Goal: Task Accomplishment & Management: Use online tool/utility

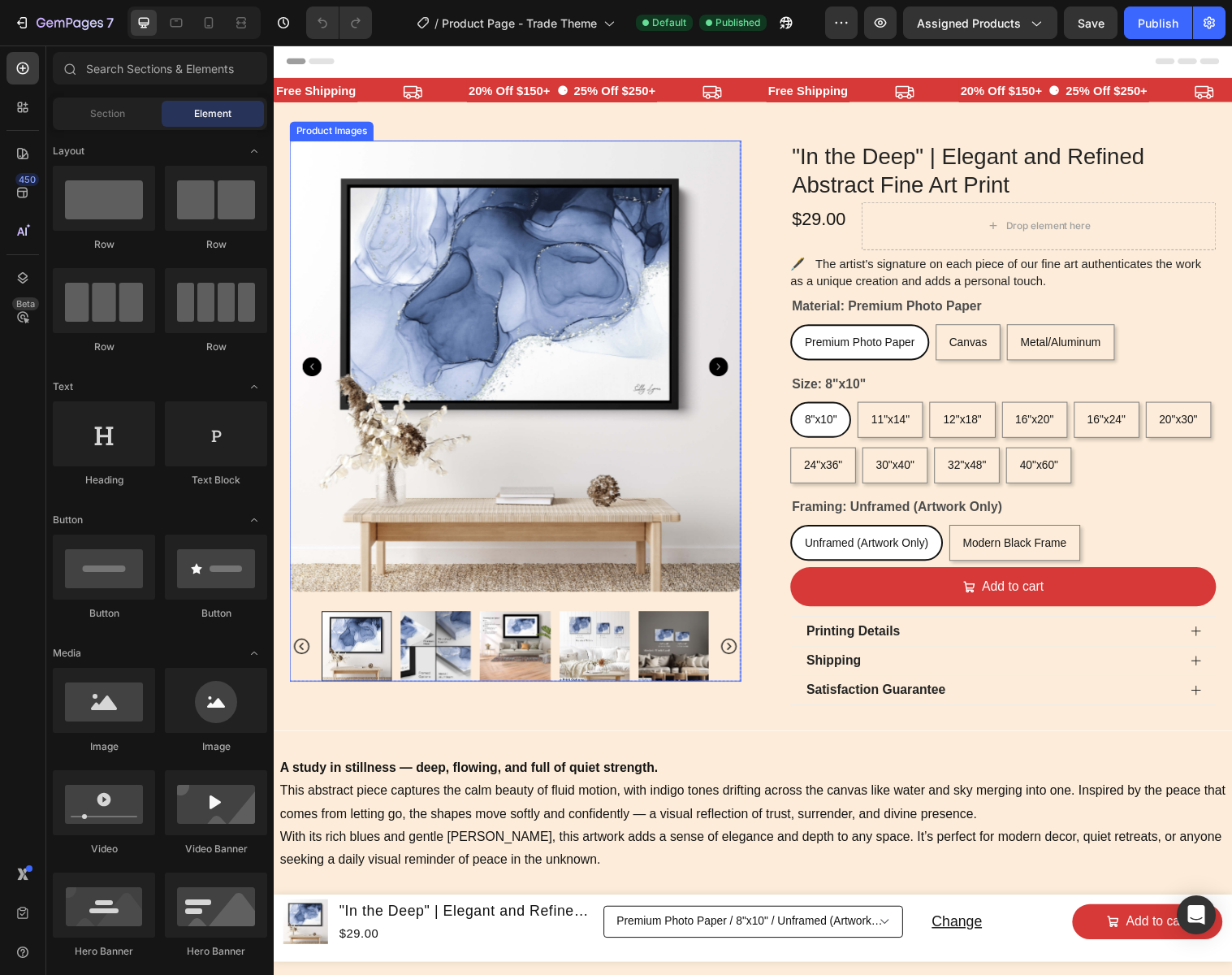
select select "16"x20""
select select "Canvas"
select select "30"x40""
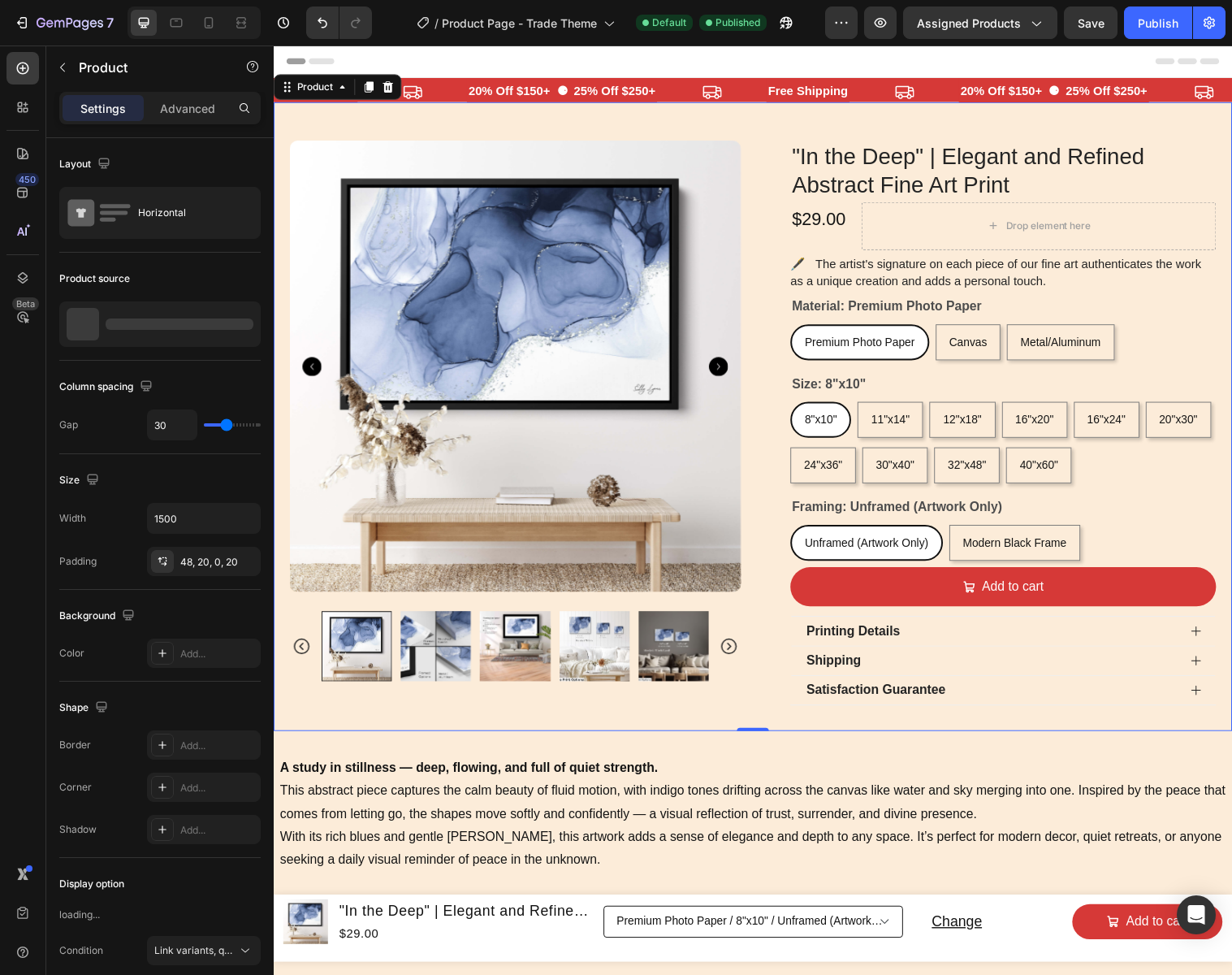
click at [769, 423] on div "Product Images Row "In the Deep" | Elegant and Refined Abstract Fine Art Print …" at bounding box center [761, 423] width 975 height 639
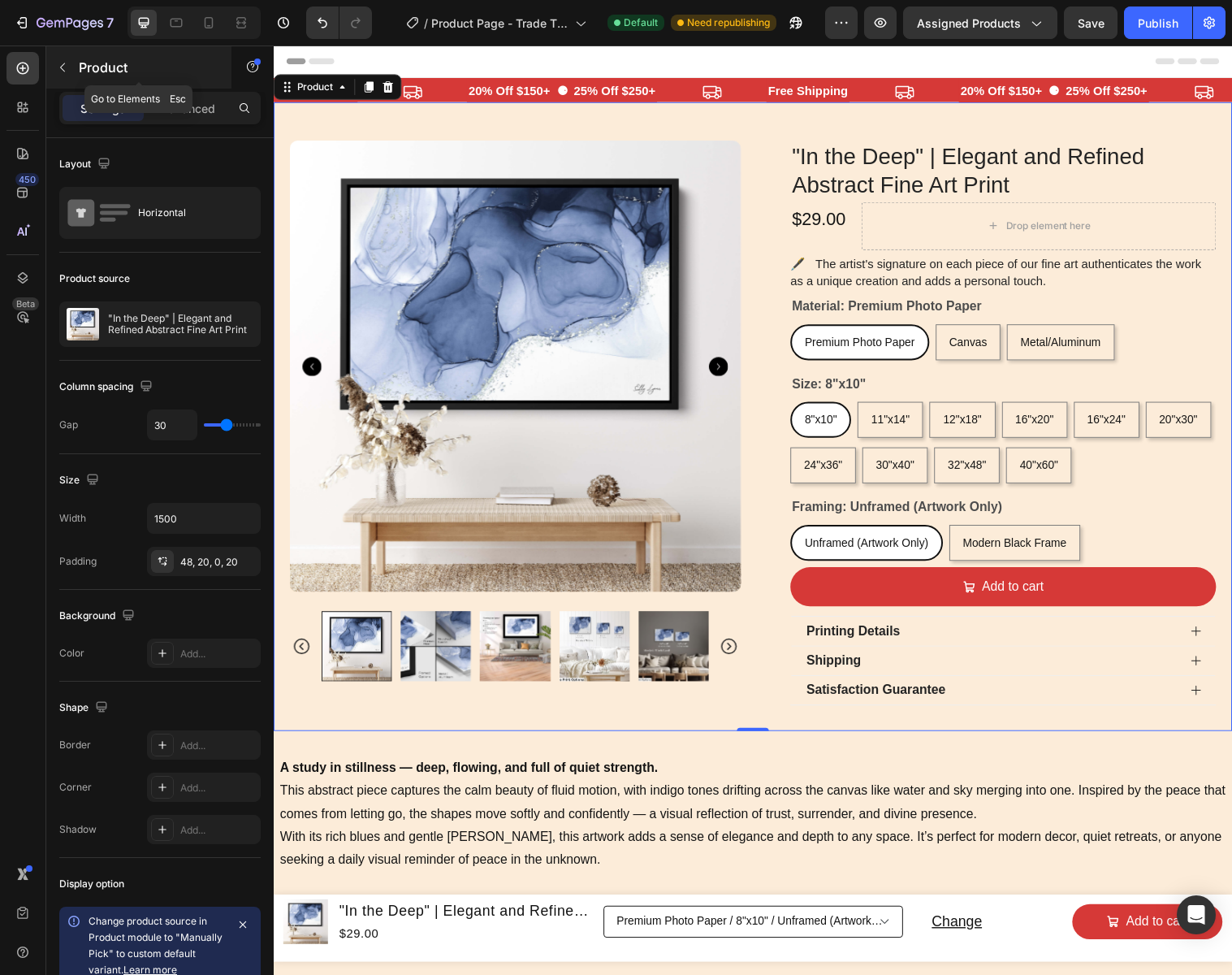
click at [64, 68] on icon "button" at bounding box center [62, 67] width 13 height 13
click at [713, 718] on div "Product Images Row" at bounding box center [520, 442] width 459 height 600
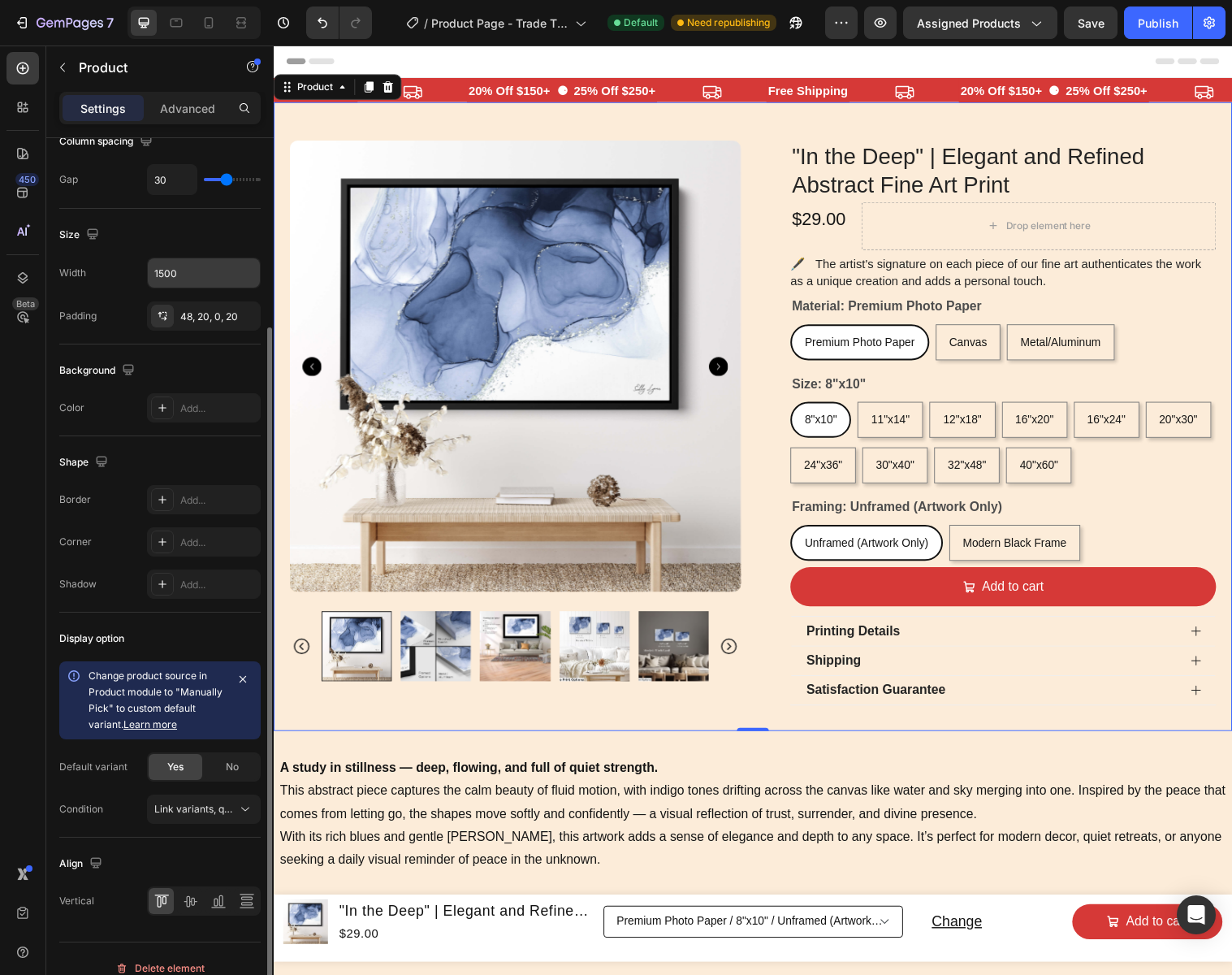
scroll to position [246, 0]
click at [194, 406] on div "Add..." at bounding box center [218, 408] width 76 height 15
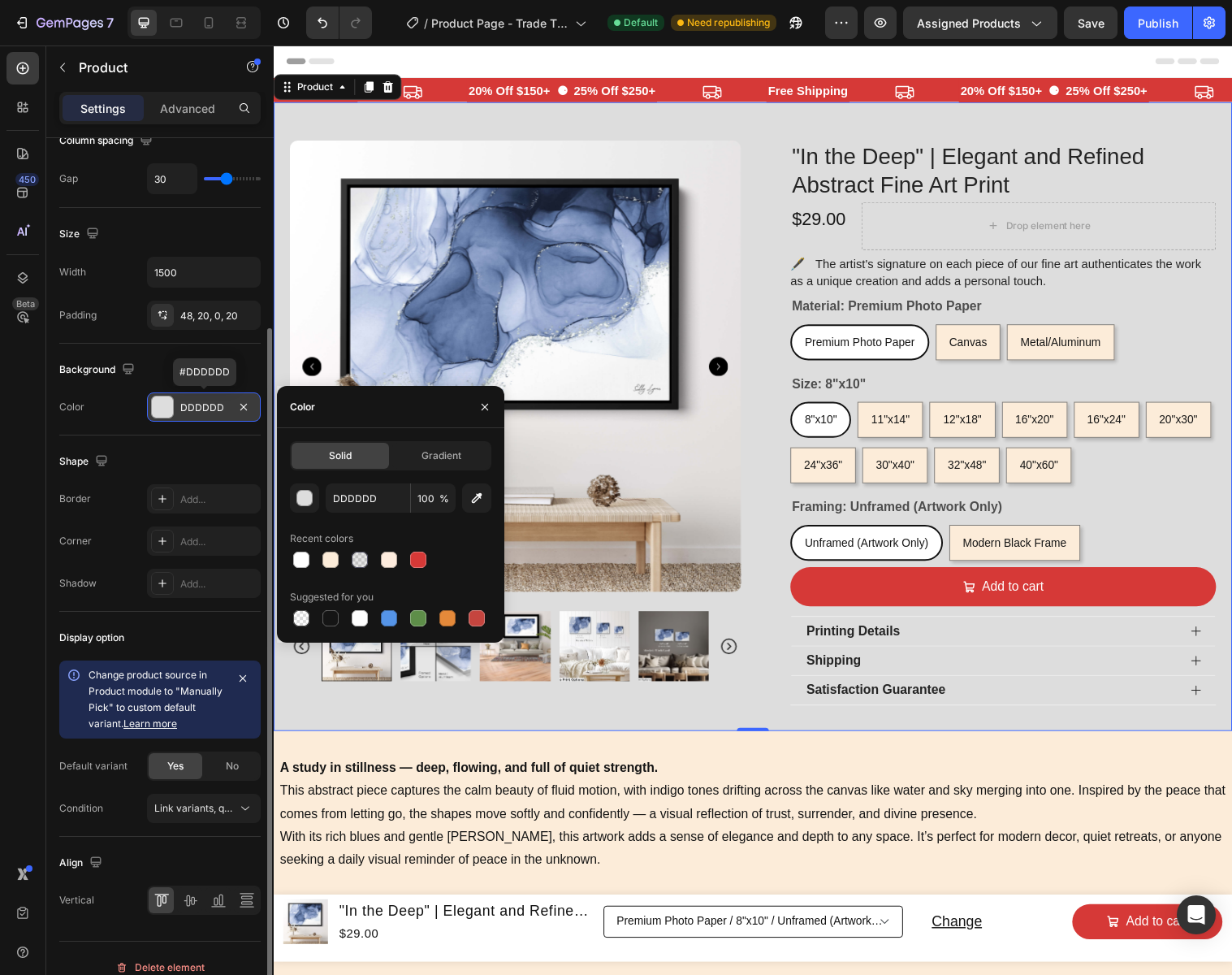
type input "000000"
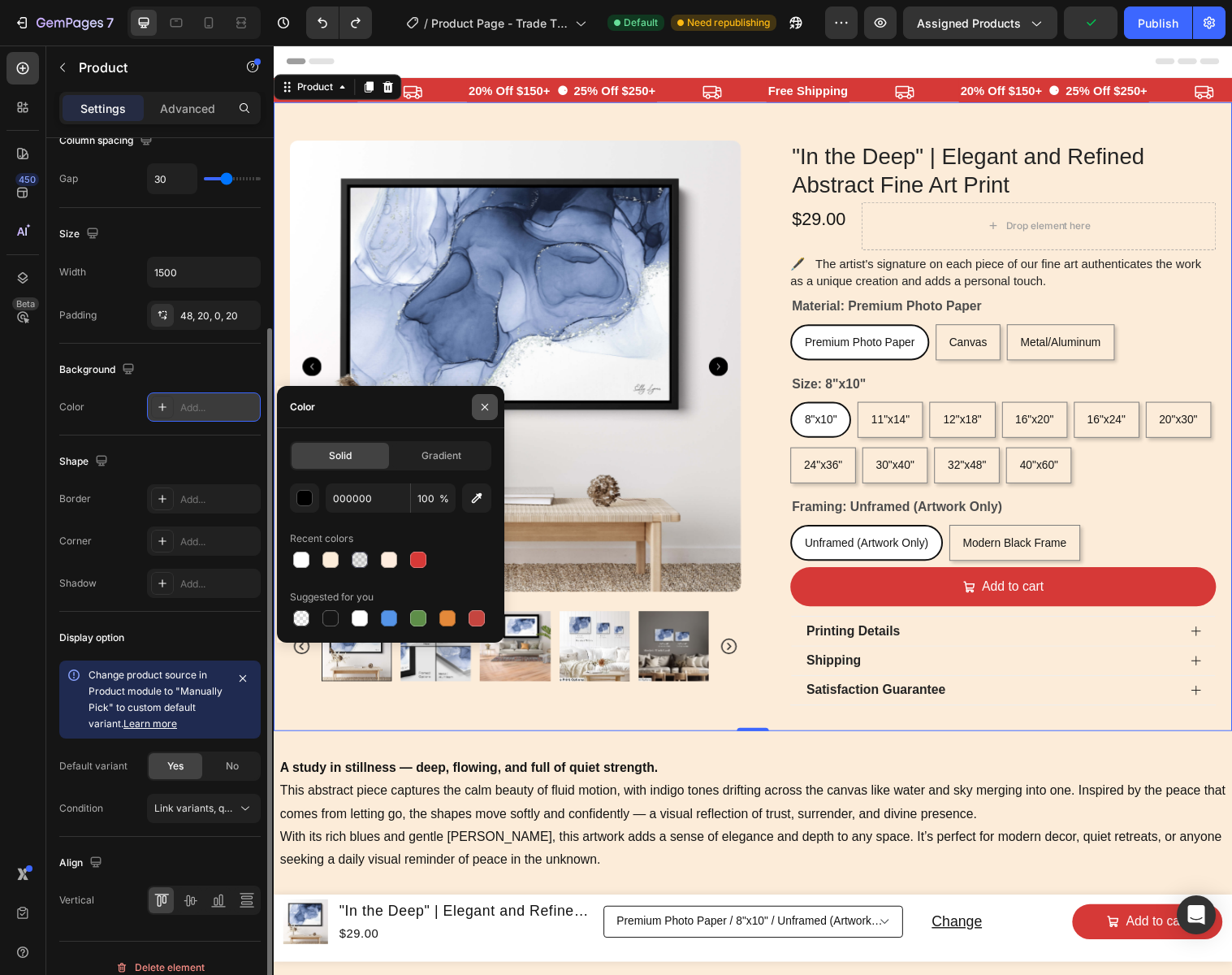
drag, startPoint x: 484, startPoint y: 407, endPoint x: 213, endPoint y: 368, distance: 273.8
click at [484, 407] on icon "button" at bounding box center [484, 406] width 7 height 7
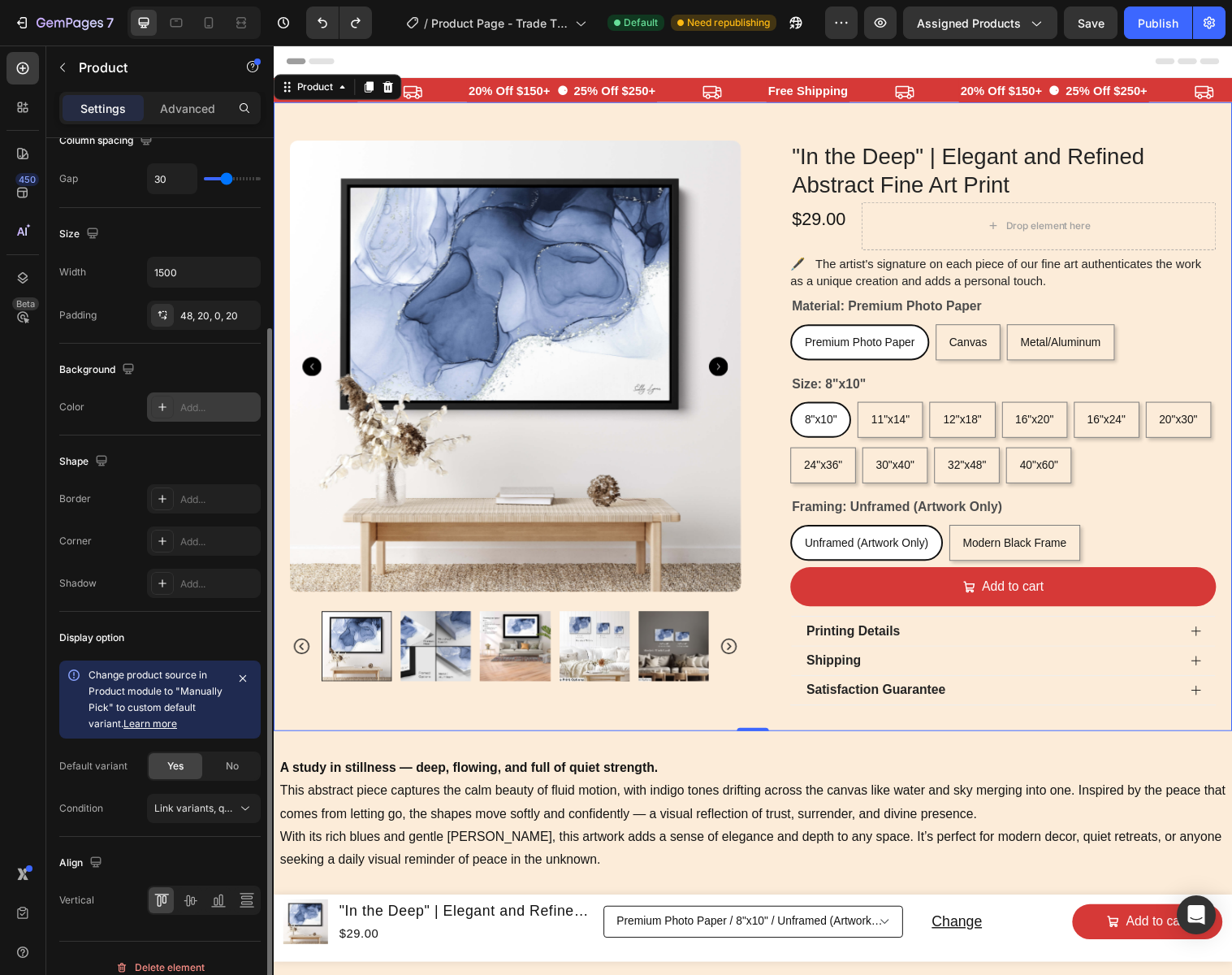
scroll to position [1, 0]
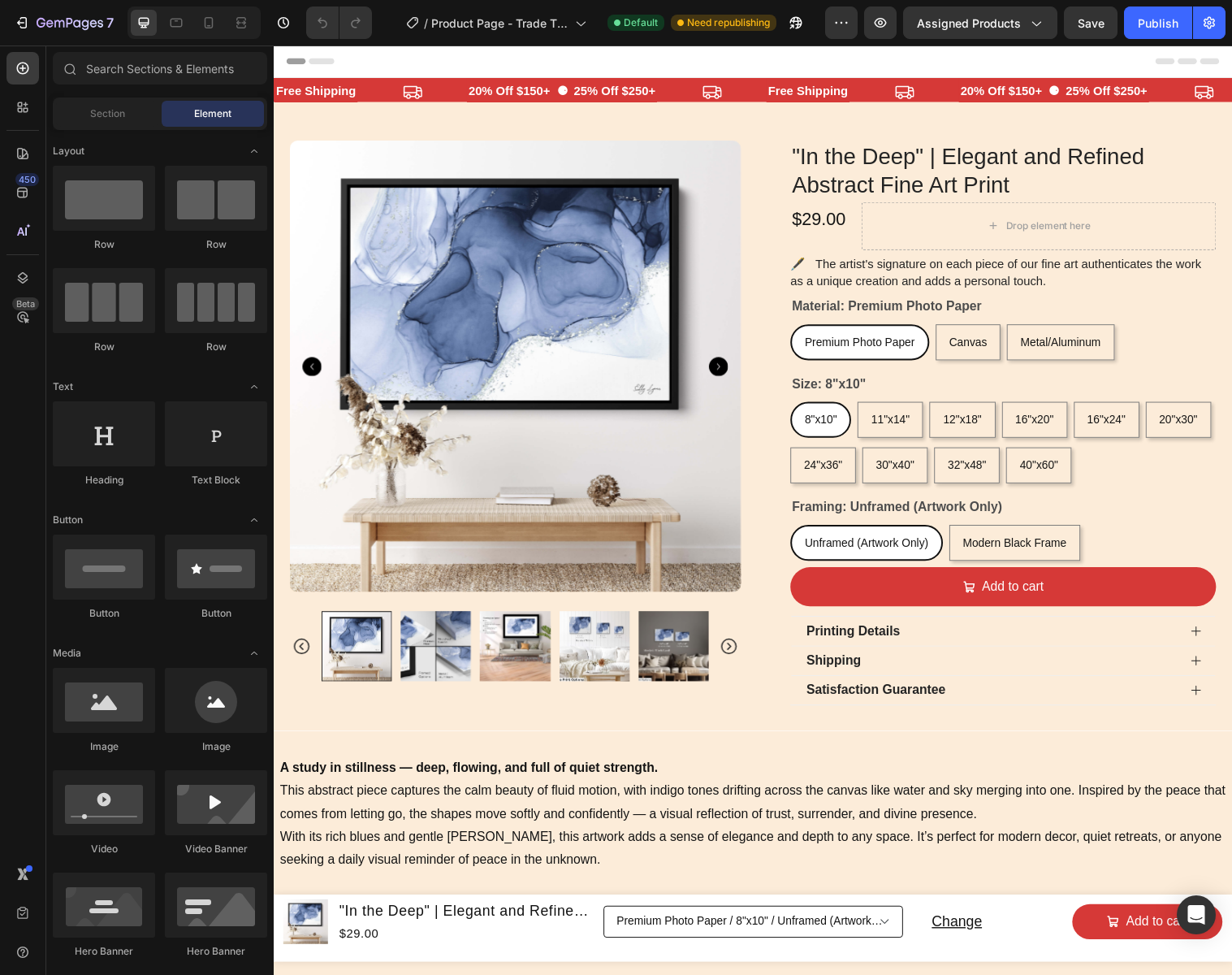
select select "16"x20""
select select "Canvas"
select select "30"x40""
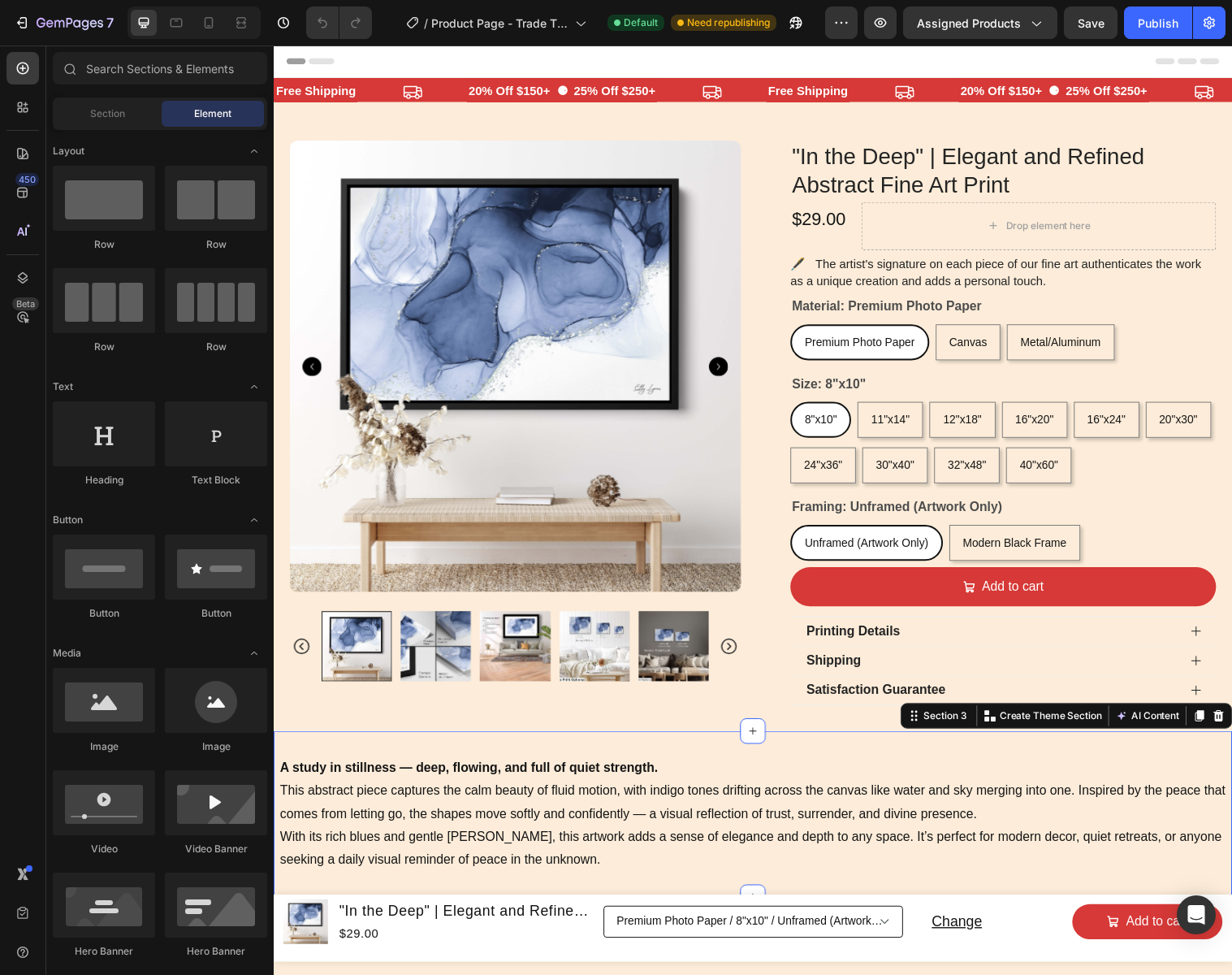
click at [729, 768] on div "A study in stillness — deep, flowing, and full of quiet strength. This abstract…" at bounding box center [761, 827] width 975 height 169
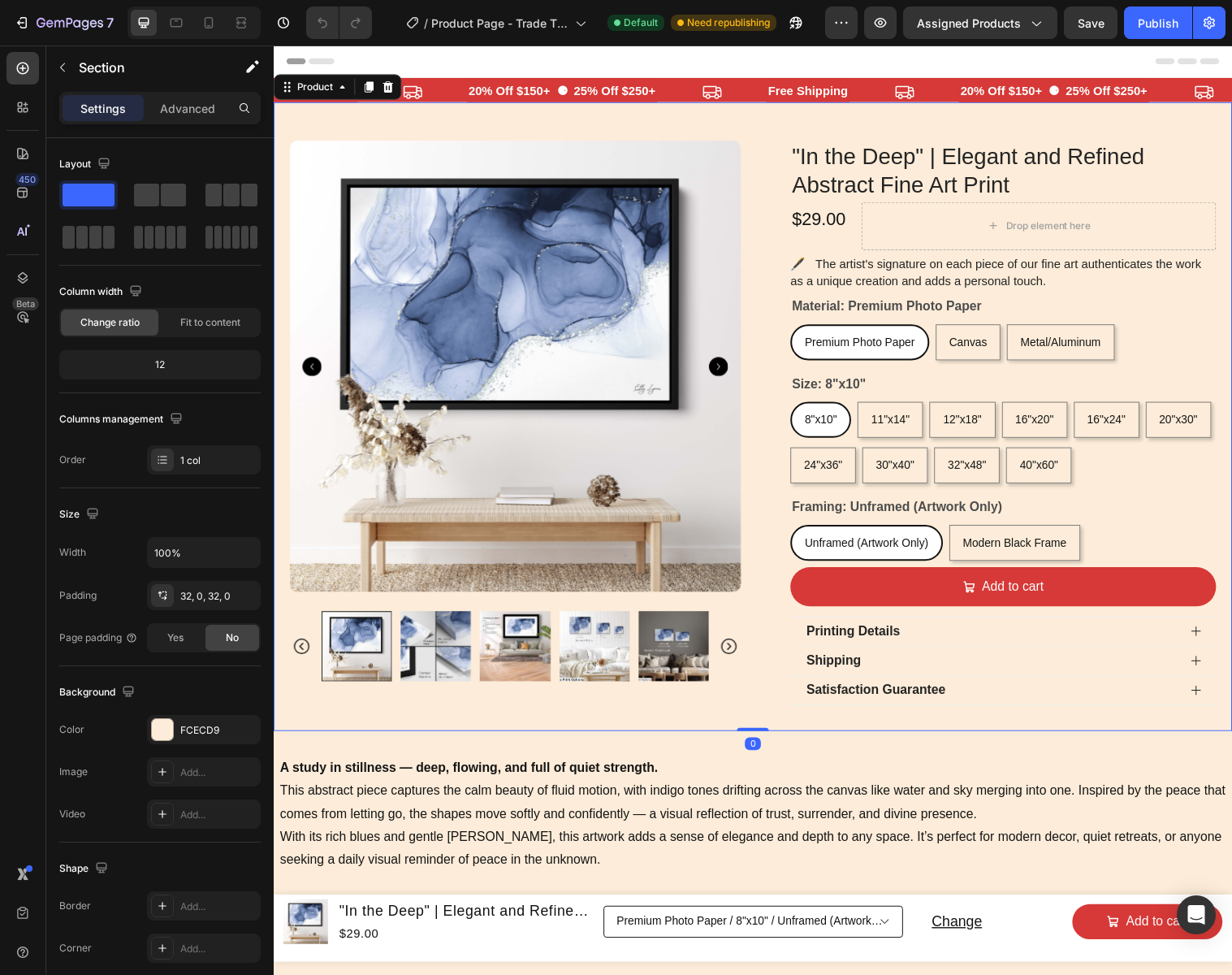
click at [292, 704] on div "Product Images Row" at bounding box center [520, 442] width 459 height 600
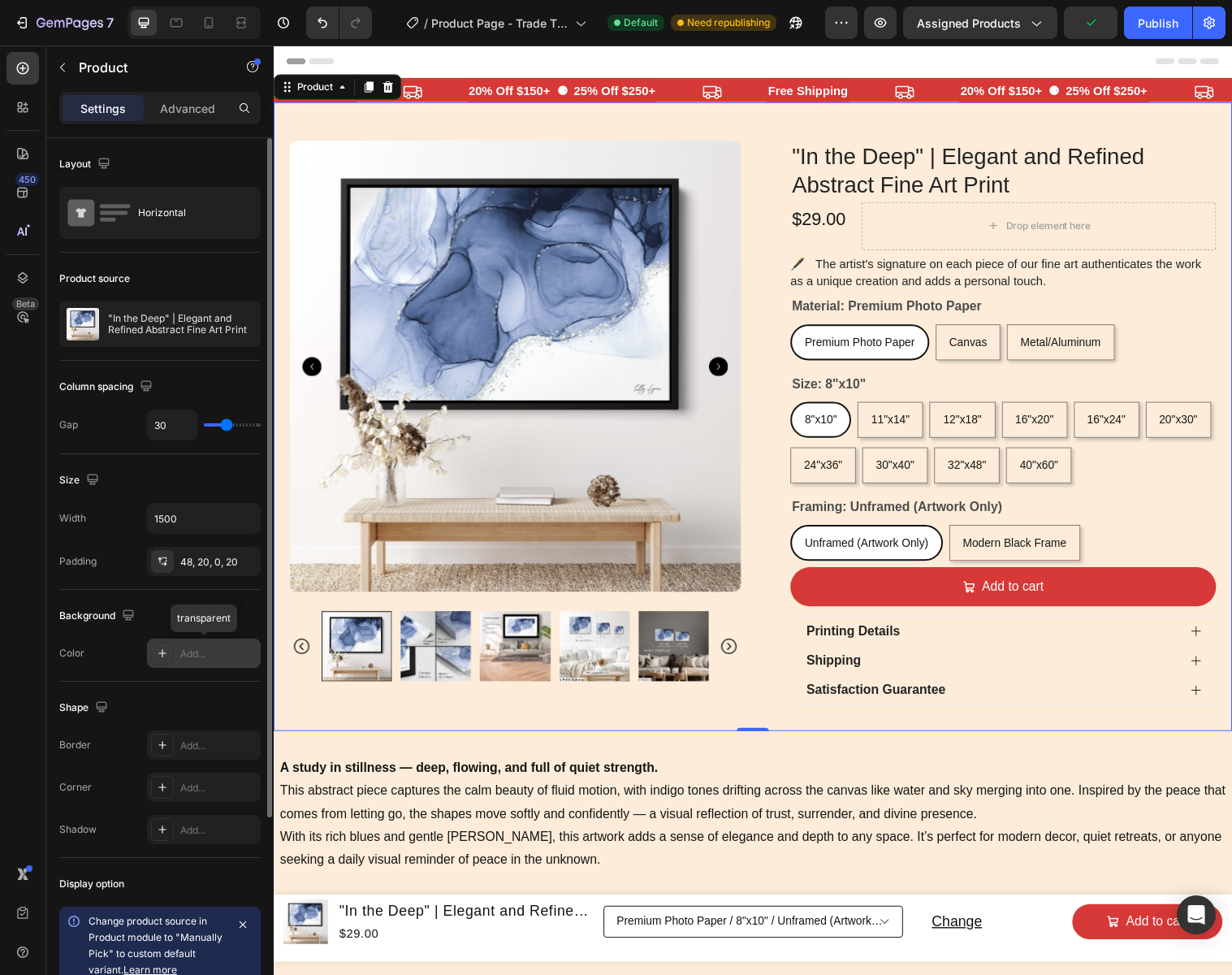
click at [195, 652] on div "Add..." at bounding box center [218, 654] width 76 height 15
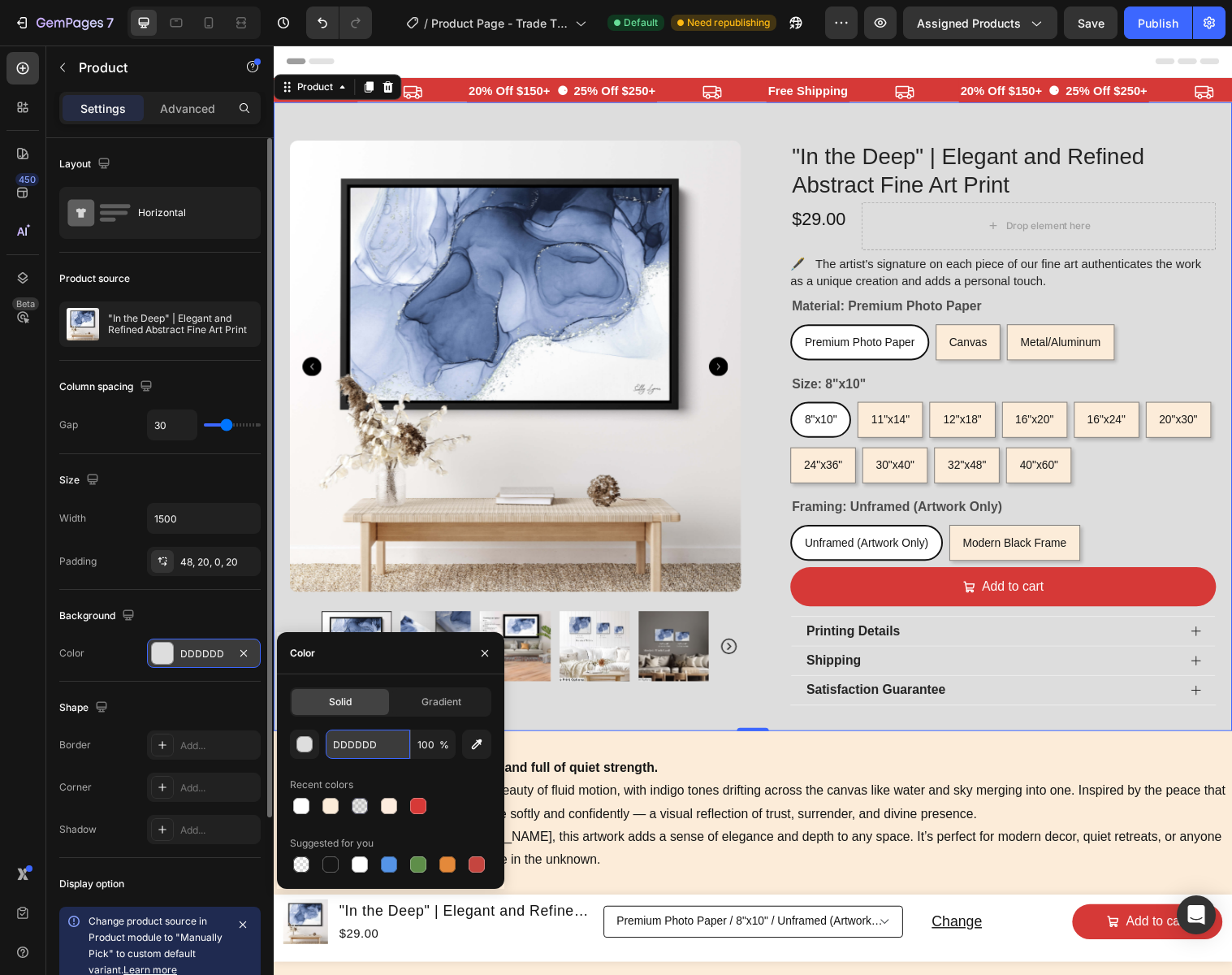
drag, startPoint x: 378, startPoint y: 745, endPoint x: 330, endPoint y: 745, distance: 48.0
click at [330, 745] on input "DDDDDD" at bounding box center [367, 744] width 84 height 29
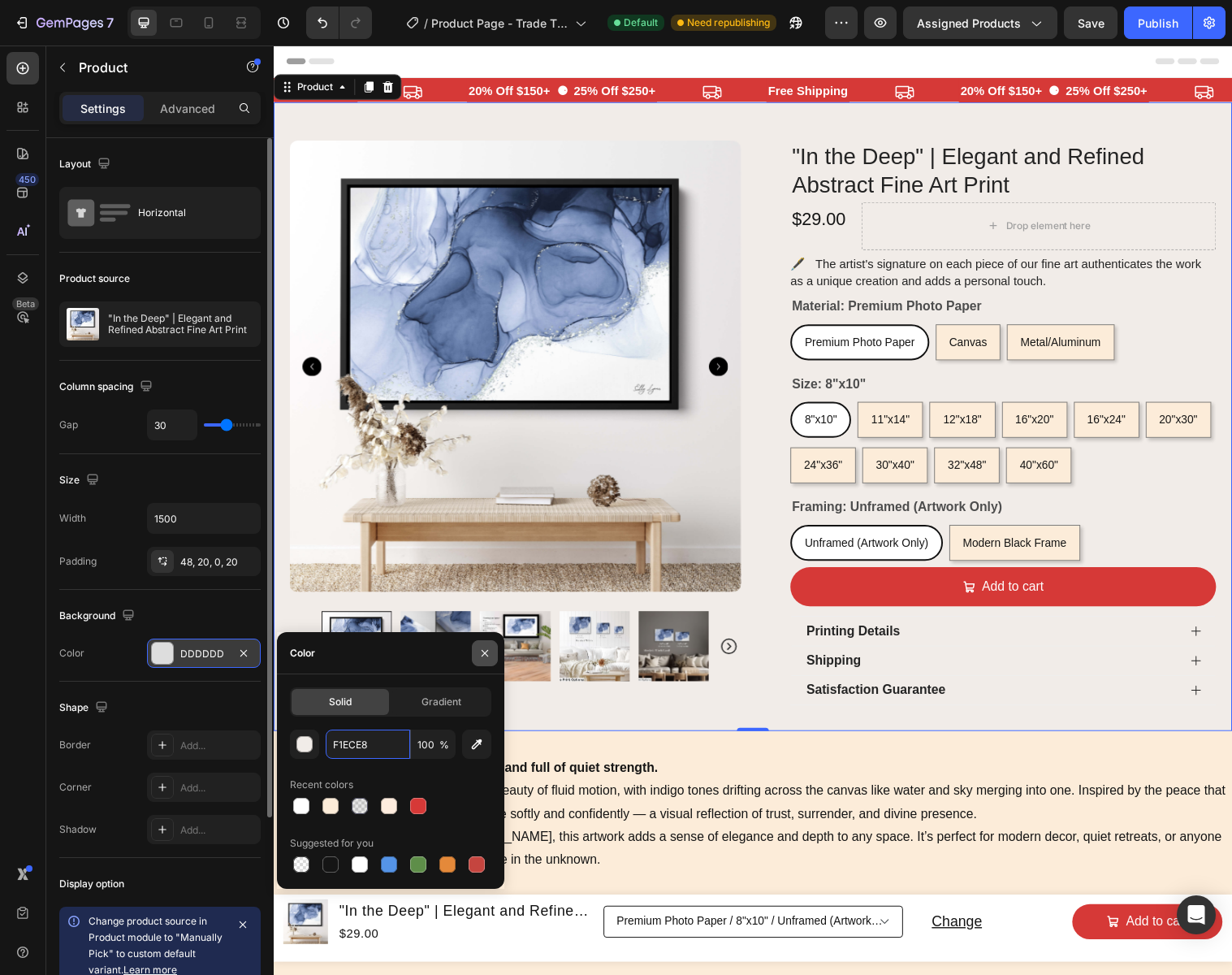
type input "F1ECE8"
click at [481, 654] on icon "button" at bounding box center [484, 653] width 13 height 13
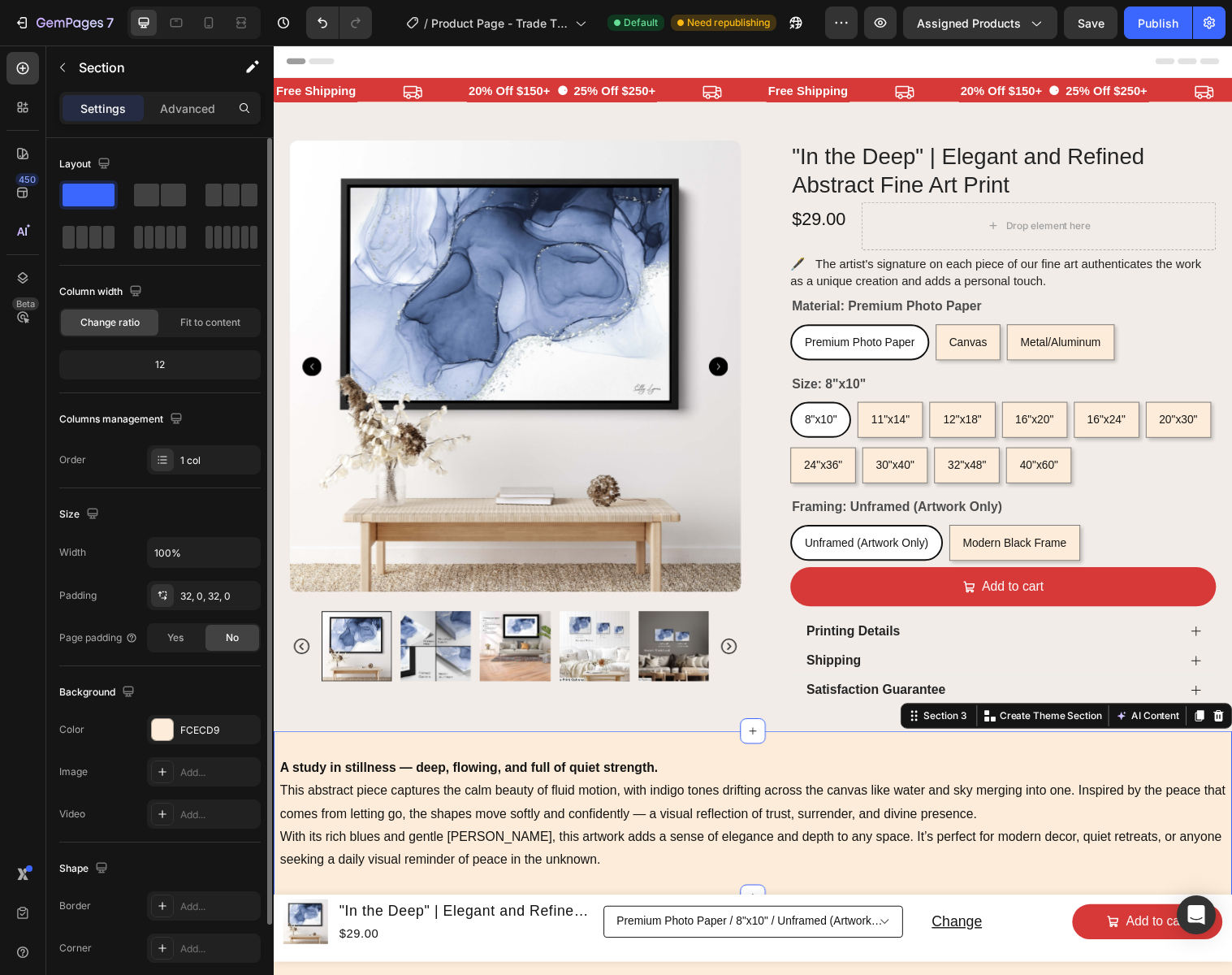
click at [1042, 755] on div "A study in stillness — deep, flowing, and full of quiet strength. This abstract…" at bounding box center [761, 827] width 975 height 169
click at [227, 729] on div "FCECD9" at bounding box center [203, 729] width 113 height 29
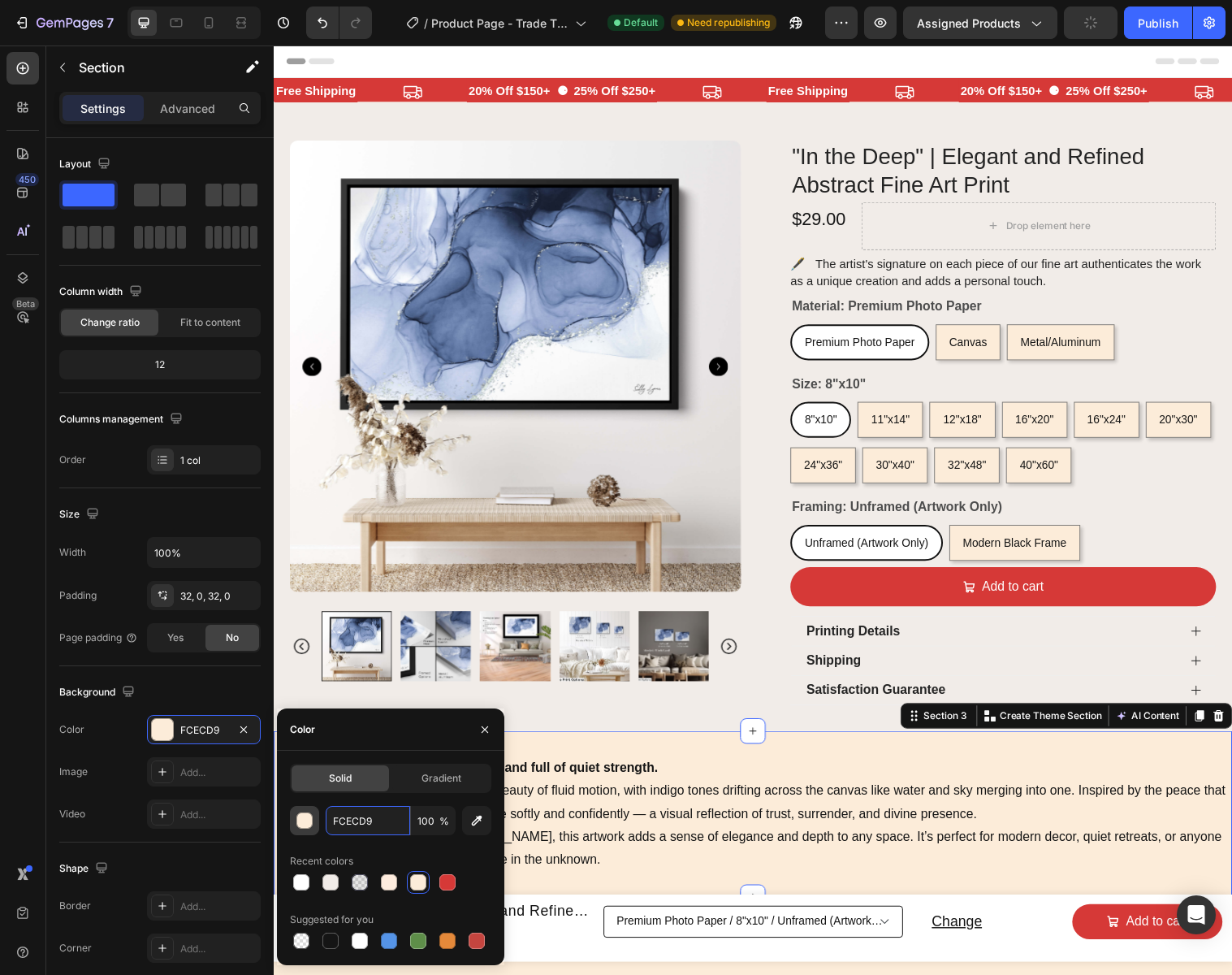
drag, startPoint x: 343, startPoint y: 820, endPoint x: 311, endPoint y: 818, distance: 32.1
click at [311, 818] on div "FCECD9 100 %" at bounding box center [391, 820] width 201 height 29
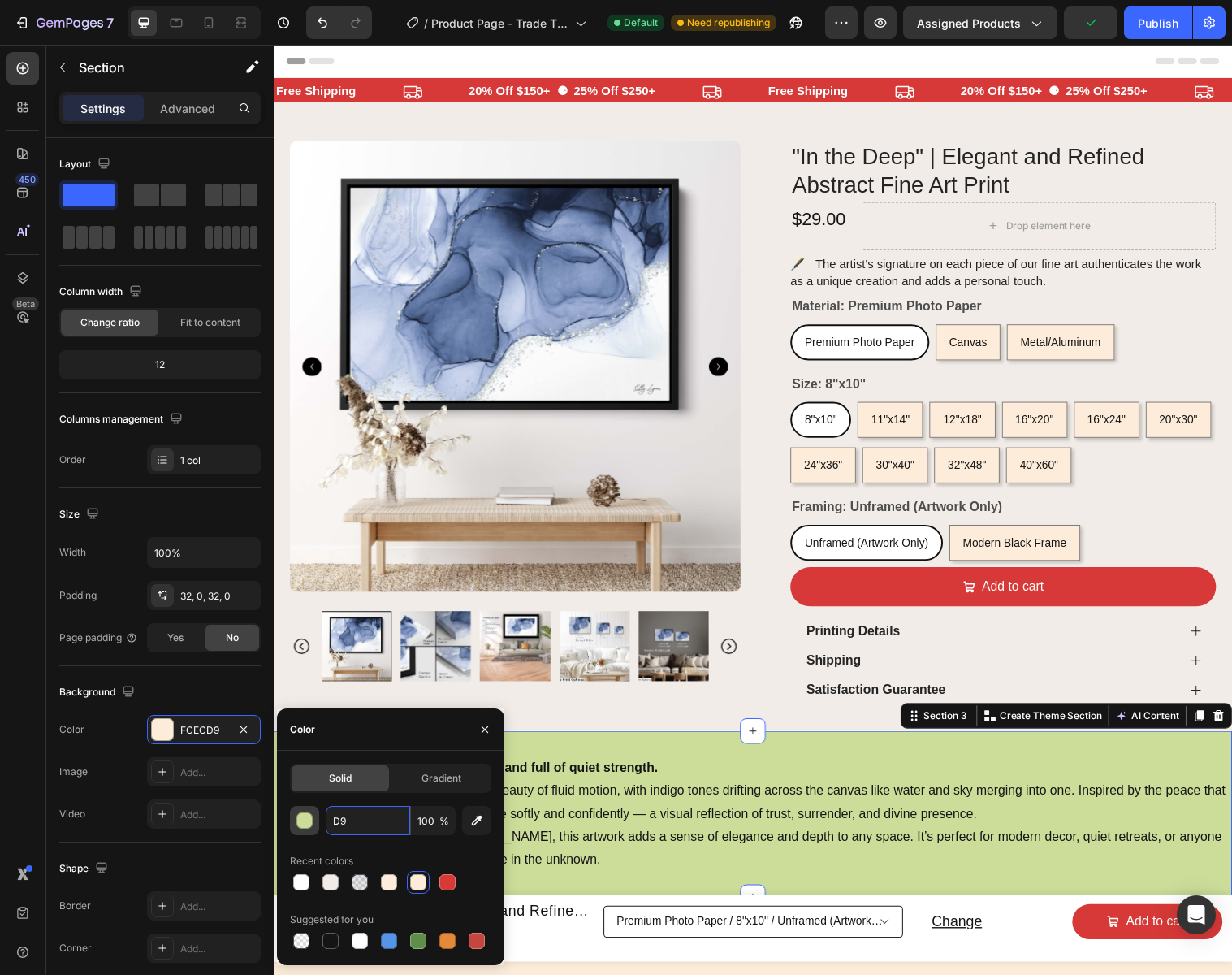
type input "9"
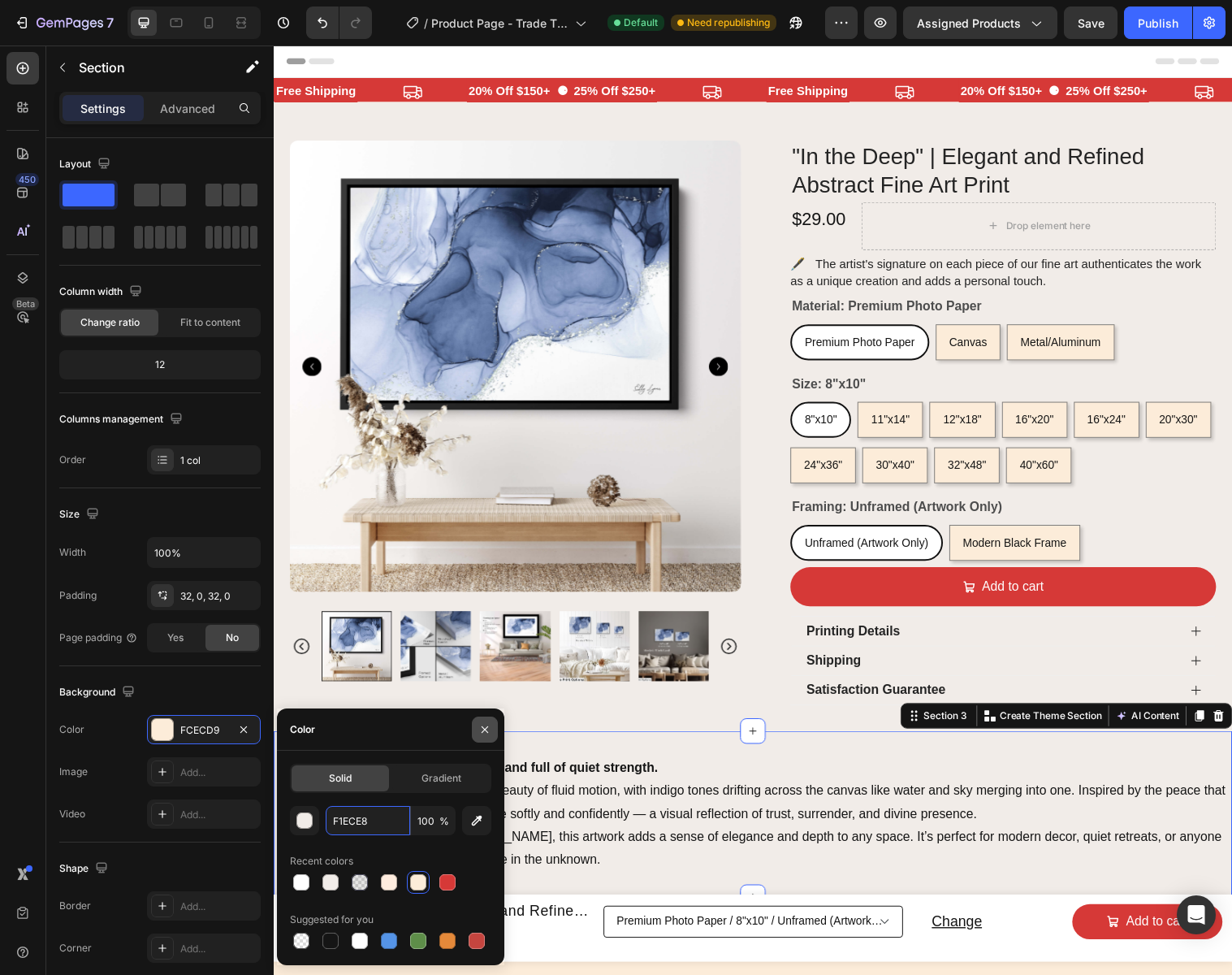
type input "F1ECE8"
click at [486, 724] on icon "button" at bounding box center [484, 729] width 13 height 13
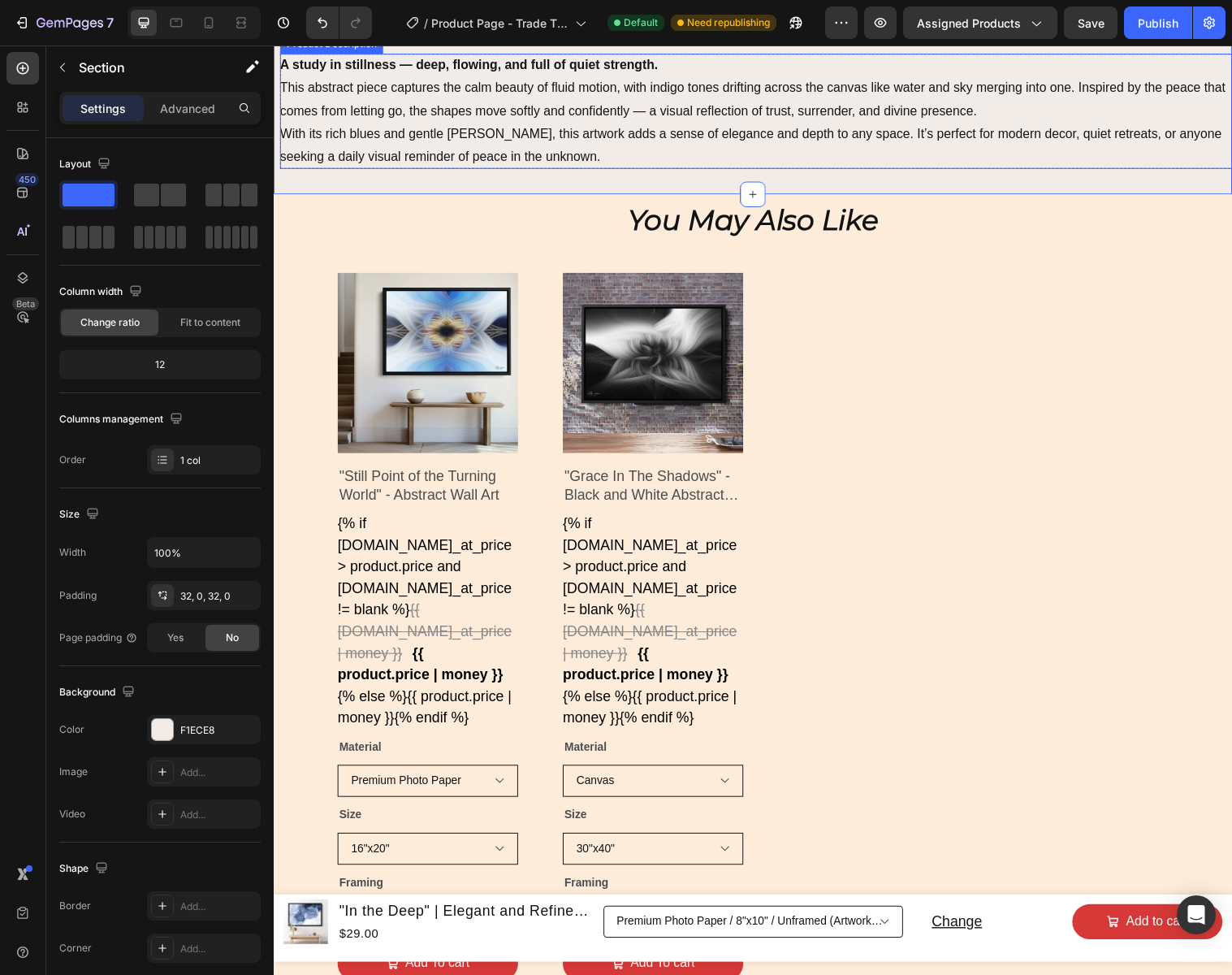
scroll to position [771, 0]
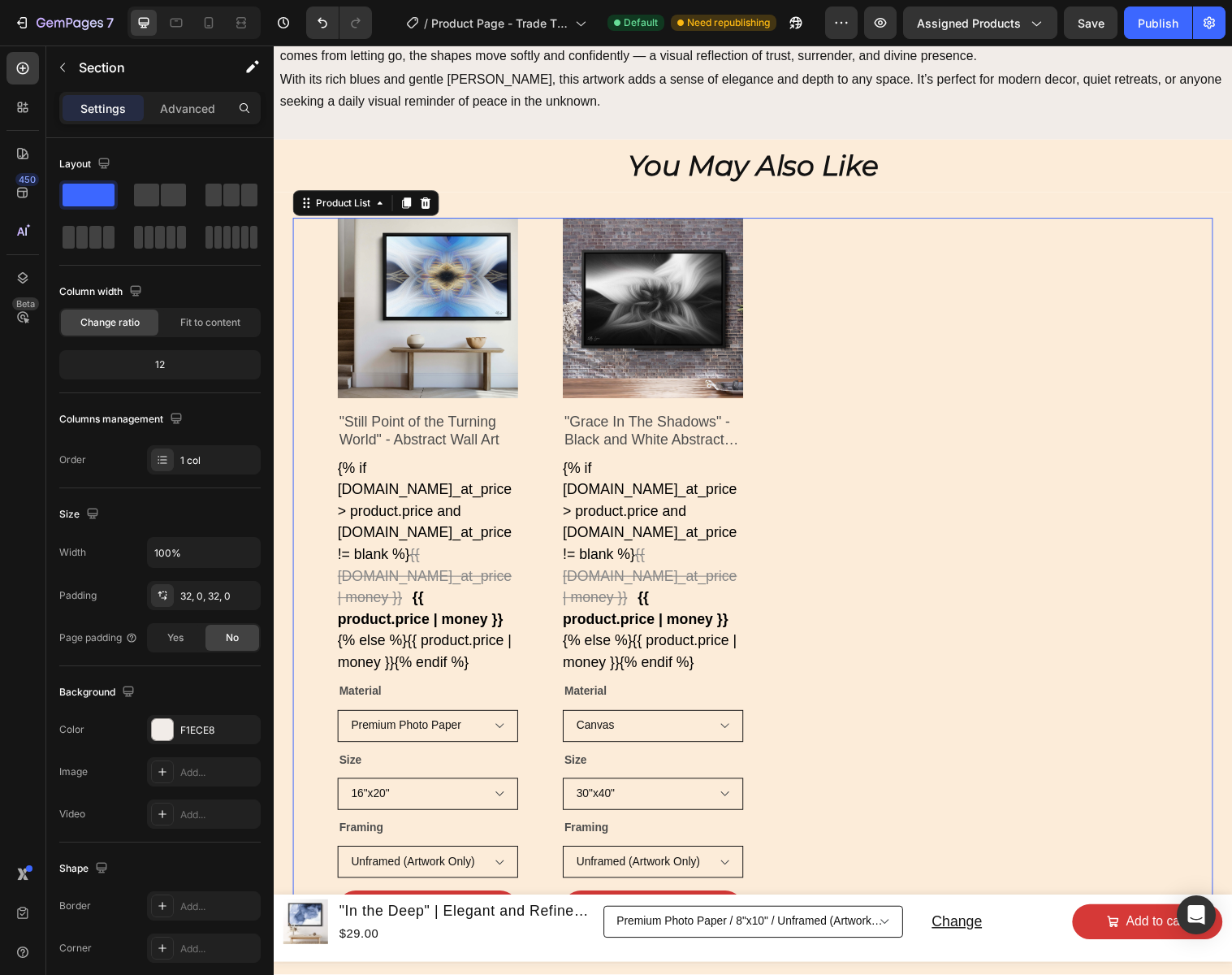
click at [927, 579] on div "Product Images "Still Point of the Turning World" - Abstract Wall Art Product T…" at bounding box center [761, 588] width 910 height 734
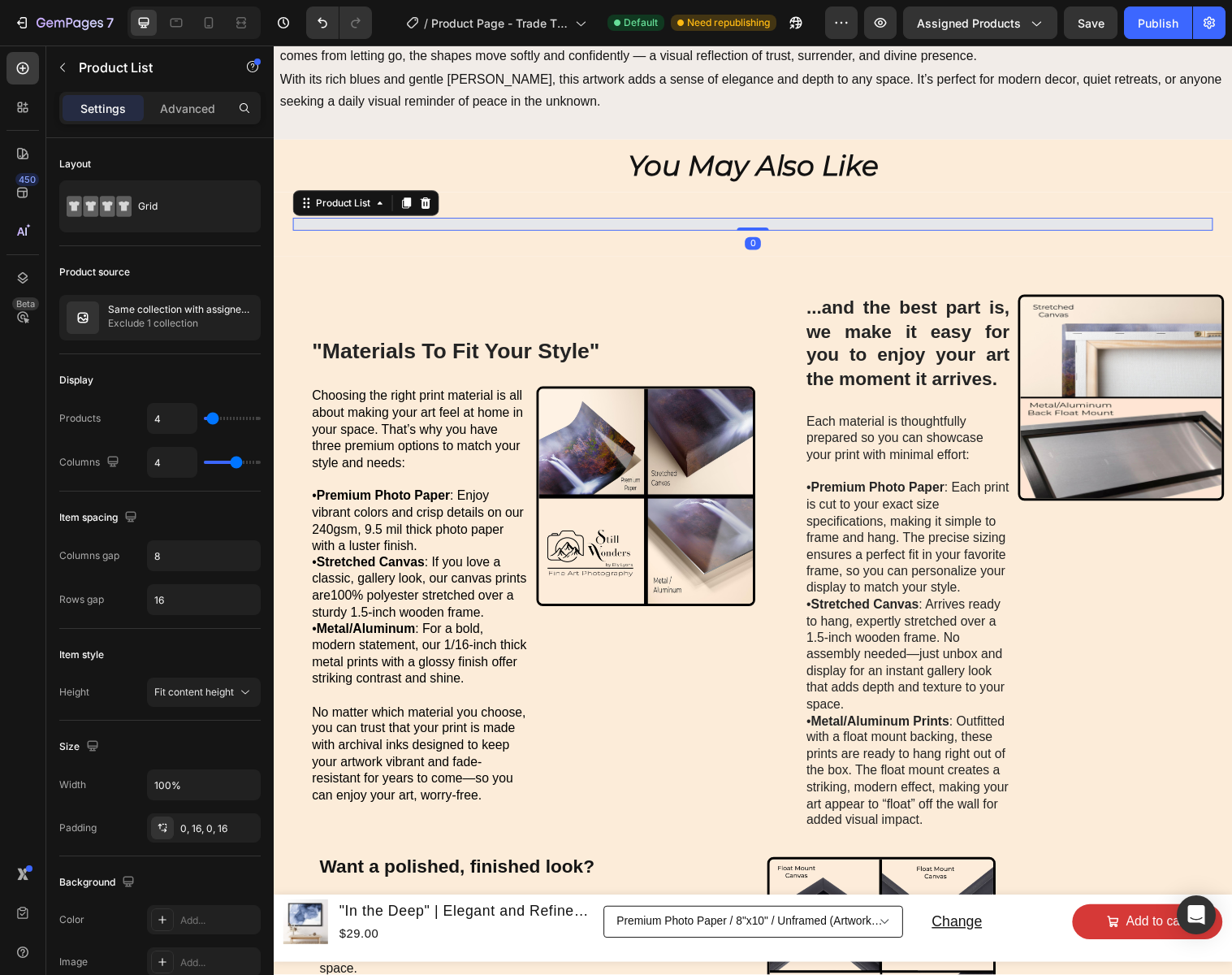
scroll to position [770, 0]
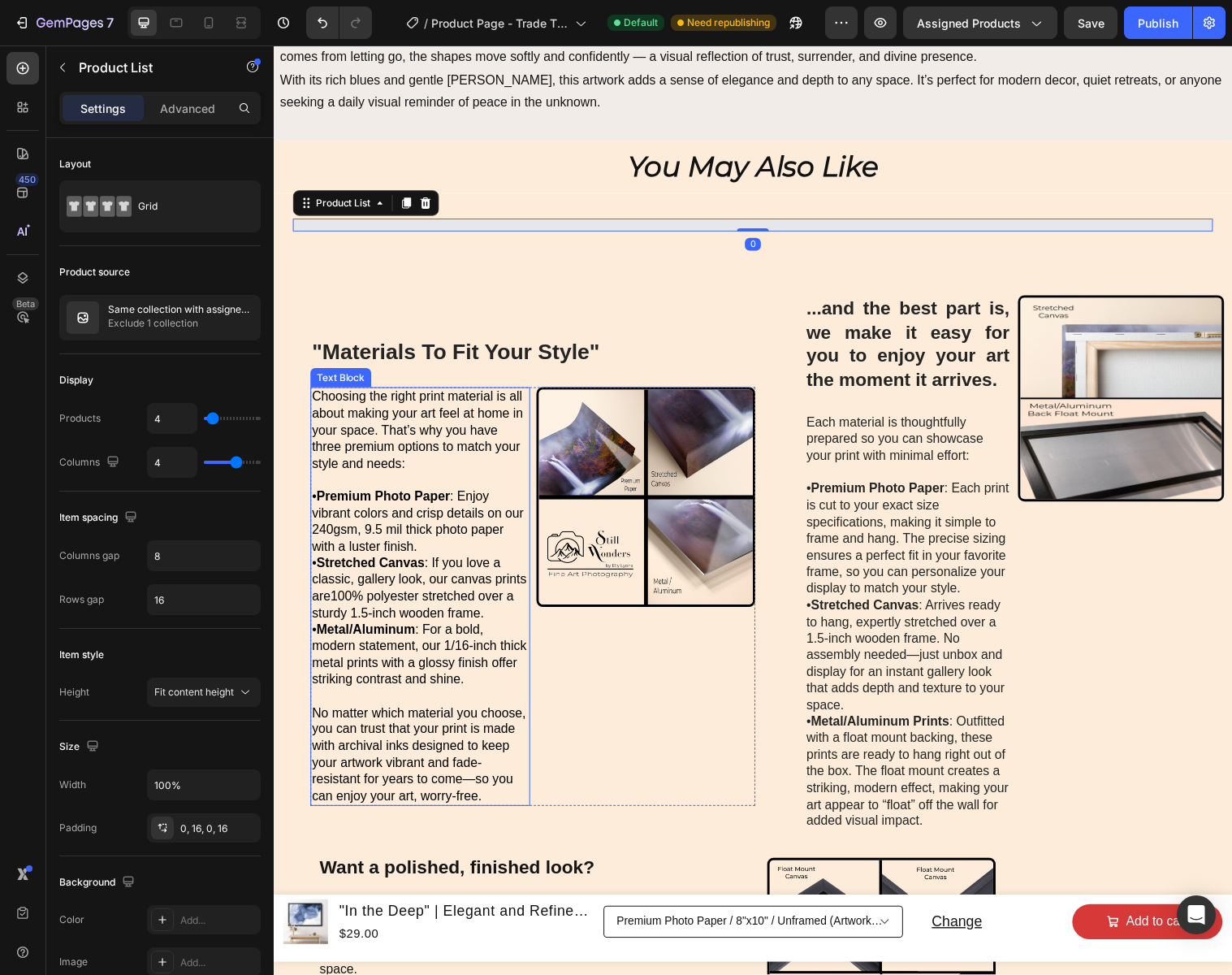
select select "16"x20""
select select "Canvas"
select select "30"x40""
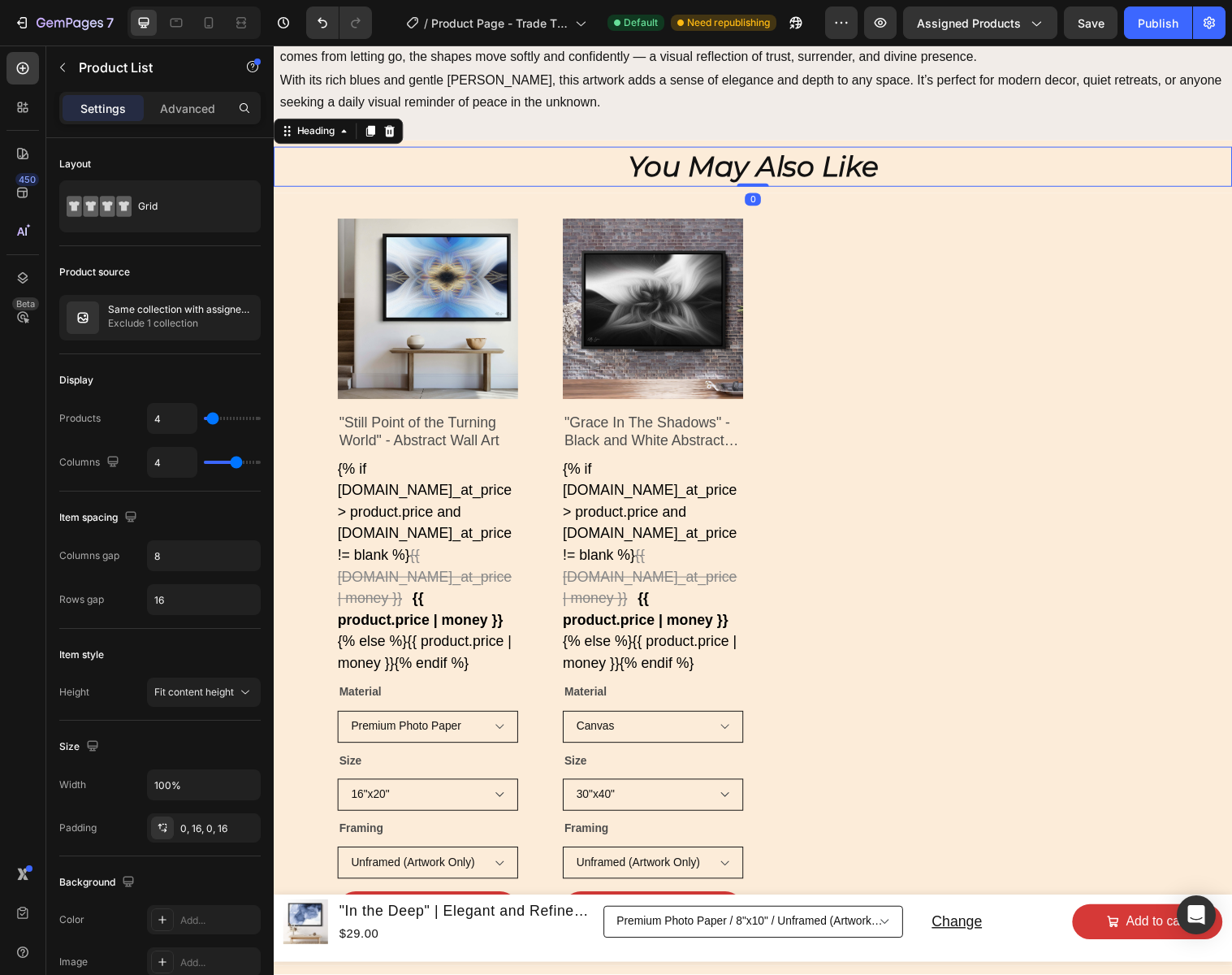
click at [919, 172] on h2 "You May Also Like" at bounding box center [761, 169] width 975 height 41
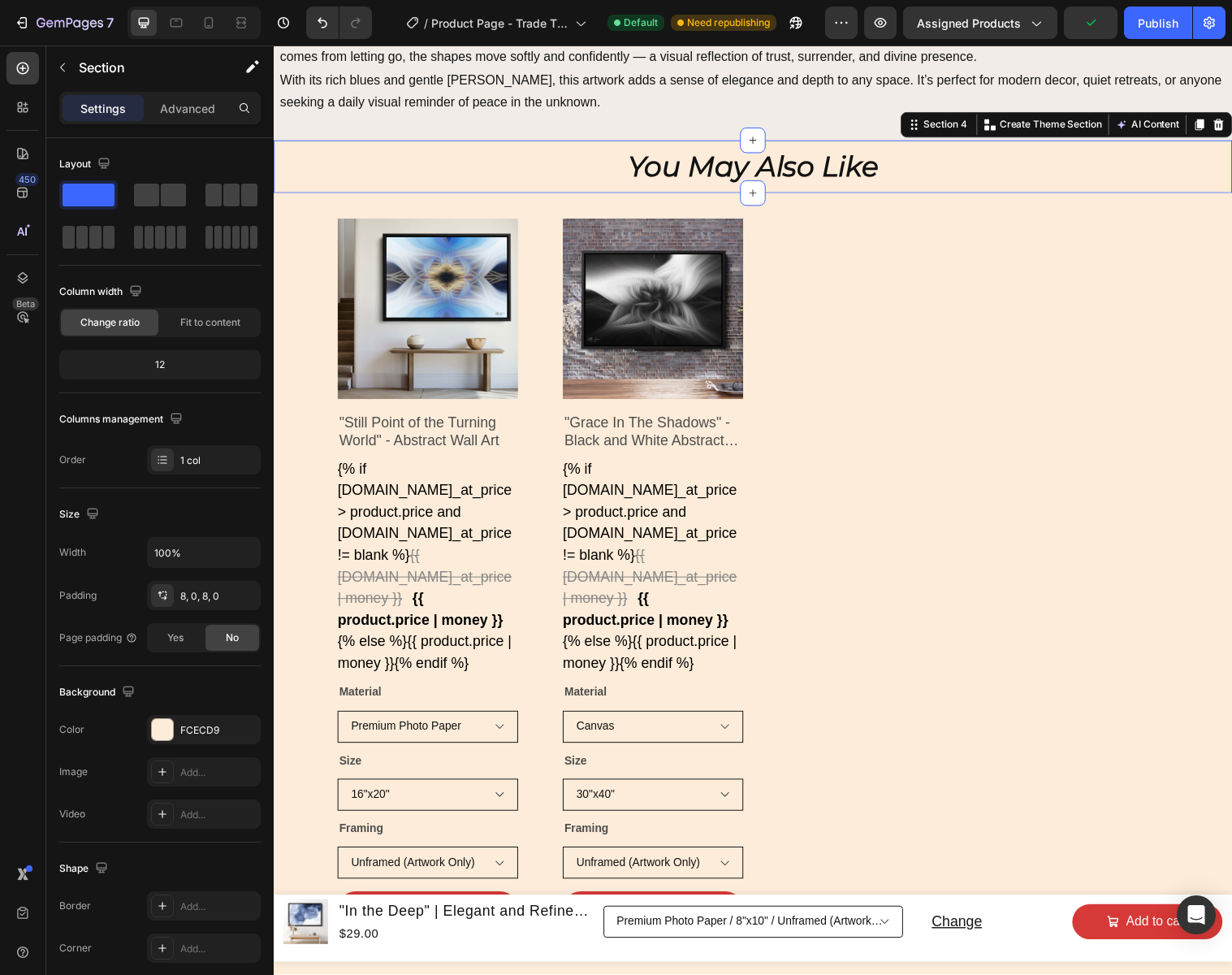
click at [584, 143] on div "You May Also Like Heading Section 4 You can create reusable sections Create The…" at bounding box center [761, 168] width 975 height 53
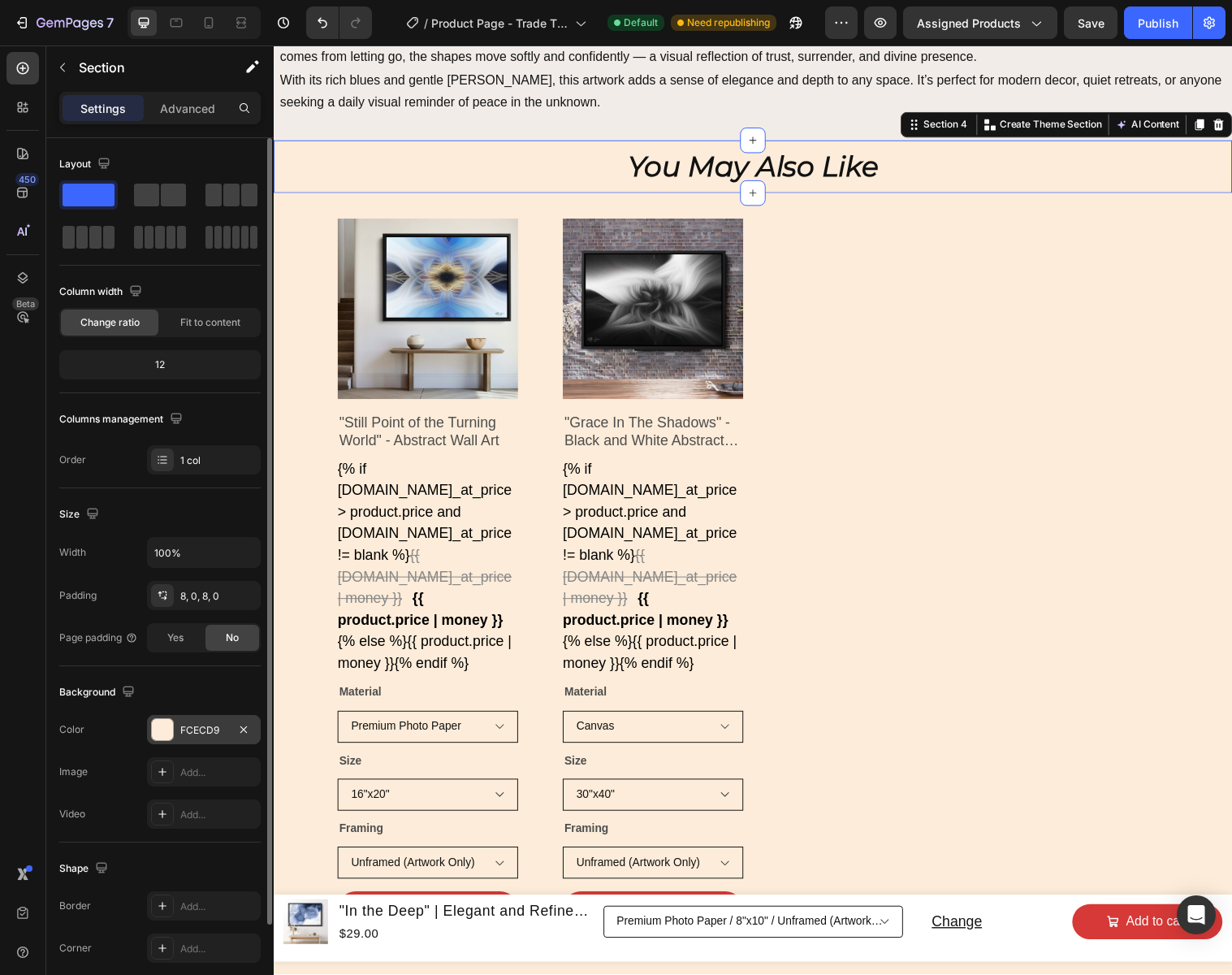
click at [223, 731] on div "FCECD9" at bounding box center [203, 730] width 47 height 15
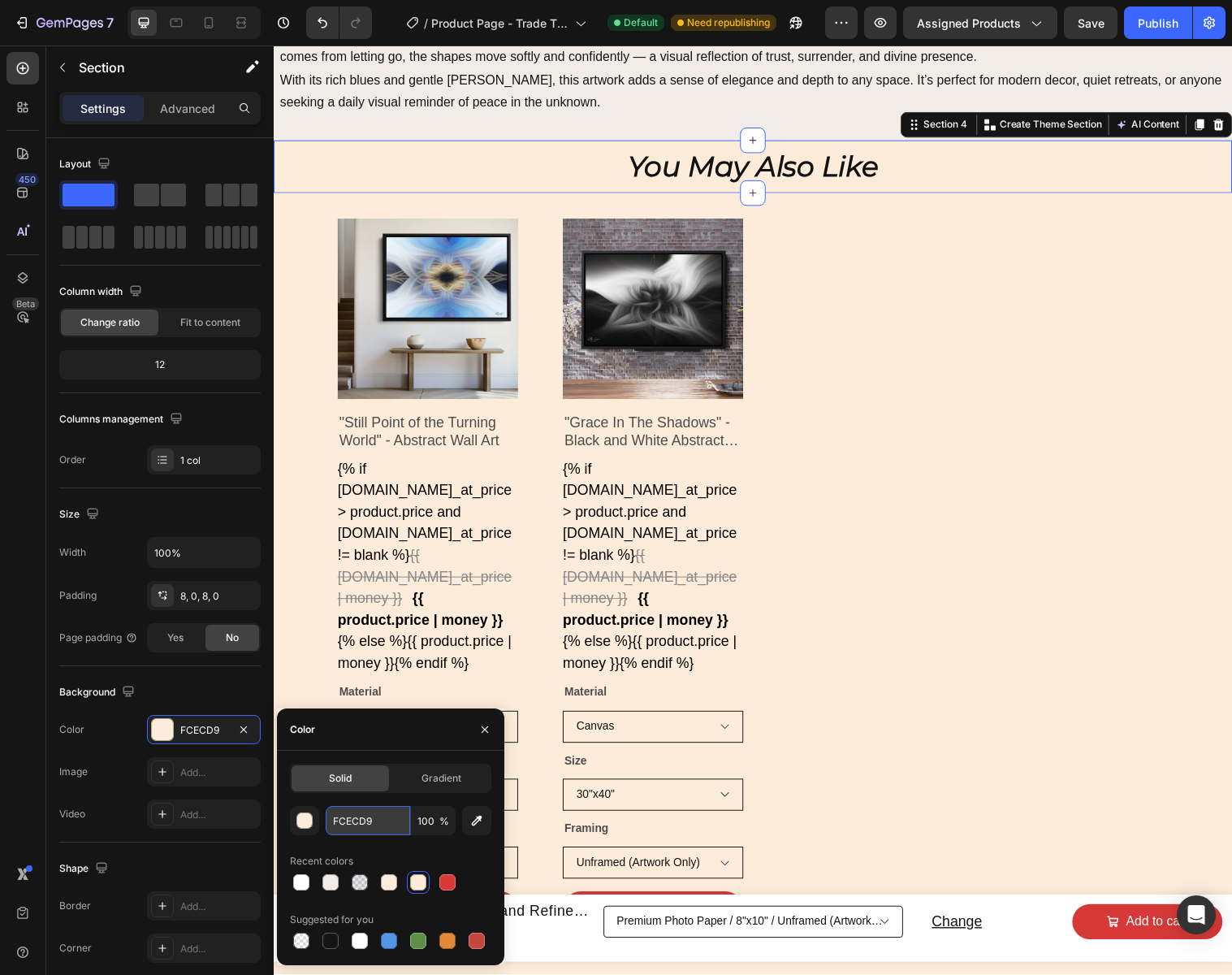
drag, startPoint x: 380, startPoint y: 820, endPoint x: 337, endPoint y: 820, distance: 43.0
click at [337, 820] on input "FCECD9" at bounding box center [367, 820] width 84 height 29
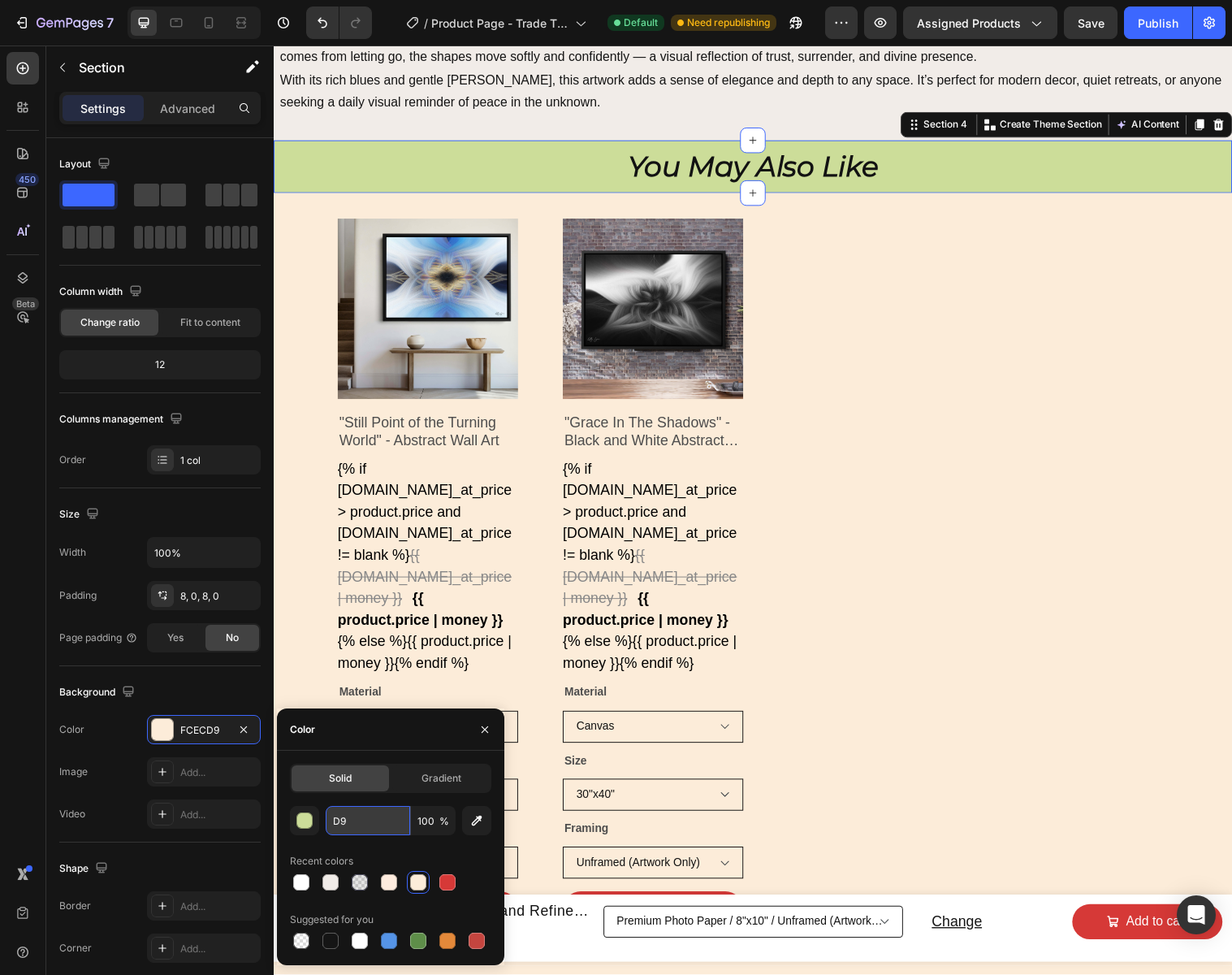
type input "9"
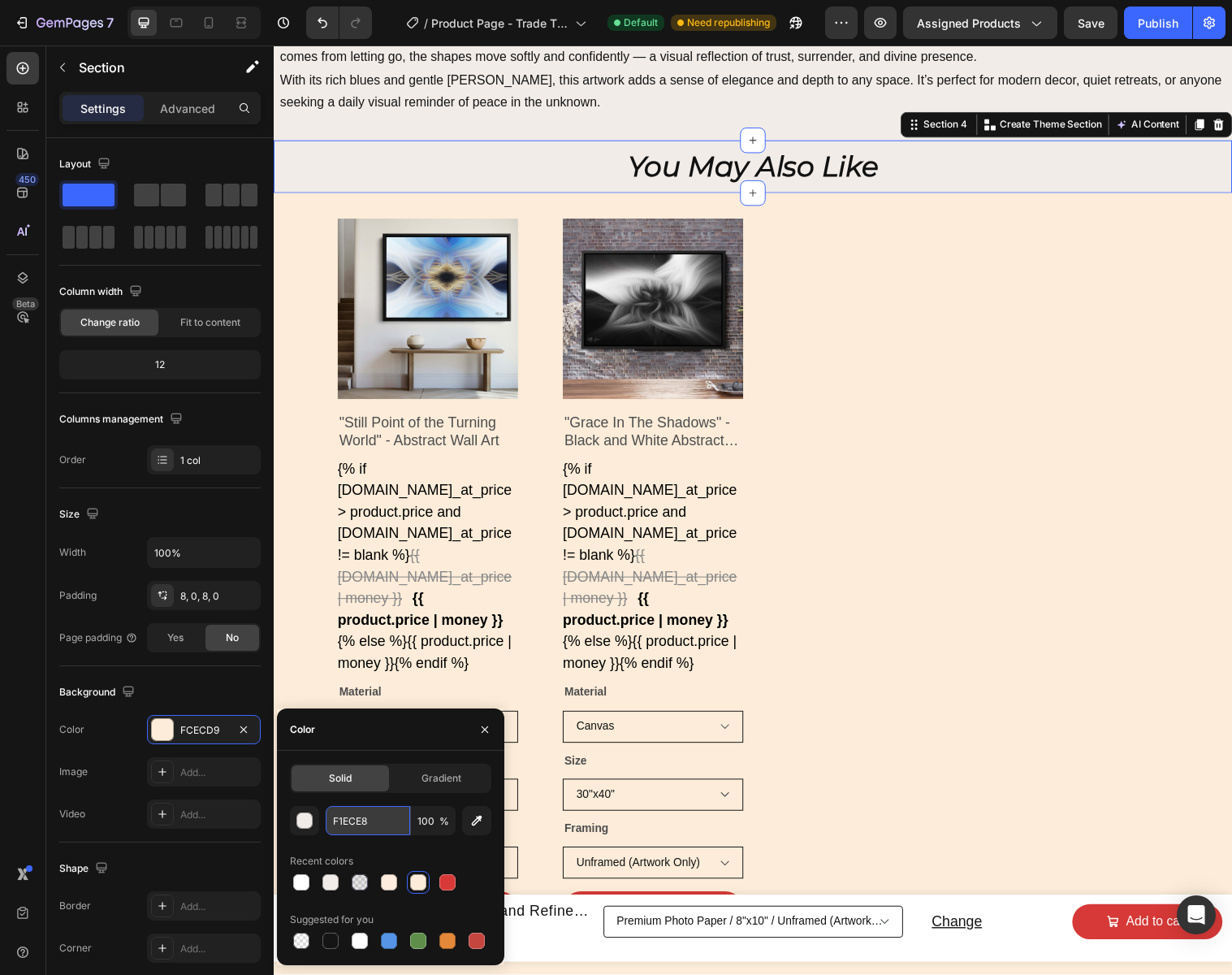
type input "F1ECE8"
click at [481, 729] on icon "button" at bounding box center [484, 729] width 13 height 13
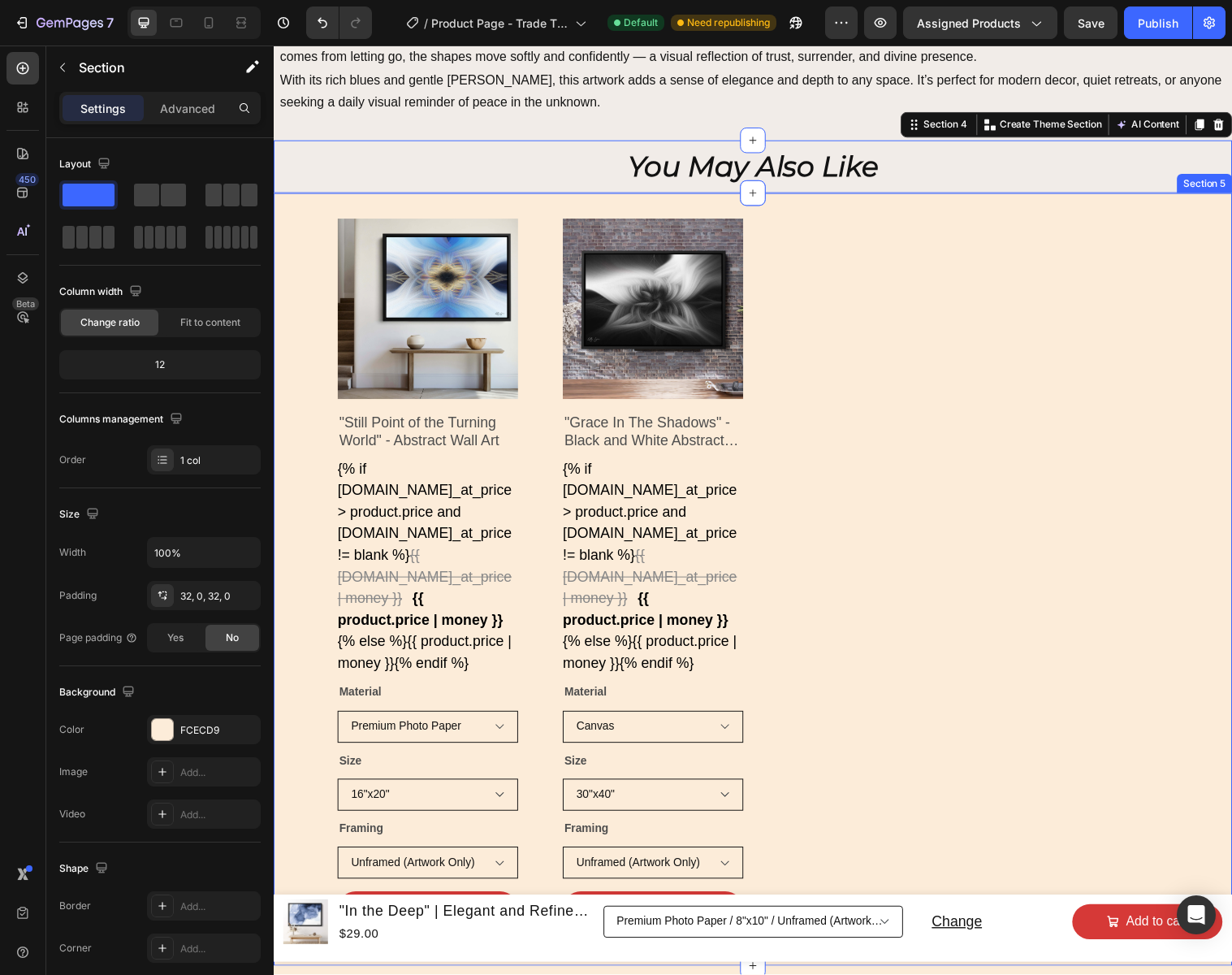
click at [866, 205] on div "Product Images "Still Point of the Turning World" - Abstract Wall Art Product T…" at bounding box center [761, 588] width 975 height 785
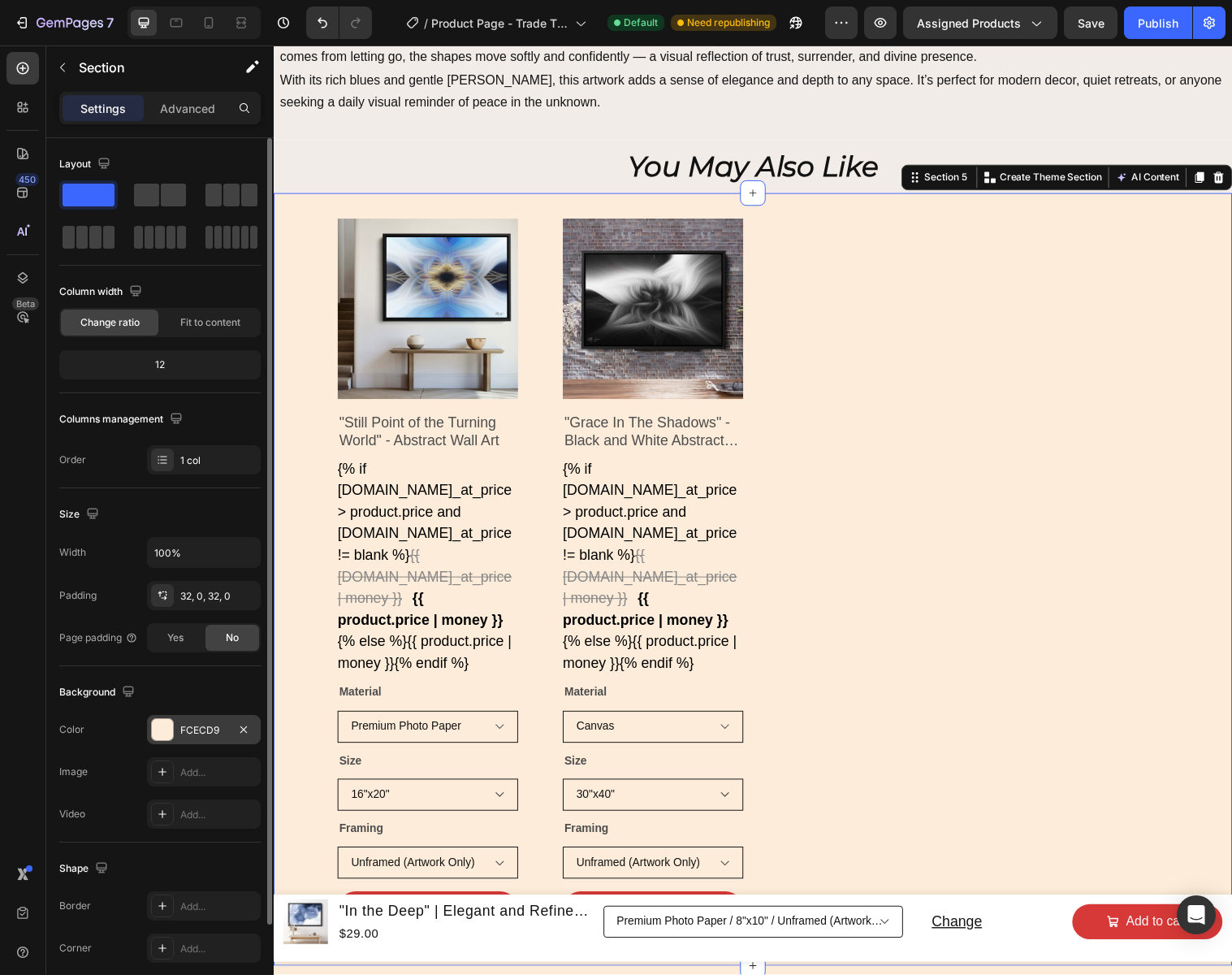
click at [216, 731] on div "FCECD9" at bounding box center [203, 730] width 47 height 15
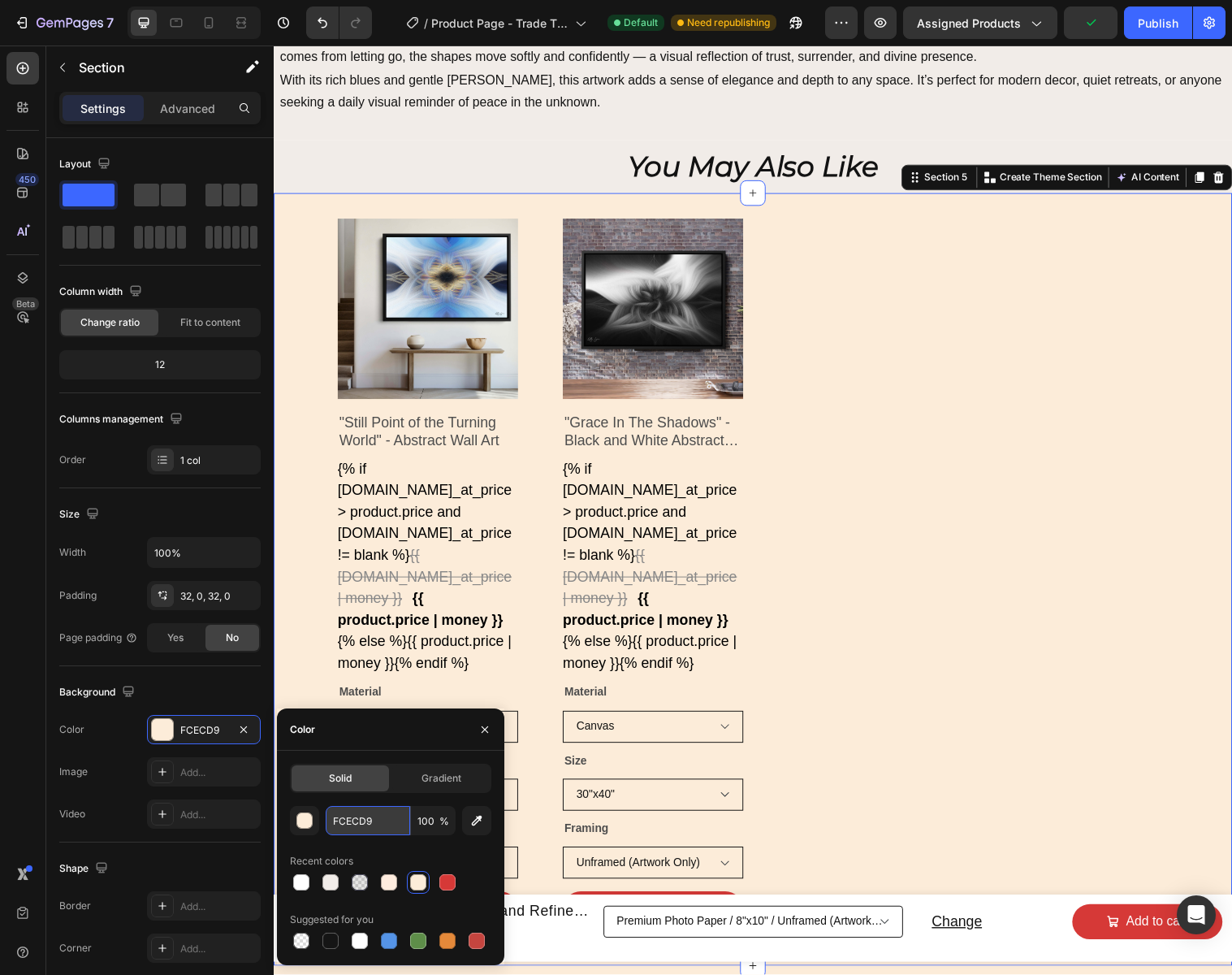
drag, startPoint x: 372, startPoint y: 823, endPoint x: 384, endPoint y: 823, distance: 12.0
click at [384, 823] on input "FCECD9" at bounding box center [367, 820] width 84 height 29
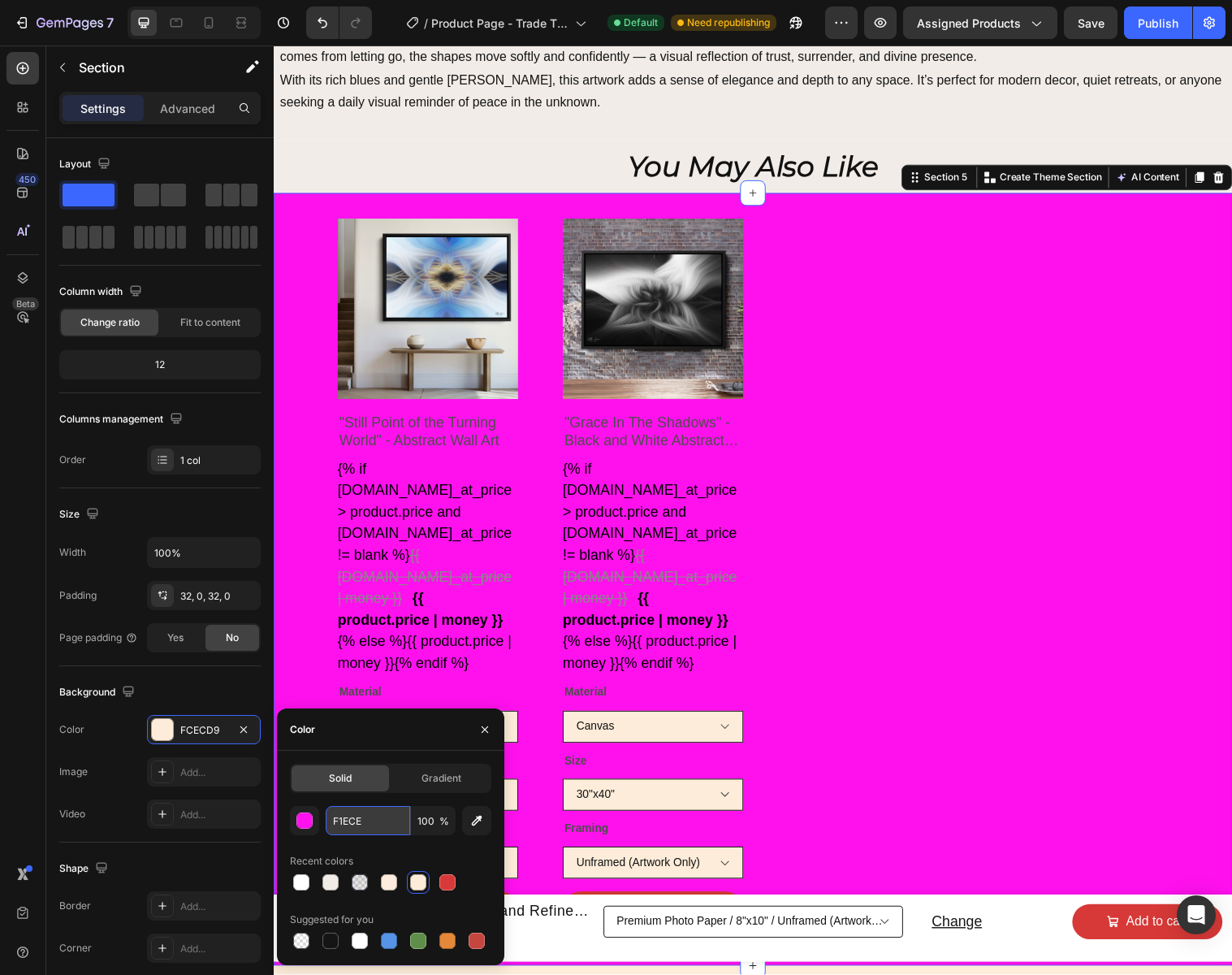
type input "F1ECE8"
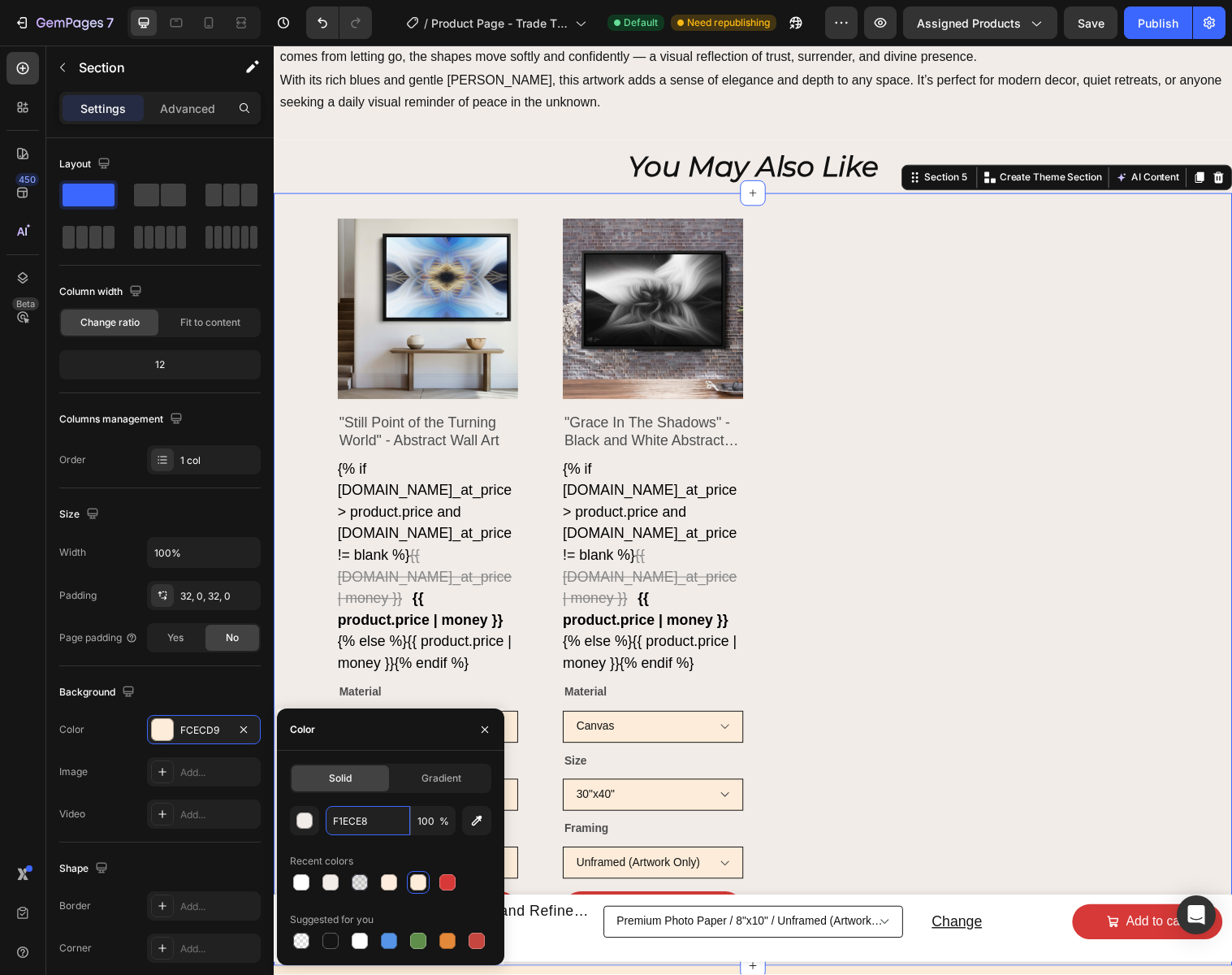
drag, startPoint x: 347, startPoint y: 824, endPoint x: 324, endPoint y: 824, distance: 23.0
click at [324, 824] on div "F1ECE8 100 %" at bounding box center [391, 820] width 201 height 29
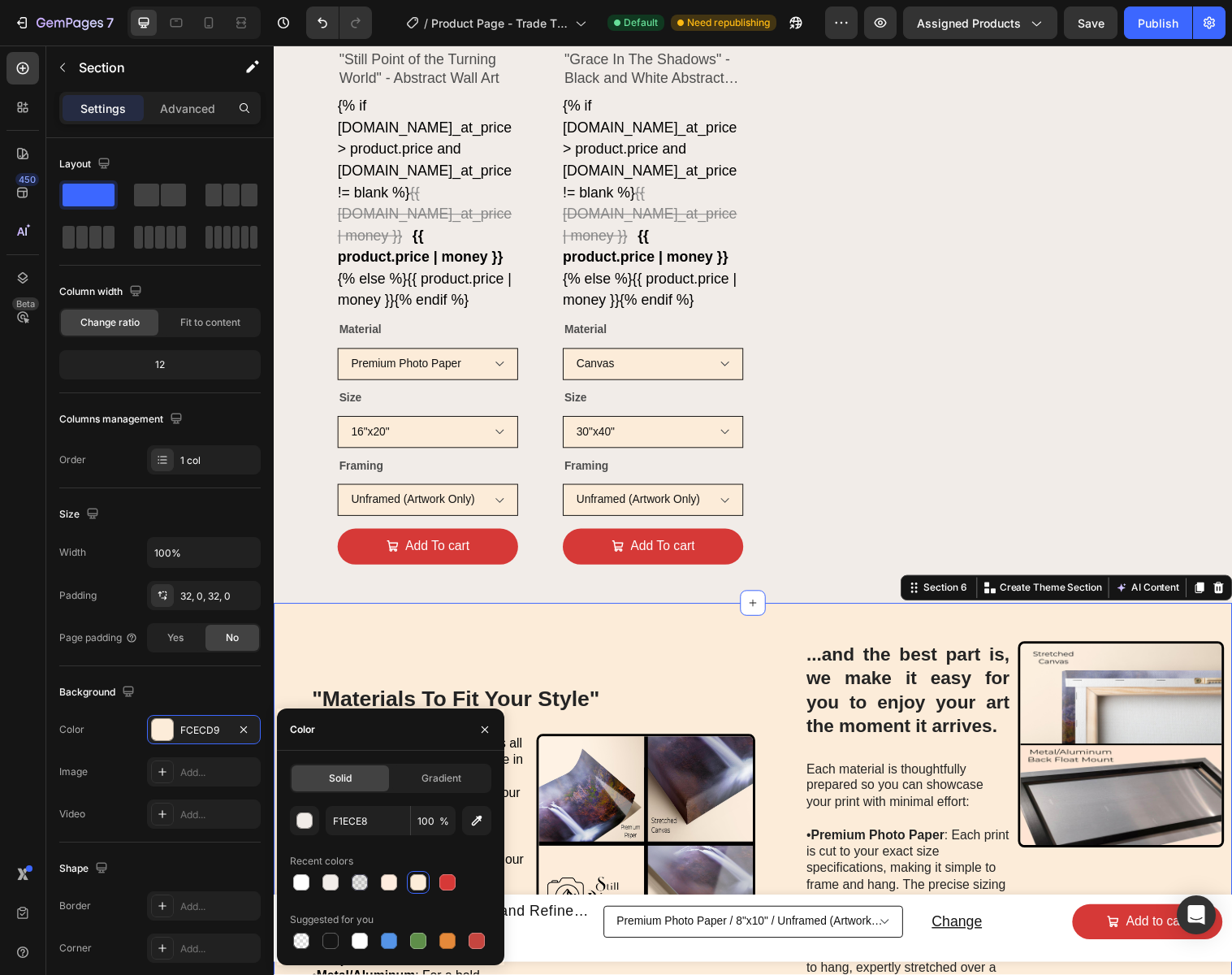
scroll to position [1140, 0]
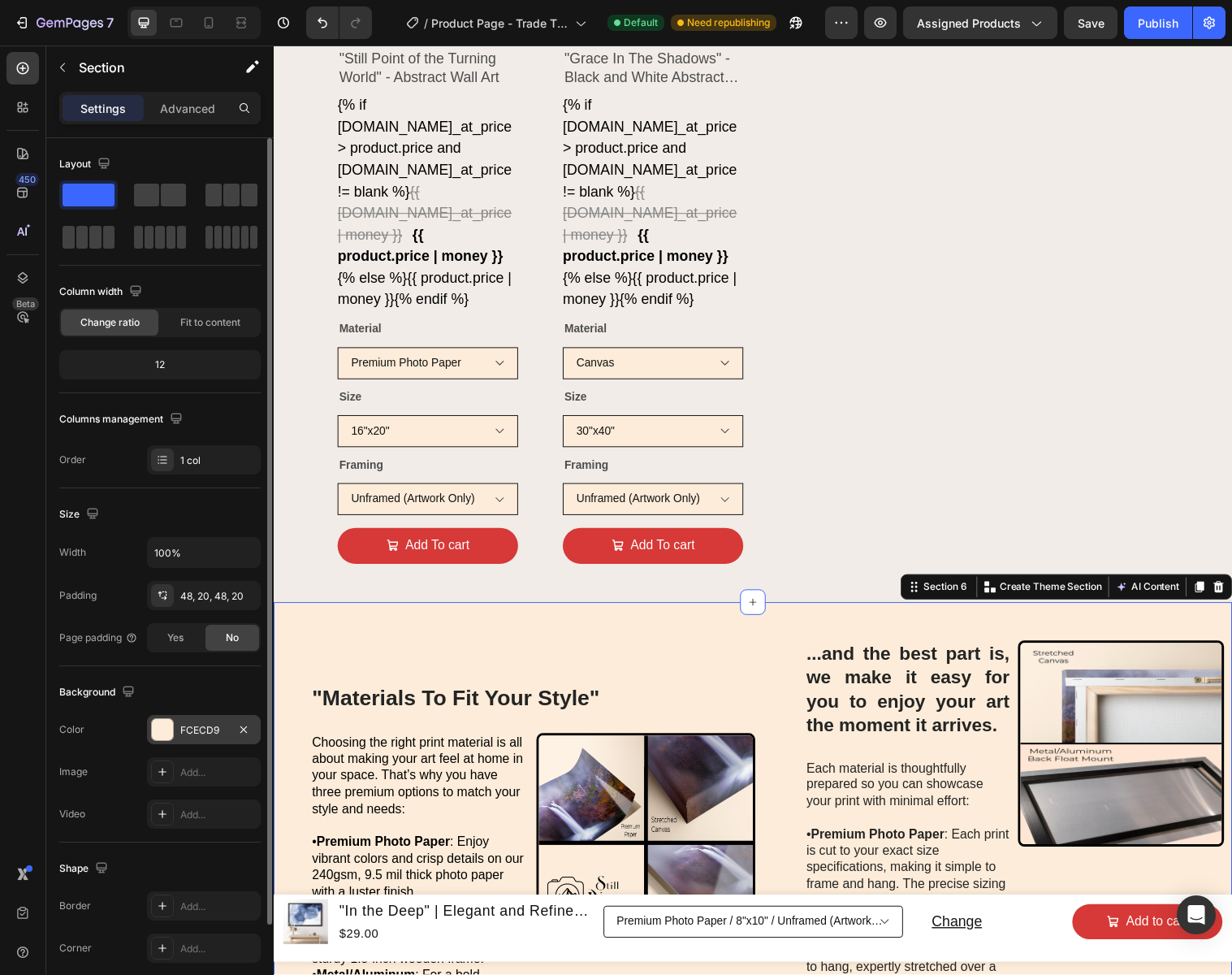
click at [225, 735] on div "FCECD9" at bounding box center [203, 730] width 47 height 15
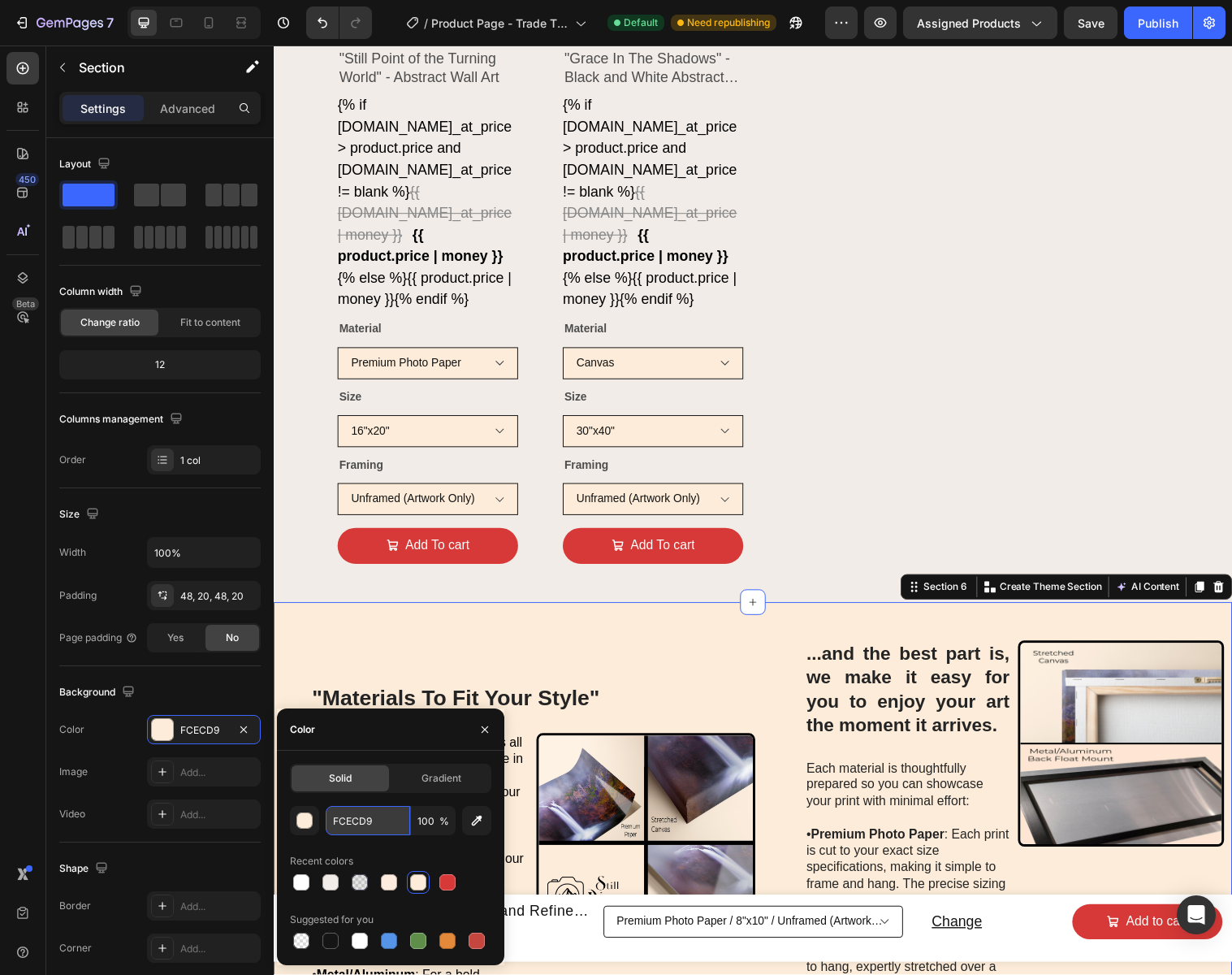
click at [391, 821] on input "FCECD9" at bounding box center [367, 820] width 84 height 29
paste input "1ECE8"
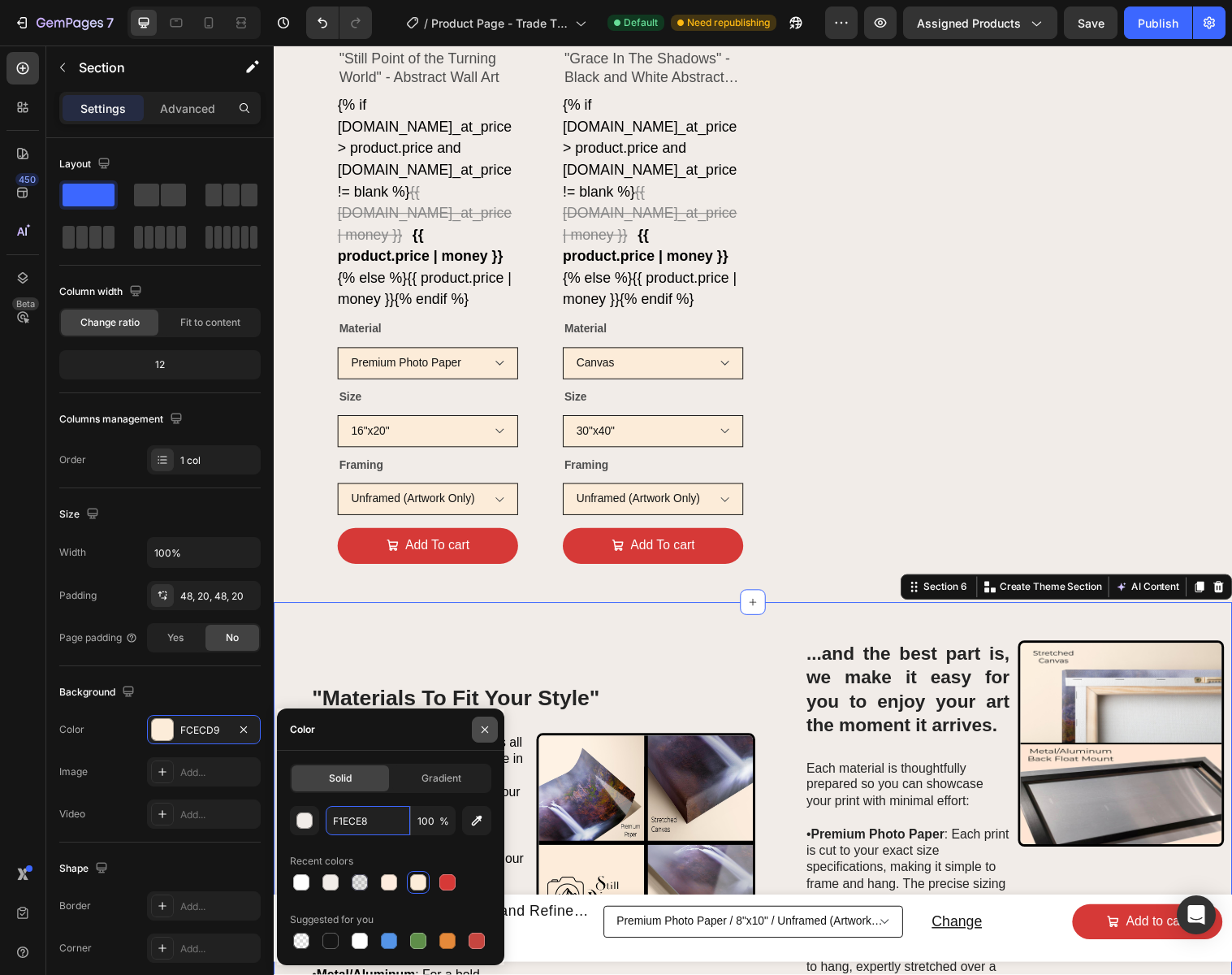
type input "F1ECE8"
click at [487, 729] on icon "button" at bounding box center [484, 729] width 13 height 13
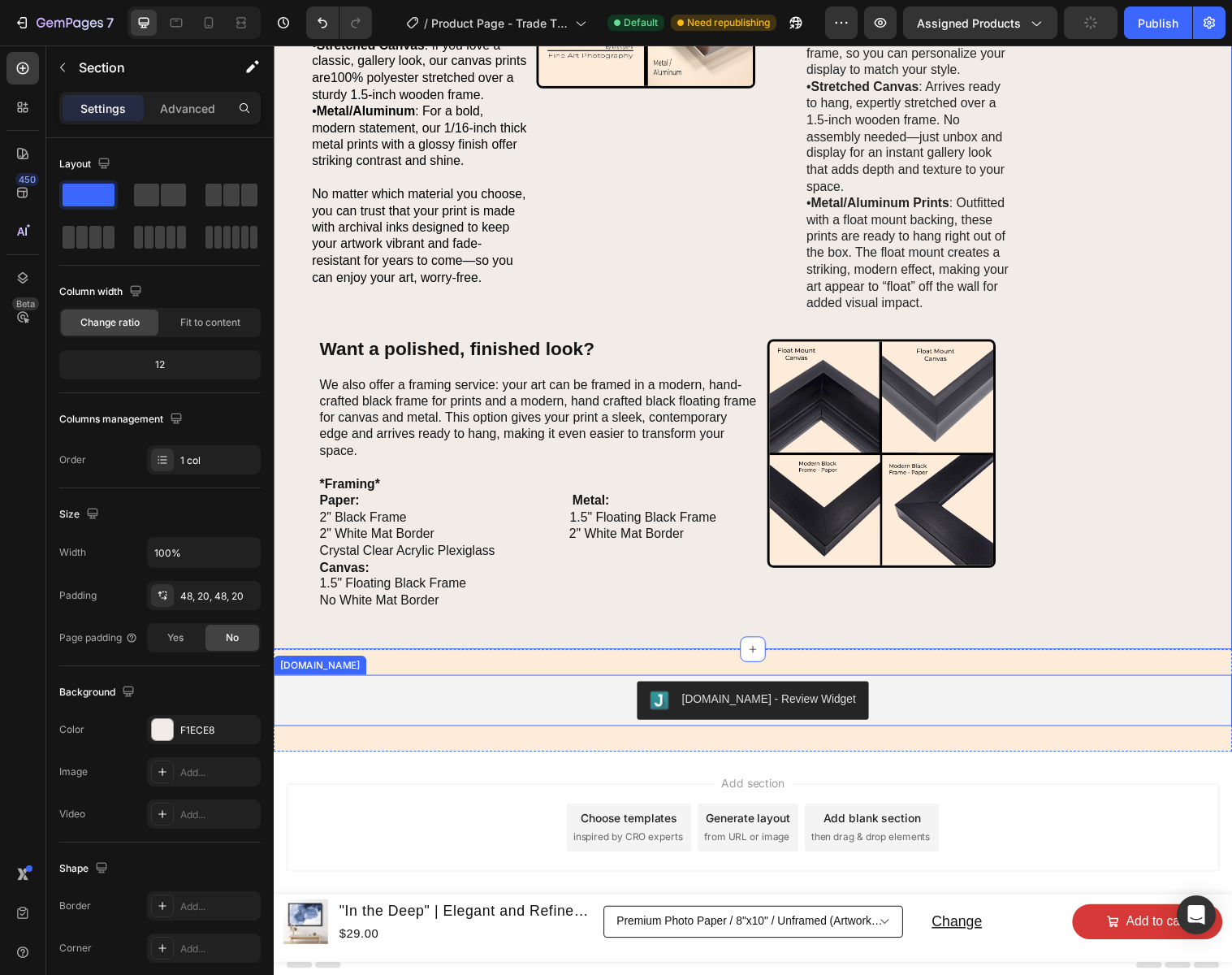
scroll to position [2015, 0]
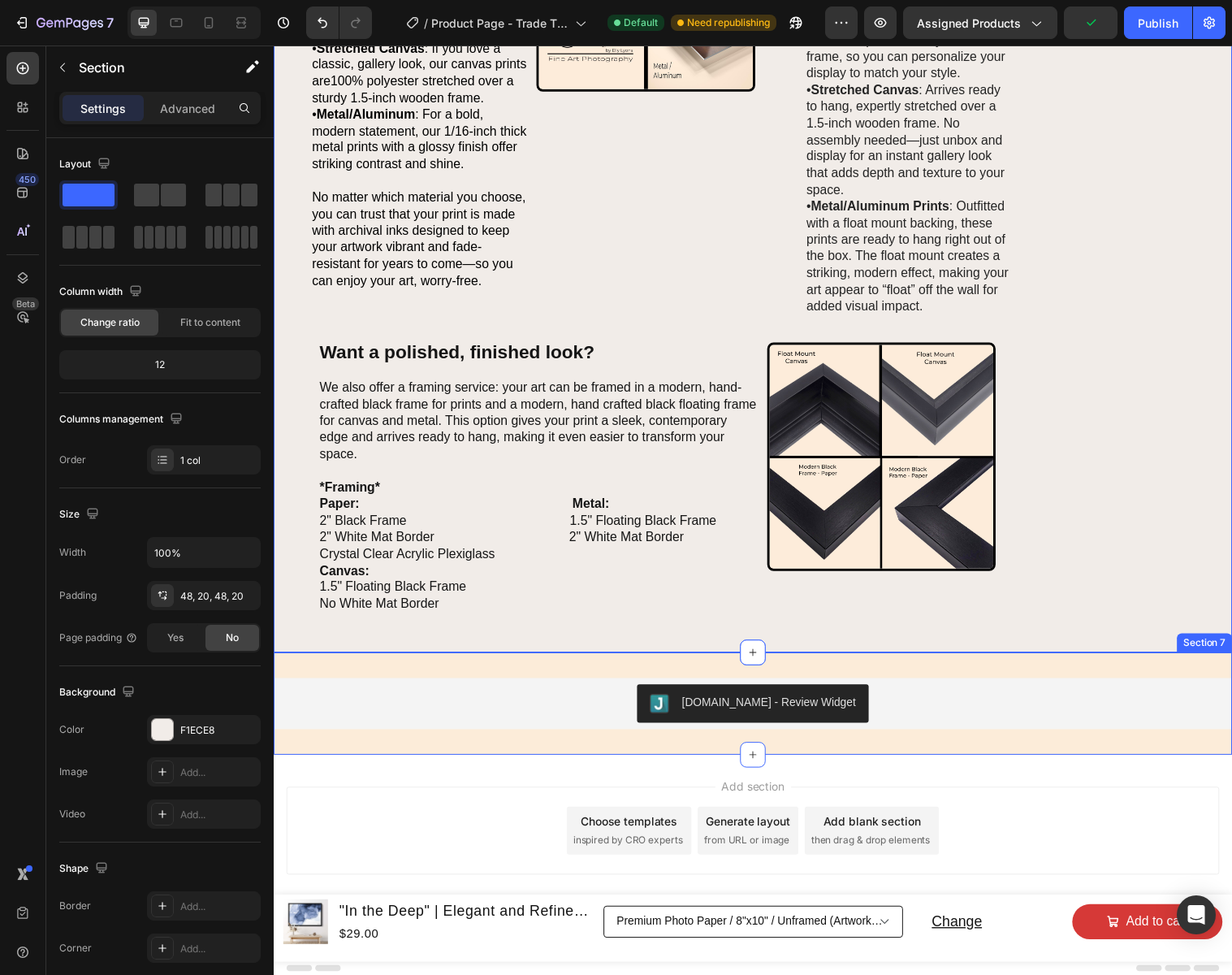
click at [817, 677] on div "[DOMAIN_NAME] - Review Widget [DOMAIN_NAME] Section 7" at bounding box center [761, 715] width 975 height 104
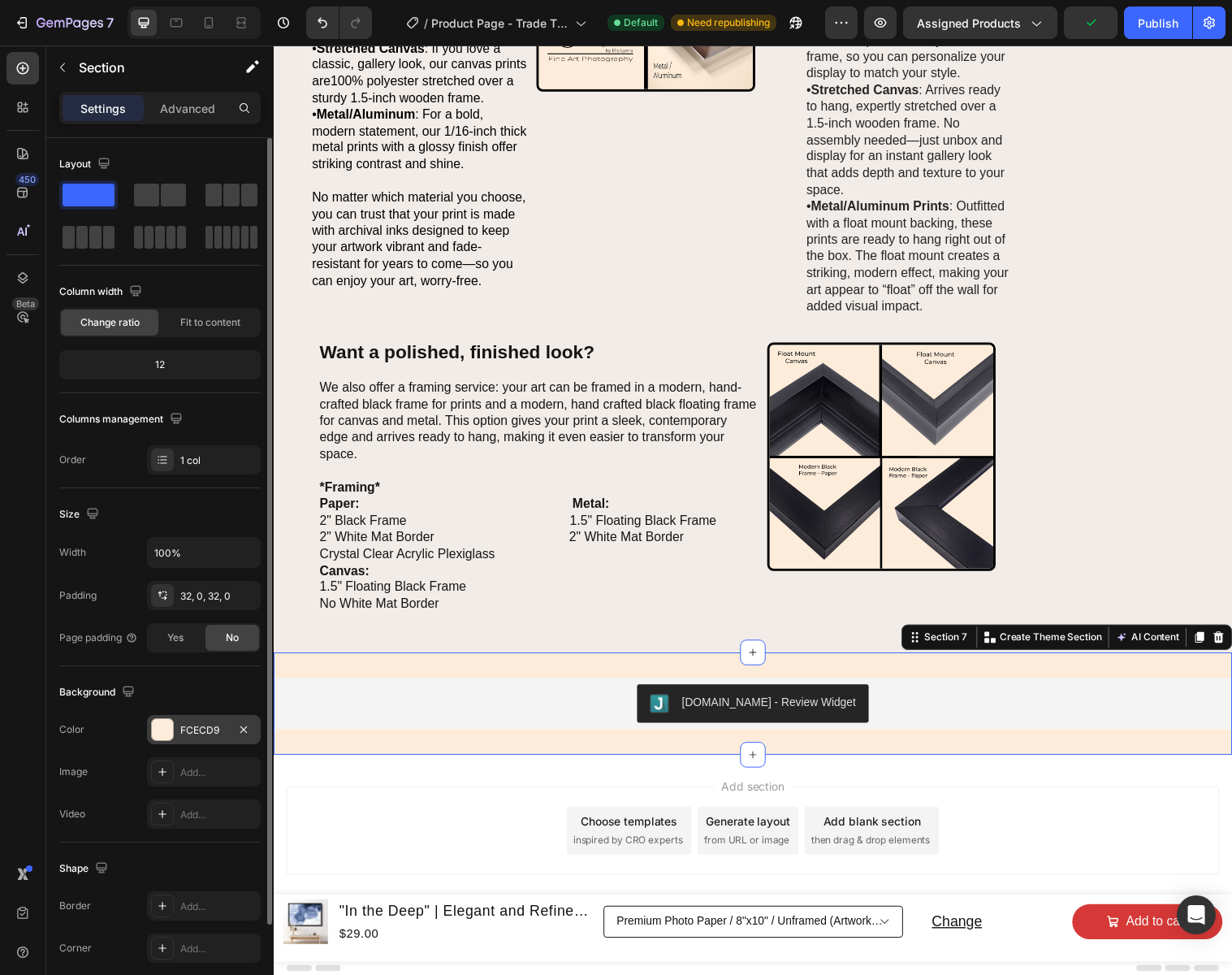
click at [204, 724] on div "FCECD9" at bounding box center [203, 730] width 47 height 15
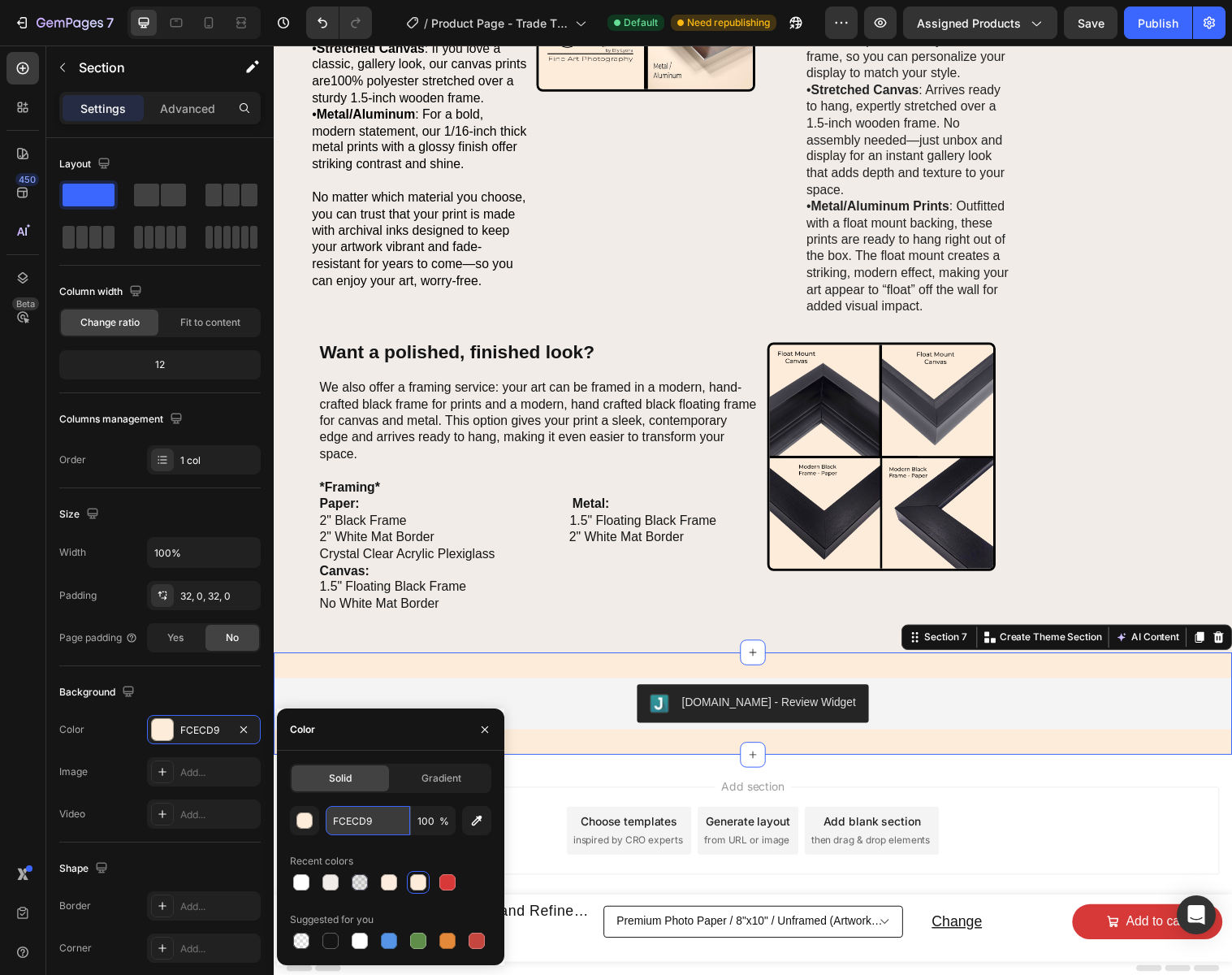
click at [376, 823] on input "FCECD9" at bounding box center [367, 820] width 84 height 29
paste input "1ECE8"
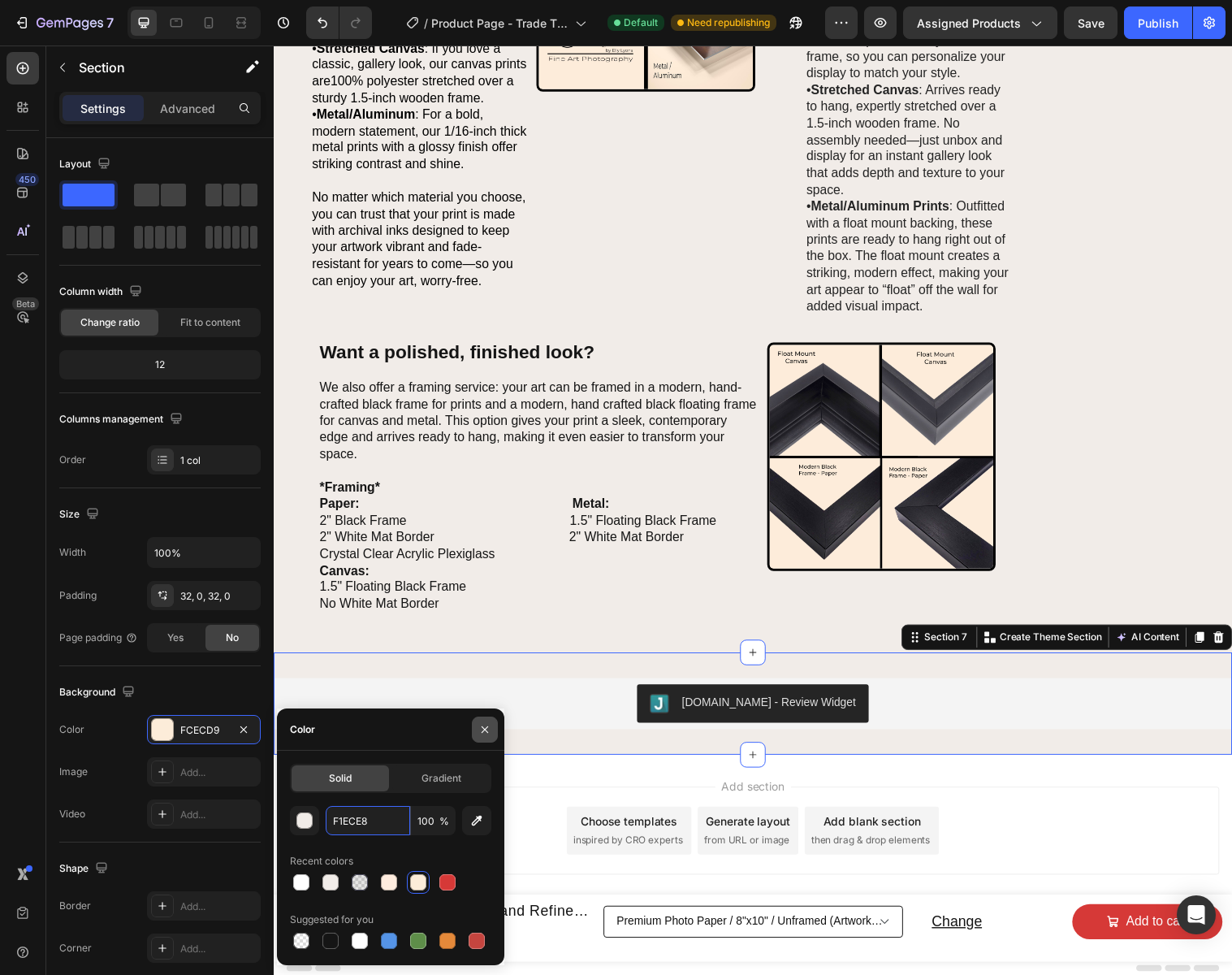
type input "F1ECE8"
click at [480, 730] on icon "button" at bounding box center [484, 729] width 13 height 13
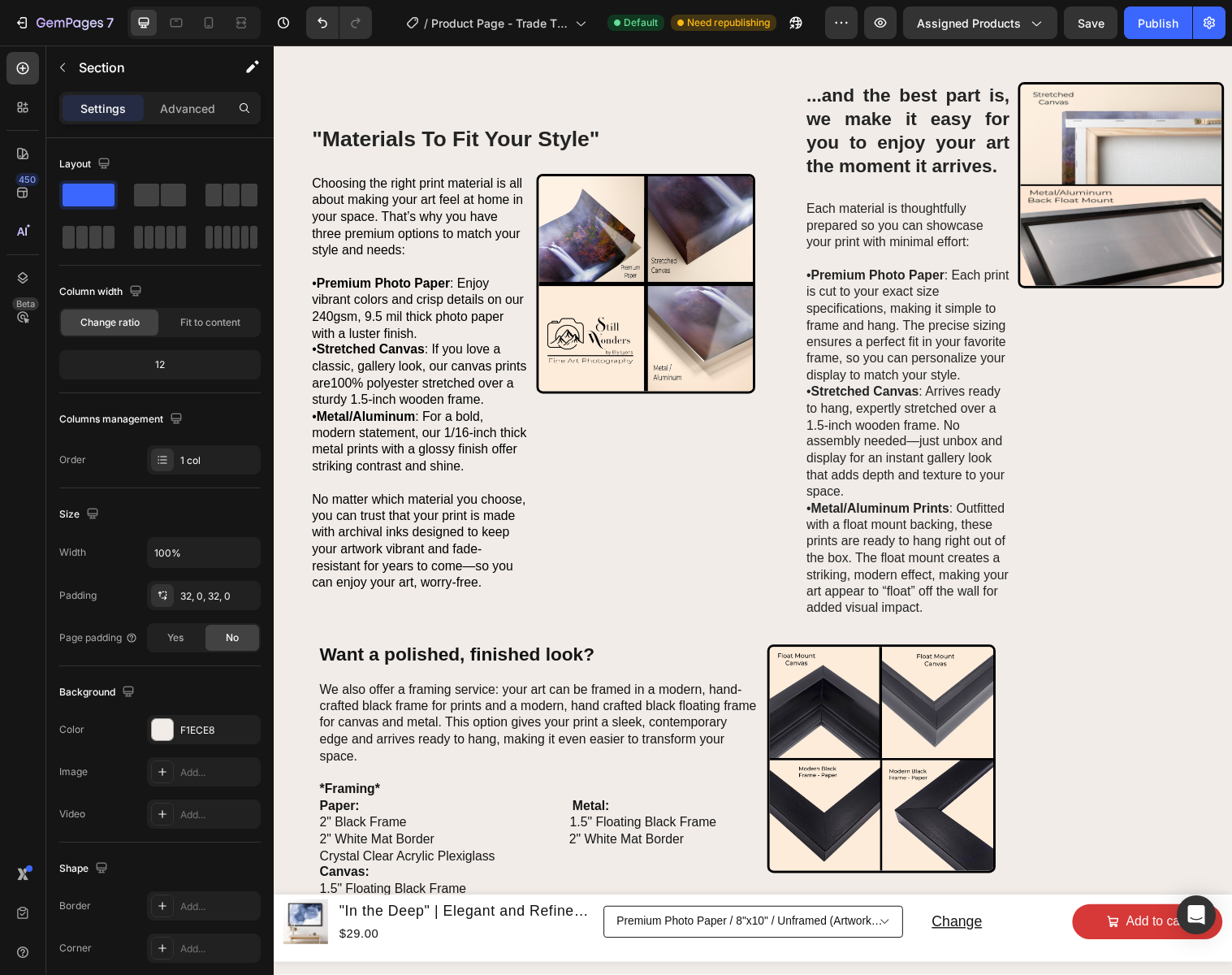
select select "16"x20""
select select "Canvas"
select select "30"x40""
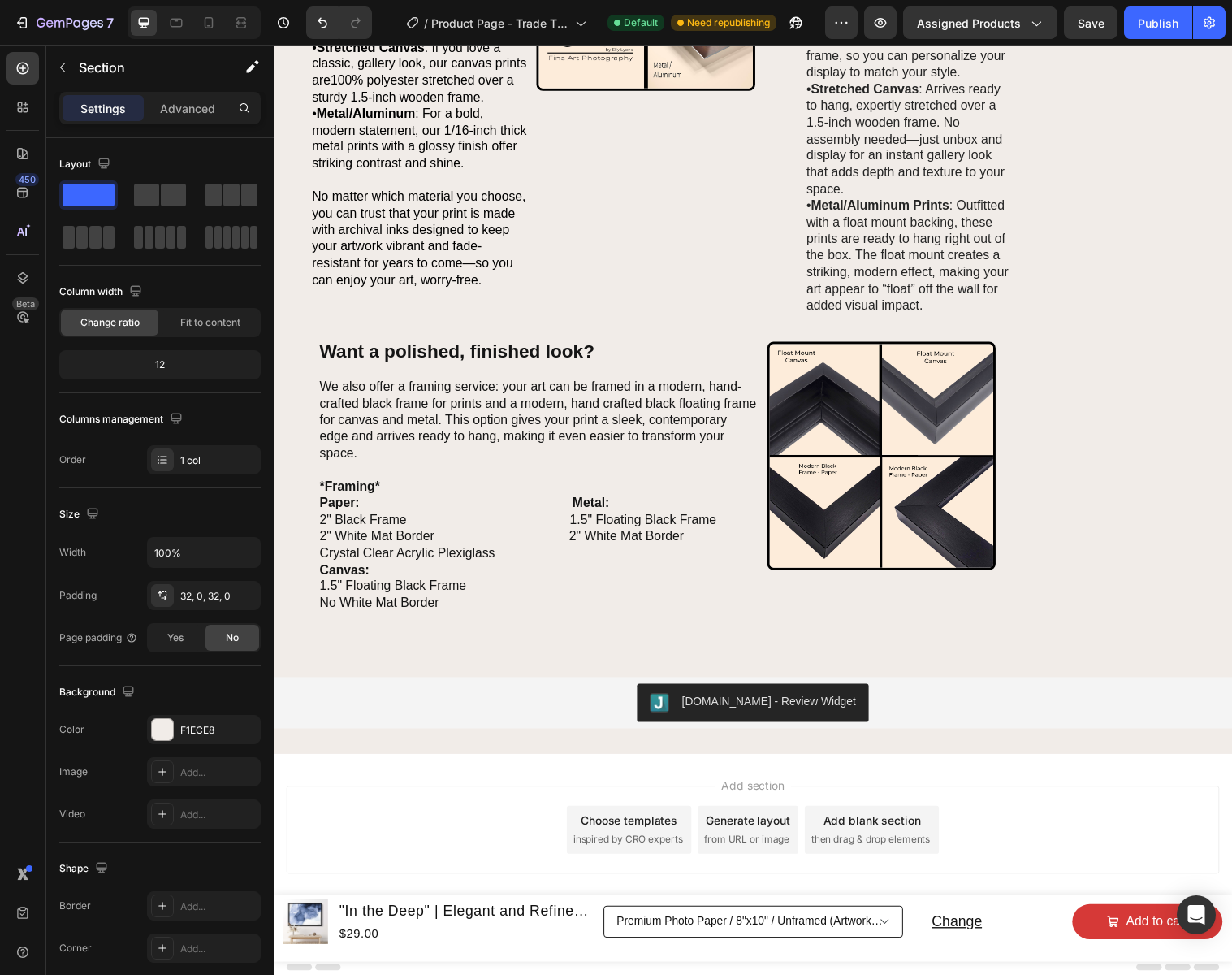
scroll to position [2024, 0]
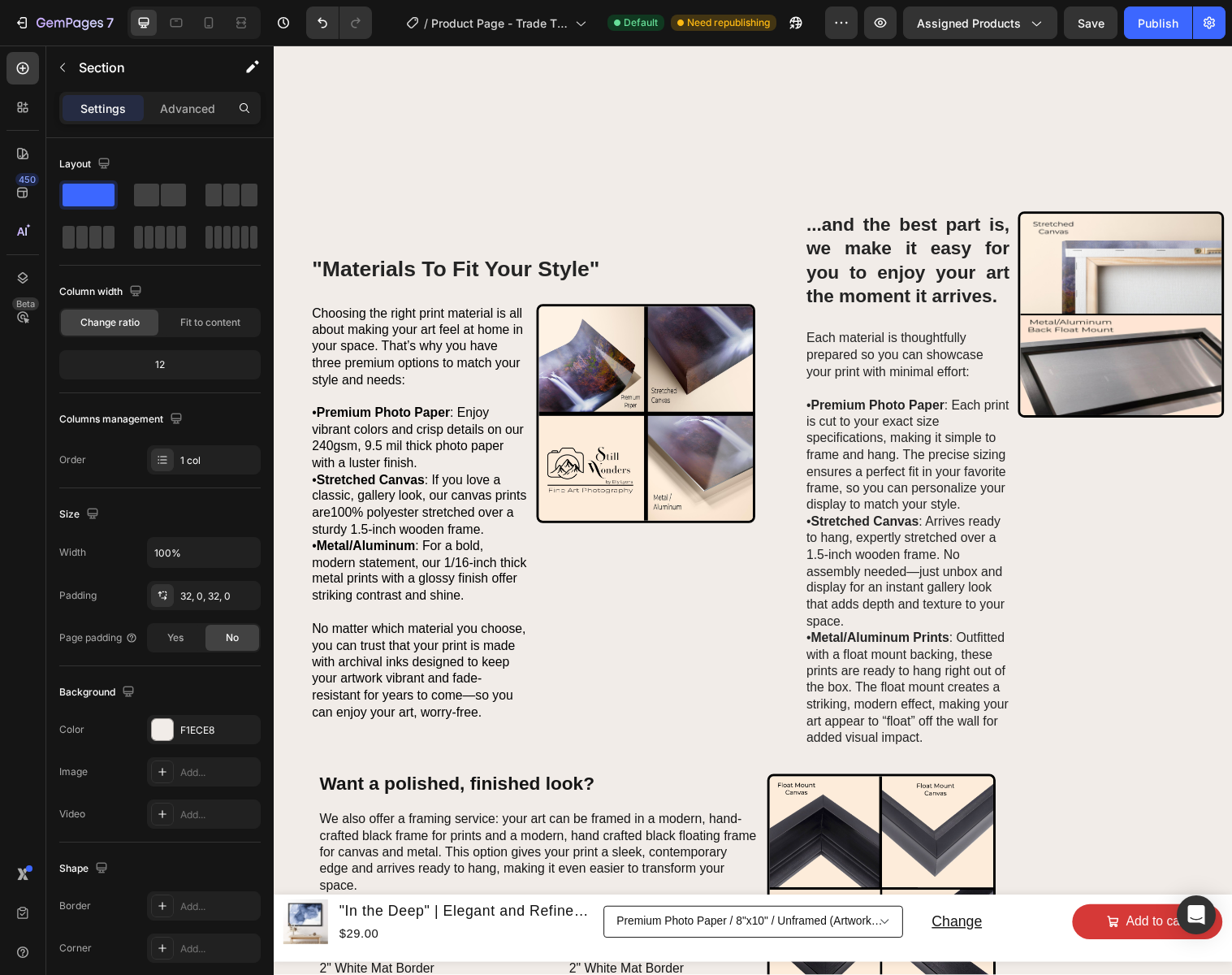
select select "16"x20""
select select "Canvas"
select select "30"x40""
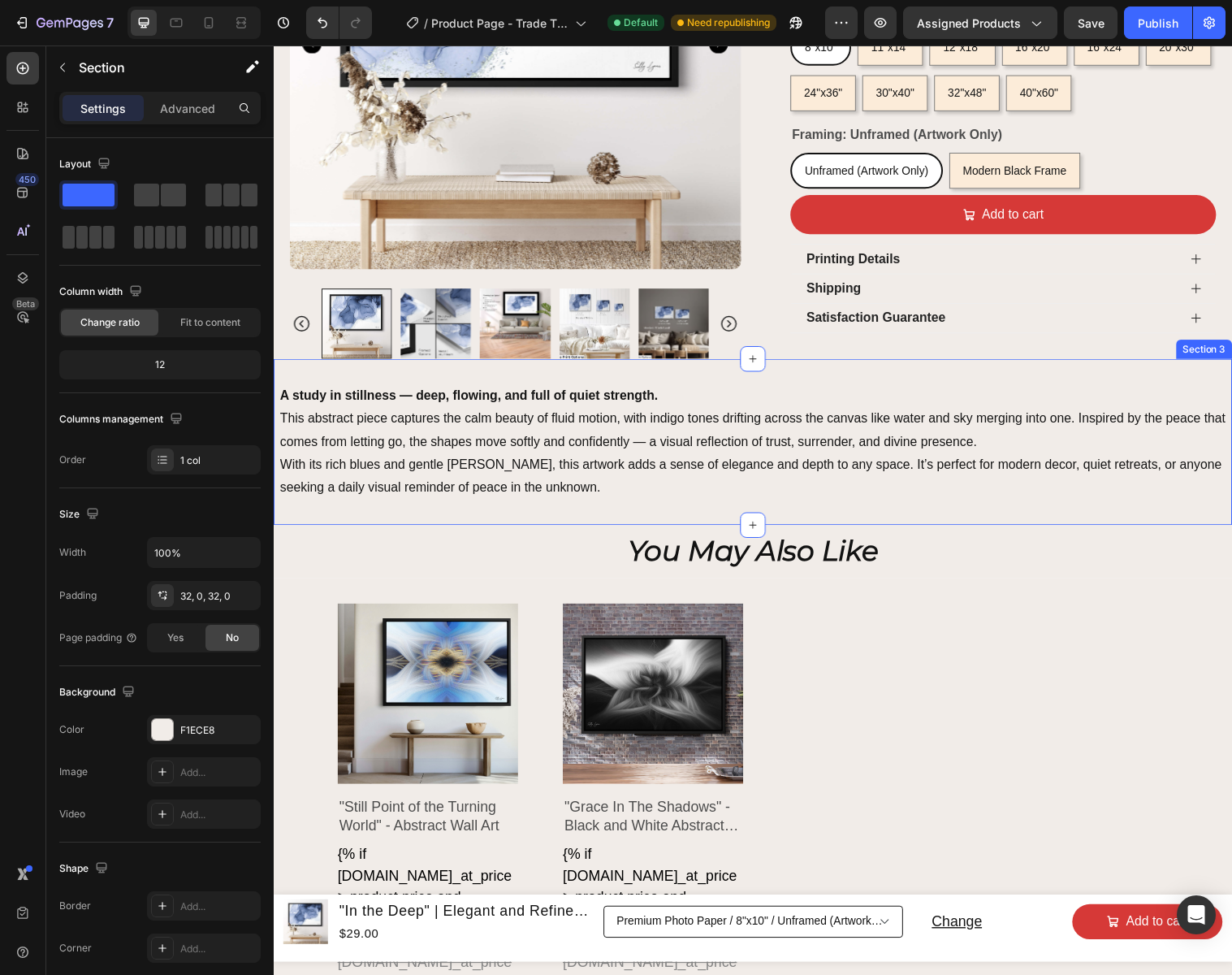
scroll to position [0, 0]
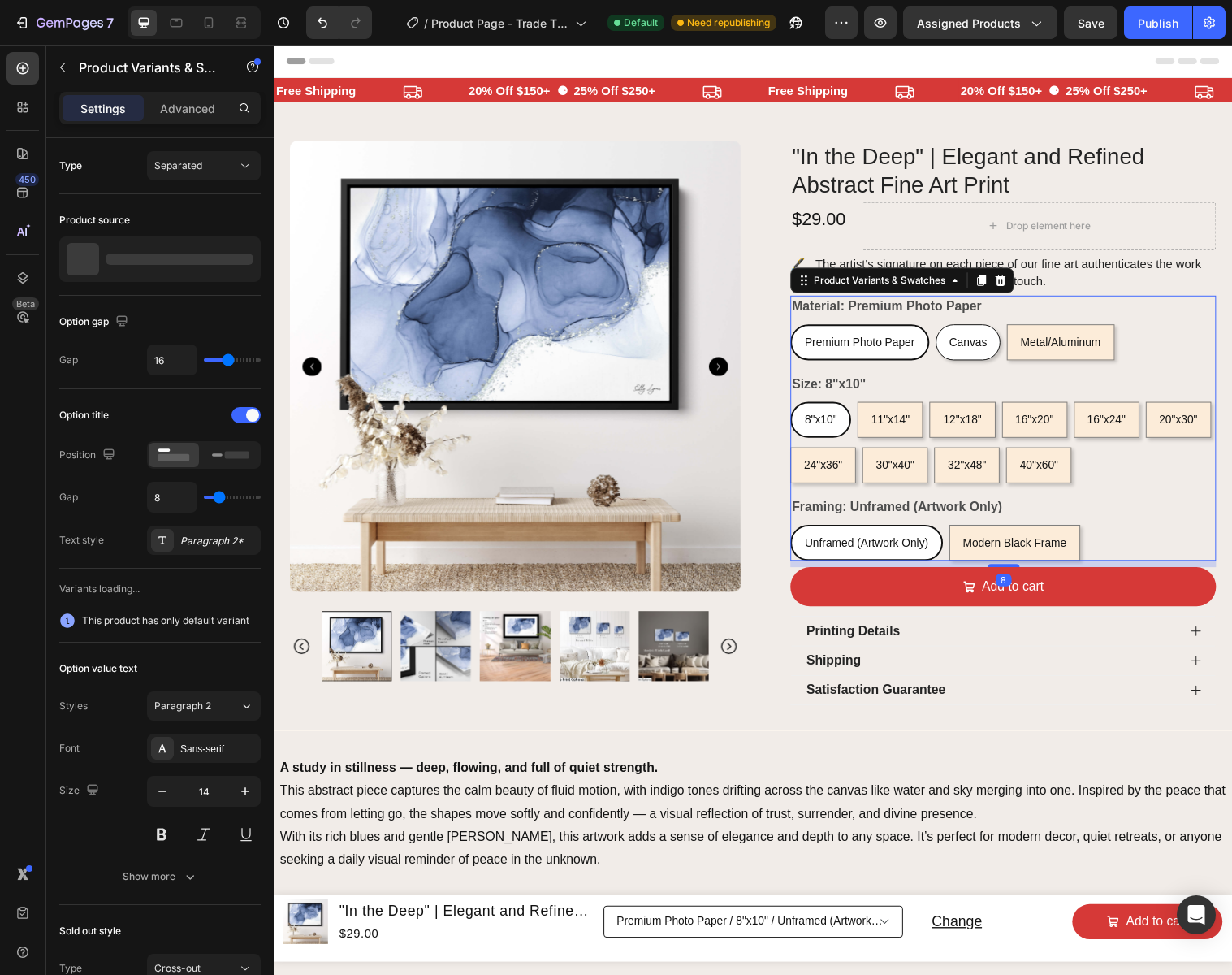
click at [985, 360] on div "Canvas" at bounding box center [979, 347] width 64 height 33
click at [947, 329] on input "Canvas Canvas Canvas" at bounding box center [946, 328] width 1 height 1
radio input "true"
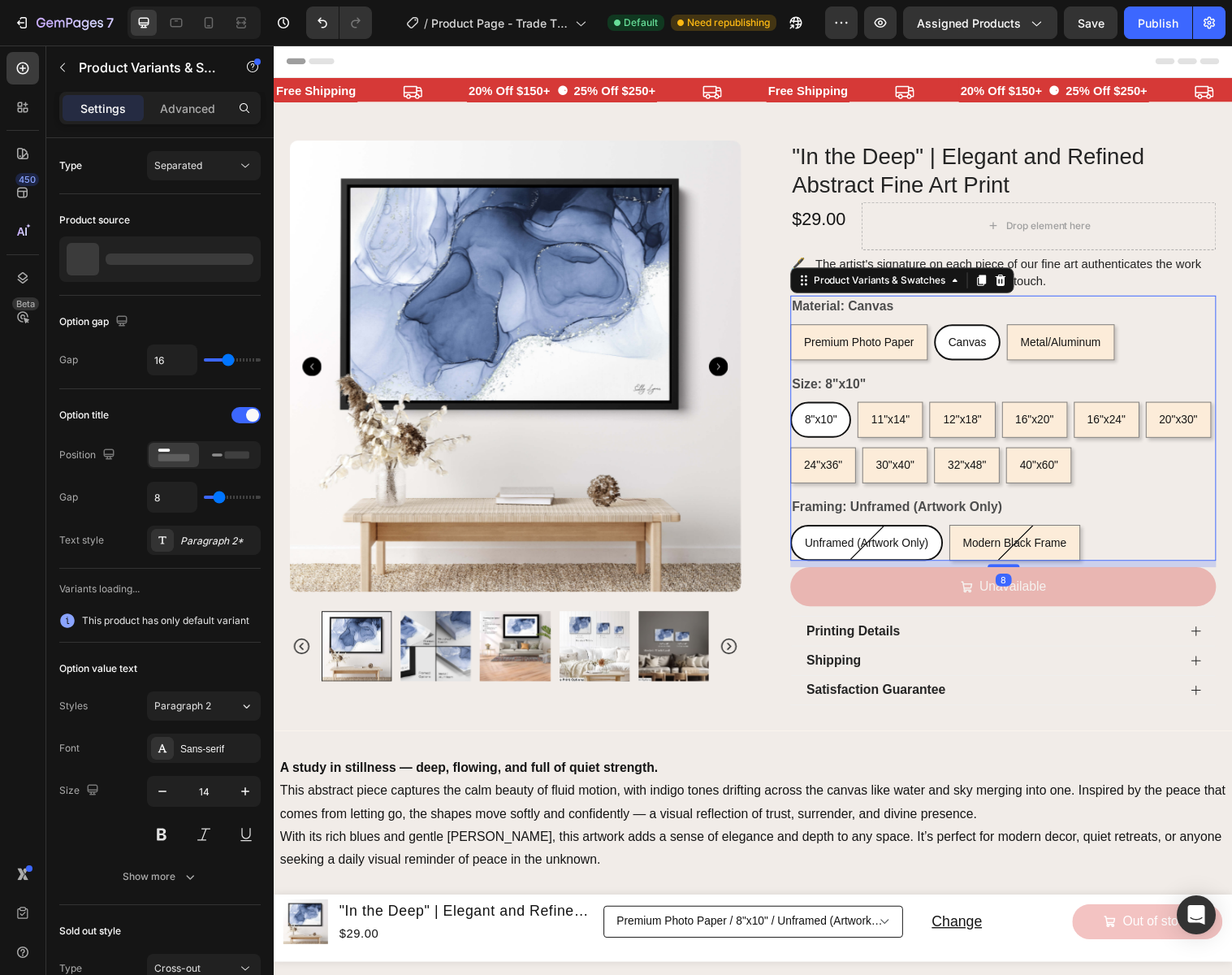
select select "579039990577496703"
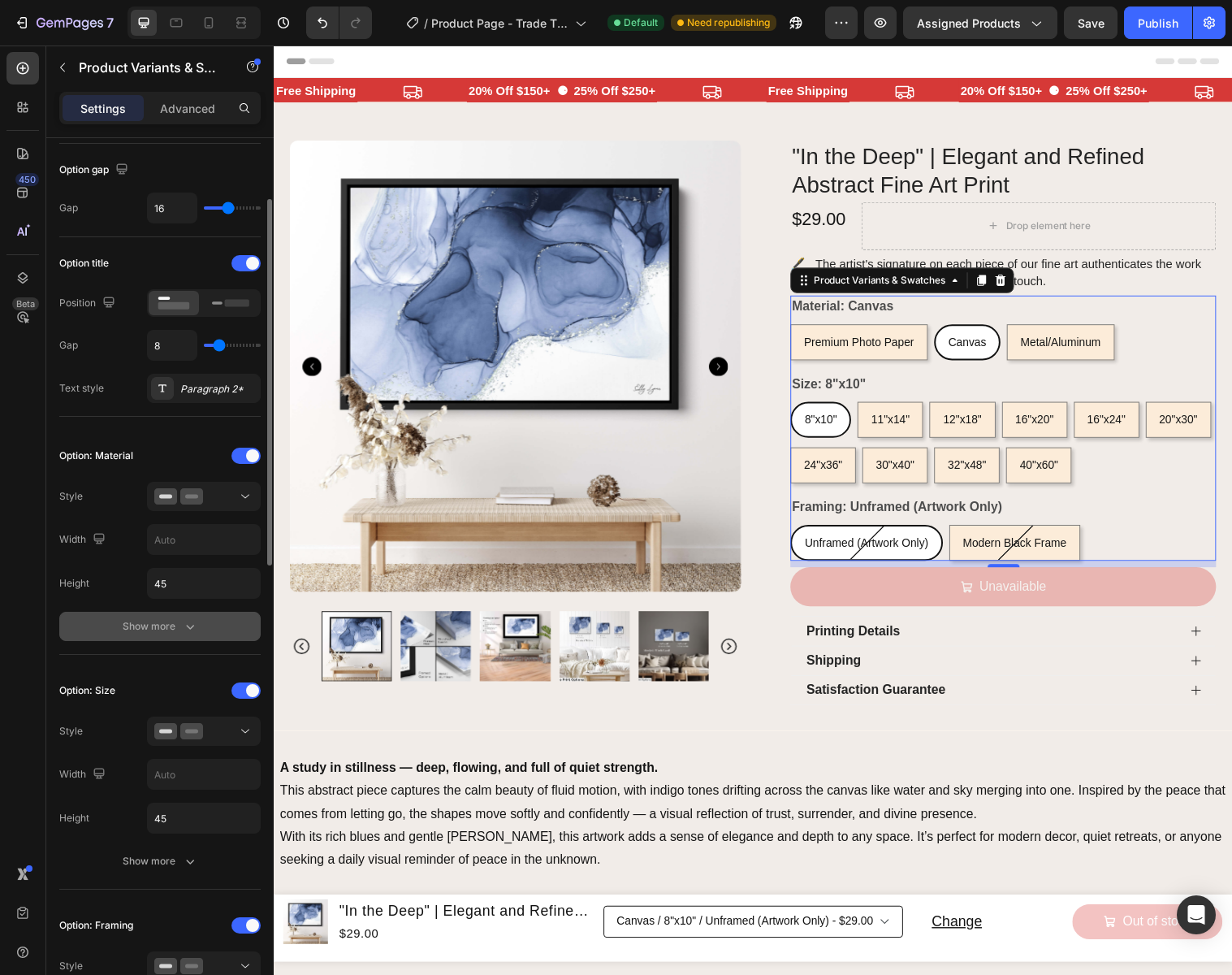
scroll to position [159, 0]
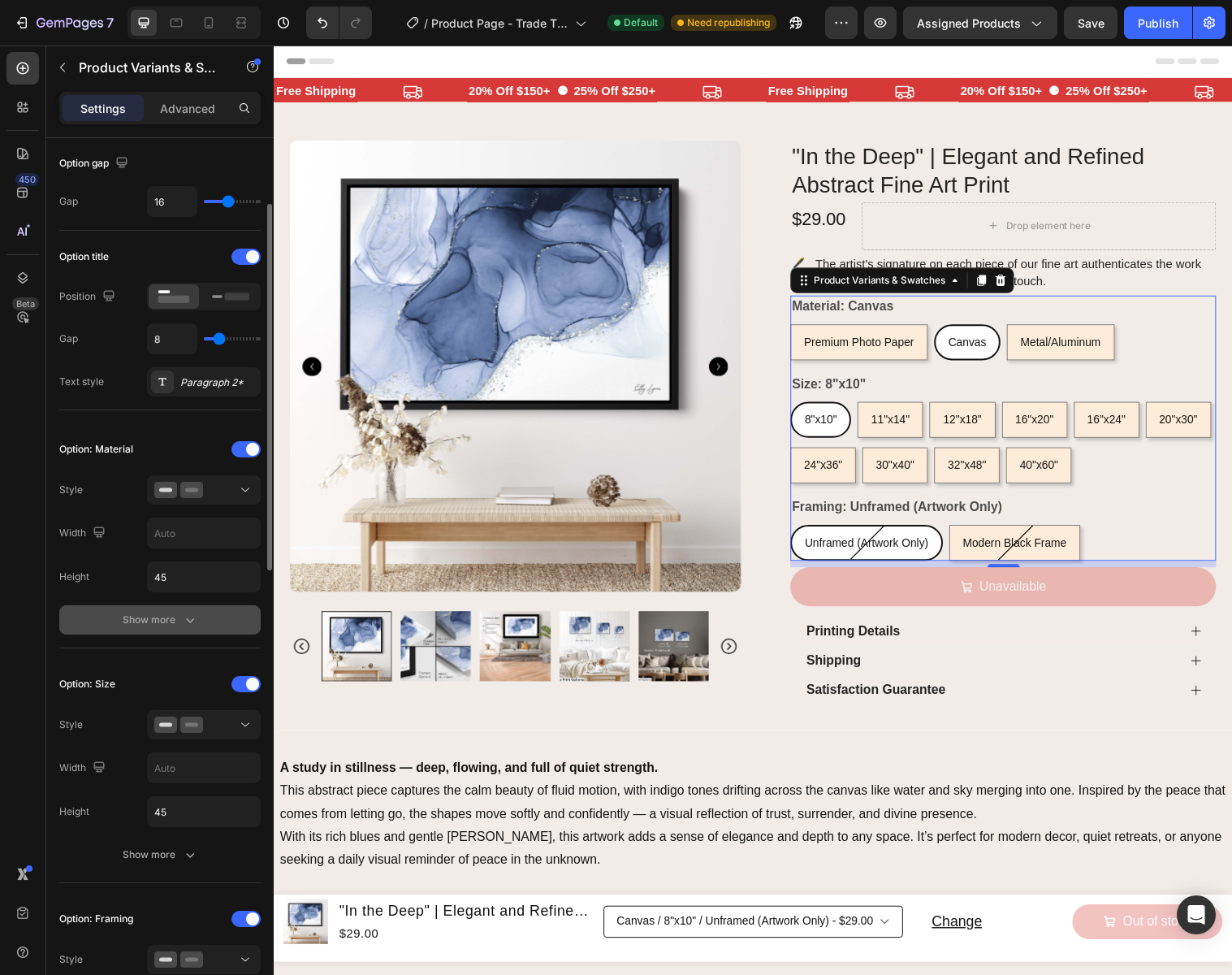
click at [156, 616] on div "Show more" at bounding box center [161, 620] width 75 height 16
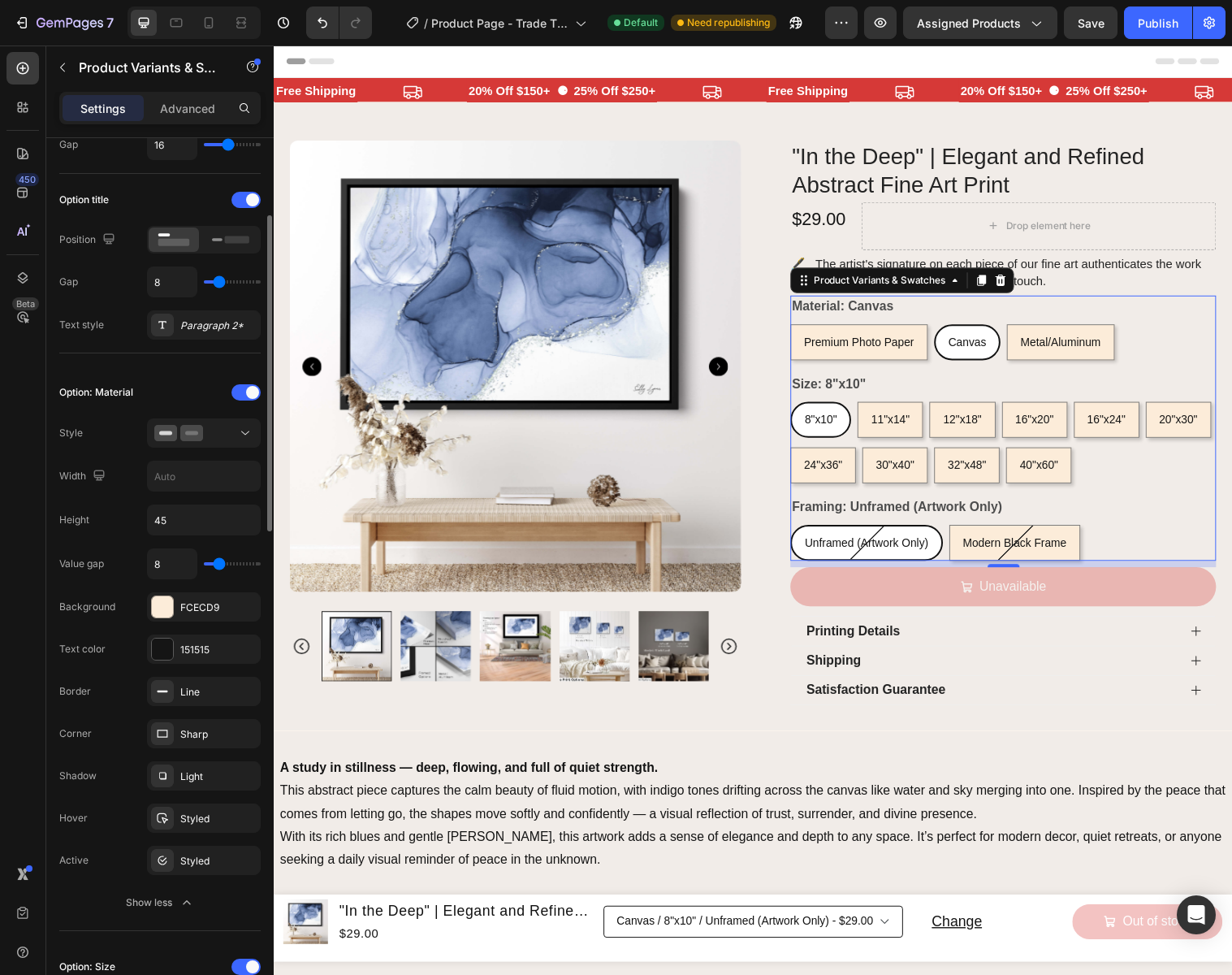
scroll to position [245, 0]
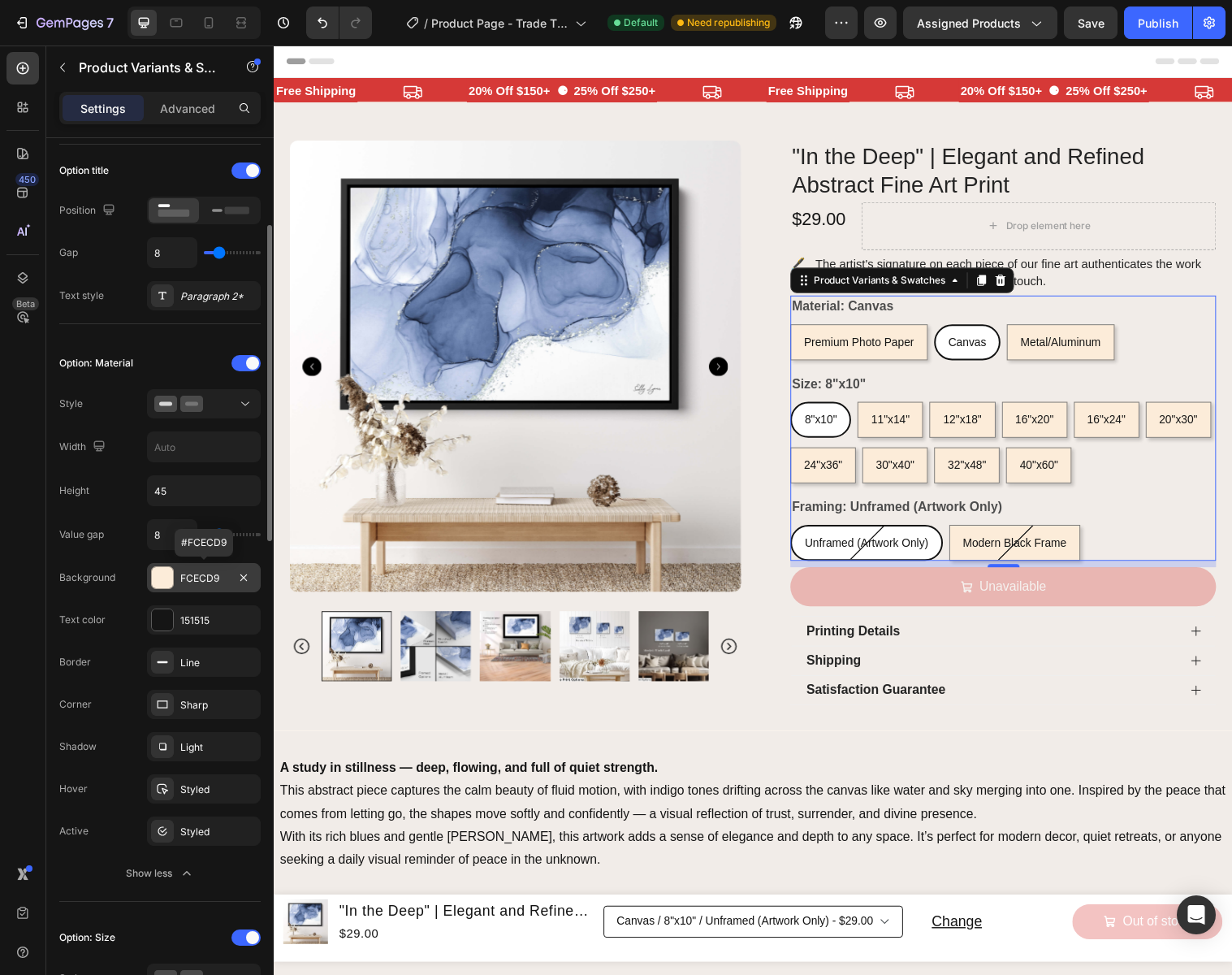
click at [214, 573] on div "FCECD9" at bounding box center [203, 578] width 47 height 15
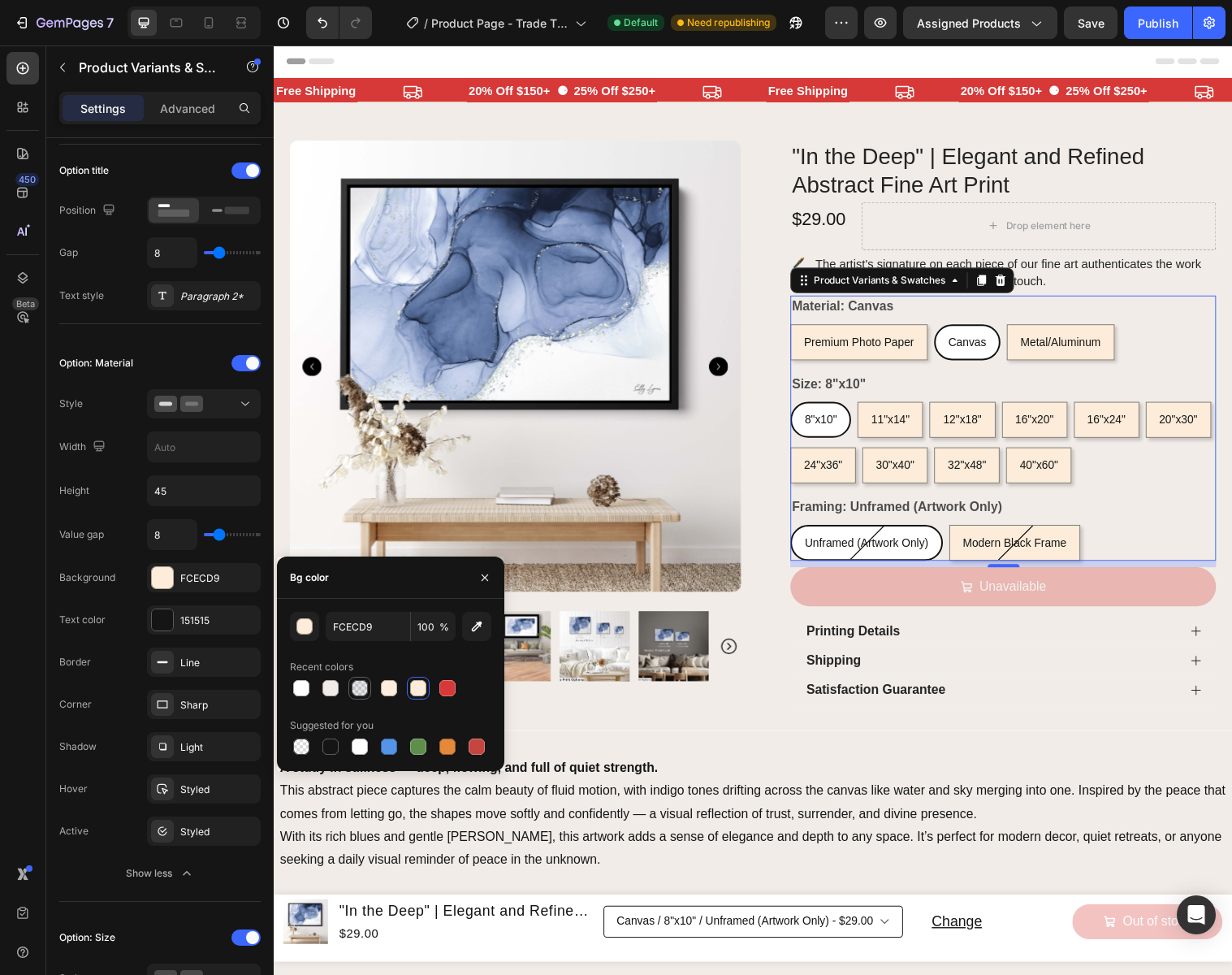
click at [364, 686] on div at bounding box center [359, 687] width 16 height 16
type input "000000"
type input "2600"
click at [382, 622] on input "000000" at bounding box center [367, 626] width 84 height 29
paste input "F1ECE8"
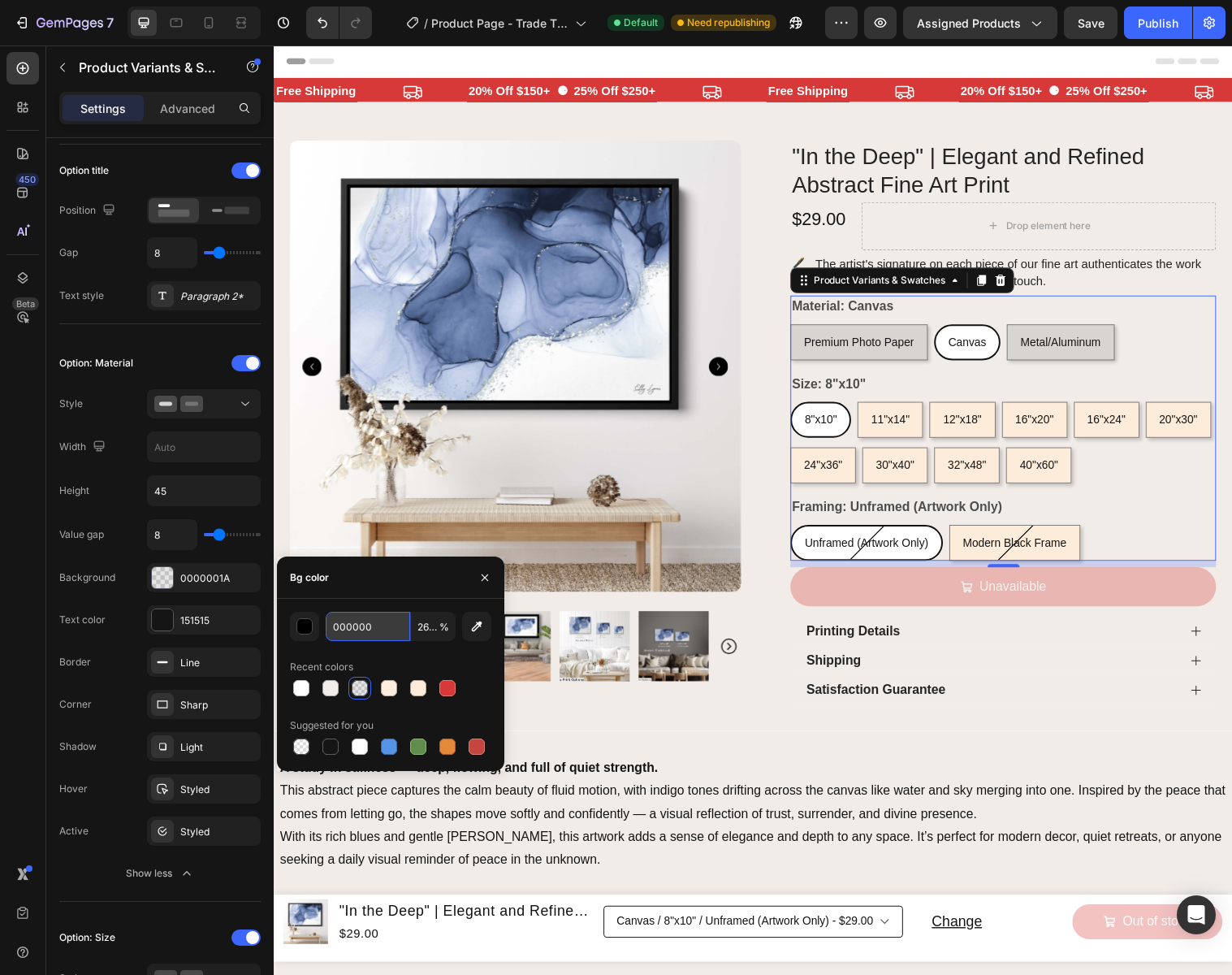
type input "F1ECE8"
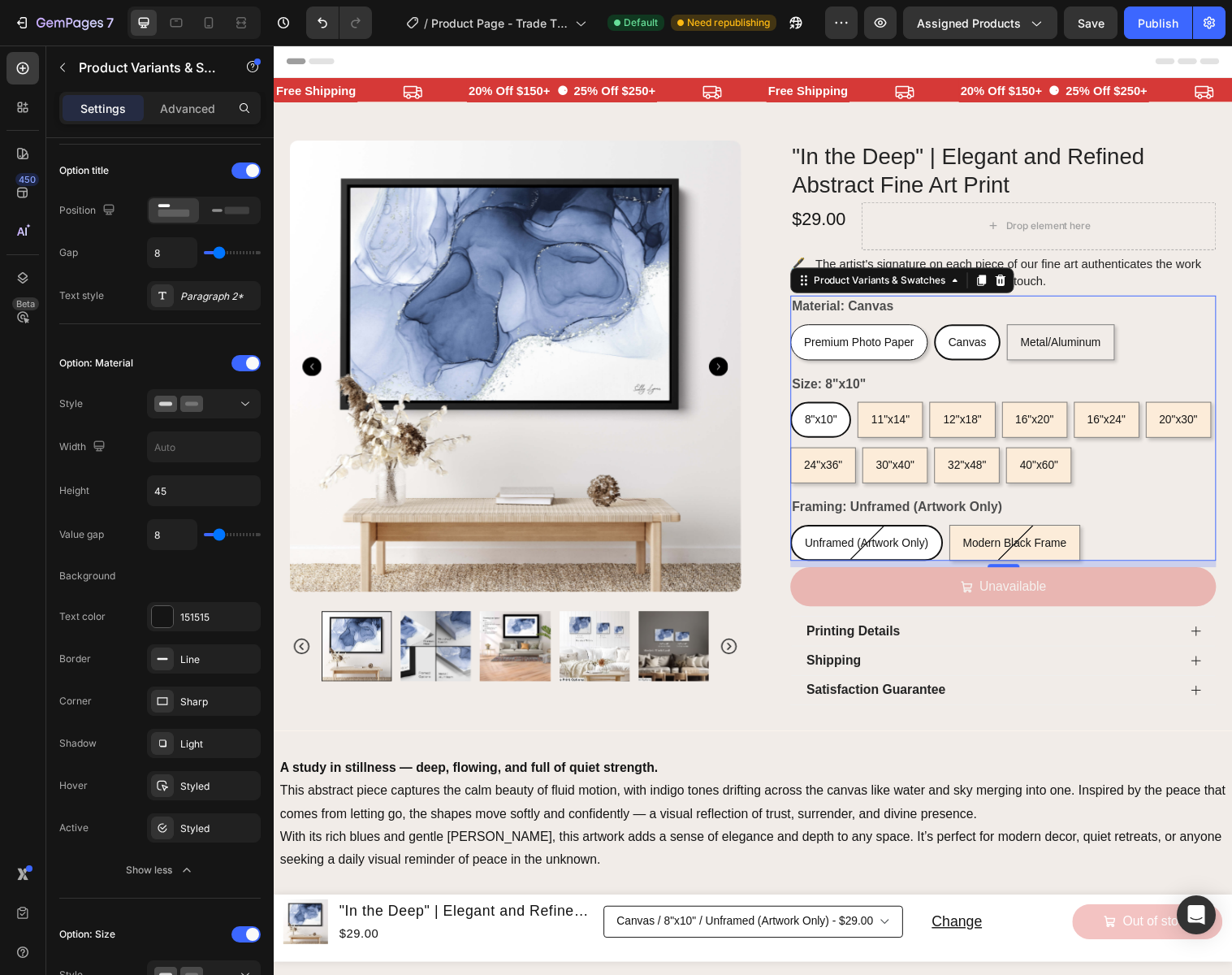
click at [893, 341] on span "Premium Photo Paper" at bounding box center [869, 347] width 112 height 13
click at [799, 329] on input "Premium Photo Paper Premium Photo Paper Premium Photo Paper" at bounding box center [798, 328] width 1 height 1
radio input "true"
select select "558658717743776546"
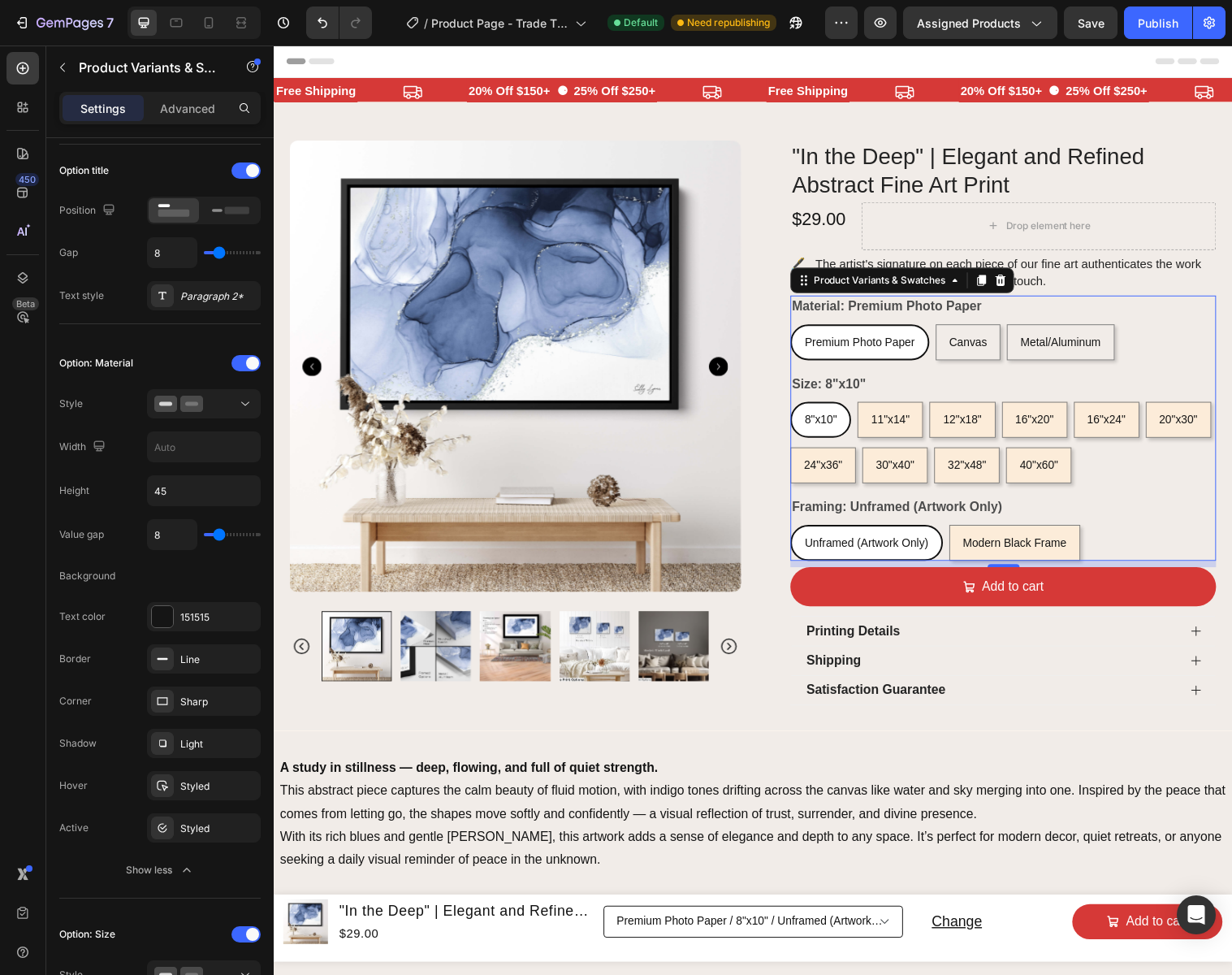
click at [895, 355] on div "Premium Photo Paper" at bounding box center [869, 347] width 138 height 33
click at [799, 329] on input "Premium Photo Paper Premium Photo Paper Premium Photo Paper" at bounding box center [798, 328] width 1 height 1
click at [219, 833] on div "Styled" at bounding box center [203, 828] width 47 height 15
click at [915, 436] on div "11"x14"" at bounding box center [900, 426] width 65 height 33
click at [867, 408] on input "11"x14" 11"x14" 11"x14"" at bounding box center [866, 407] width 1 height 1
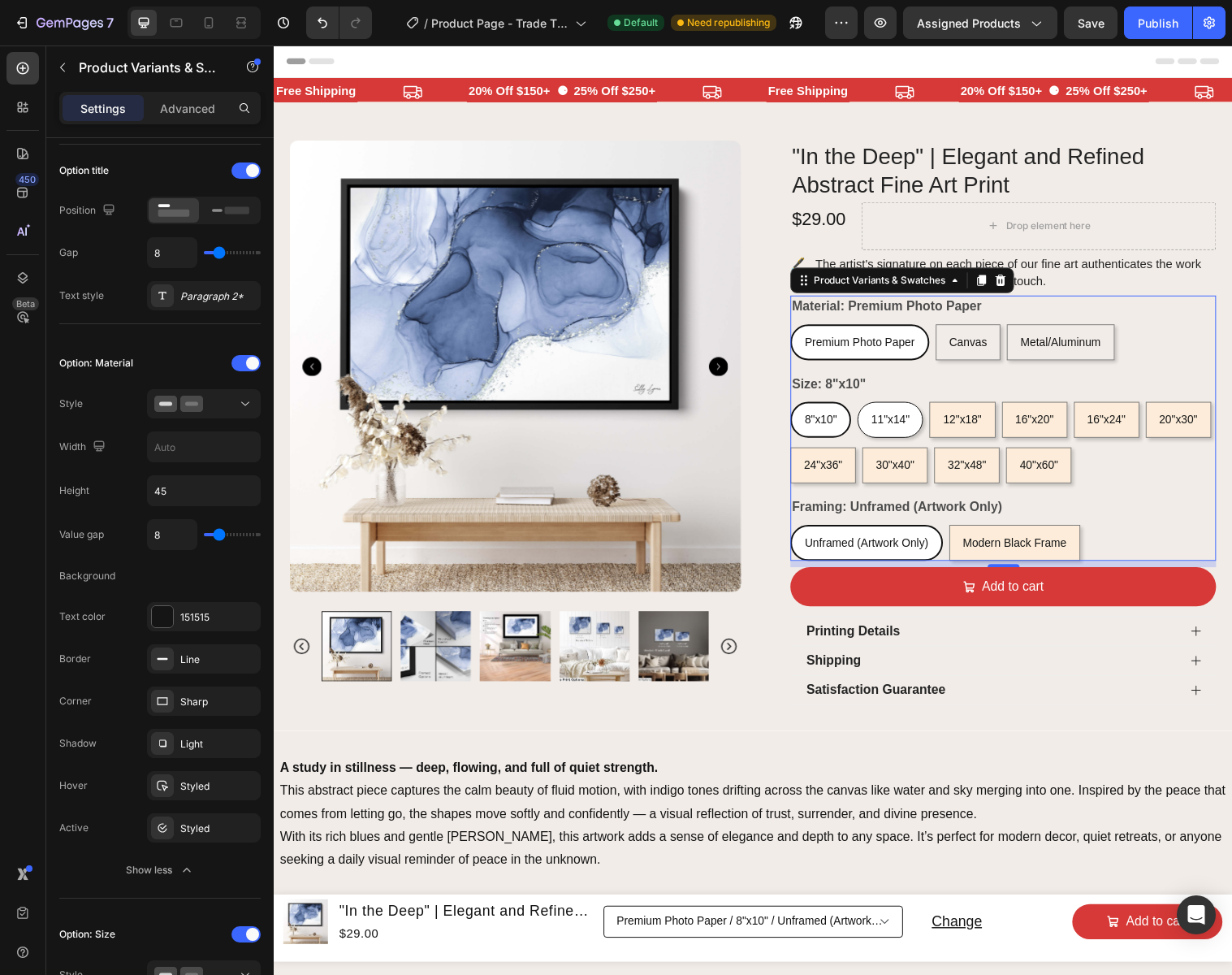
radio input "true"
select select "558658717669065506"
click at [189, 867] on icon "button" at bounding box center [187, 869] width 16 height 16
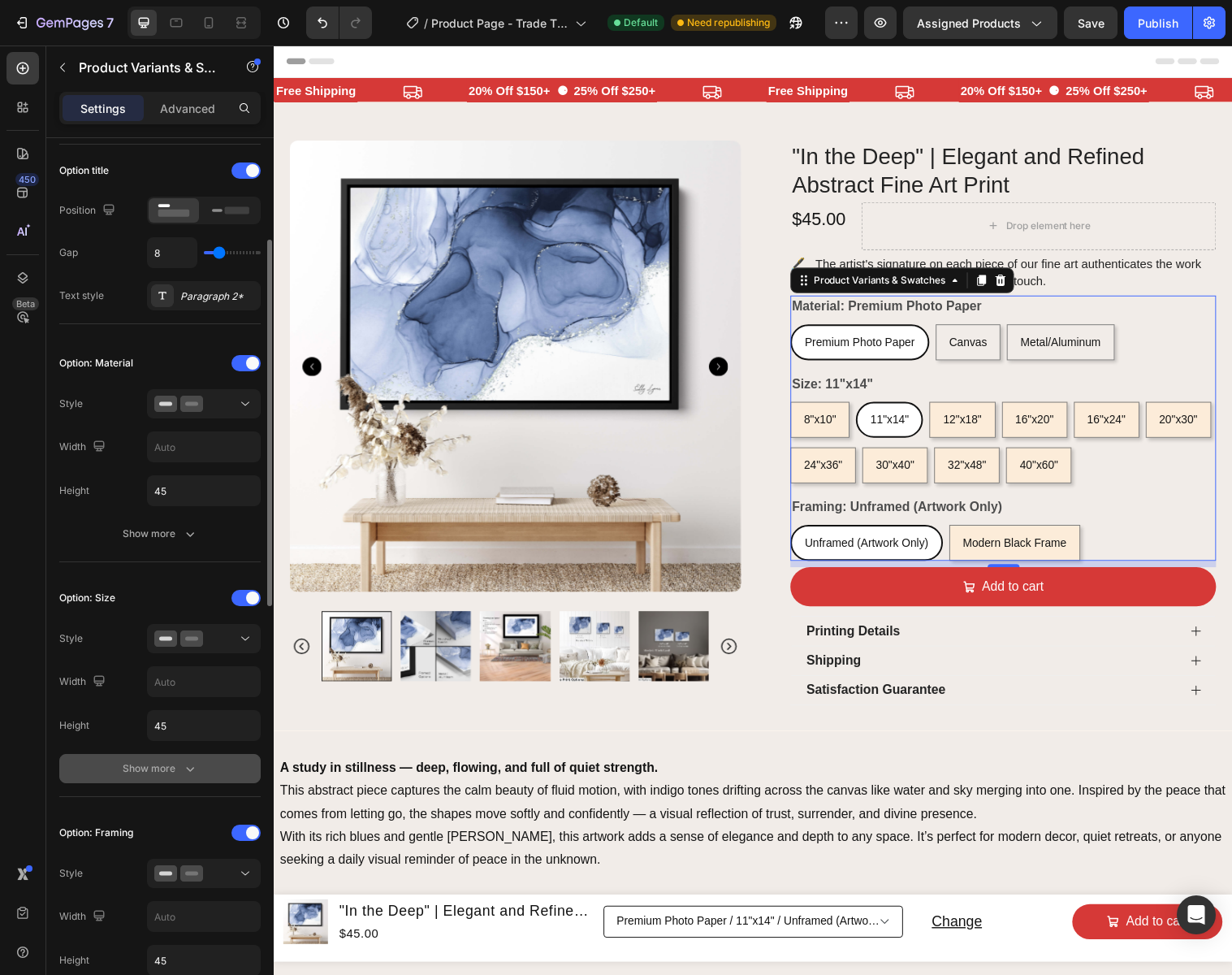
click at [194, 772] on icon "button" at bounding box center [190, 768] width 16 height 16
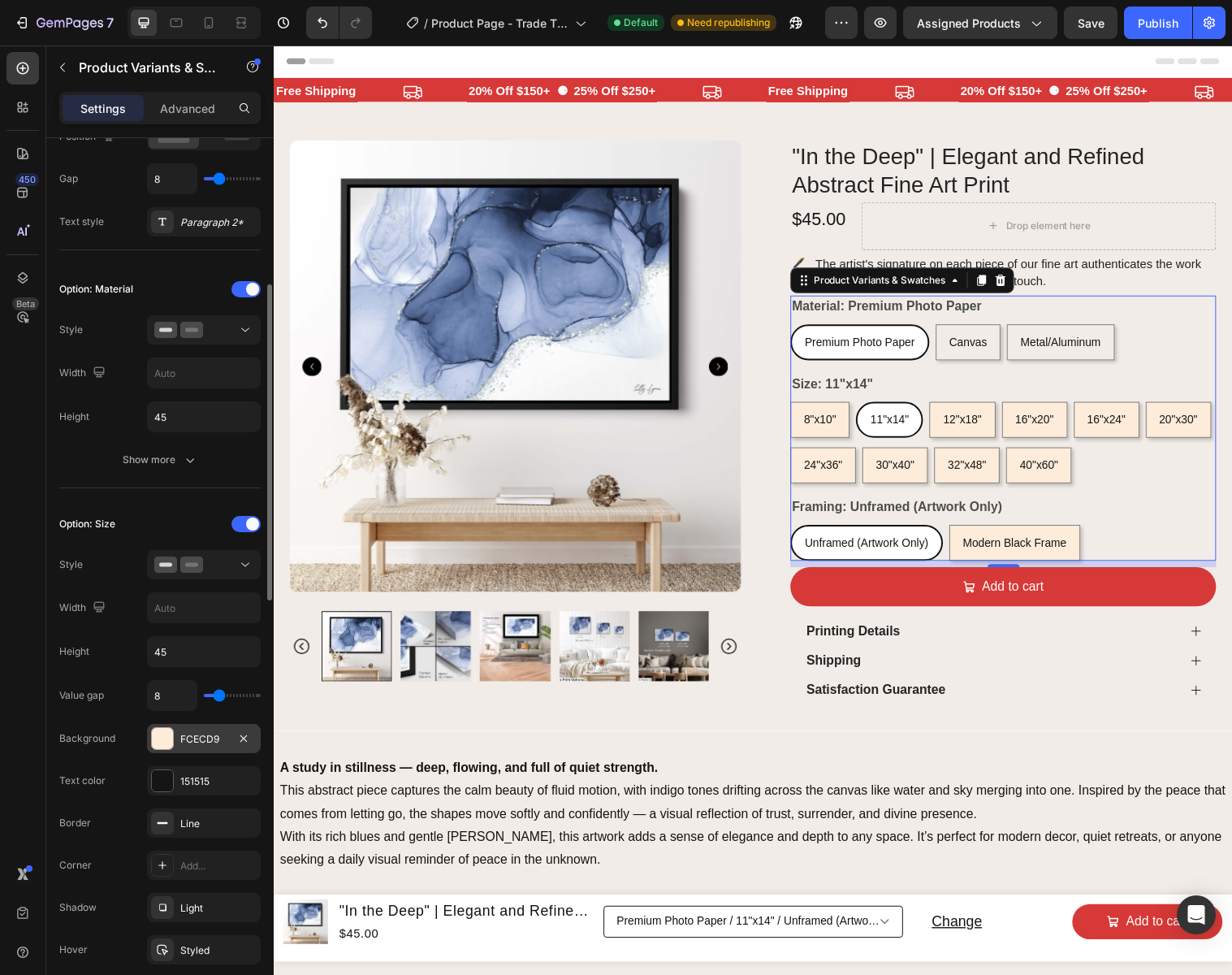
scroll to position [346, 0]
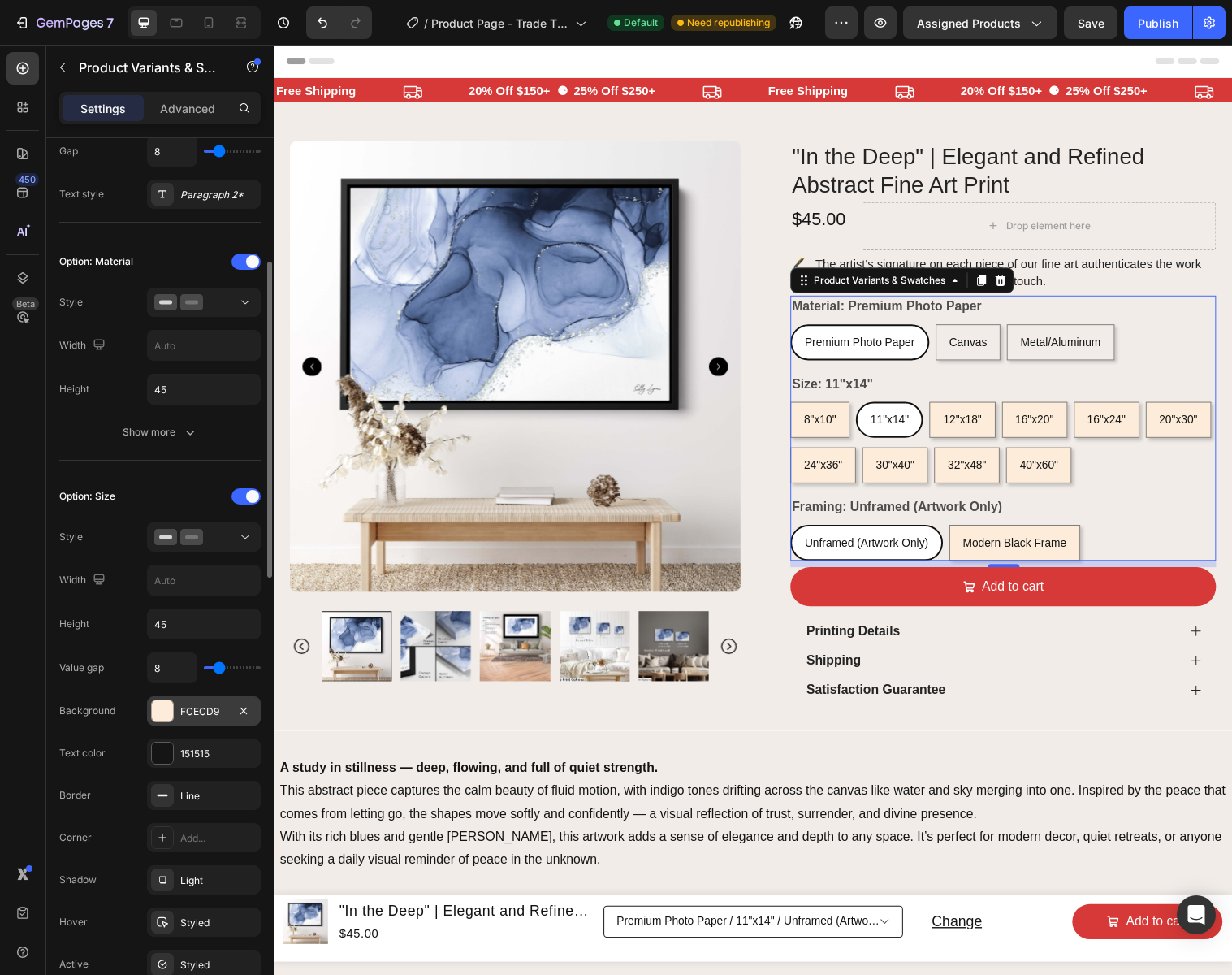
click at [227, 709] on div "FCECD9" at bounding box center [203, 711] width 113 height 29
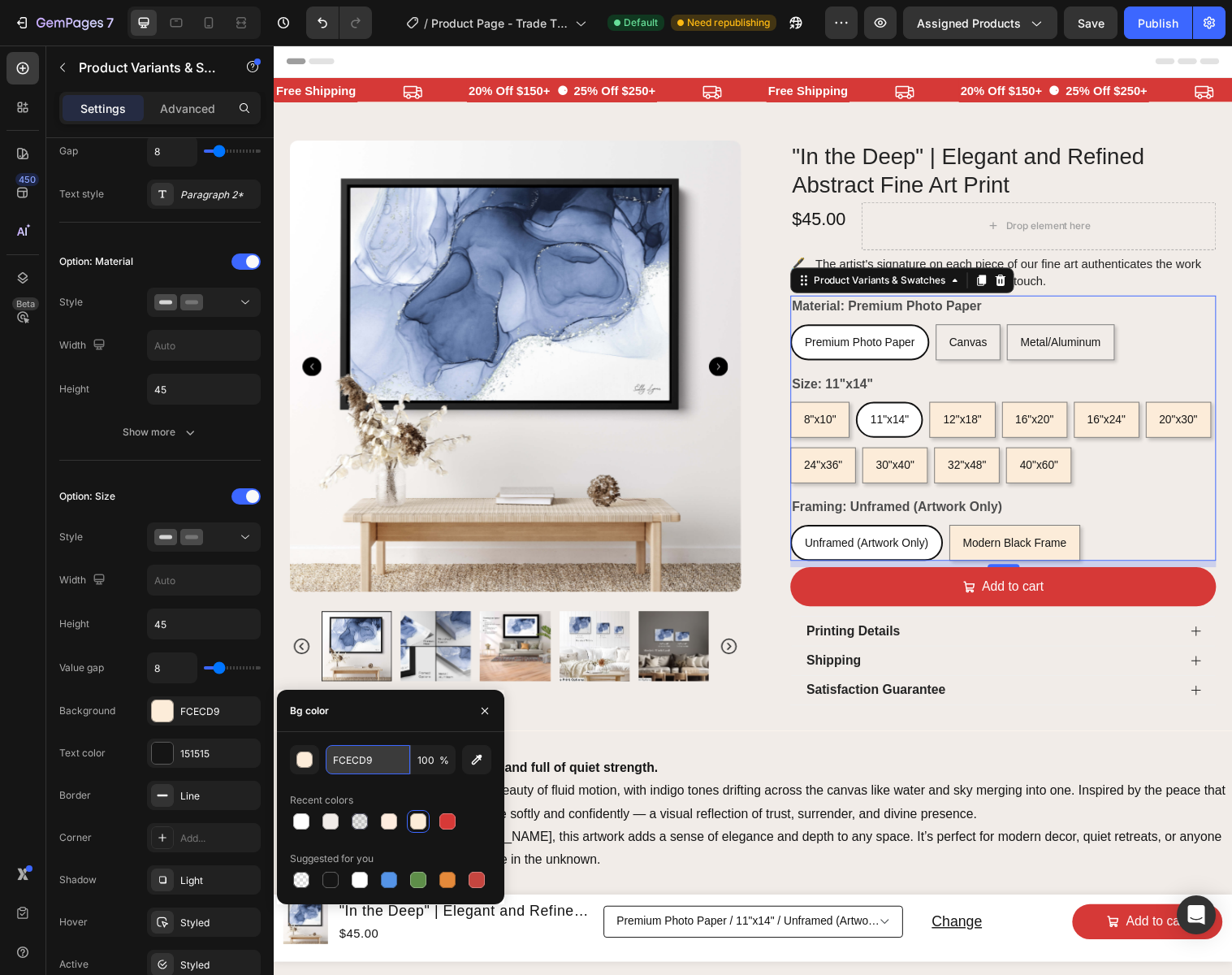
click at [379, 759] on input "FCECD9" at bounding box center [367, 759] width 84 height 29
paste input "1ECE8"
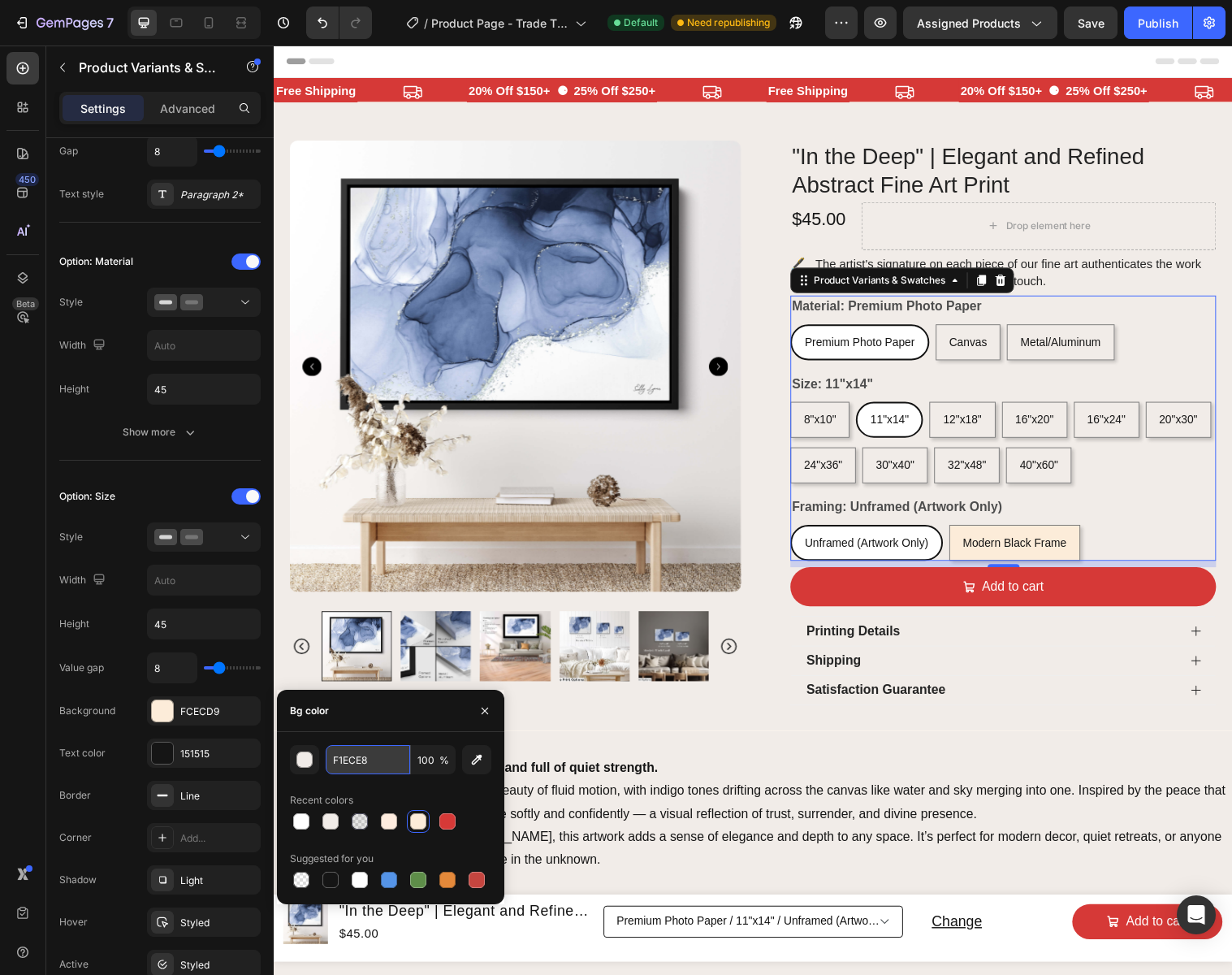
type input "F1ECE8"
click at [487, 709] on icon "button" at bounding box center [484, 710] width 13 height 13
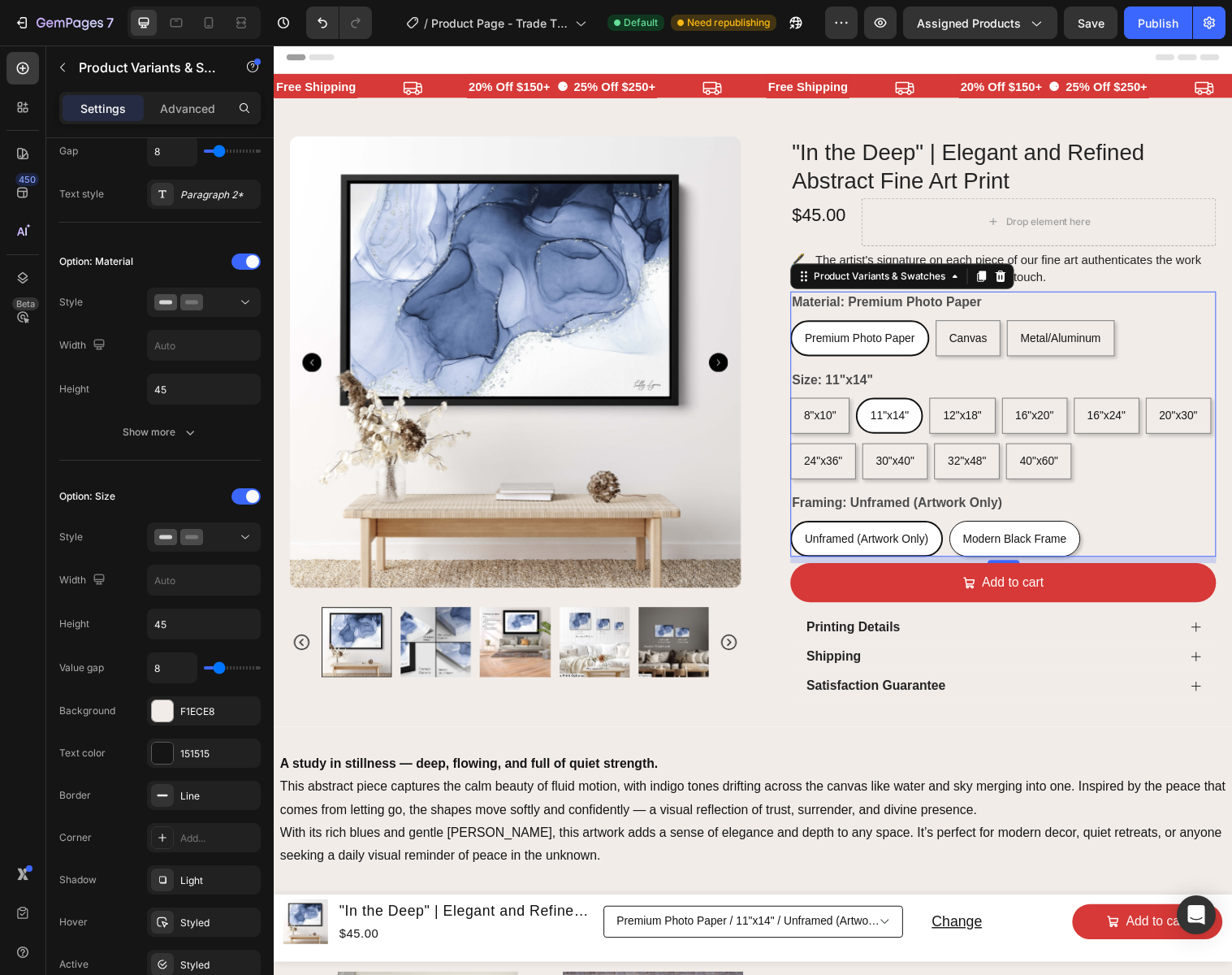
scroll to position [5, 0]
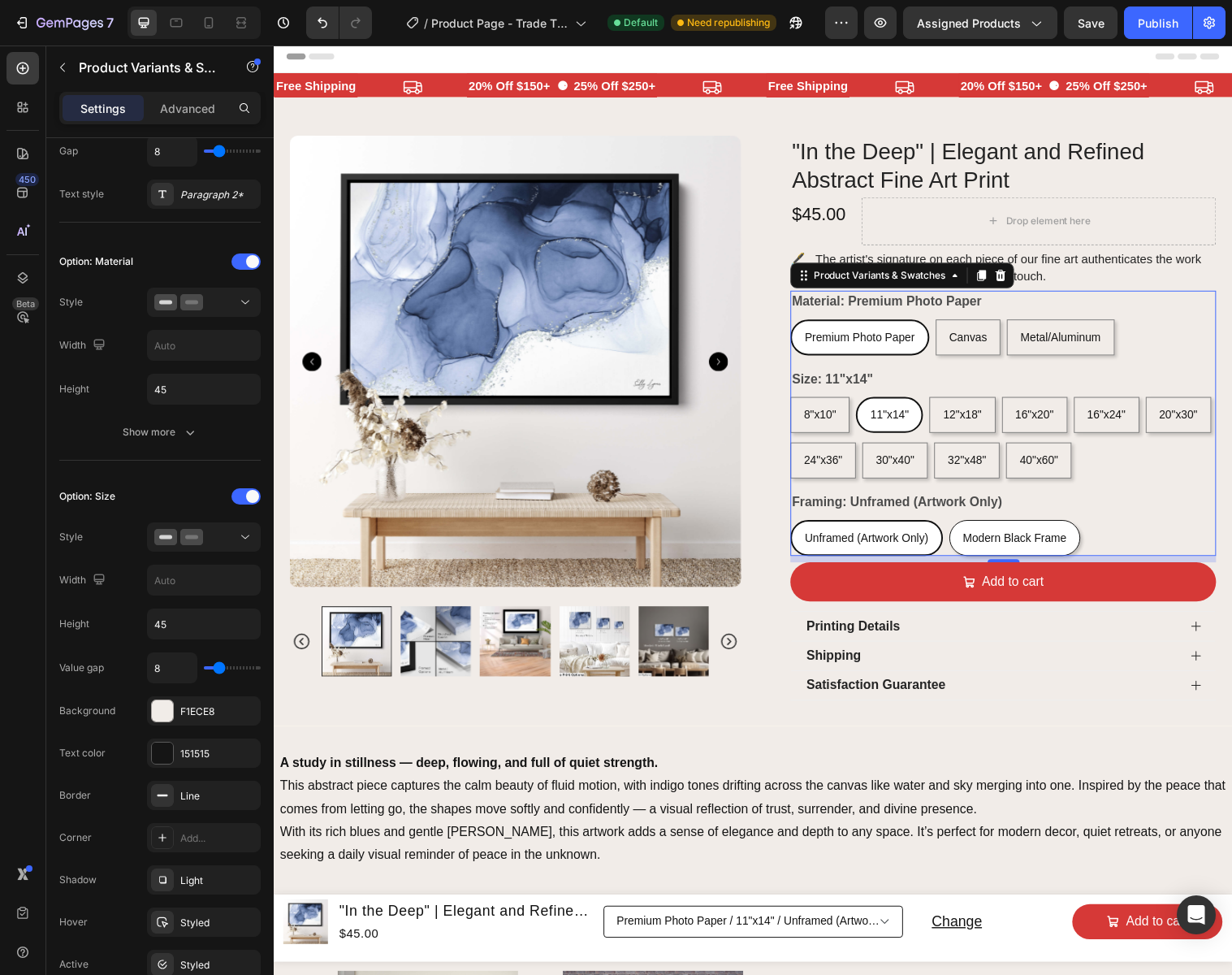
click at [1019, 536] on div "Modern Black Frame" at bounding box center [1027, 546] width 132 height 33
click at [960, 528] on input "Modern Black Frame Modern Black Frame Modern Black Frame" at bounding box center [960, 527] width 1 height 1
radio input "true"
select select "571839230575772764"
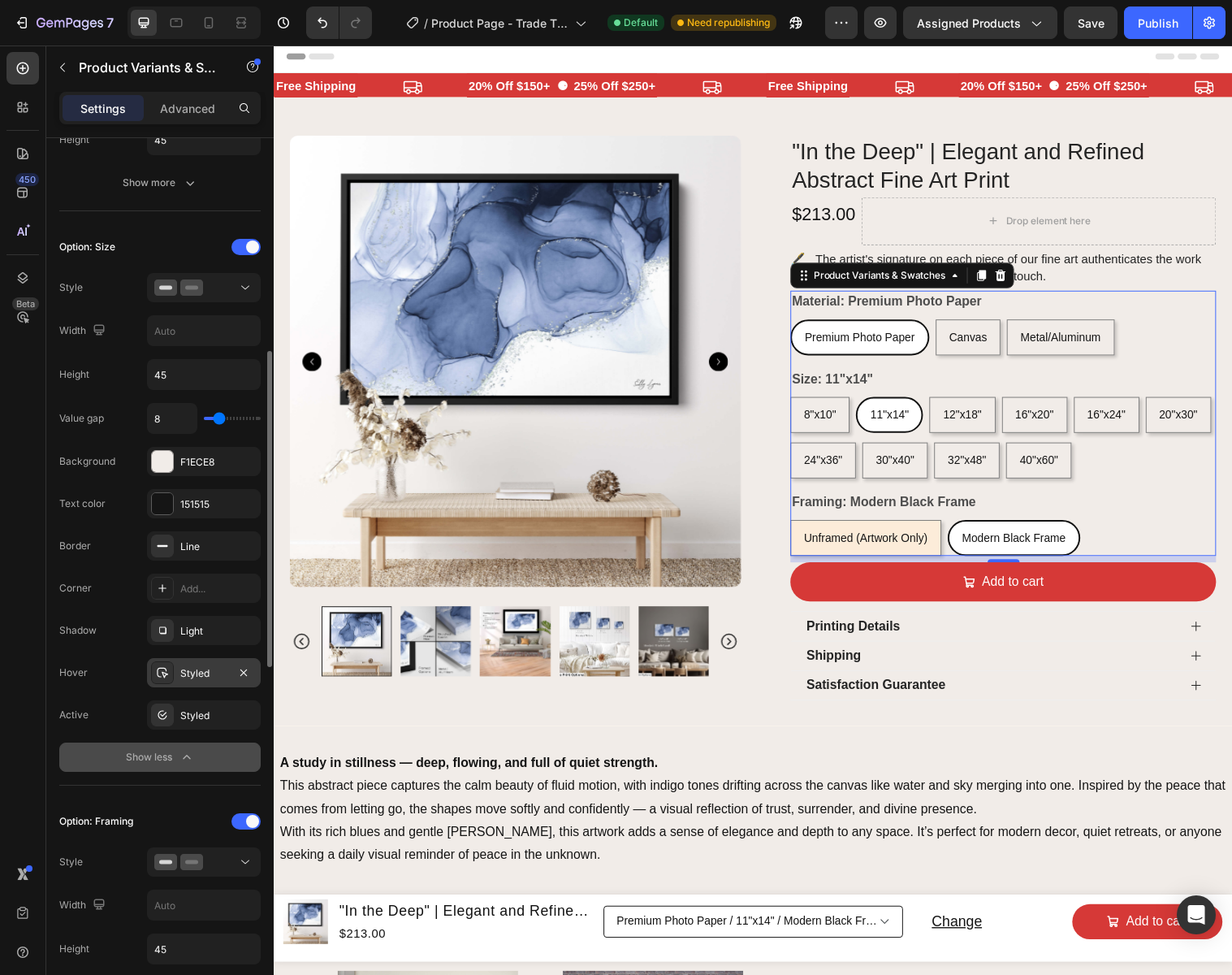
scroll to position [600, 0]
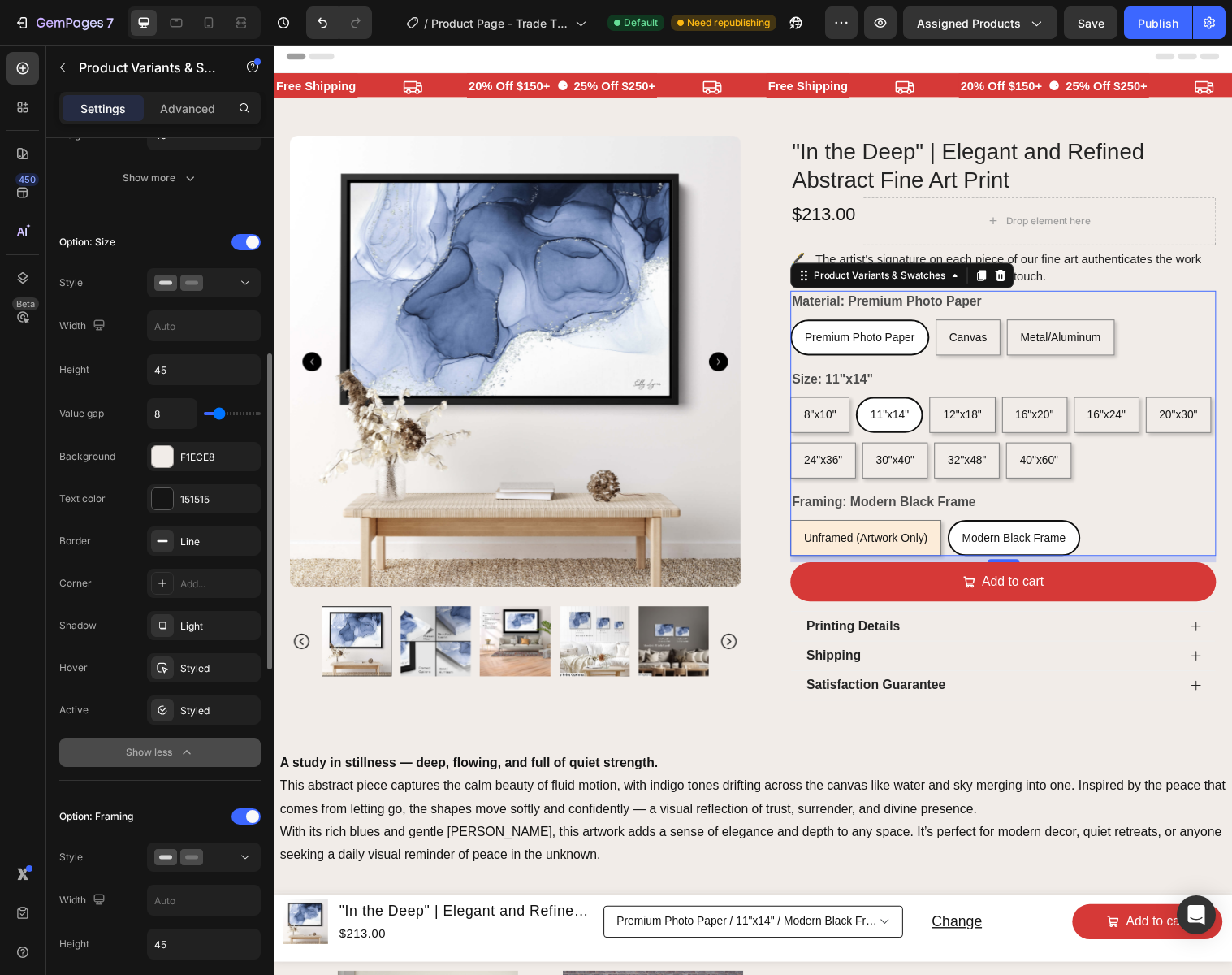
click at [184, 744] on icon "button" at bounding box center [187, 751] width 16 height 16
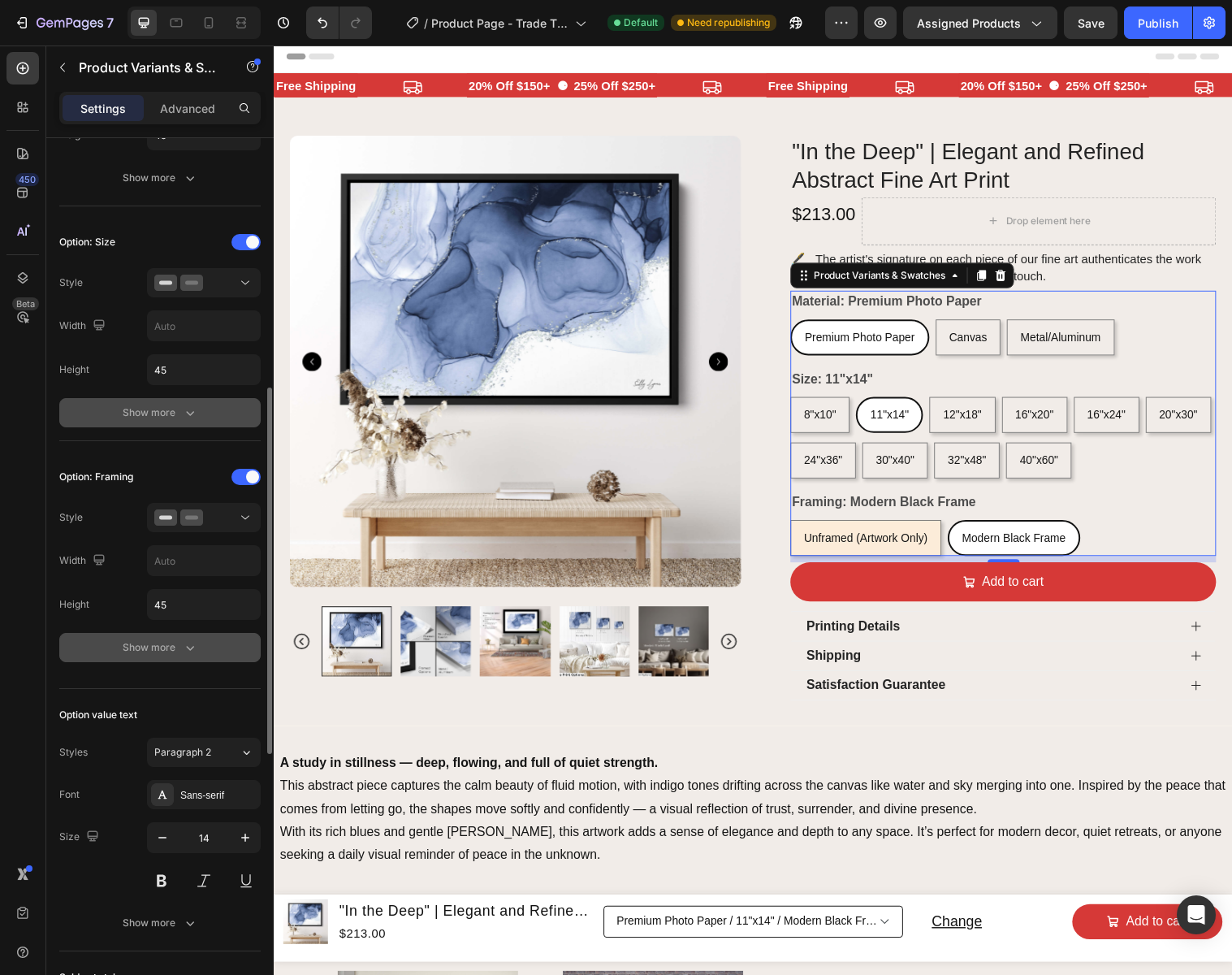
click at [191, 651] on icon "button" at bounding box center [190, 647] width 16 height 16
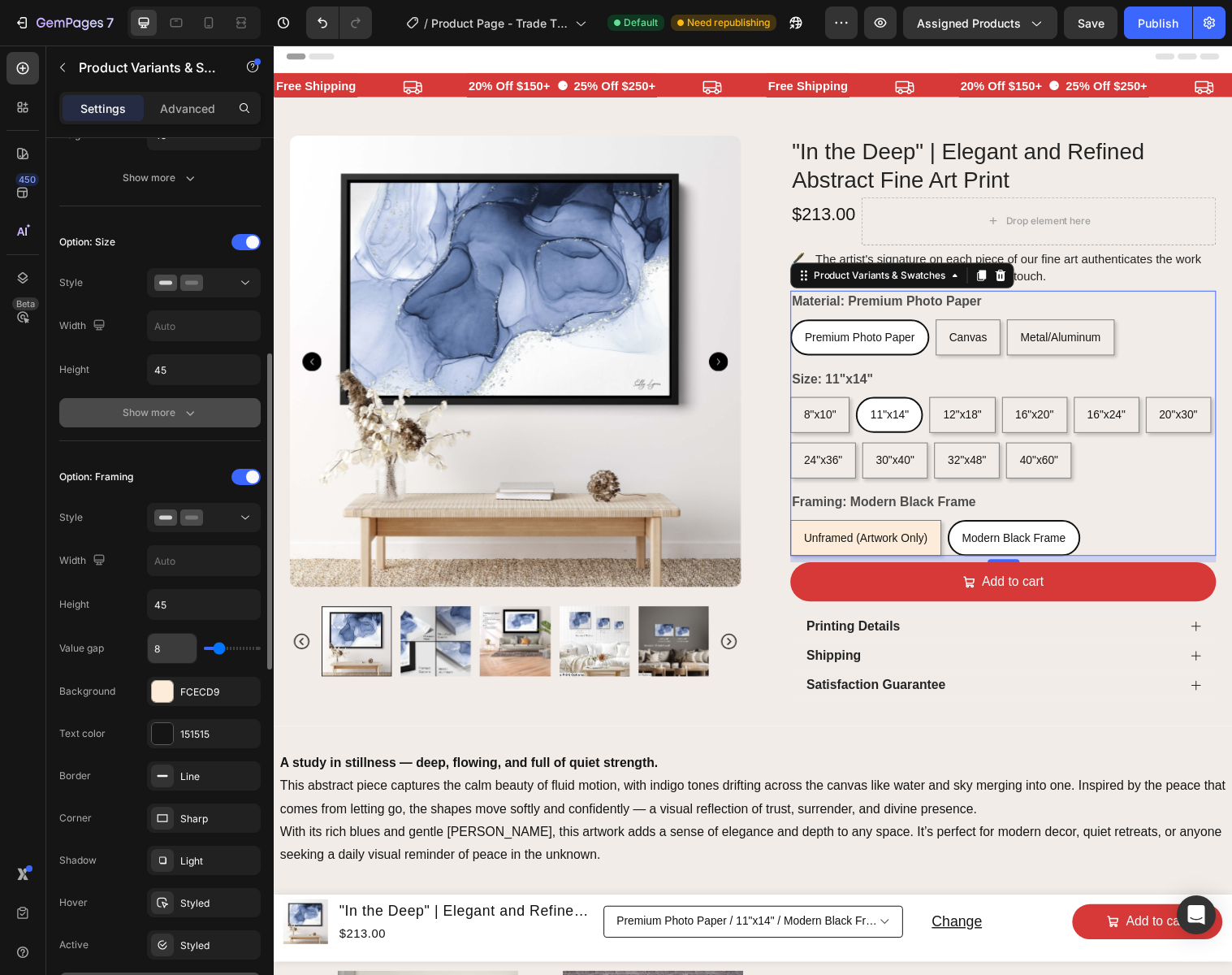
scroll to position [597, 0]
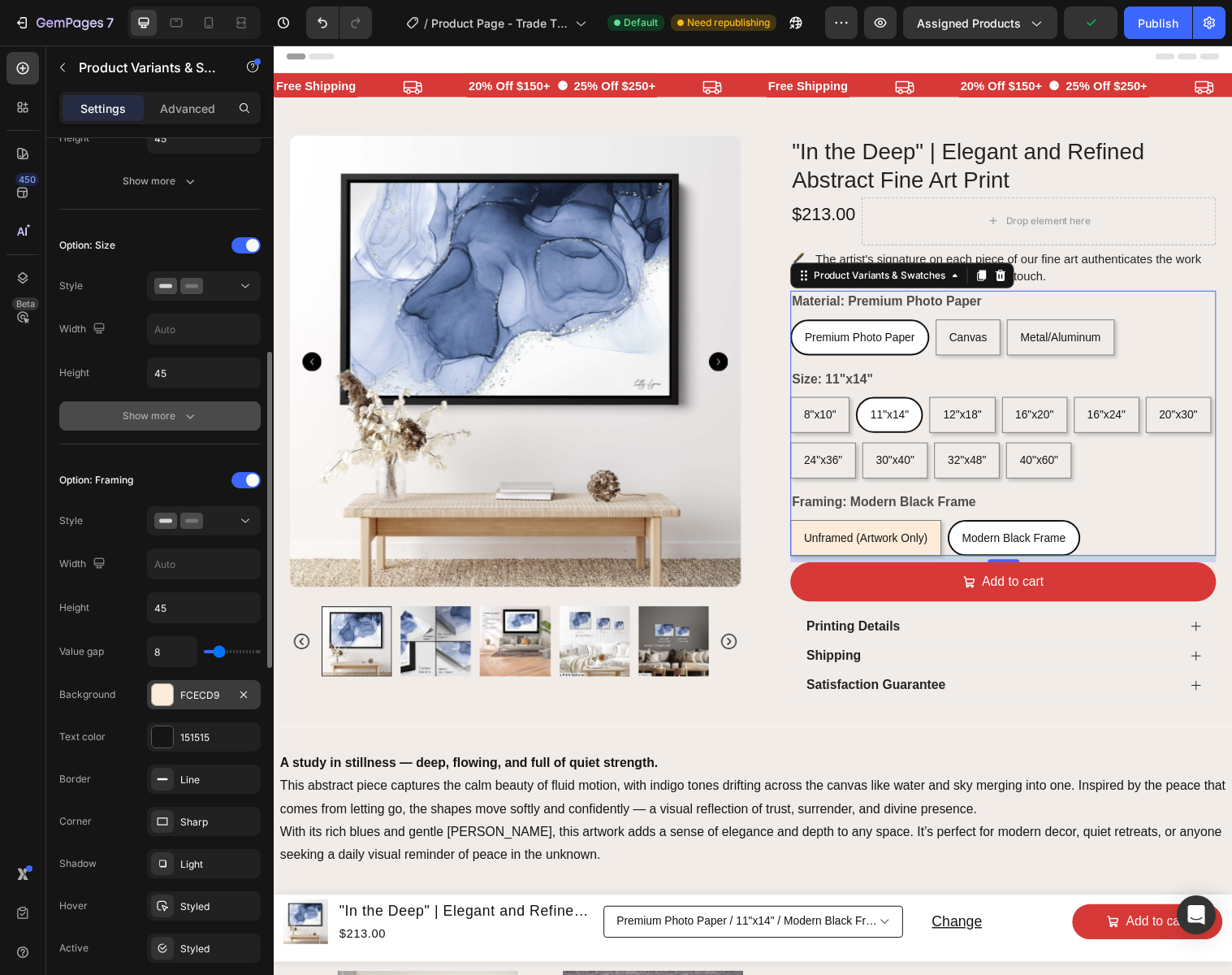
click at [212, 696] on div "FCECD9" at bounding box center [203, 695] width 47 height 15
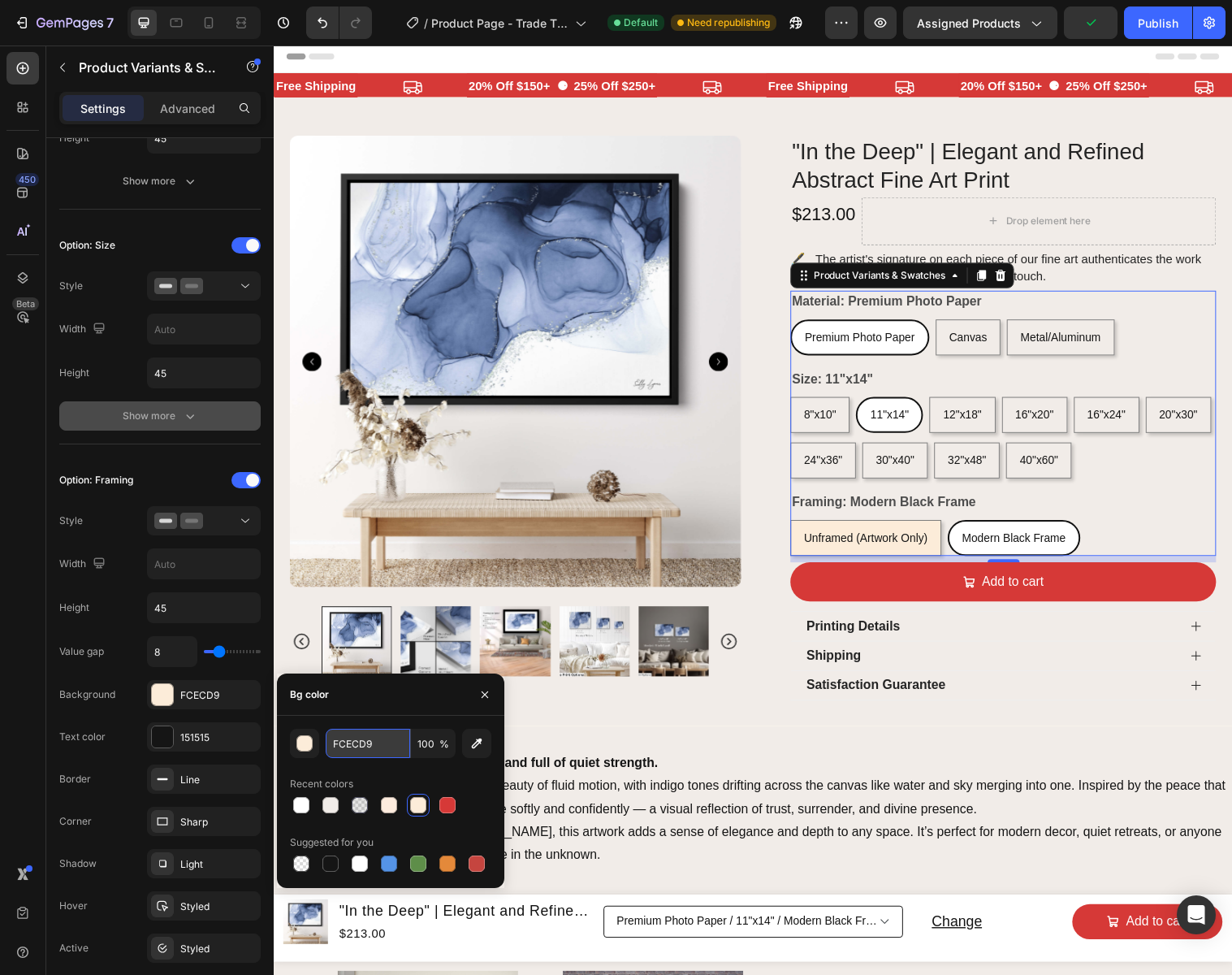
click at [375, 744] on input "FCECD9" at bounding box center [367, 744] width 84 height 29
paste input "1ECE8"
type input "F1ECE8"
drag, startPoint x: 490, startPoint y: 694, endPoint x: 220, endPoint y: 660, distance: 272.1
click at [490, 694] on icon "button" at bounding box center [484, 694] width 13 height 13
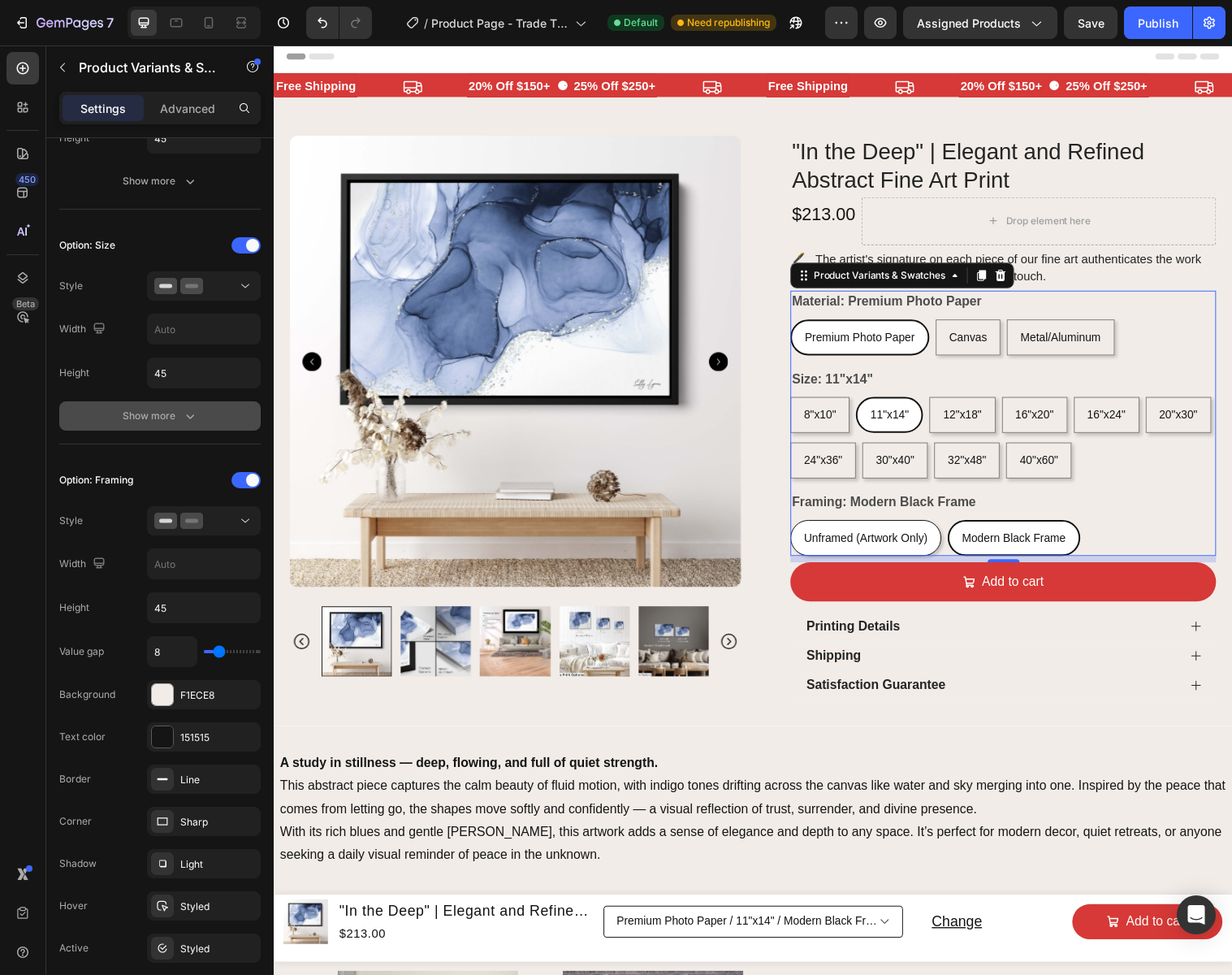
click at [884, 540] on div "Unframed (Artwork Only)" at bounding box center [875, 546] width 152 height 33
click at [799, 528] on input "Unframed (Artwork Only) Unframed (Artwork Only) Unframed (Artwork Only)" at bounding box center [798, 527] width 1 height 1
radio input "true"
select select "558658717669065506"
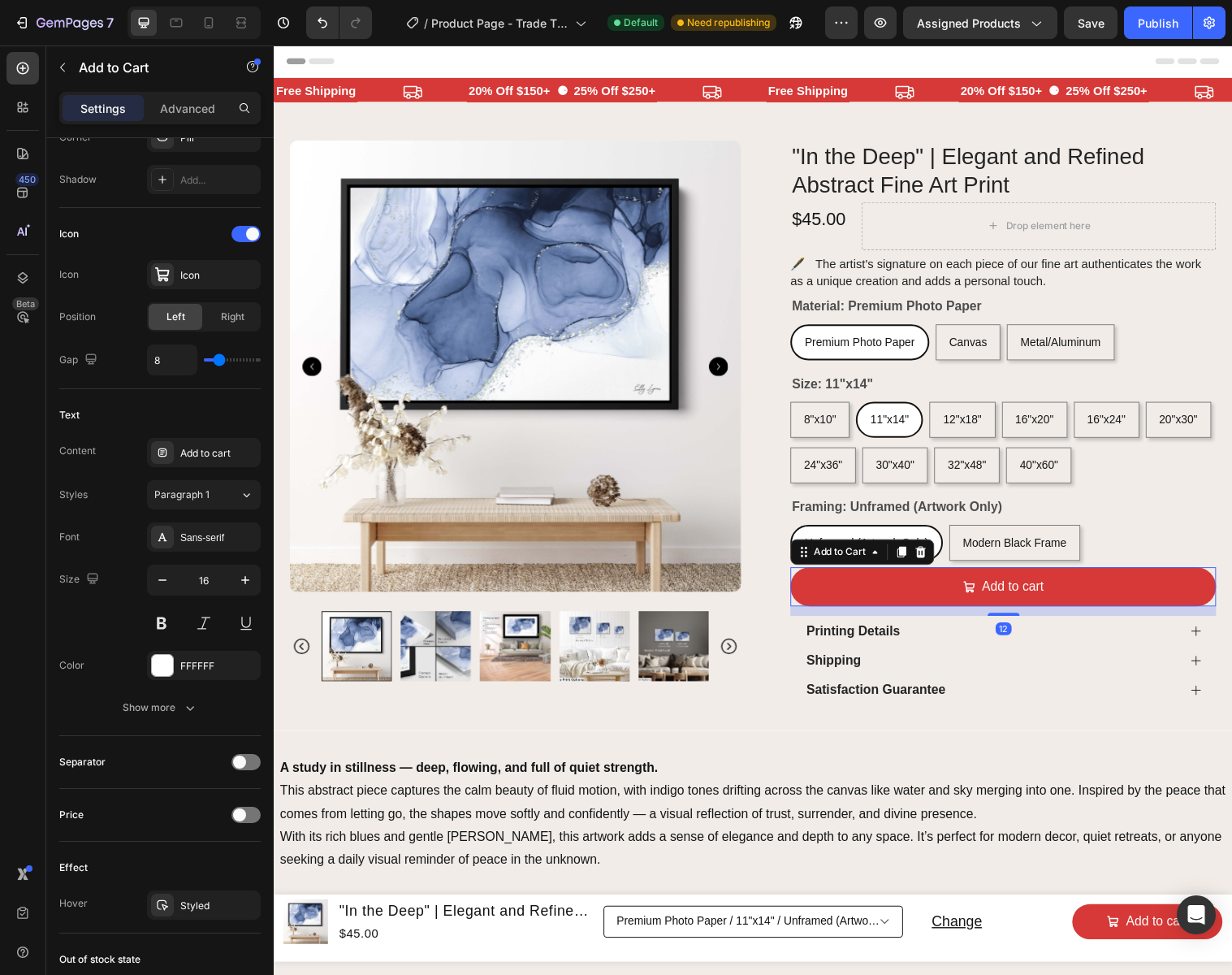
click at [1105, 595] on button "Add to cart" at bounding box center [1015, 595] width 433 height 40
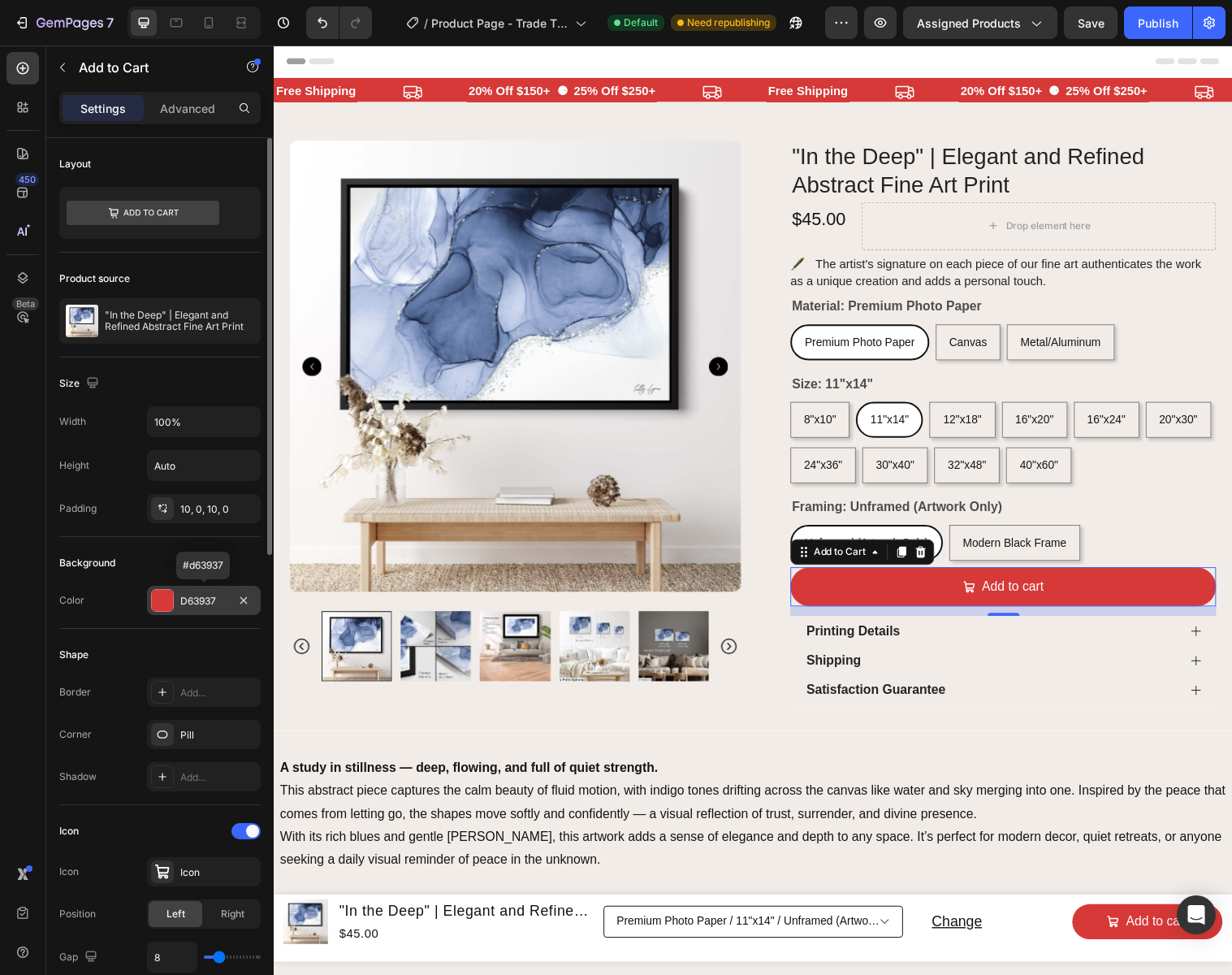
click at [198, 598] on div "D63937" at bounding box center [203, 600] width 47 height 15
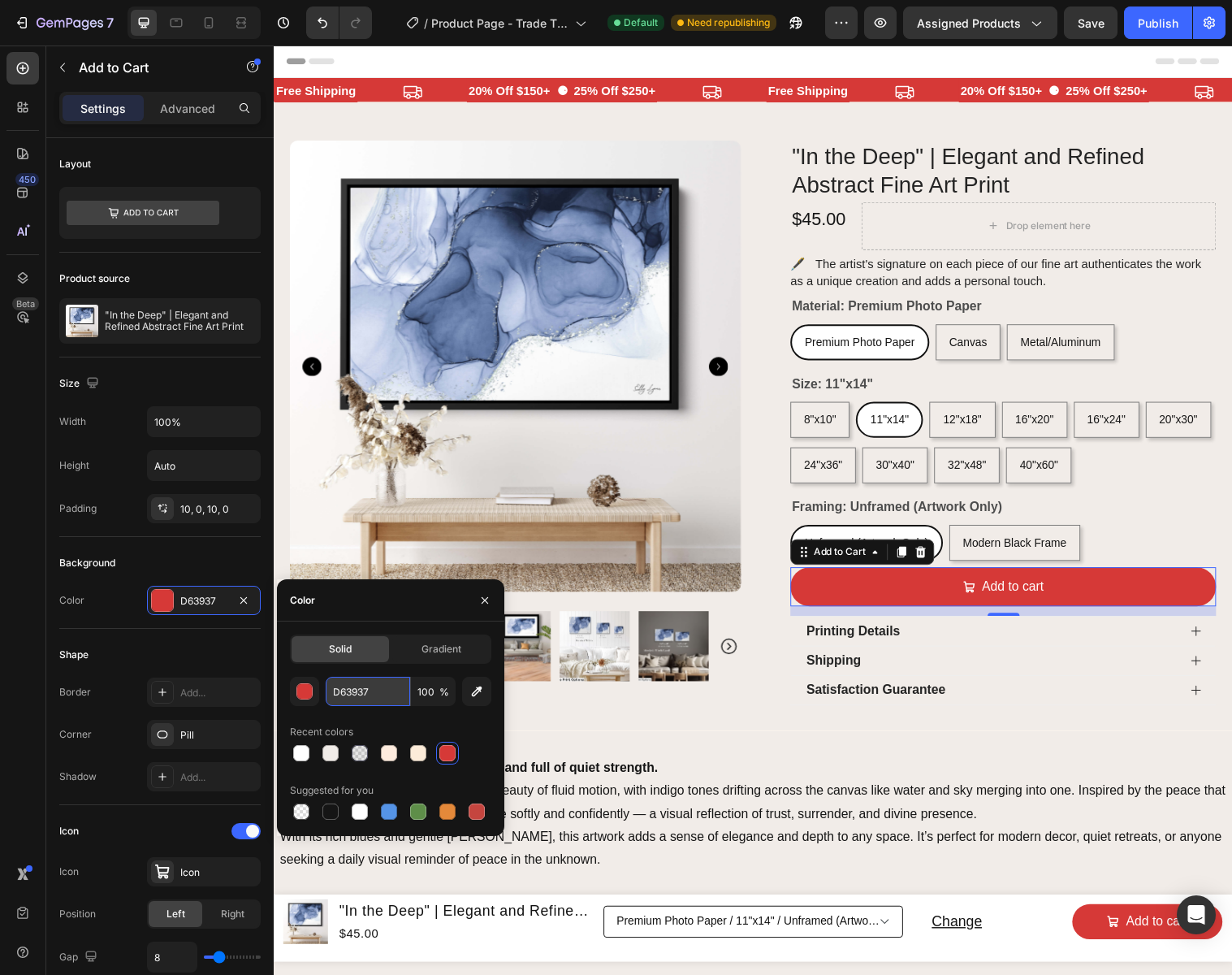
click at [392, 691] on input "D63937" at bounding box center [367, 691] width 84 height 29
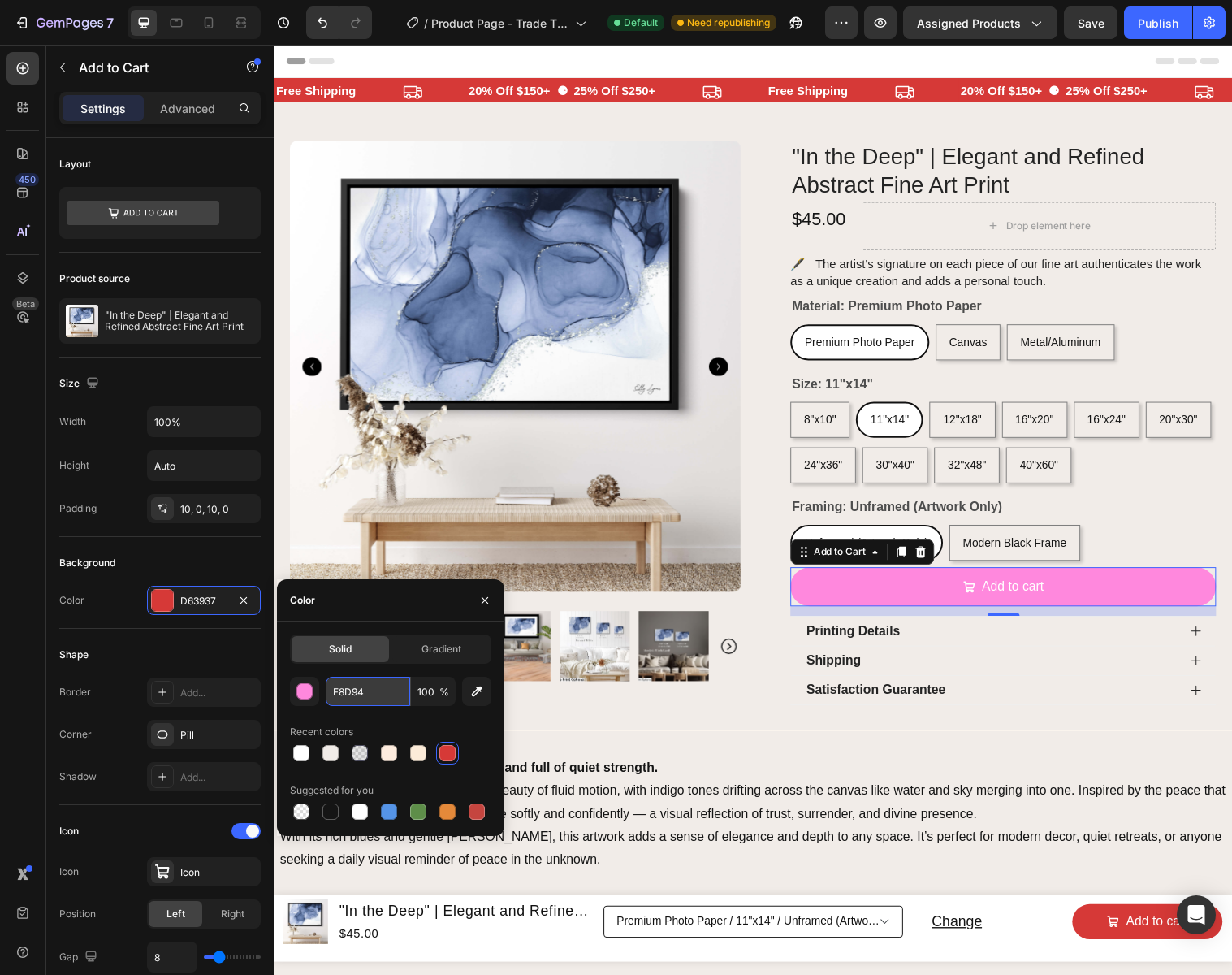
type input "F8D94F"
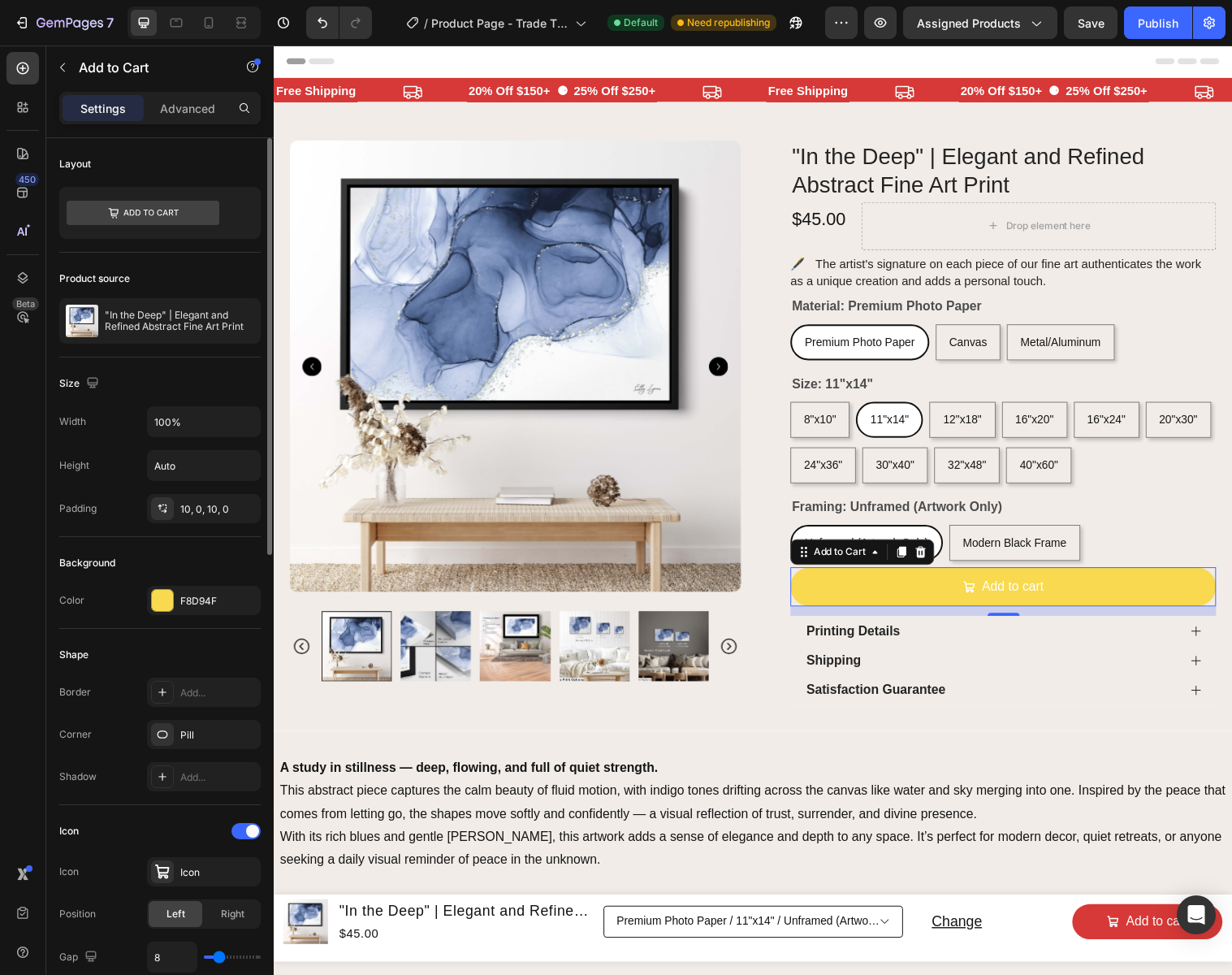
click at [220, 658] on div "Shape" at bounding box center [160, 655] width 201 height 26
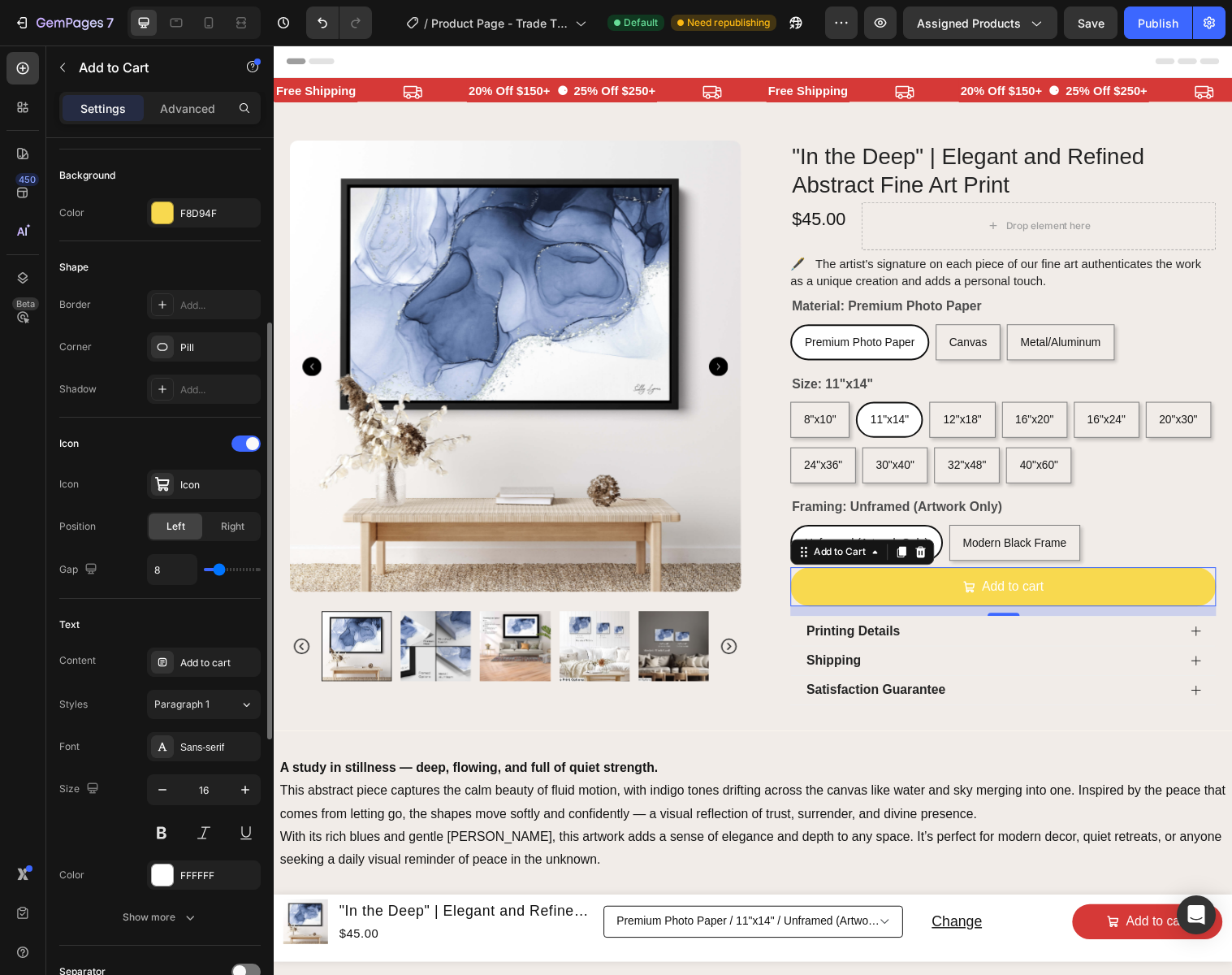
scroll to position [388, 0]
click at [195, 879] on div "FFFFFF" at bounding box center [203, 874] width 47 height 15
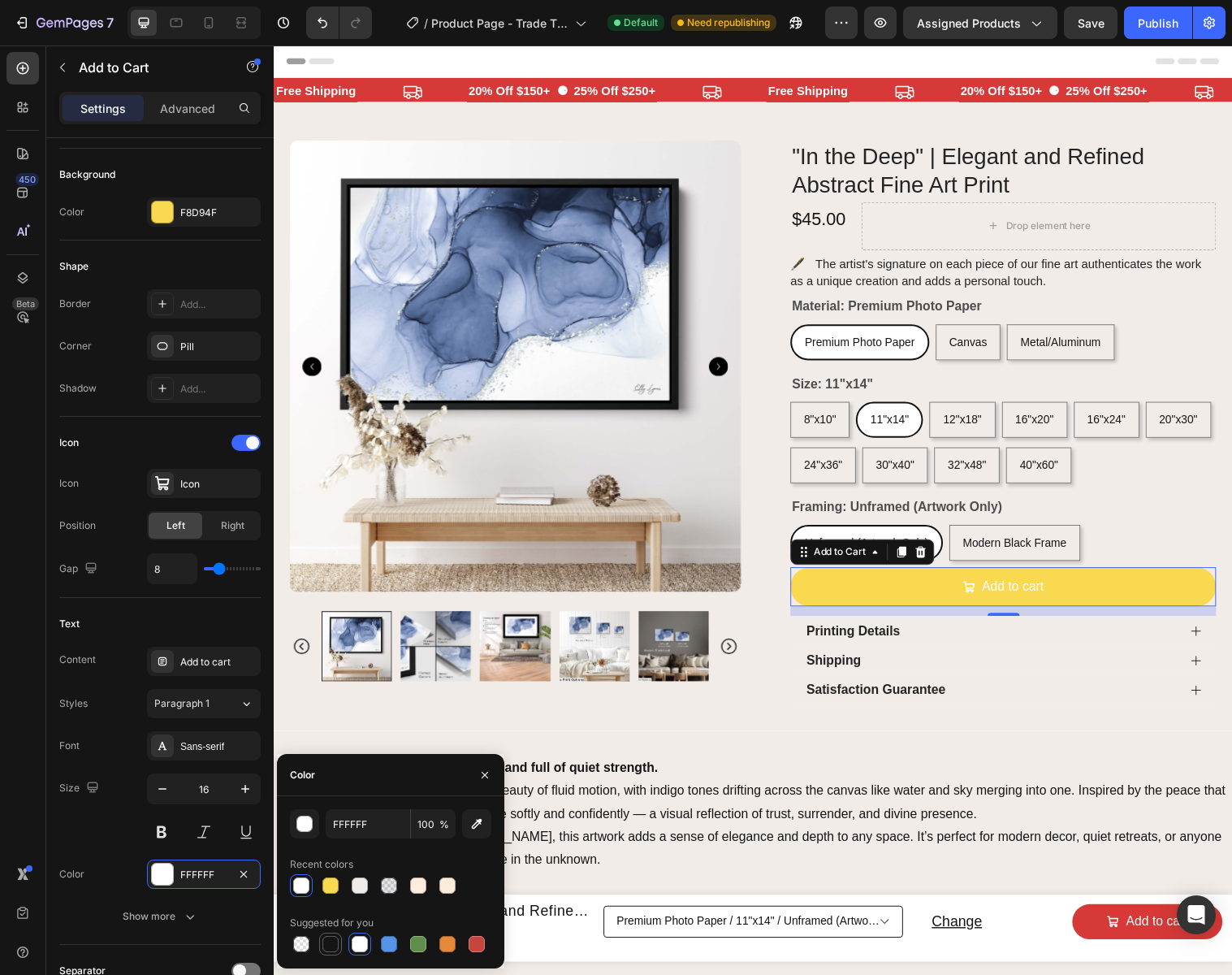
click at [336, 943] on div at bounding box center [330, 943] width 16 height 16
drag, startPoint x: 373, startPoint y: 824, endPoint x: 311, endPoint y: 821, distance: 62.1
click at [311, 821] on div "151515 100 %" at bounding box center [391, 824] width 201 height 29
type input "5"
type input "000000"
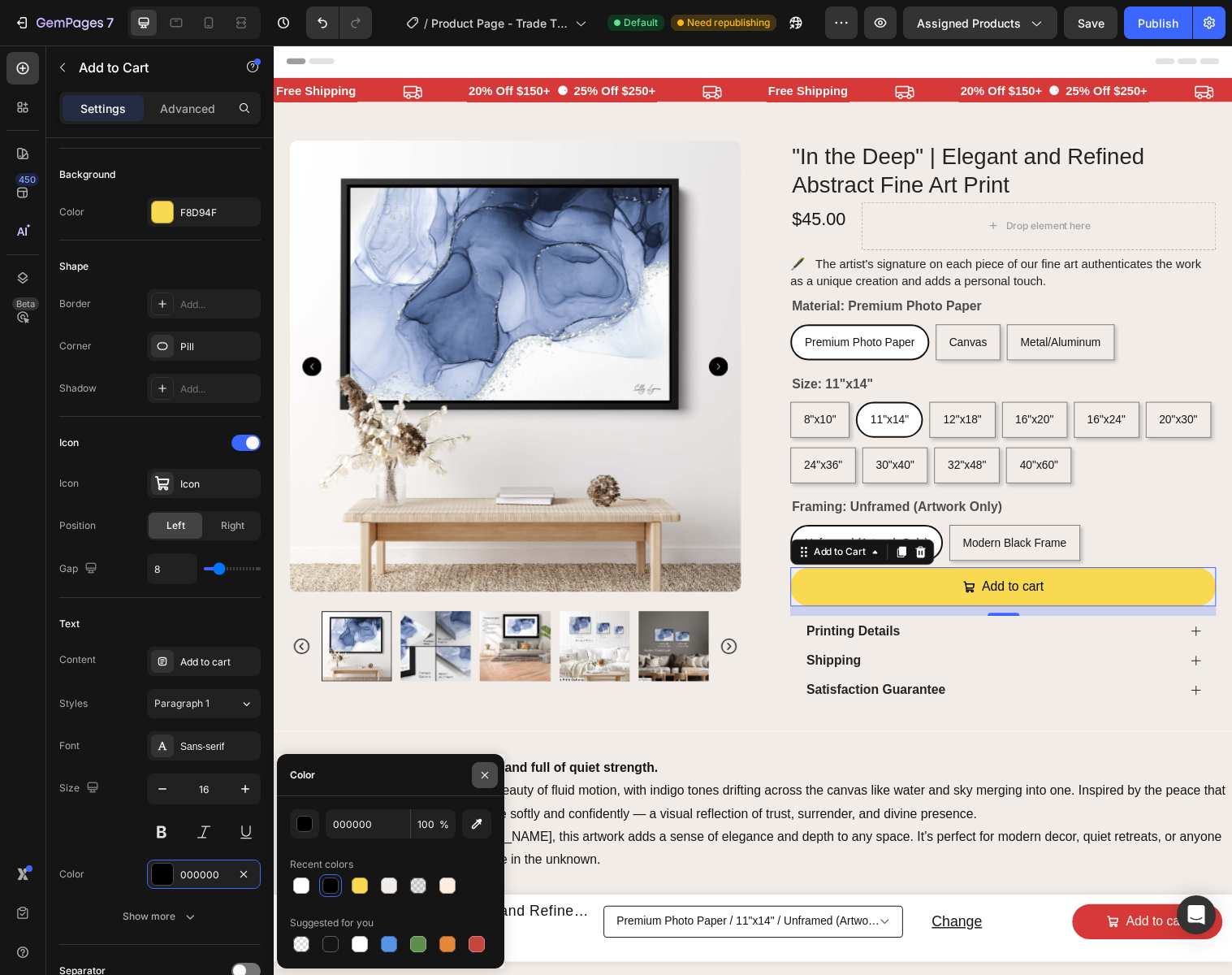
click at [482, 773] on icon "button" at bounding box center [484, 774] width 7 height 7
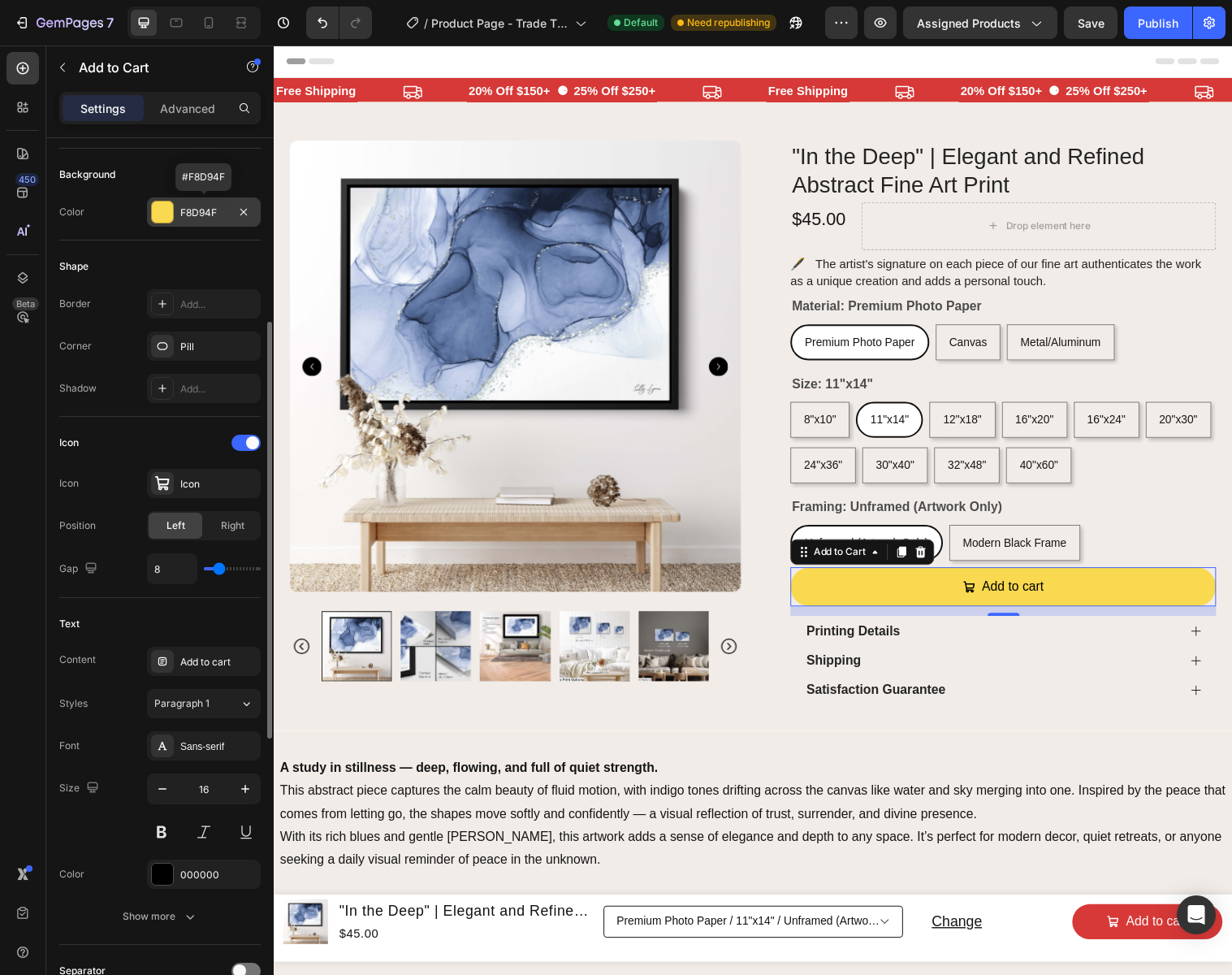
click at [229, 209] on div "F8D94F" at bounding box center [203, 212] width 113 height 29
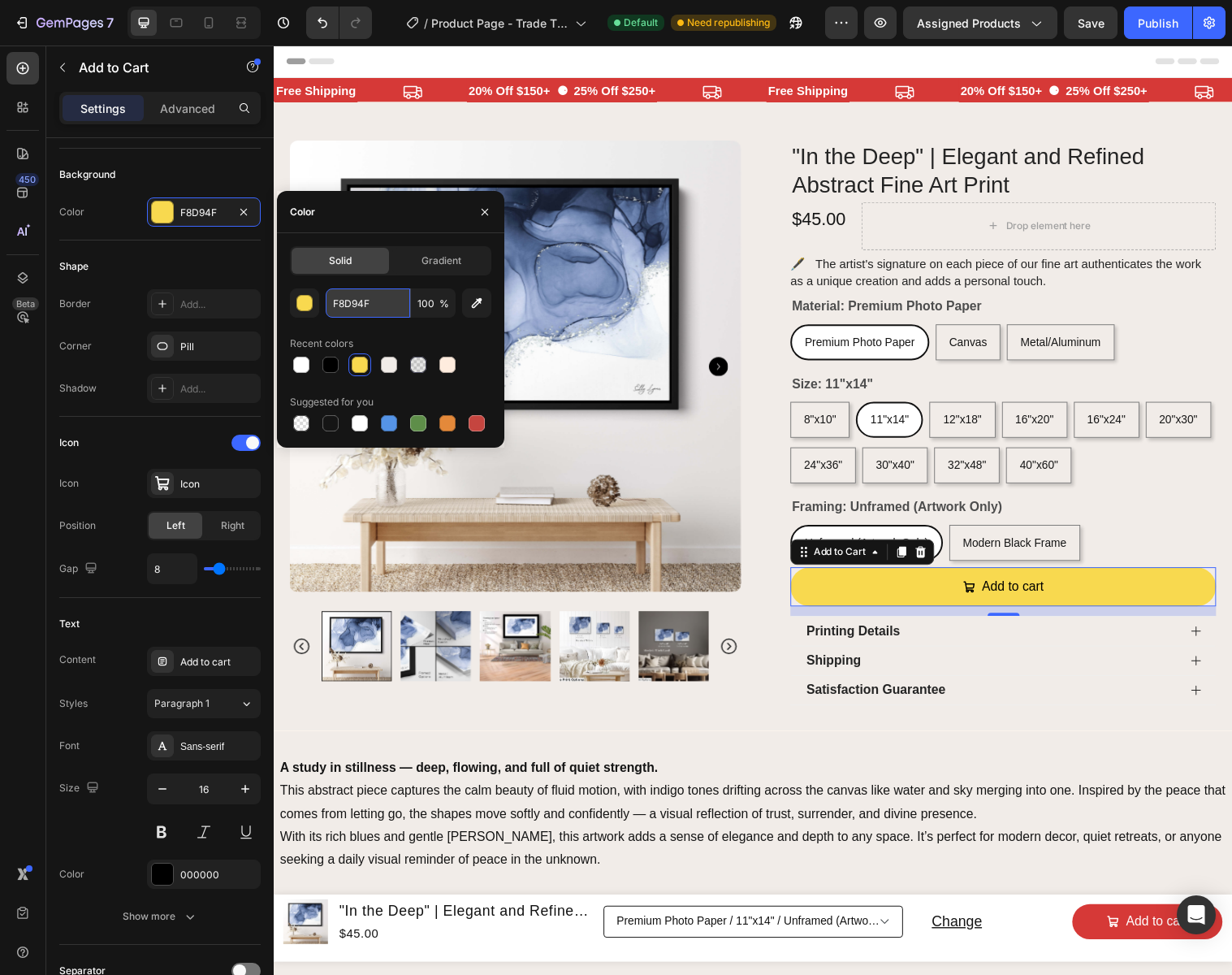
click at [380, 298] on input "F8D94F" at bounding box center [367, 303] width 84 height 29
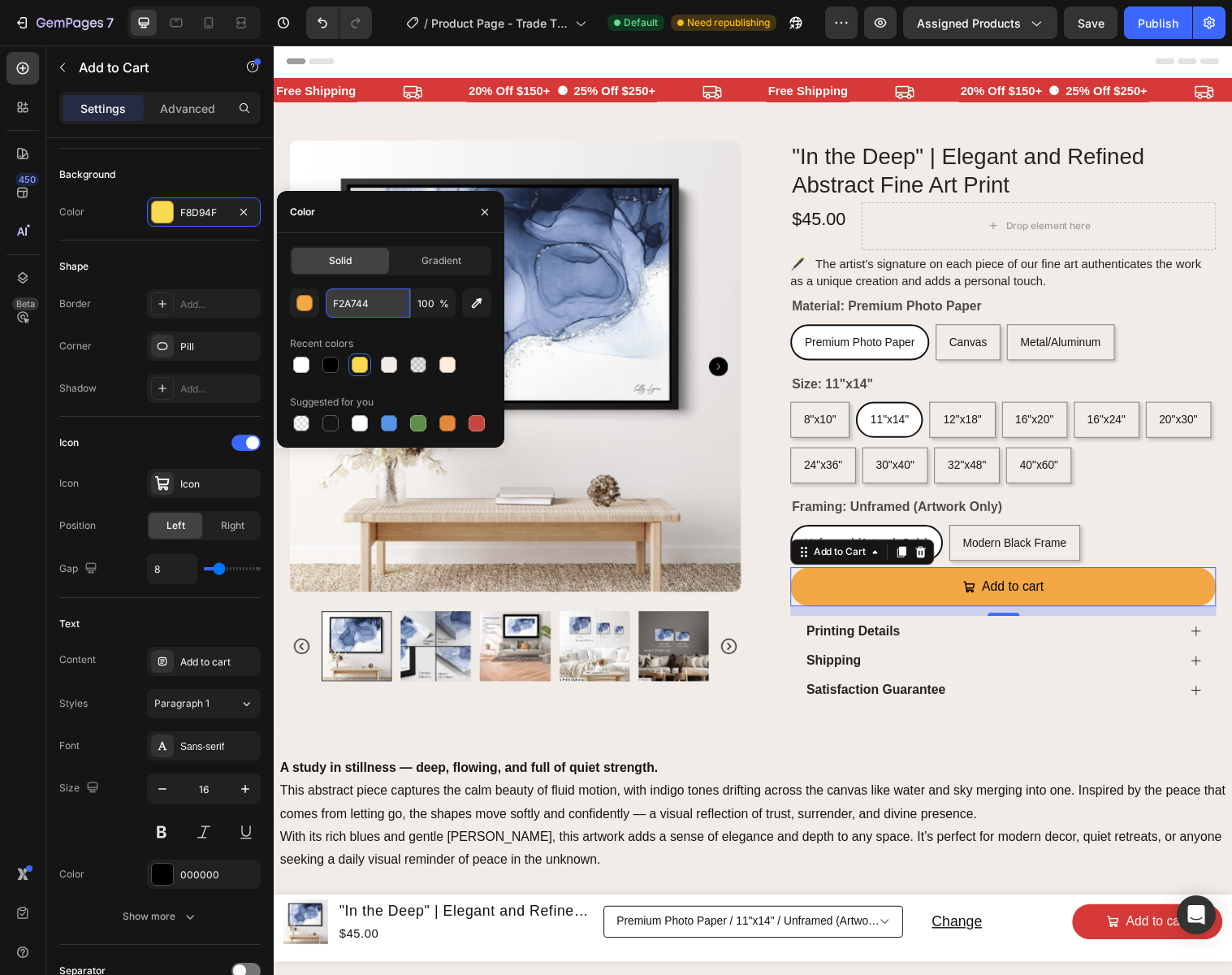
type input "F2A744"
drag, startPoint x: 385, startPoint y: 302, endPoint x: 290, endPoint y: 293, distance: 95.4
click at [290, 293] on div "F2A744 100 %" at bounding box center [391, 303] width 201 height 29
click at [490, 209] on icon "button" at bounding box center [484, 211] width 13 height 13
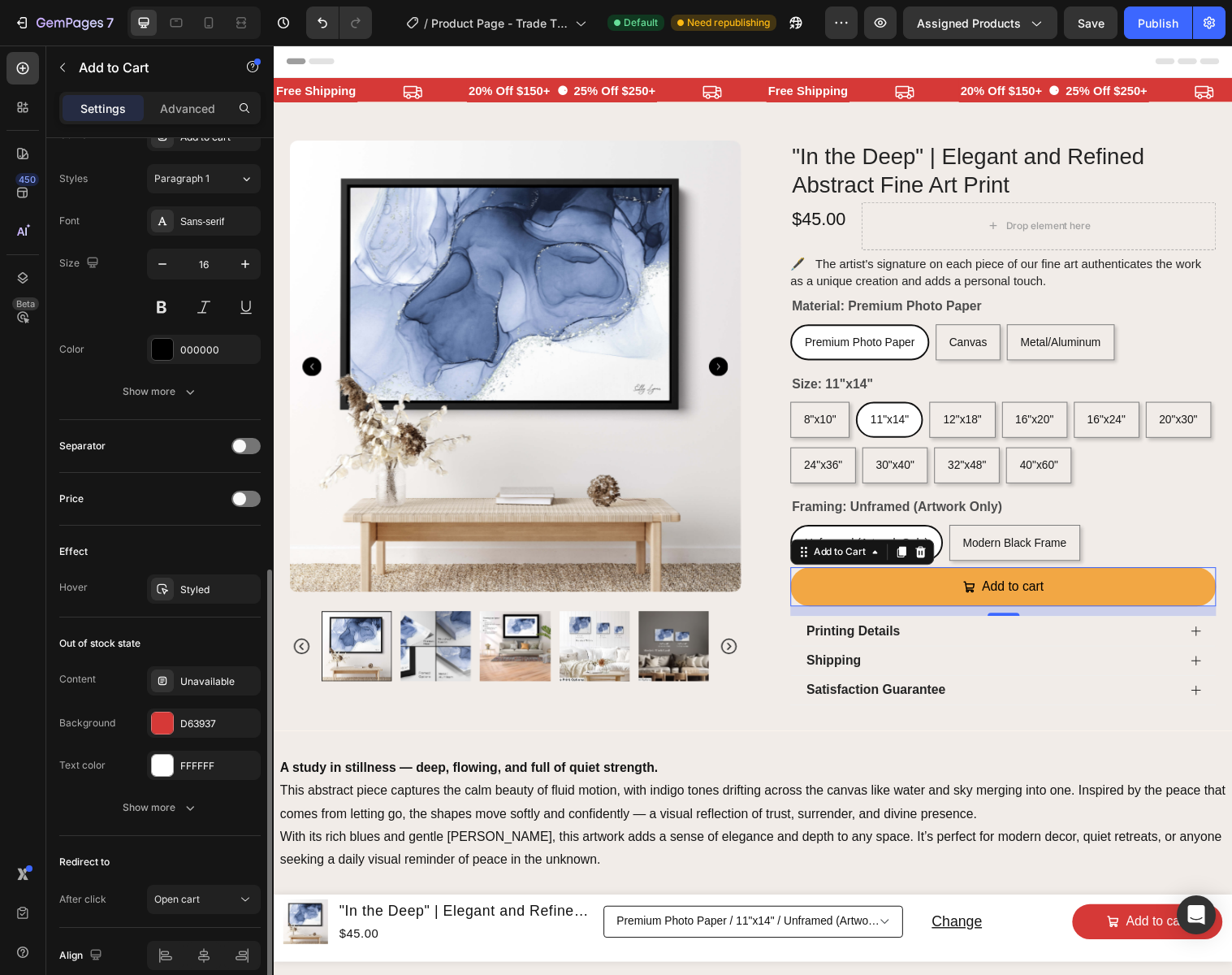
scroll to position [918, 0]
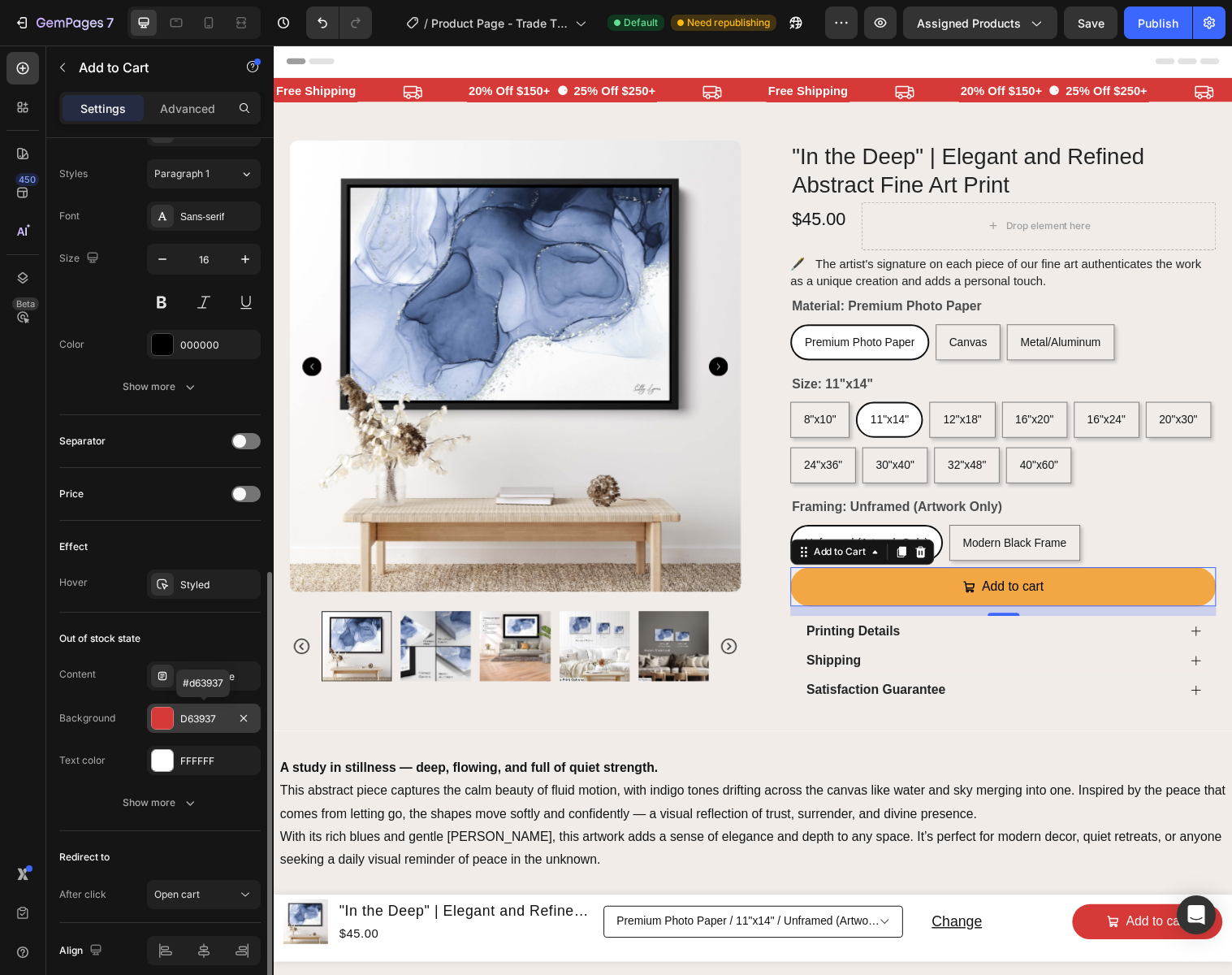
click at [189, 716] on div "D63937" at bounding box center [203, 718] width 47 height 15
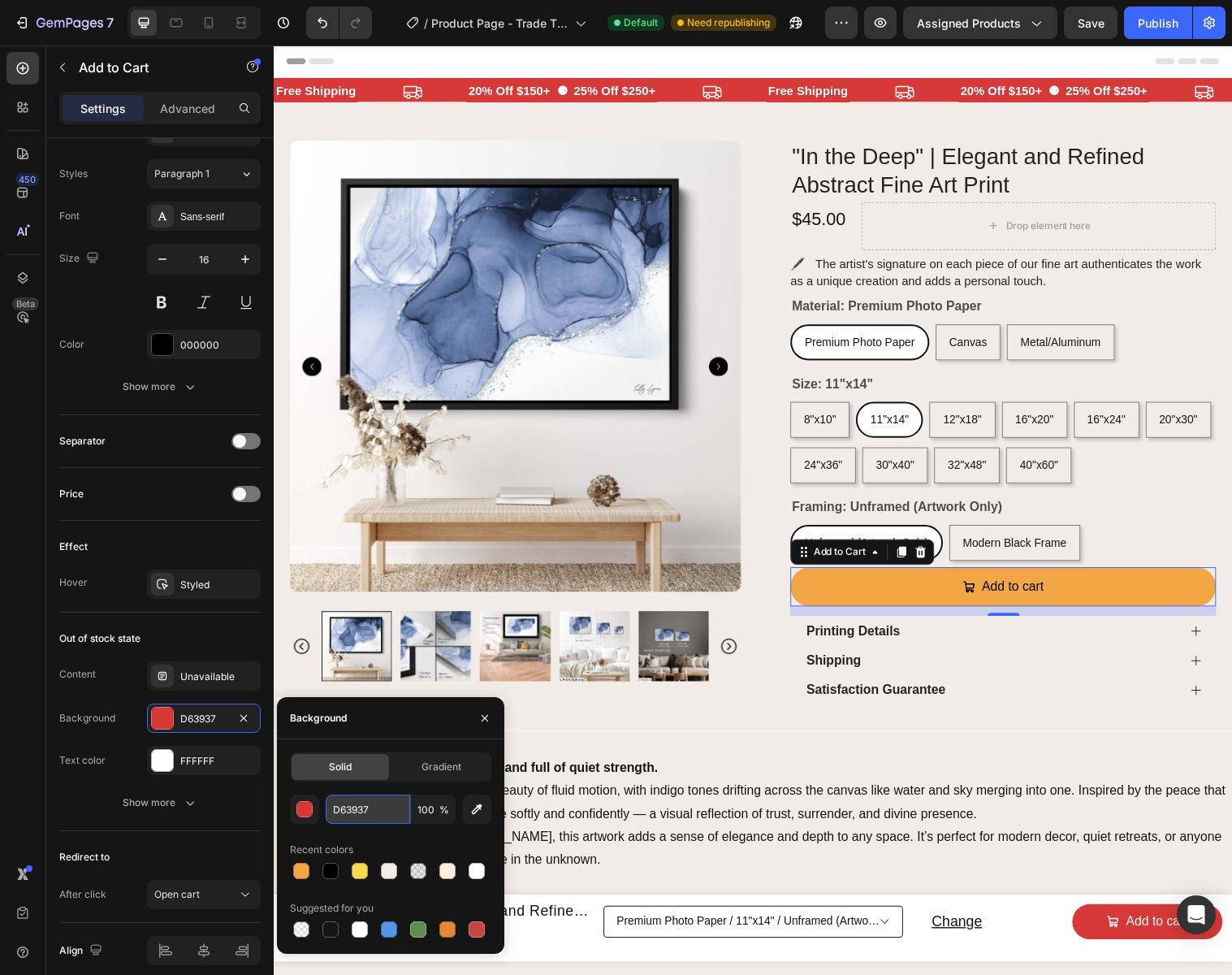
click at [0, 0] on input "D63937" at bounding box center [0, 0] width 0 height 0
paste input "F2A744"
type input "F2A744"
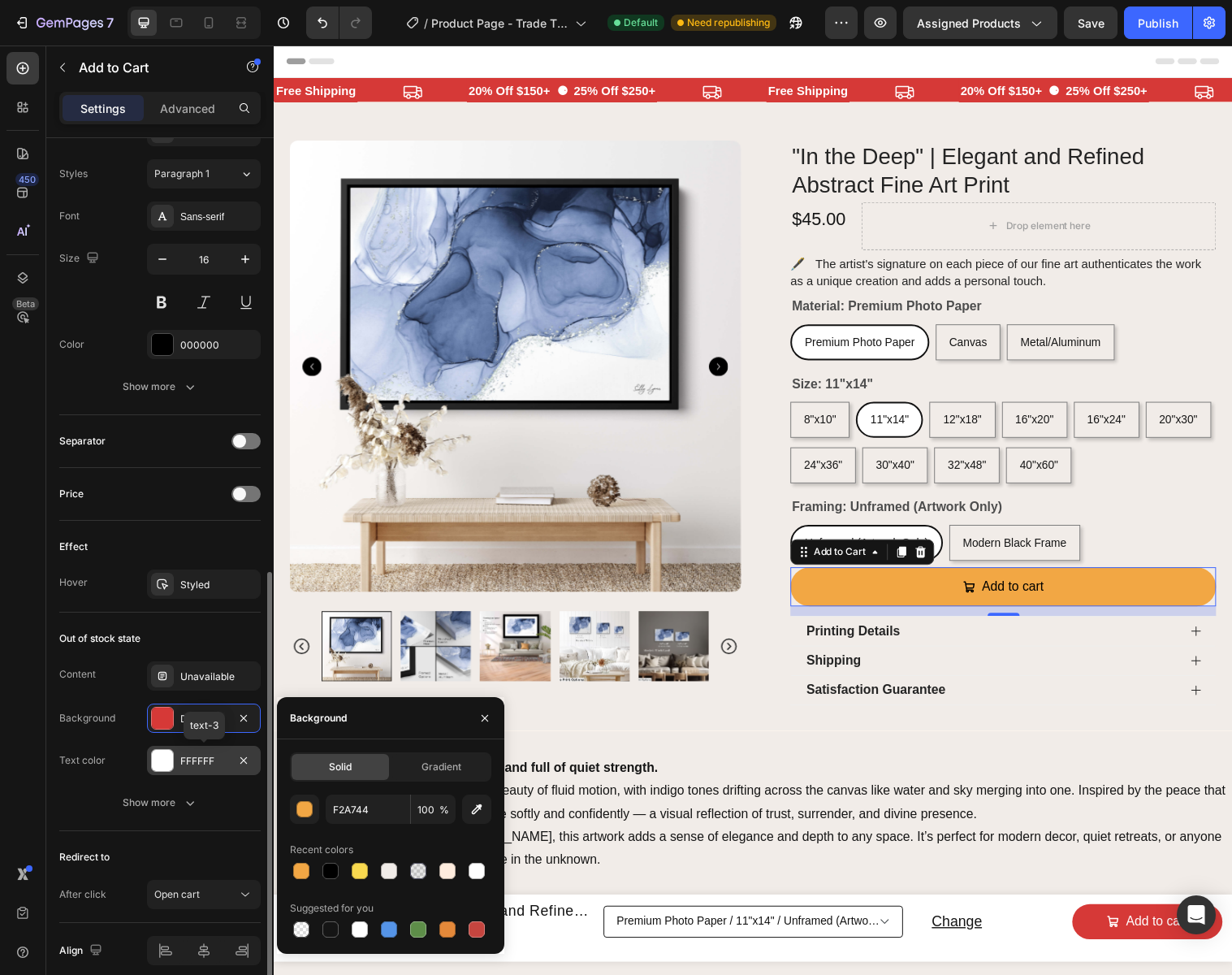
click at [215, 758] on div "FFFFFF" at bounding box center [203, 761] width 47 height 15
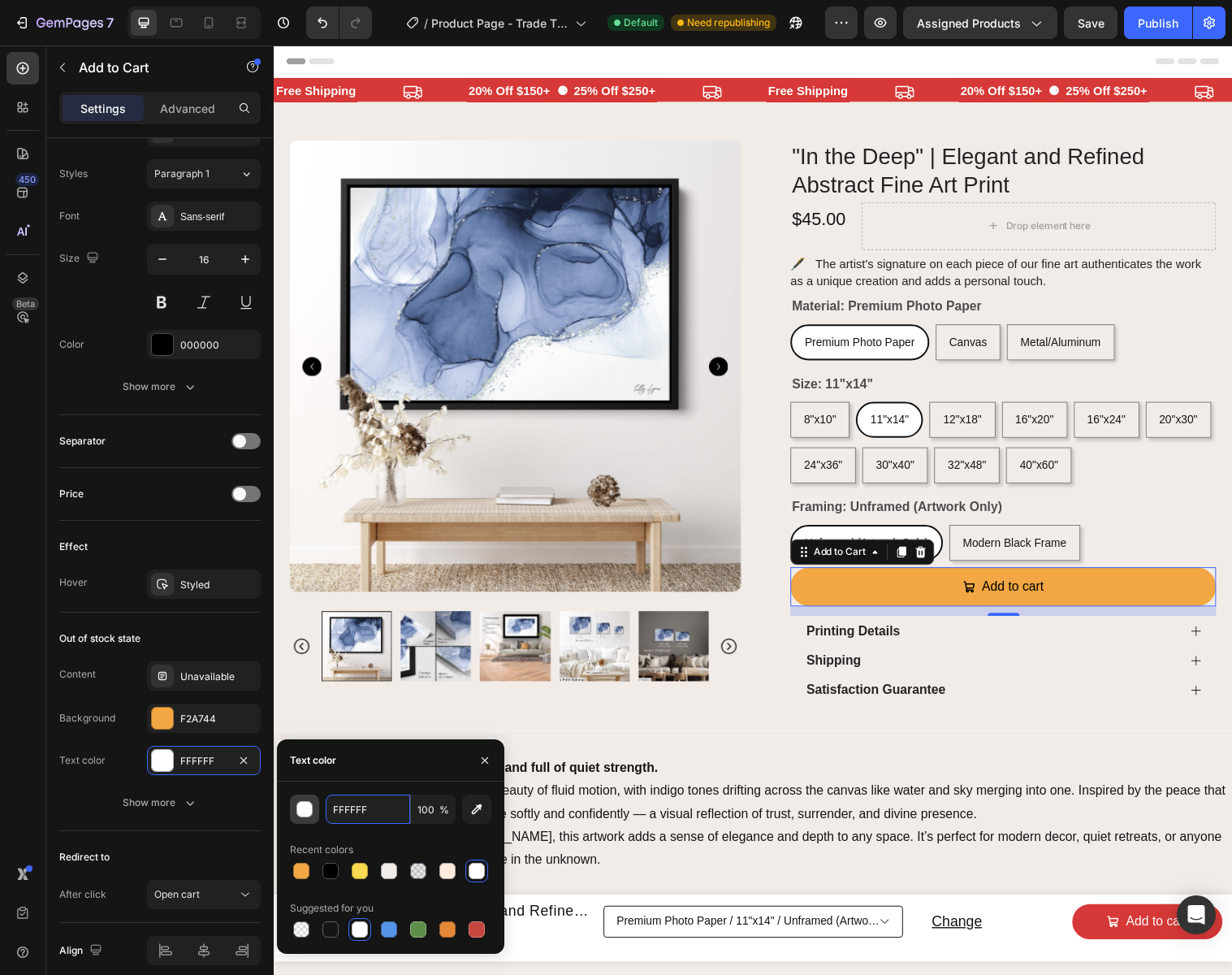
drag, startPoint x: 380, startPoint y: 806, endPoint x: 293, endPoint y: 800, distance: 87.2
click at [293, 800] on div "FFFFFF 100 %" at bounding box center [391, 808] width 201 height 29
type input "F"
type input "000000"
click at [485, 754] on icon "button" at bounding box center [484, 760] width 13 height 13
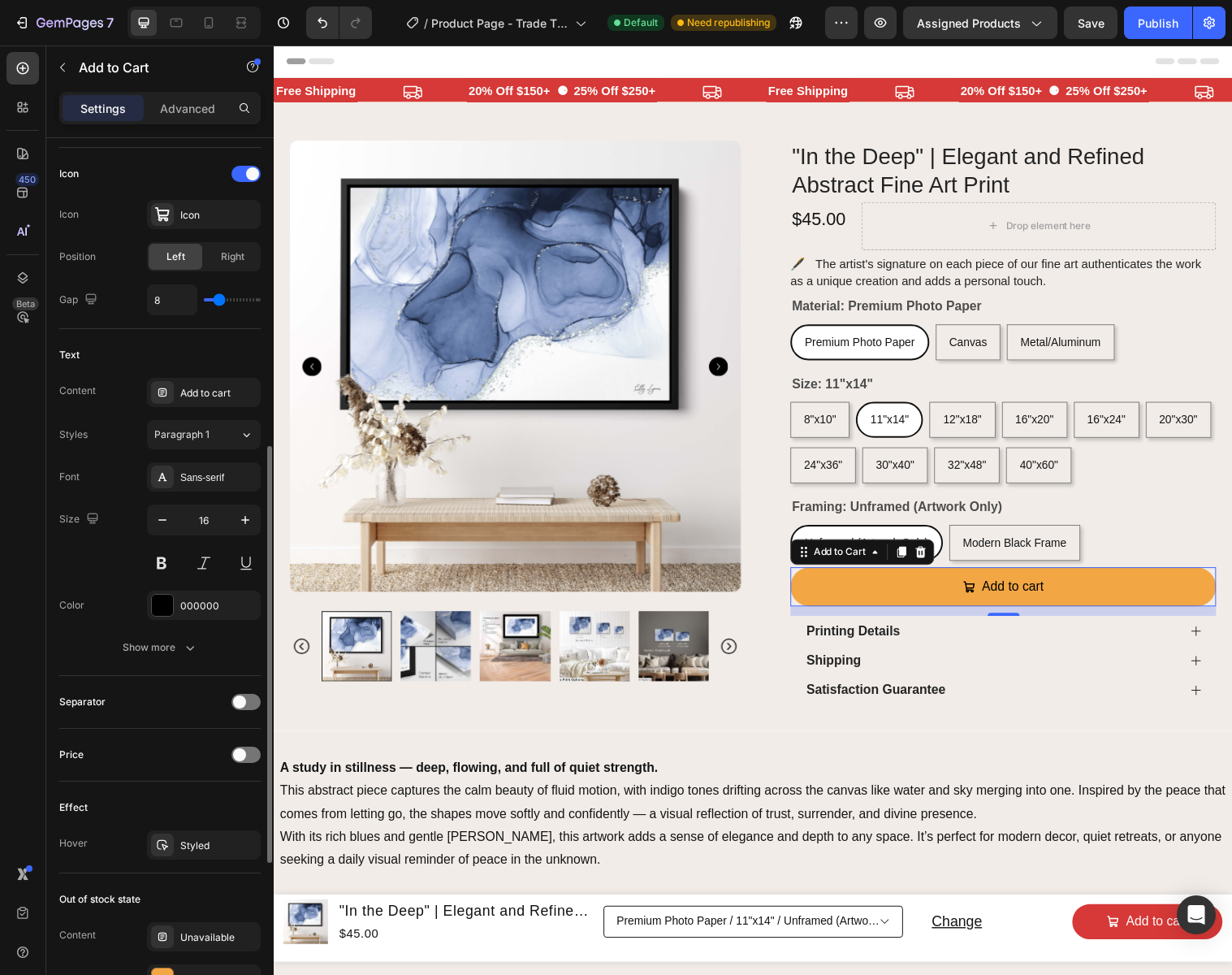
scroll to position [655, 0]
click at [195, 849] on div "Styled" at bounding box center [203, 846] width 47 height 15
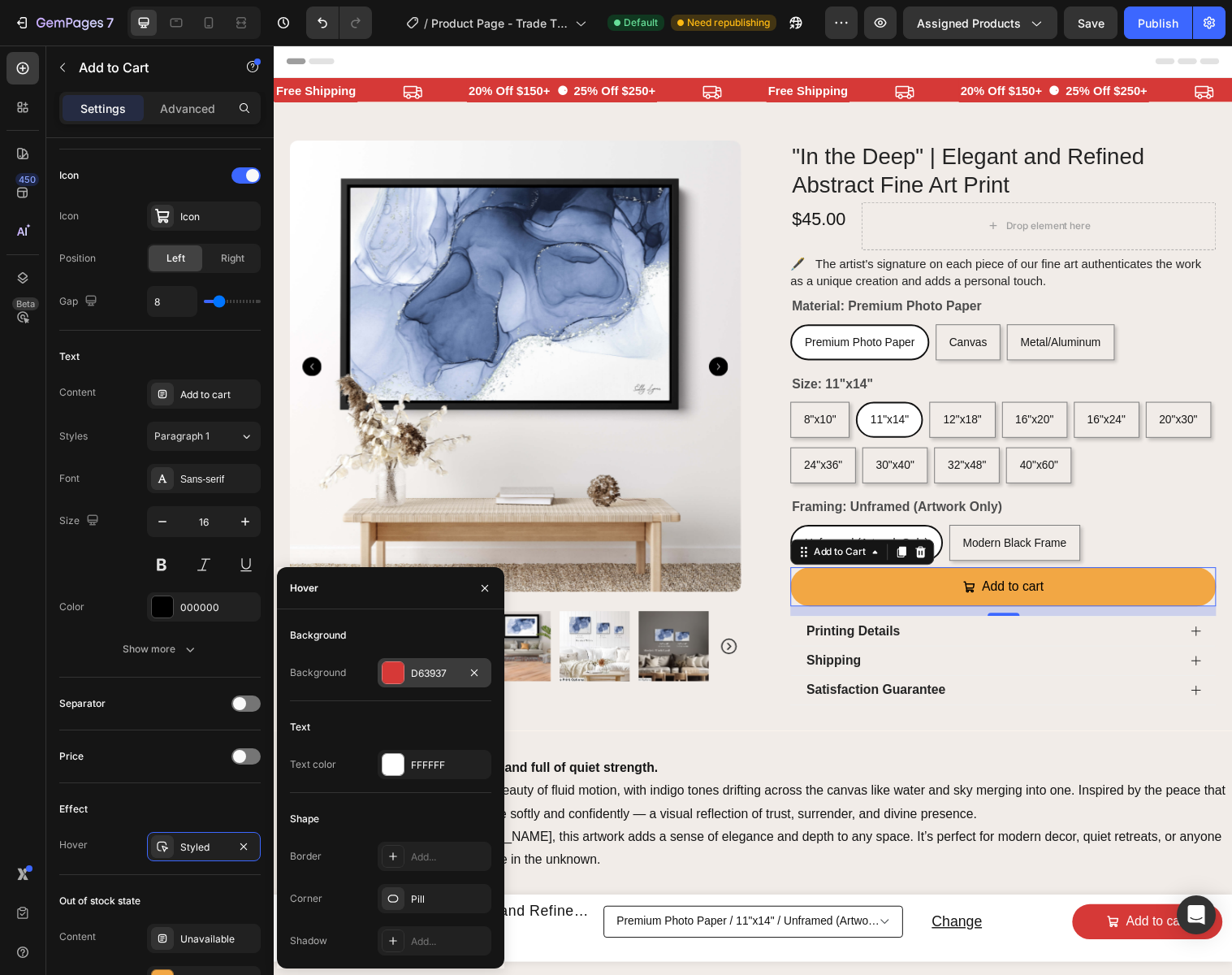
click at [449, 674] on div "D63937" at bounding box center [435, 673] width 47 height 15
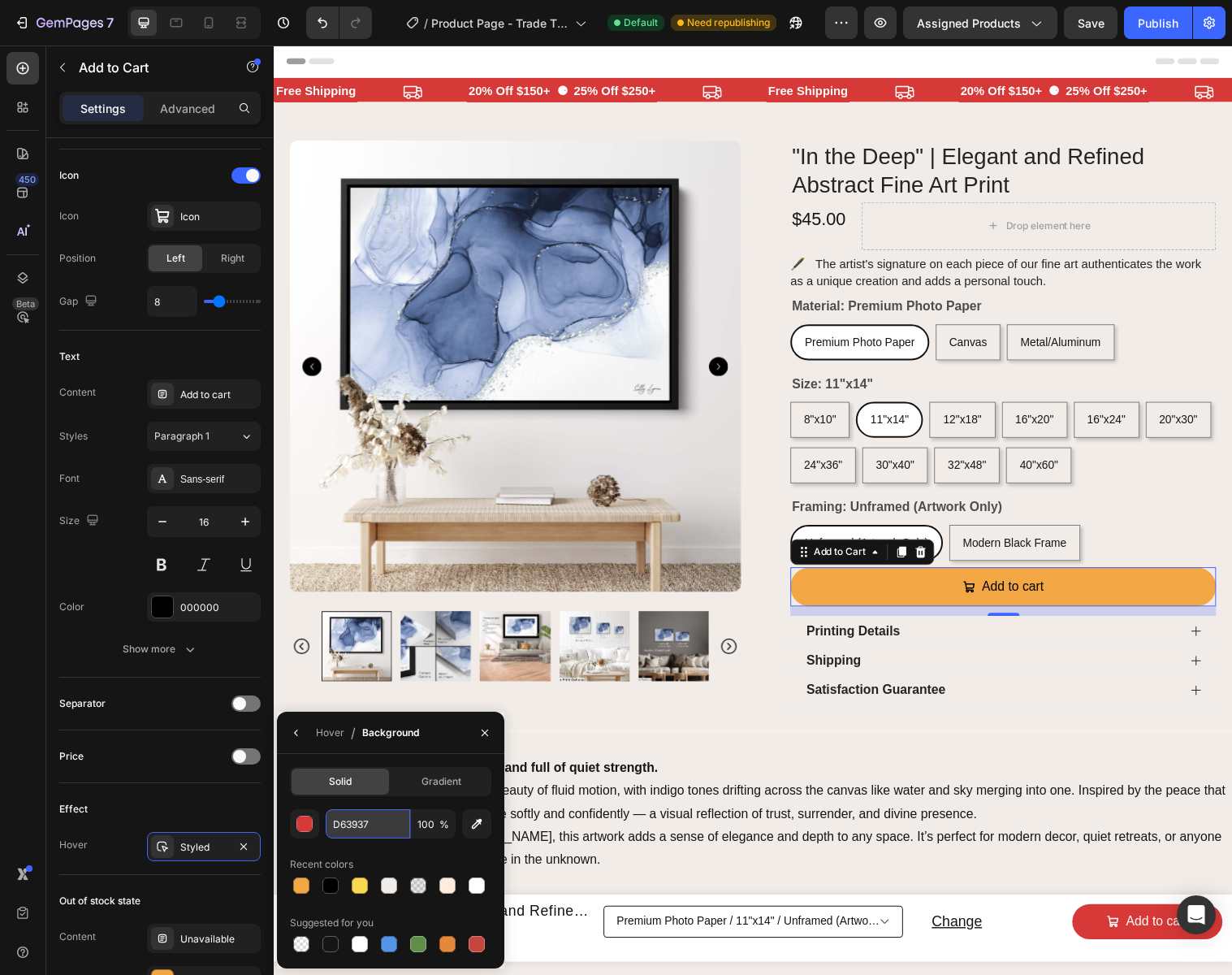
click at [0, 0] on input "D63937" at bounding box center [0, 0] width 0 height 0
paste input "F2A744"
type input "F2A744"
click at [483, 732] on icon "button" at bounding box center [484, 732] width 13 height 13
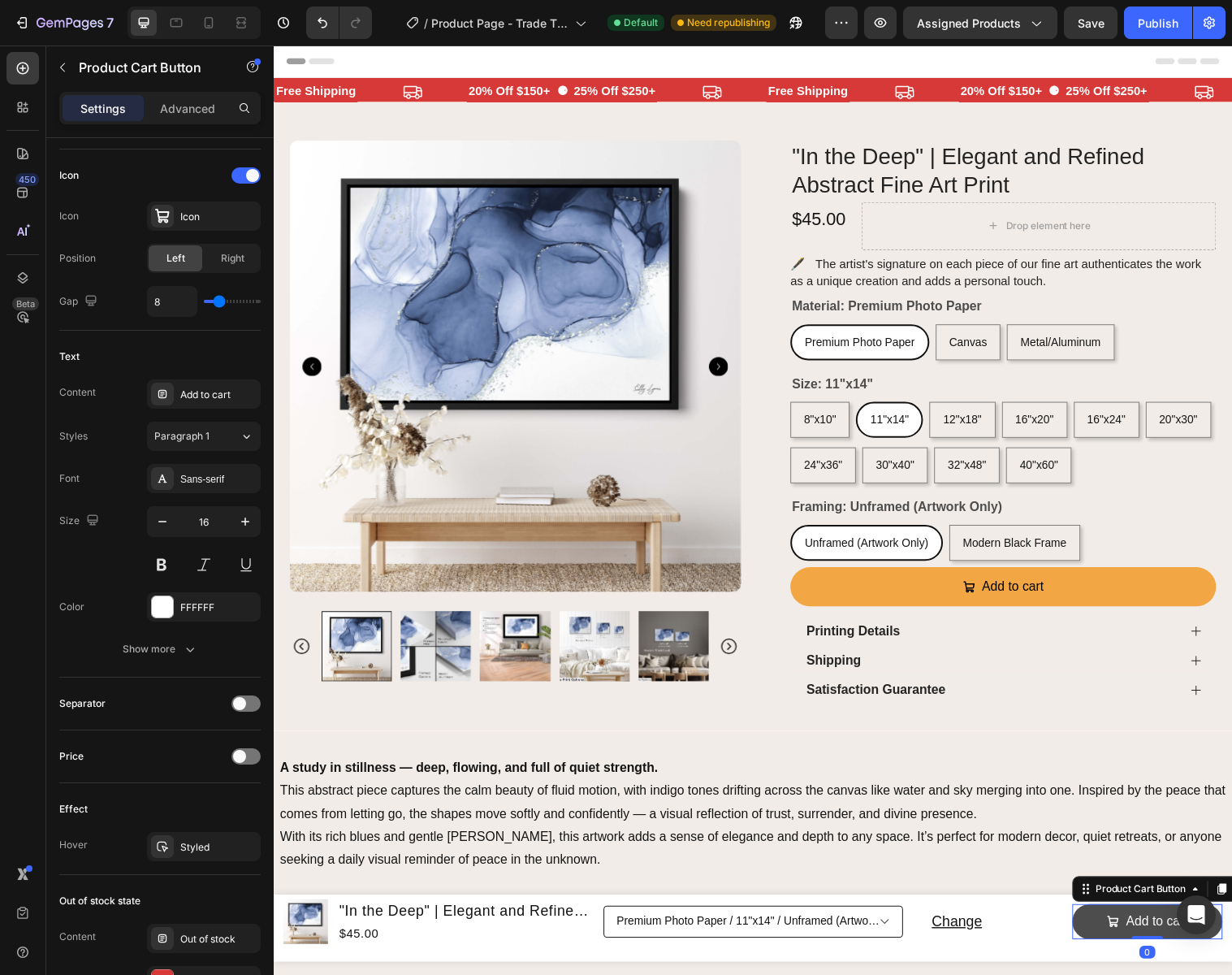
click at [1101, 934] on button "Add to cart" at bounding box center [1162, 937] width 153 height 37
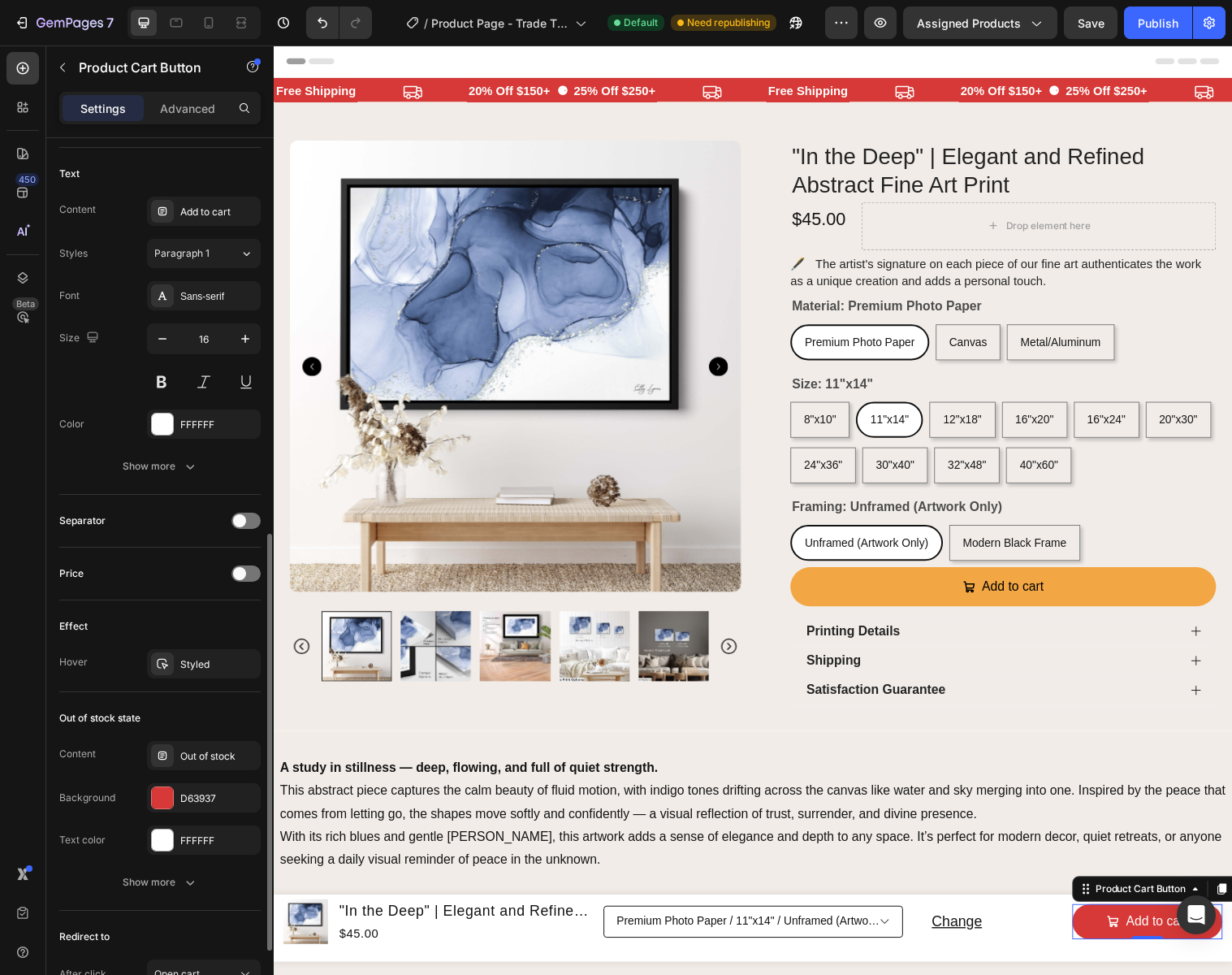
scroll to position [842, 0]
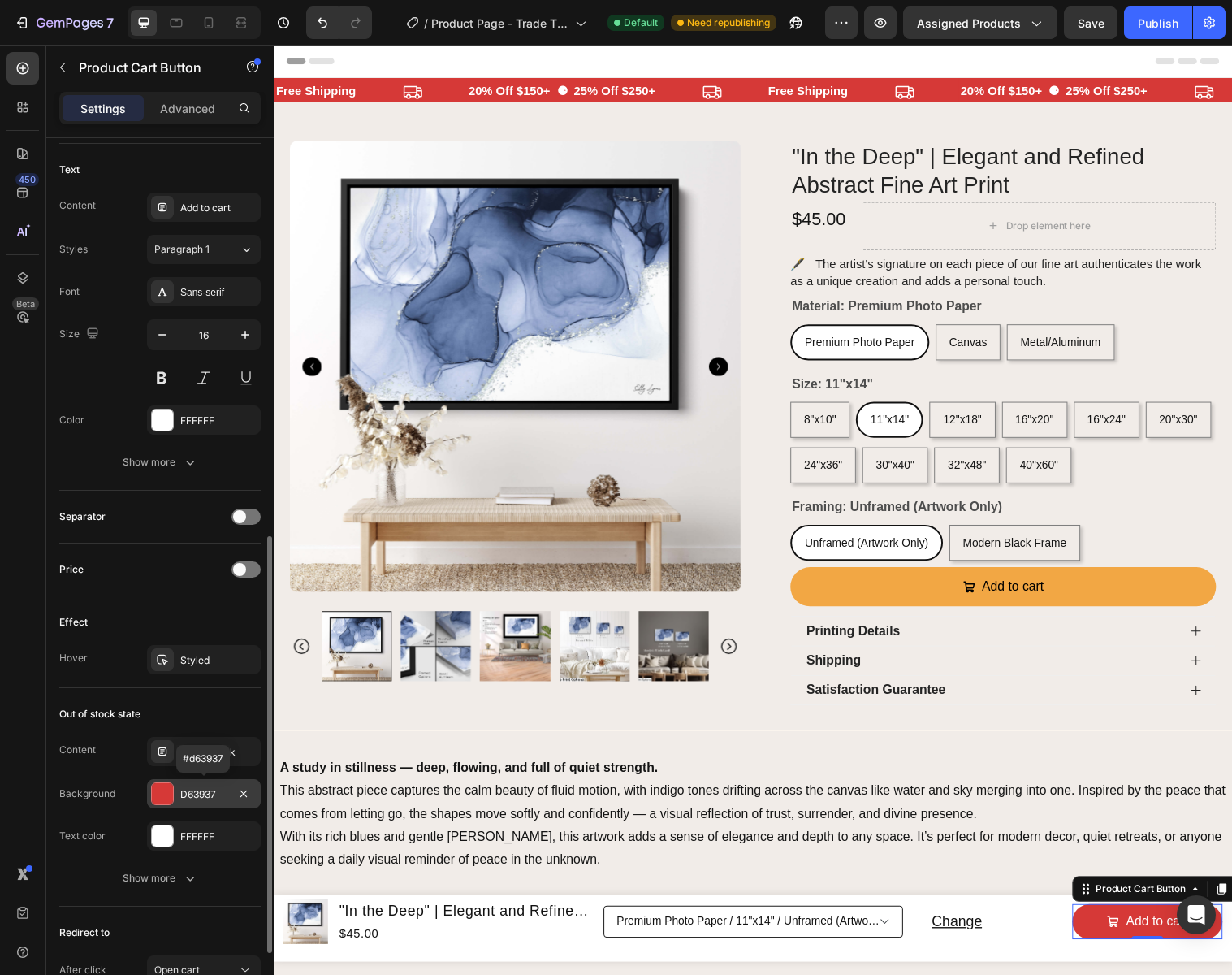
click at [226, 787] on div "D63937" at bounding box center [203, 794] width 47 height 15
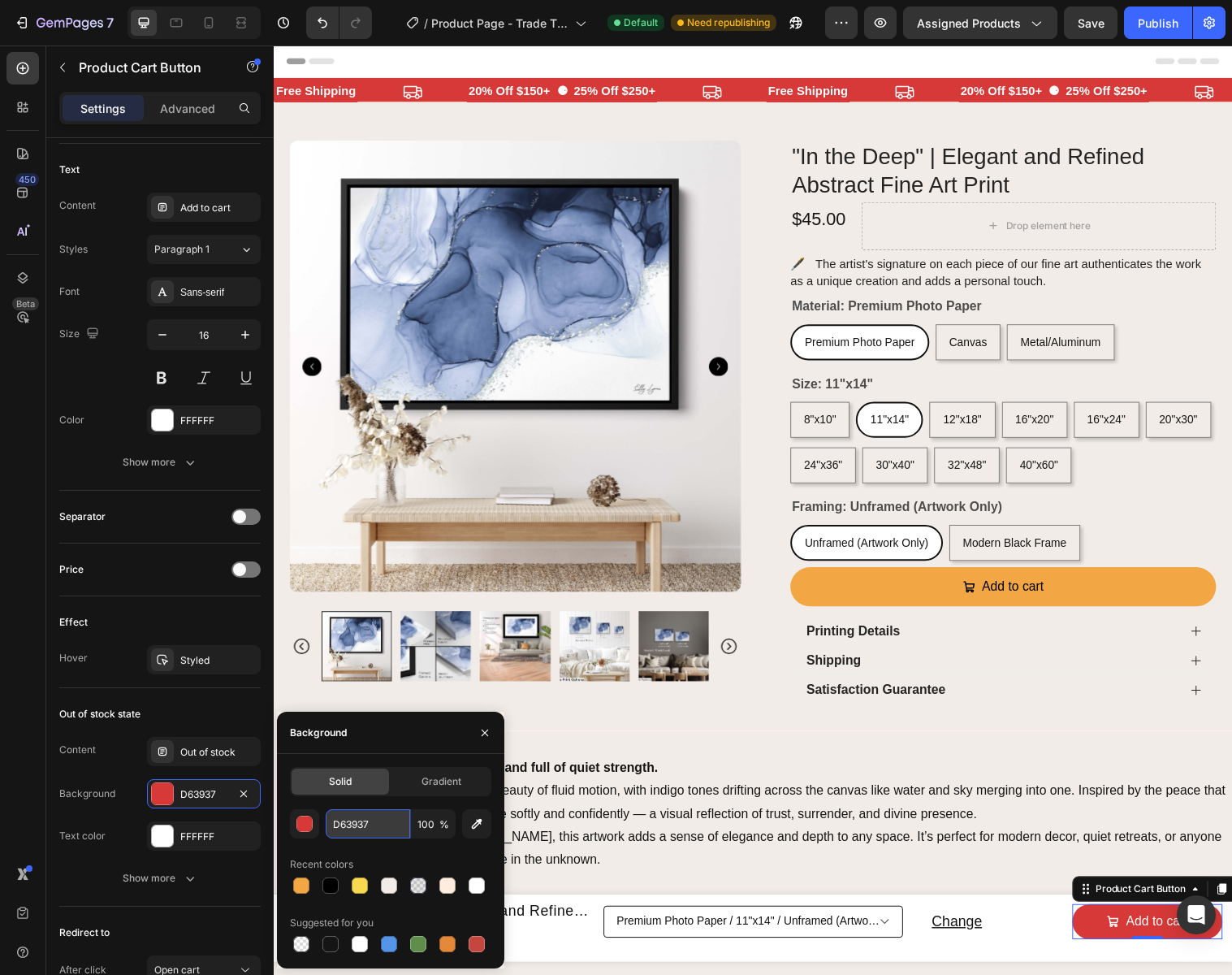
click at [389, 819] on input "D63937" at bounding box center [367, 824] width 84 height 29
paste input "F2A744"
type input "F2A744"
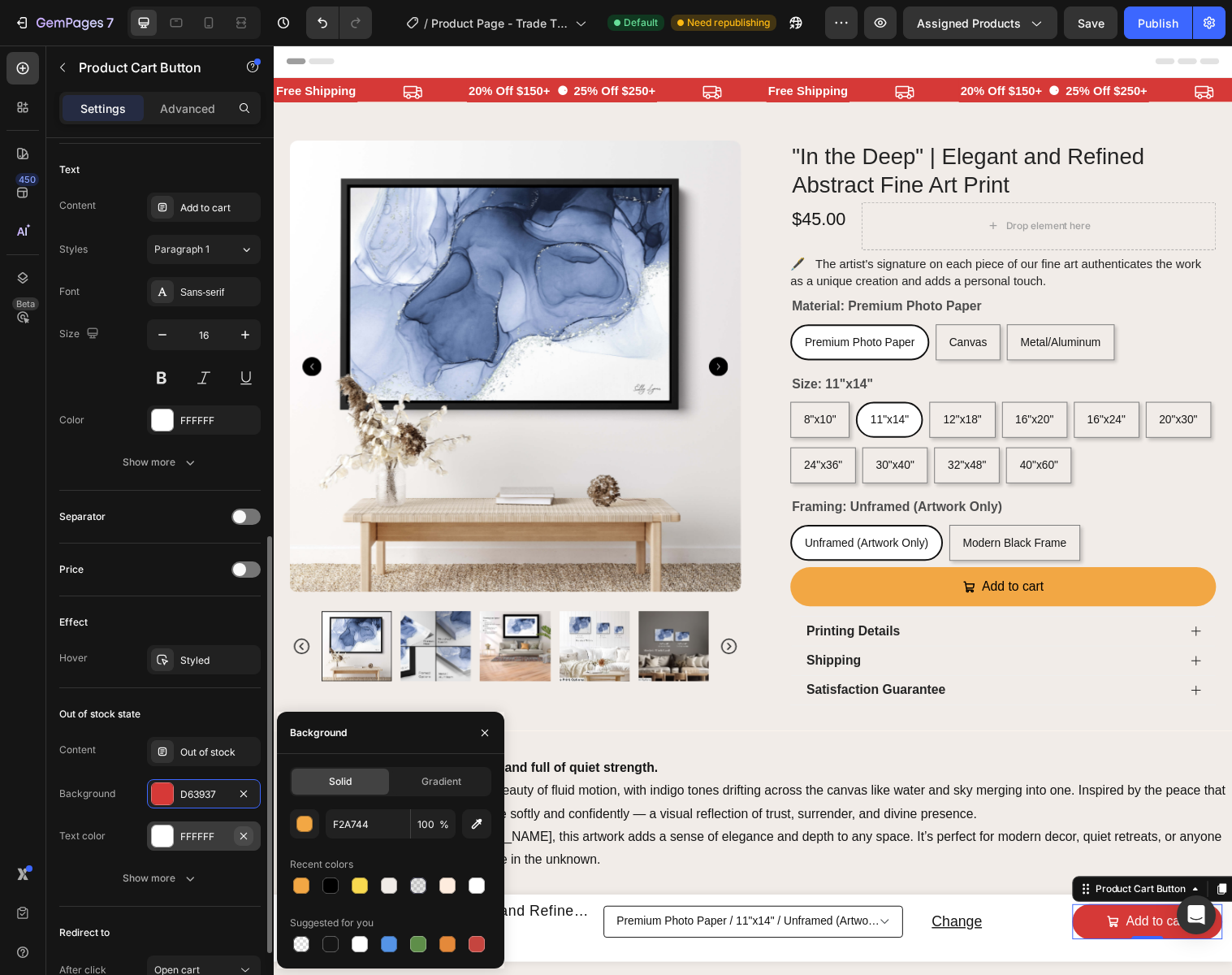
click at [235, 827] on button "button" at bounding box center [244, 836] width 19 height 19
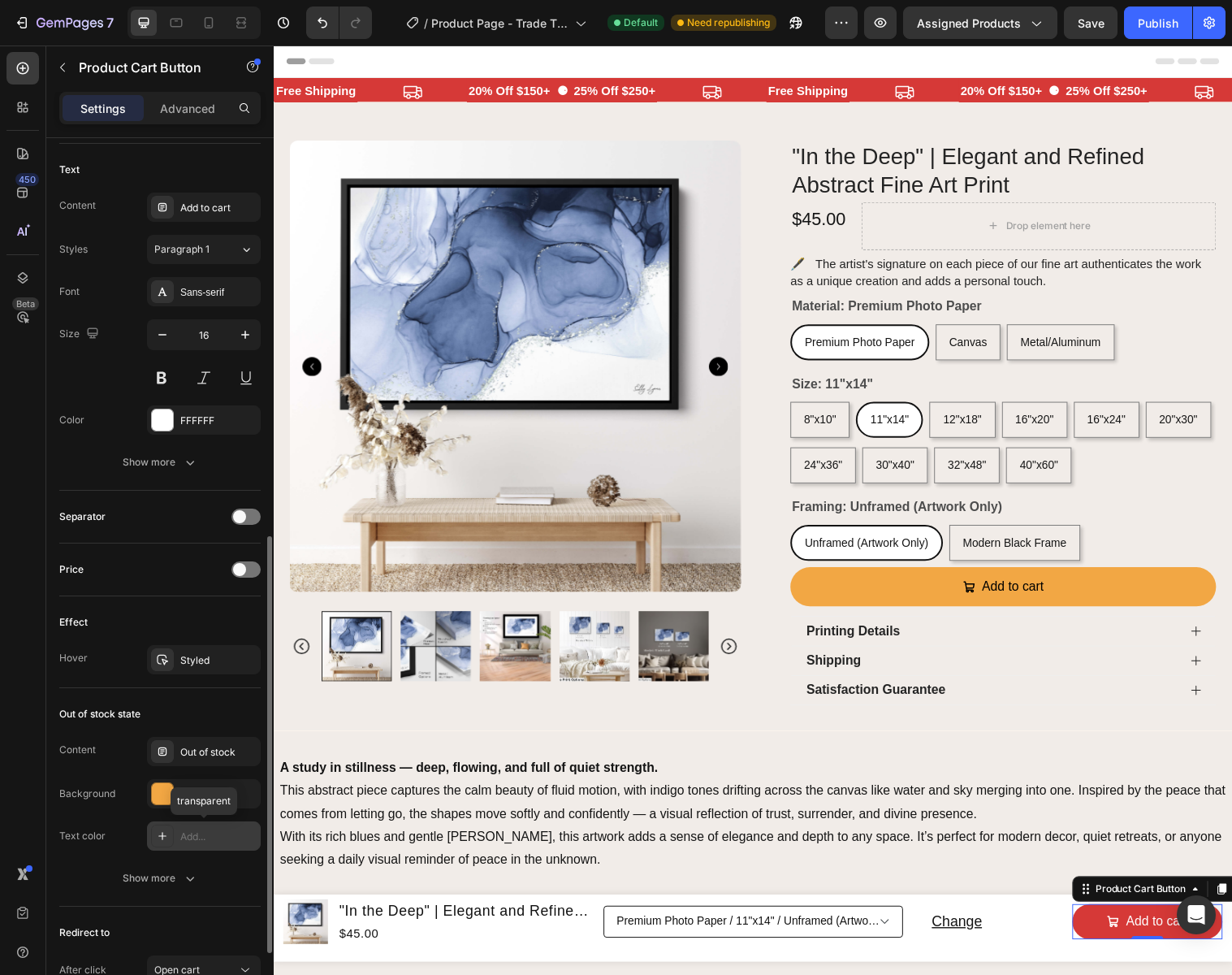
click at [218, 832] on div "Add..." at bounding box center [218, 837] width 76 height 15
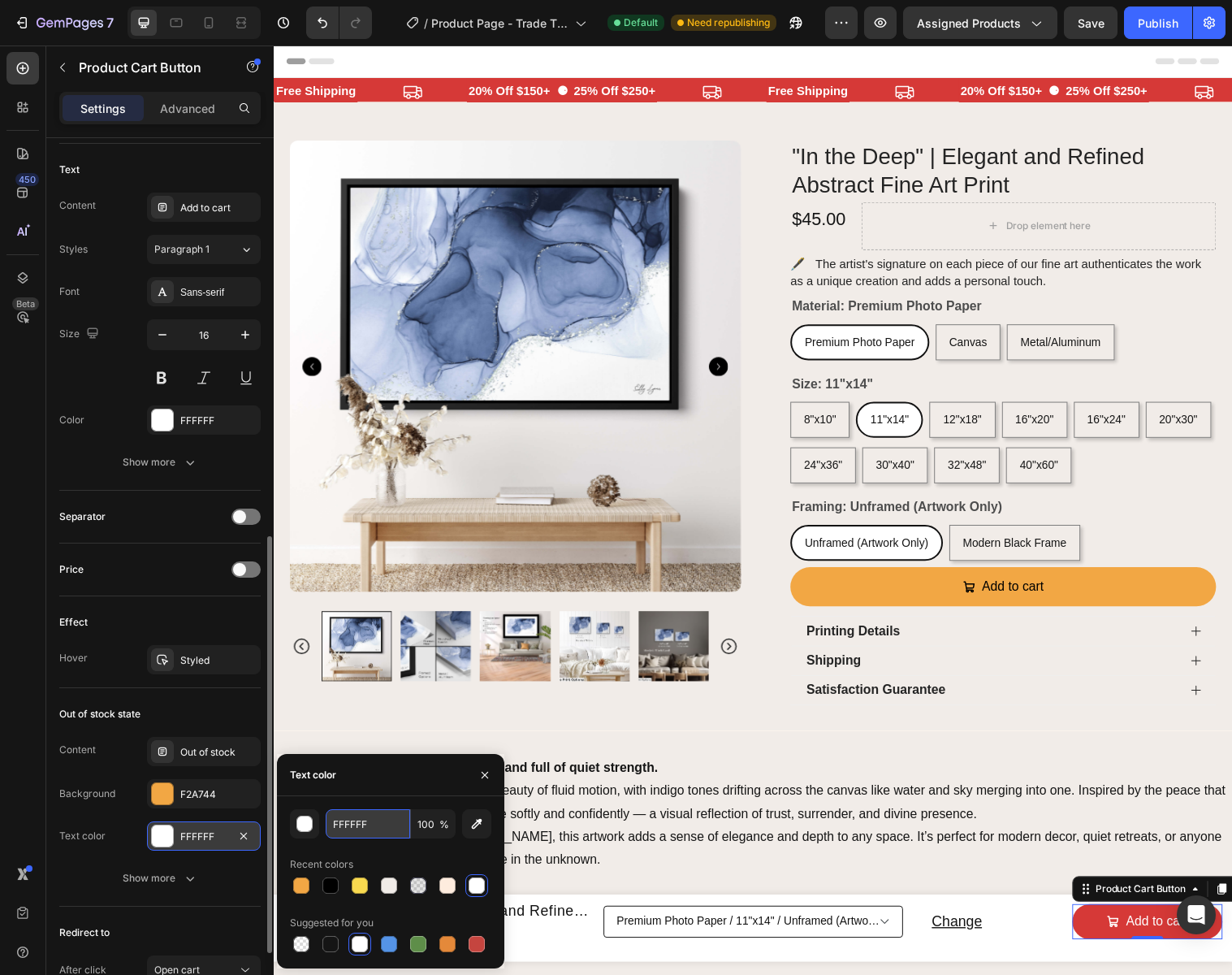
click at [0, 0] on input "FFFFFF" at bounding box center [0, 0] width 0 height 0
type input "000000"
click at [482, 766] on button "button" at bounding box center [484, 775] width 26 height 26
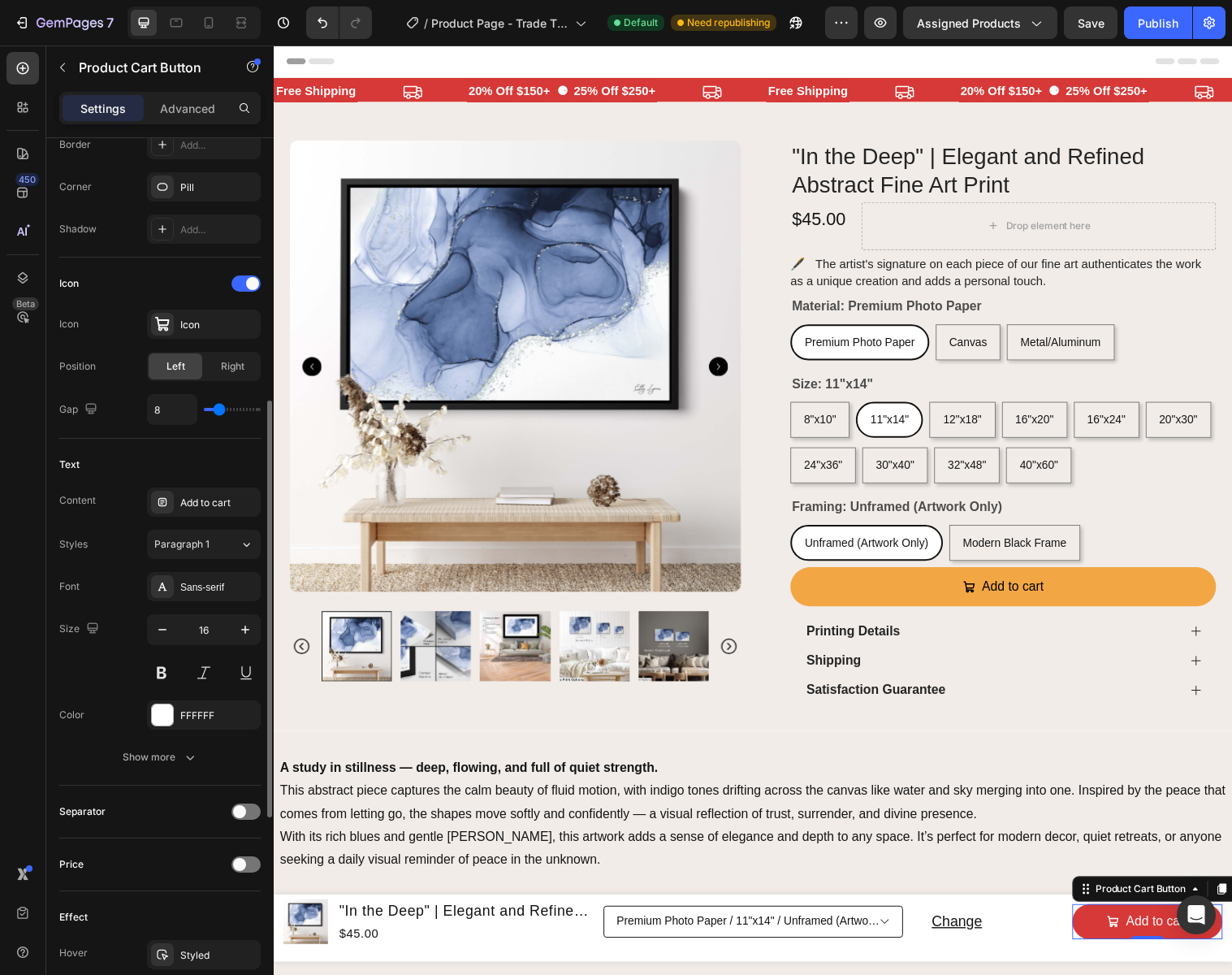
scroll to position [551, 0]
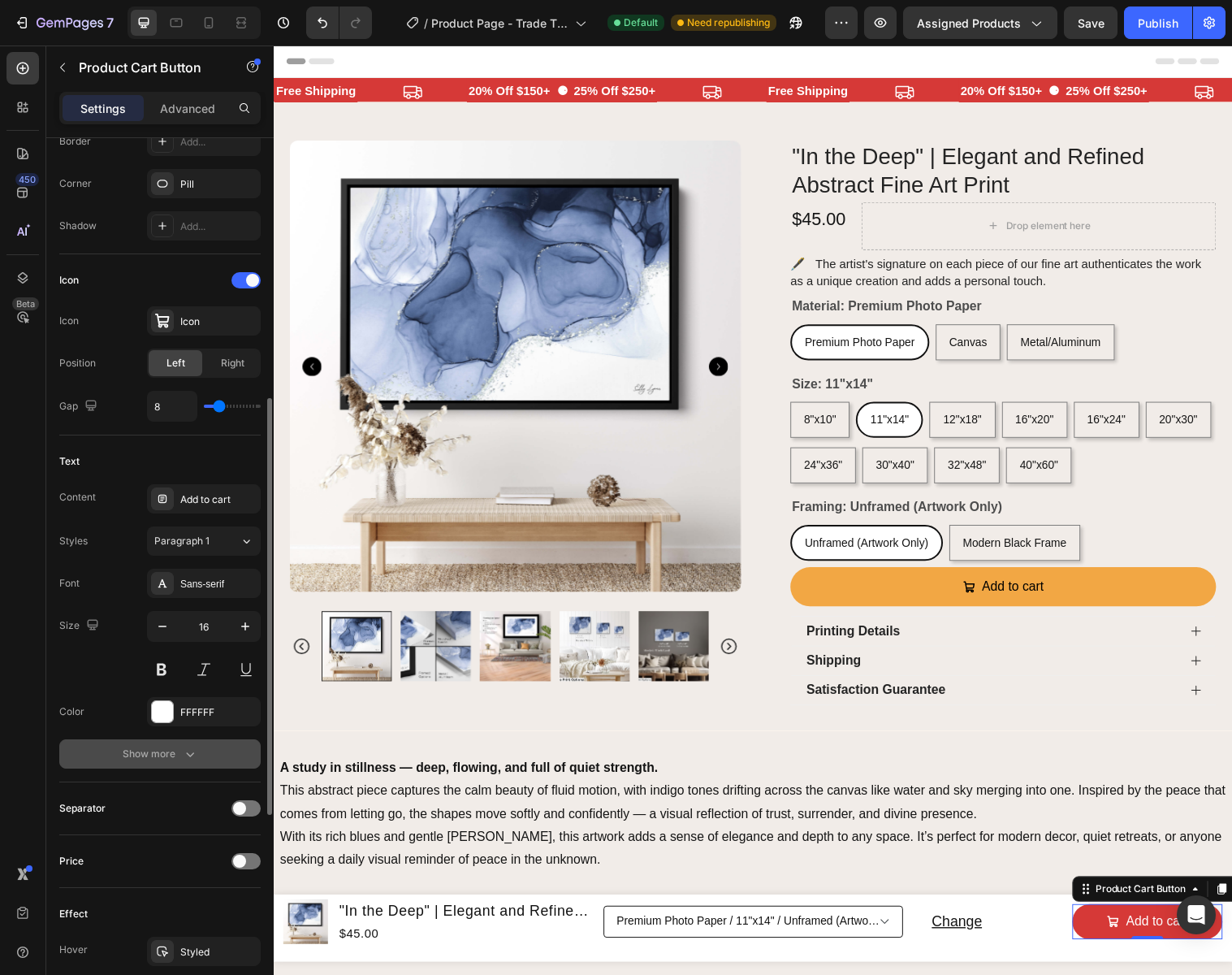
click at [193, 752] on icon "button" at bounding box center [190, 754] width 8 height 5
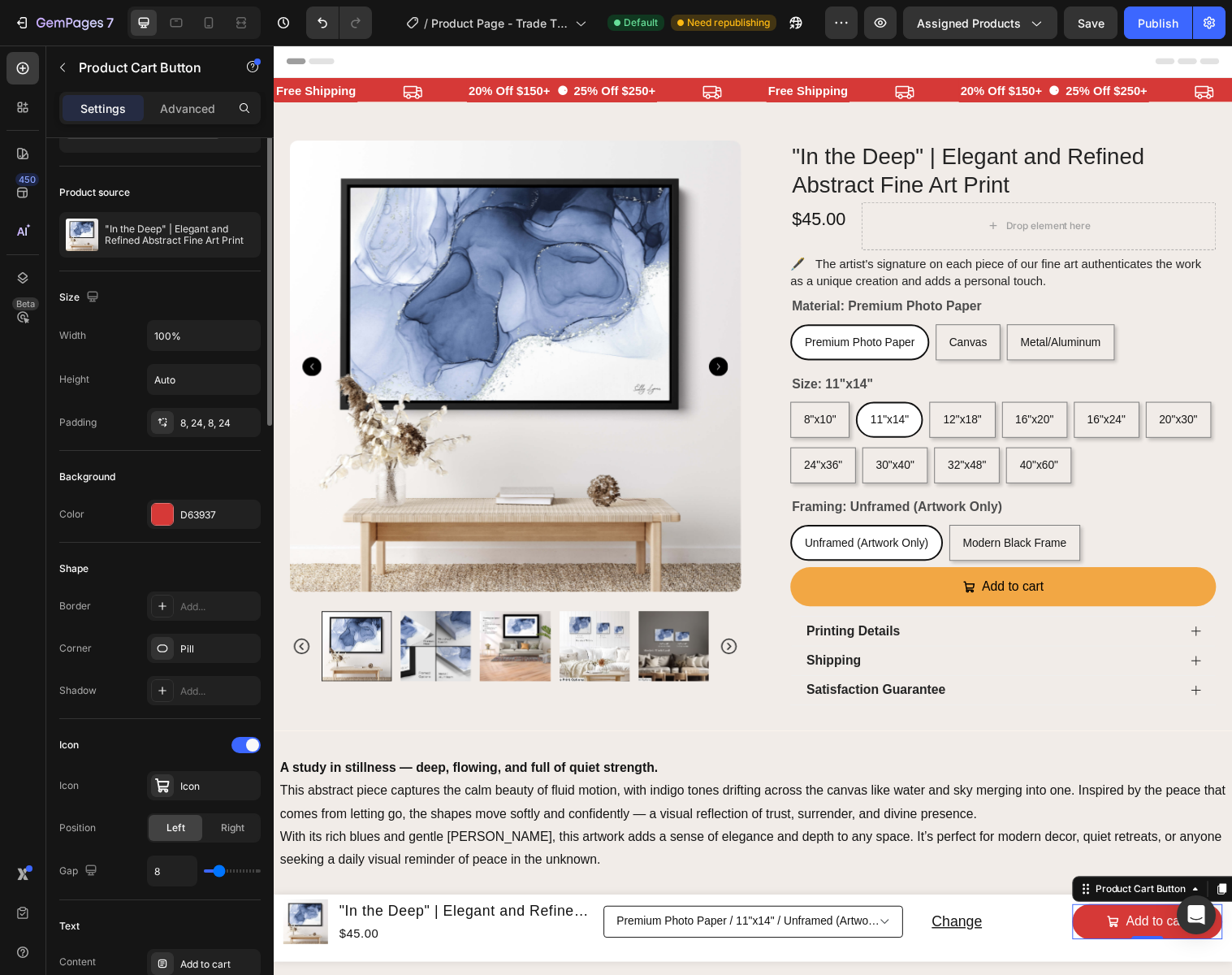
scroll to position [0, 0]
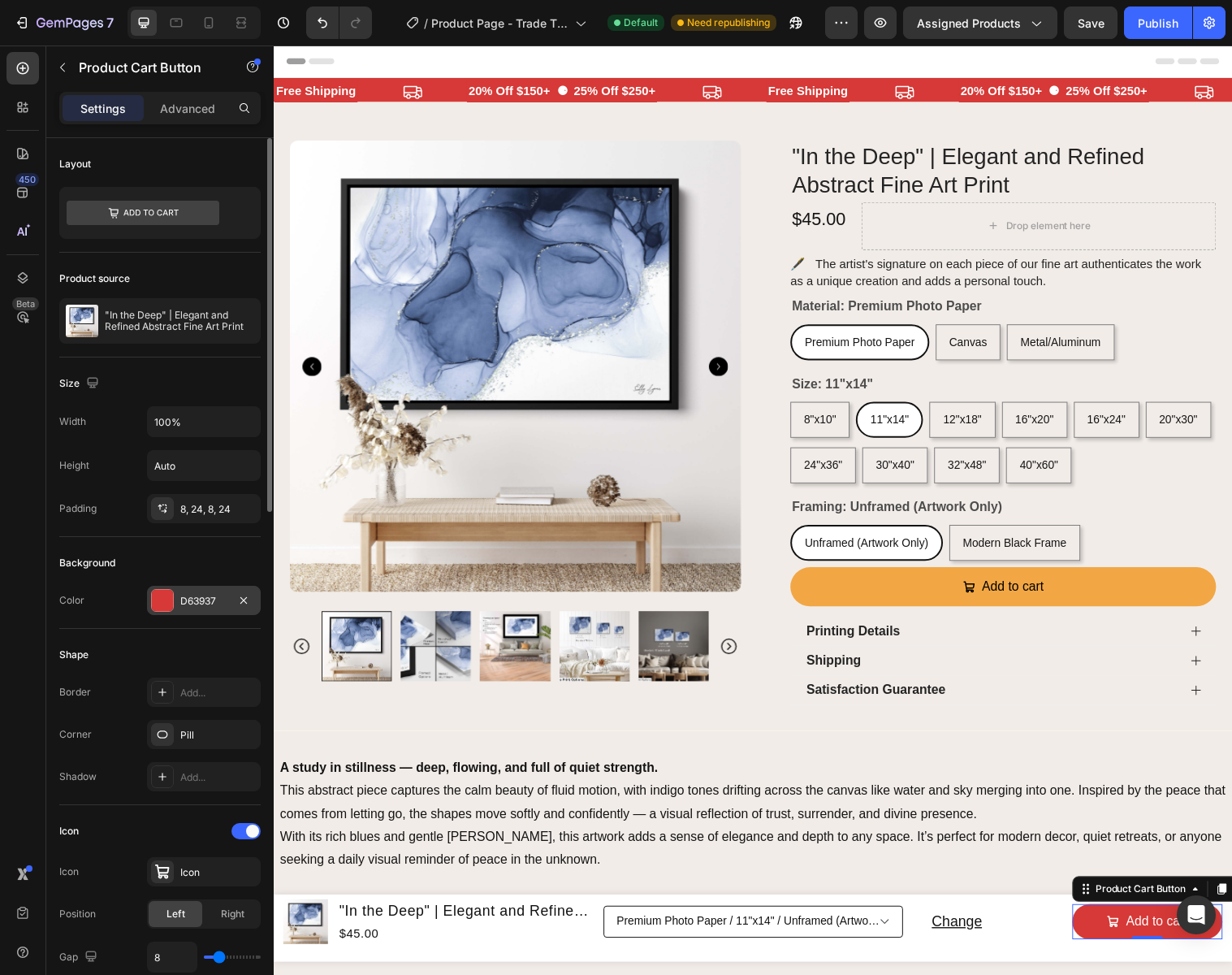
click at [224, 592] on div "D63937" at bounding box center [203, 600] width 113 height 29
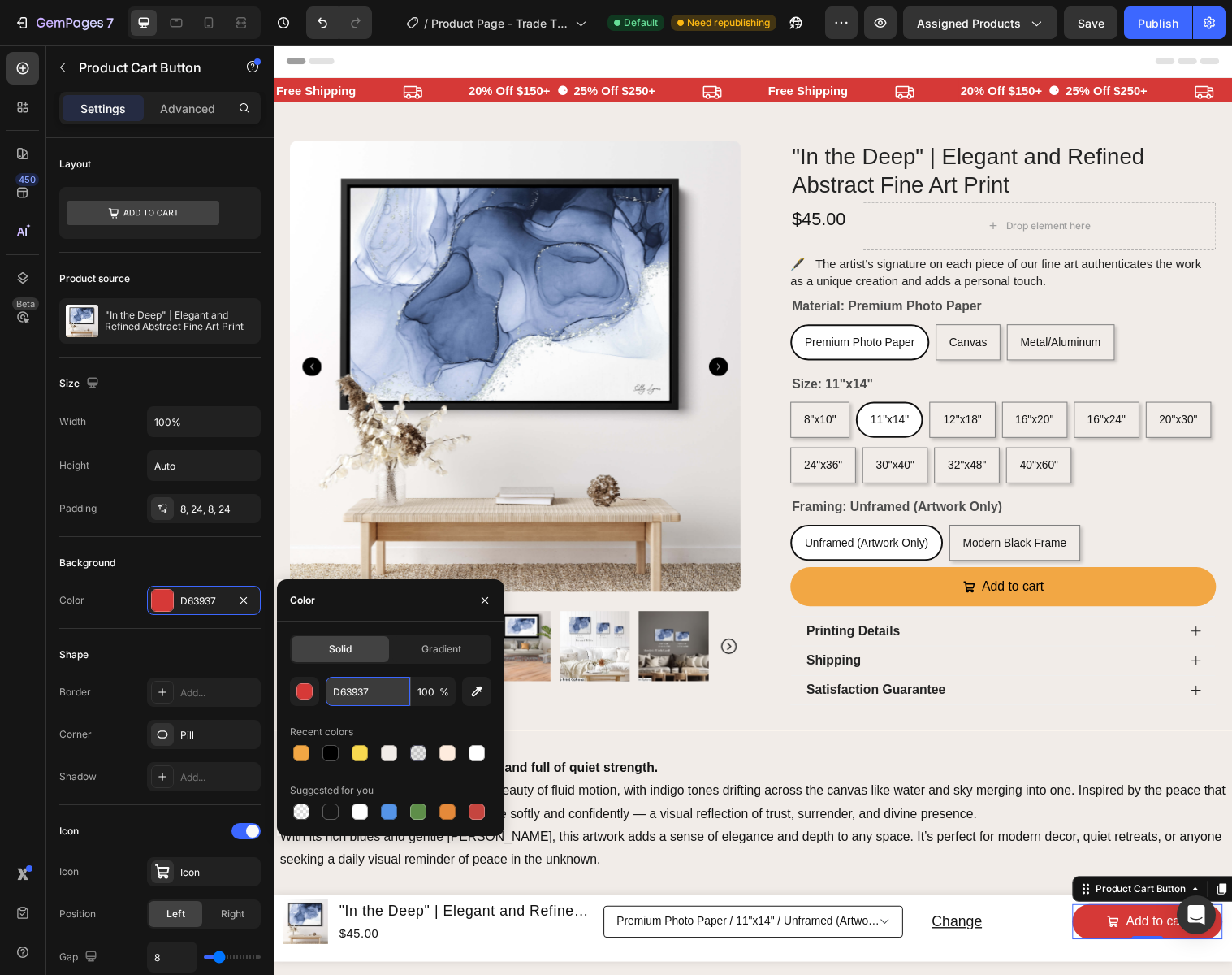
click at [389, 694] on input "D63937" at bounding box center [367, 691] width 84 height 29
paste input "F2A744"
type input "F2A744"
drag, startPoint x: 487, startPoint y: 596, endPoint x: 215, endPoint y: 561, distance: 274.2
click at [487, 596] on icon "button" at bounding box center [484, 599] width 13 height 13
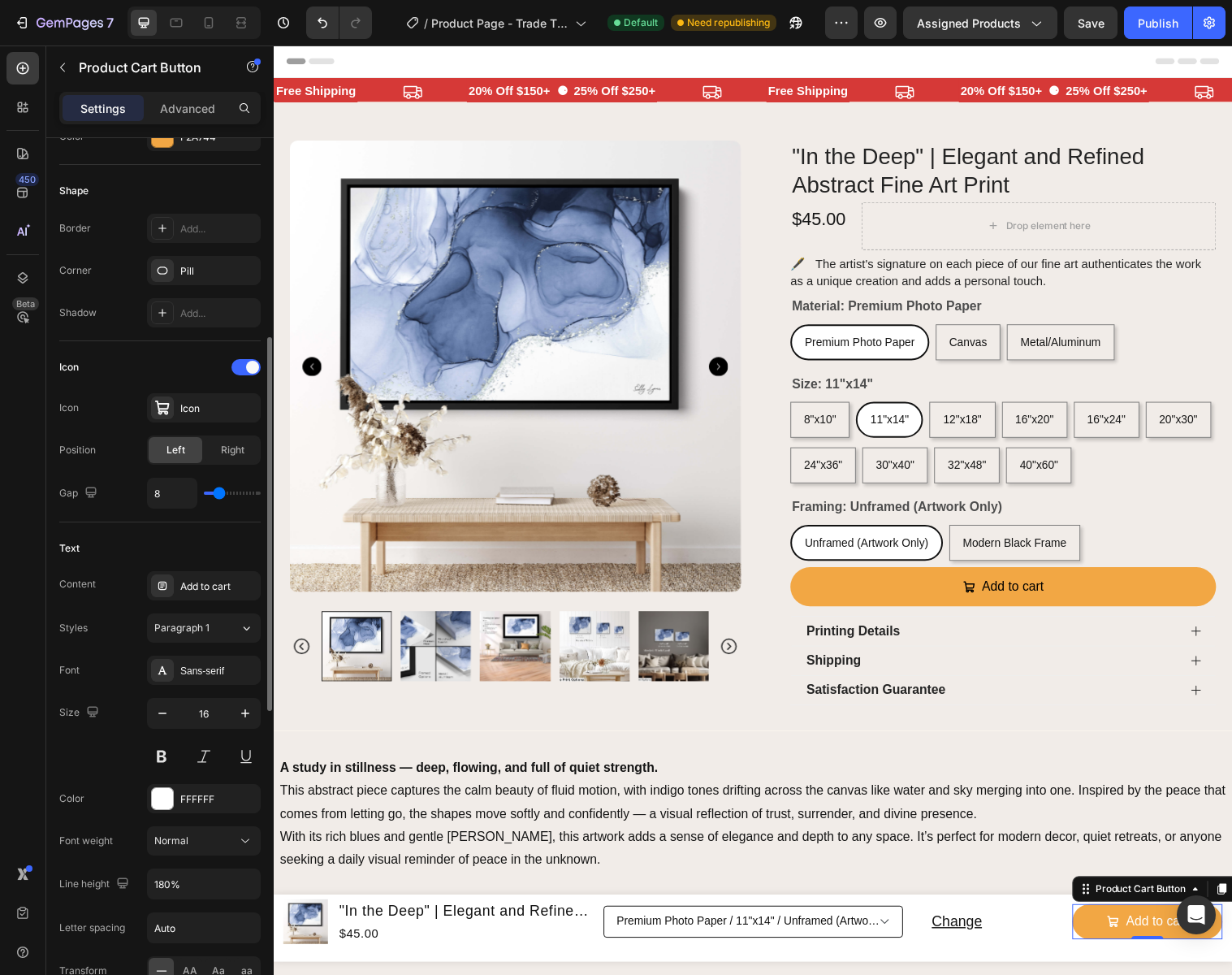
scroll to position [466, 0]
click at [213, 794] on div "FFFFFF" at bounding box center [203, 797] width 47 height 15
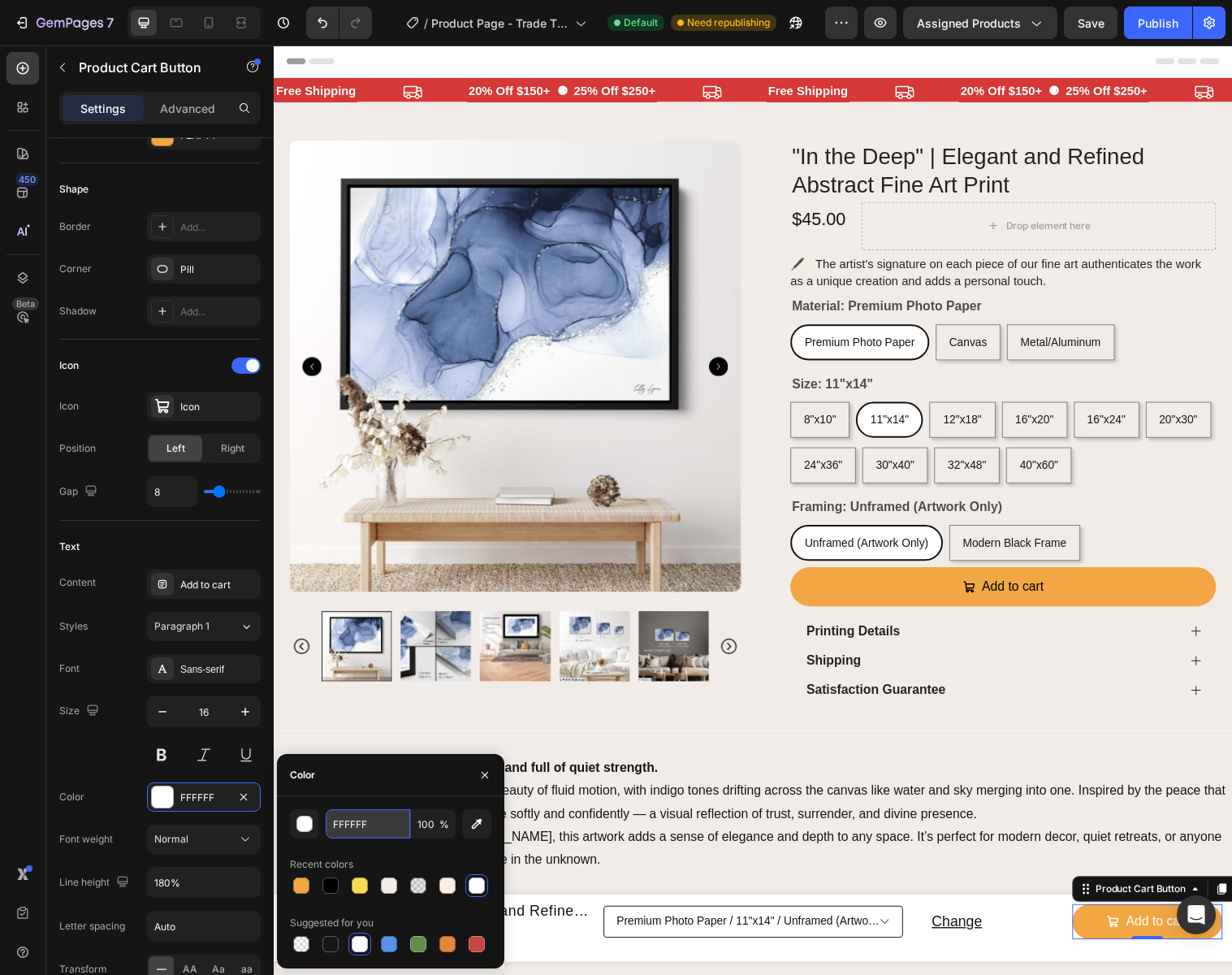
click at [0, 0] on input "FFFFFF" at bounding box center [0, 0] width 0 height 0
type input "000000"
click at [486, 771] on icon "button" at bounding box center [484, 775] width 13 height 13
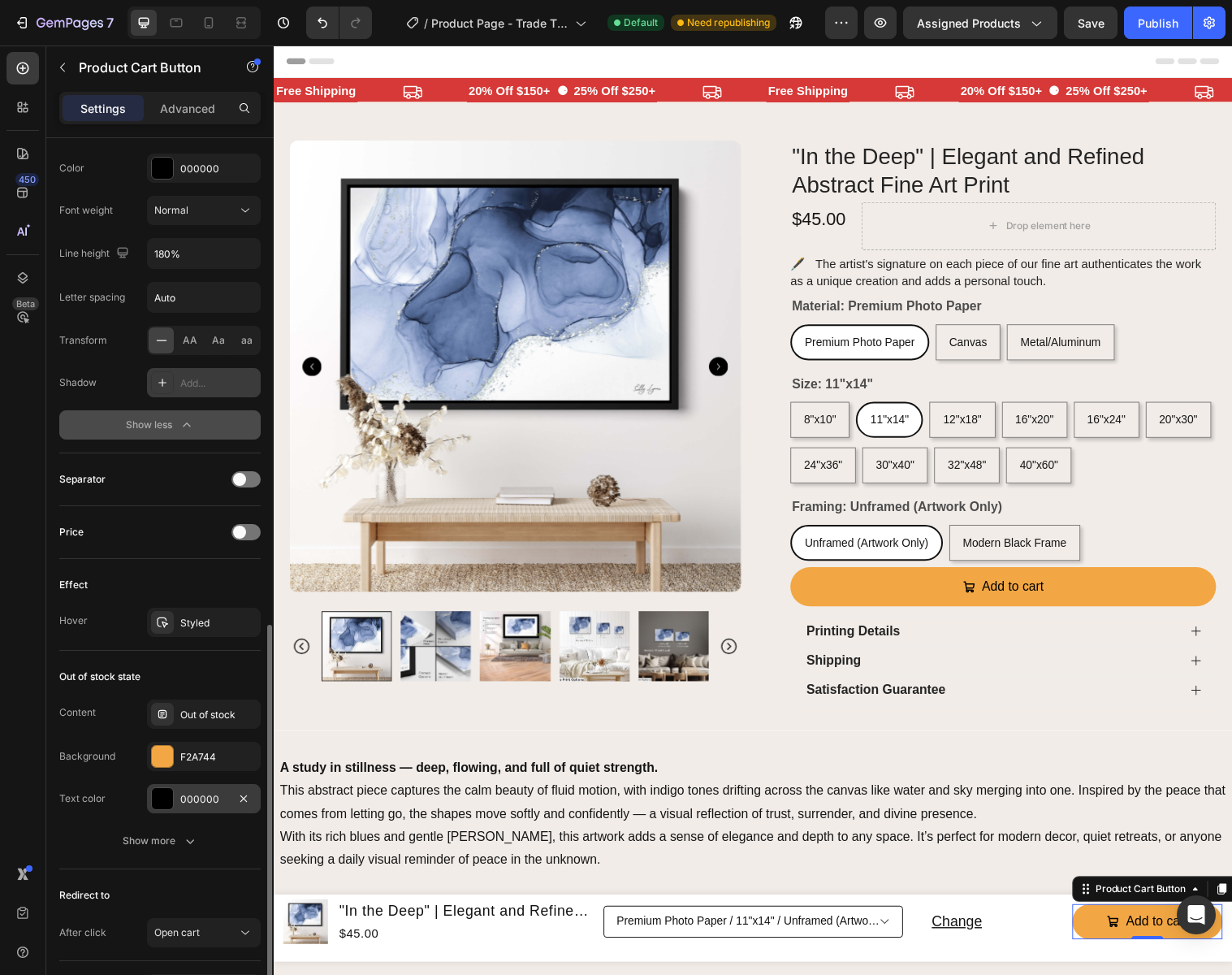
scroll to position [1122, 0]
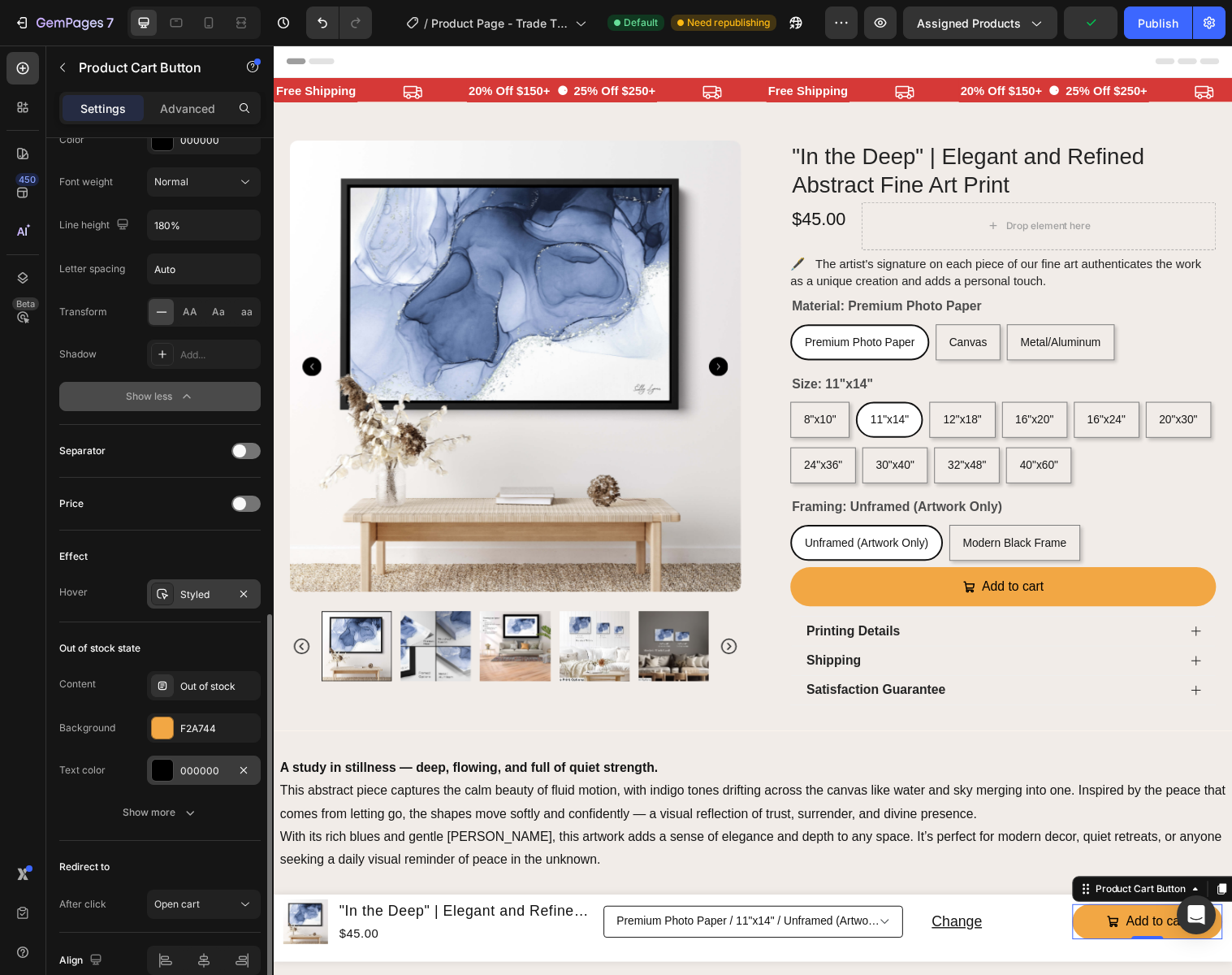
click at [207, 594] on div "Styled" at bounding box center [203, 594] width 47 height 15
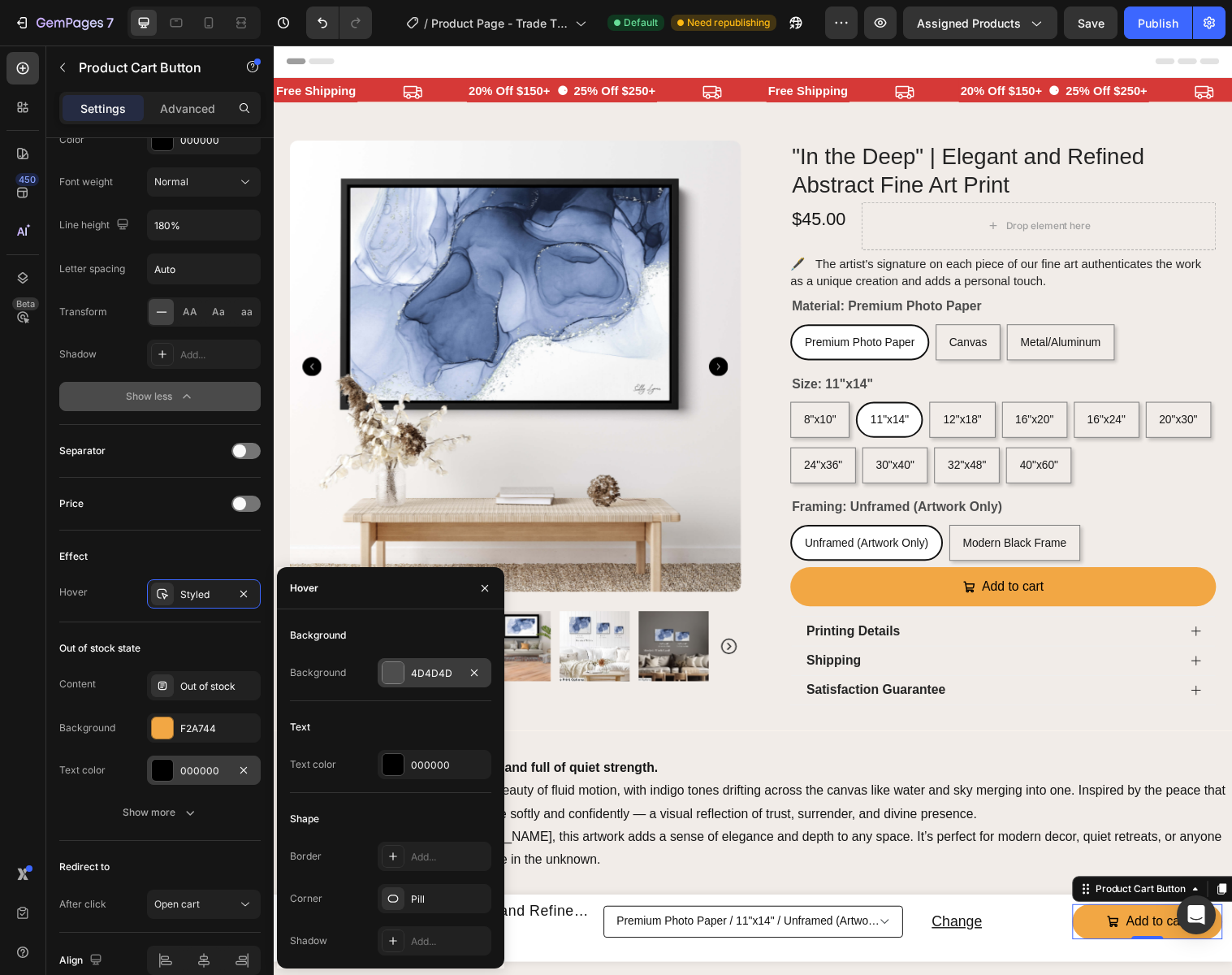
click at [459, 667] on div "4D4D4D" at bounding box center [434, 673] width 113 height 29
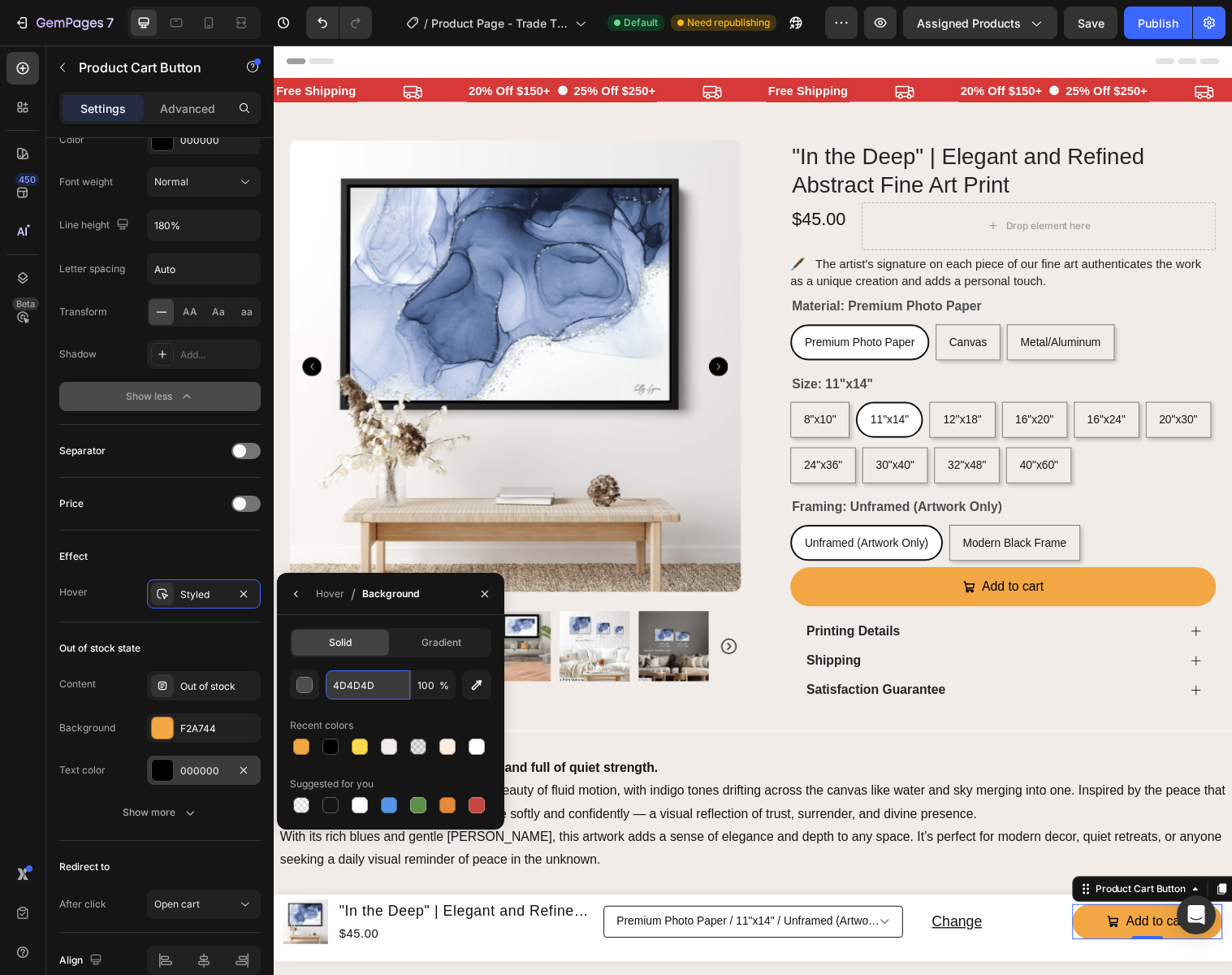
click at [0, 0] on input "4D4D4D" at bounding box center [0, 0] width 0 height 0
paste input "F2A744"
click at [486, 588] on icon "button" at bounding box center [484, 594] width 13 height 13
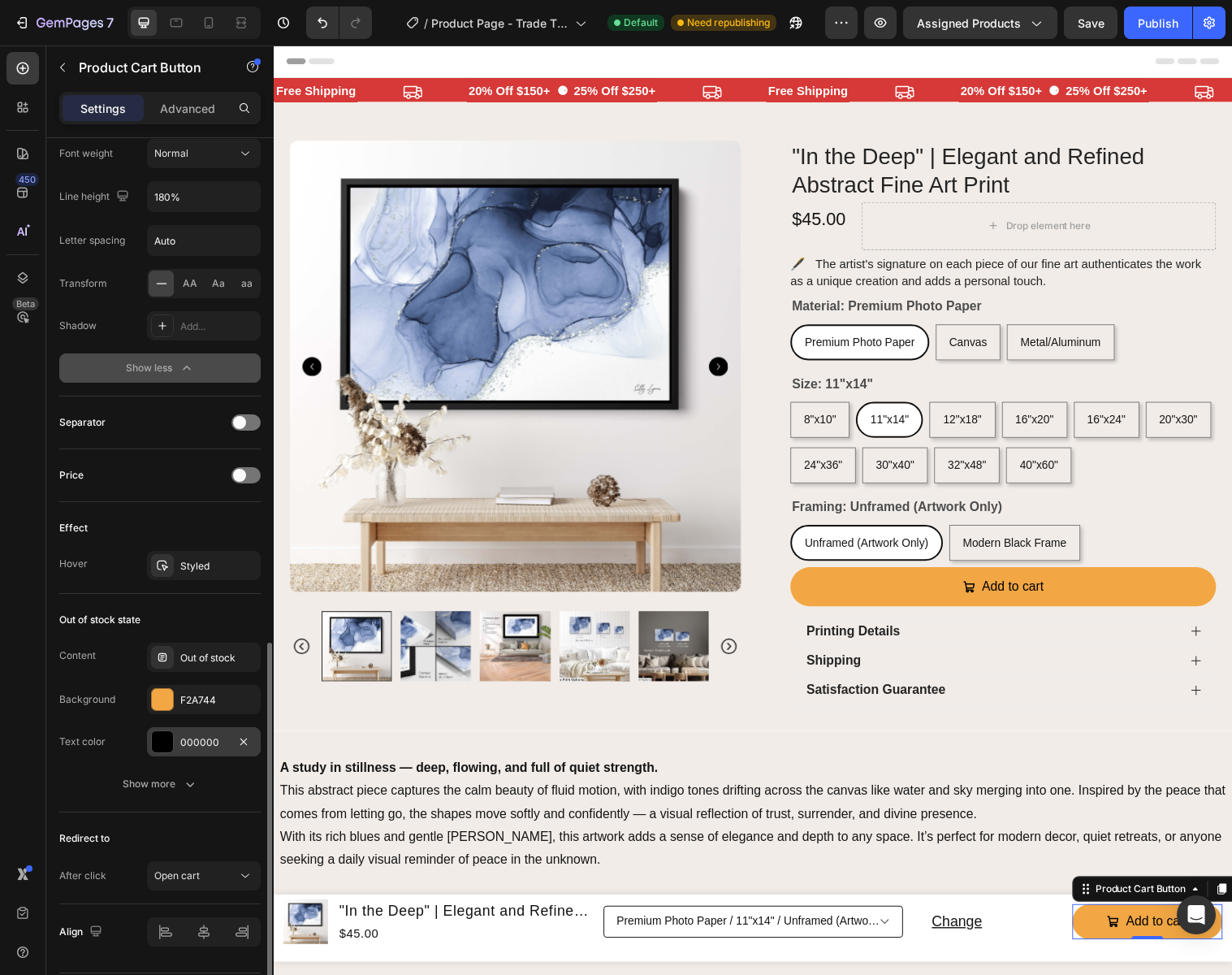
scroll to position [1201, 0]
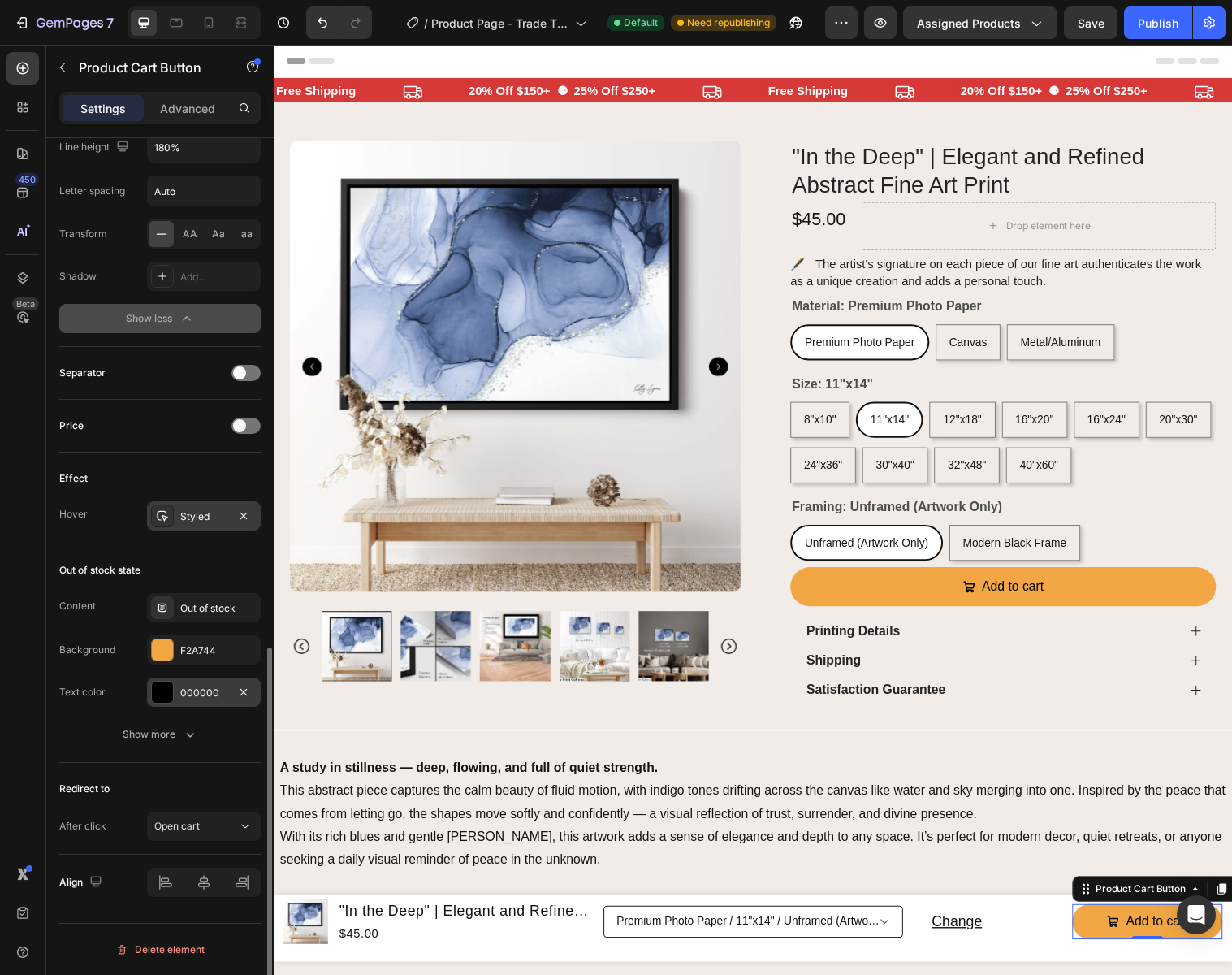
click at [193, 512] on div "Styled" at bounding box center [203, 516] width 47 height 15
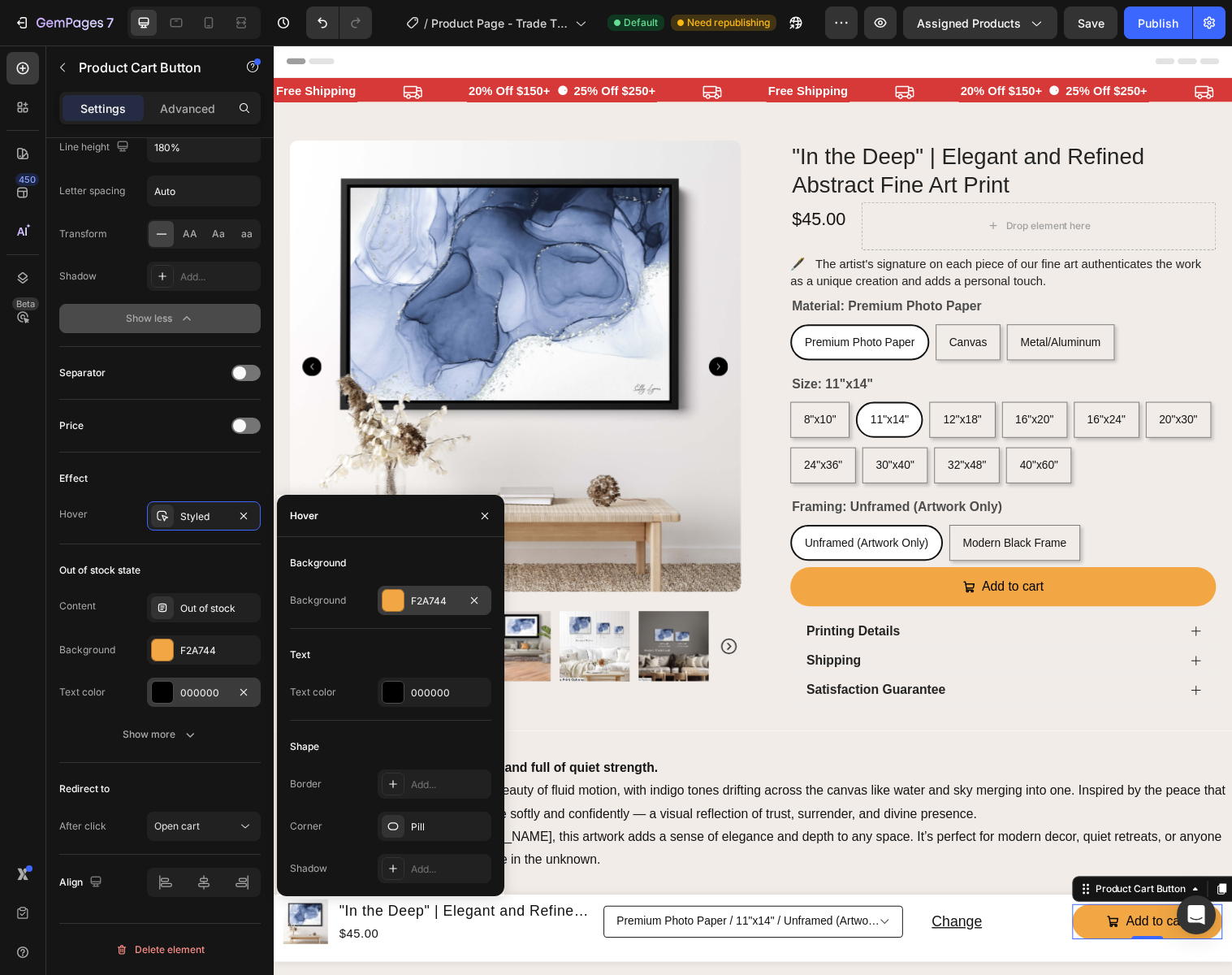
click at [453, 601] on div "F2A744" at bounding box center [435, 600] width 47 height 15
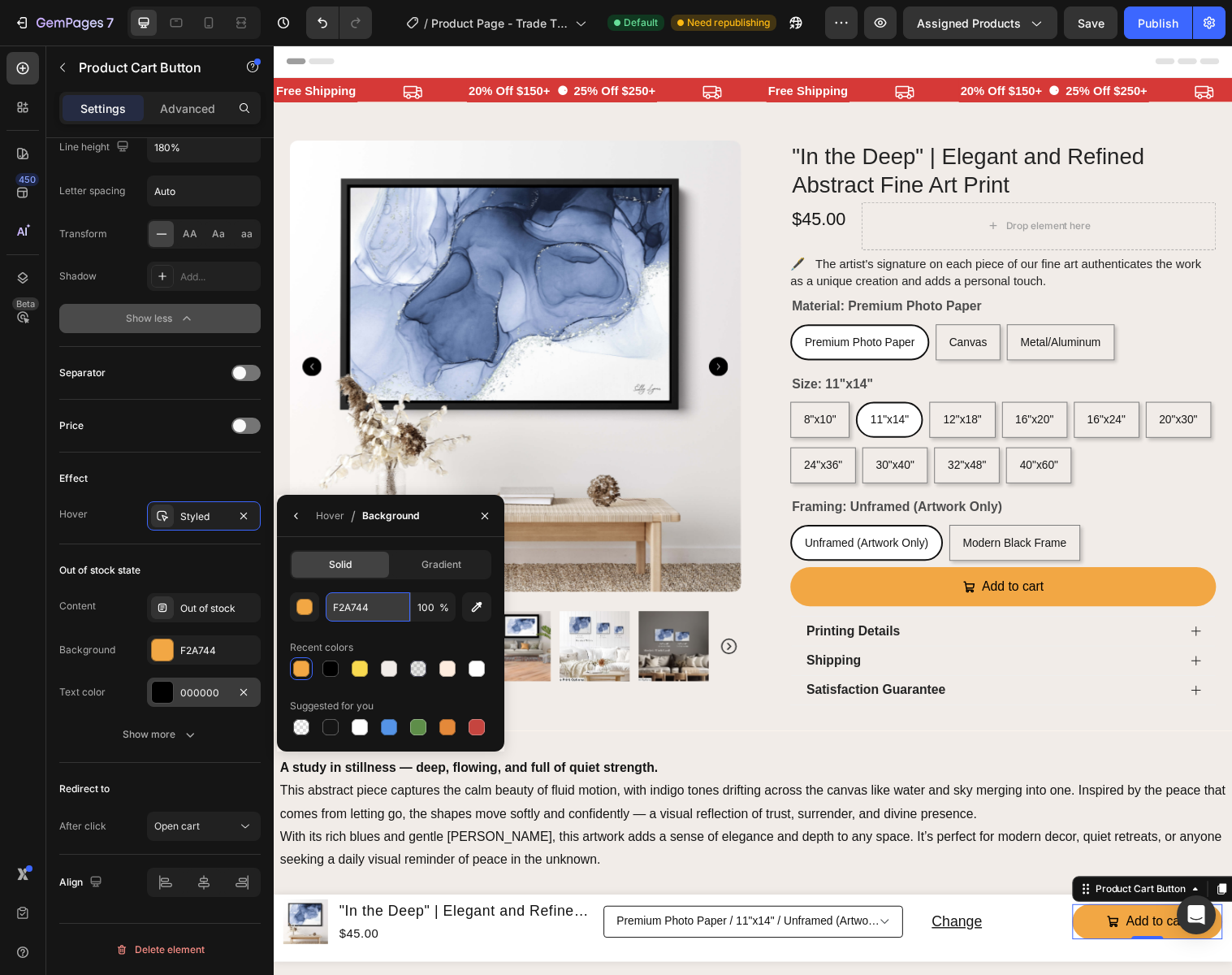
click at [0, 0] on input "F2A744" at bounding box center [0, 0] width 0 height 0
click at [310, 602] on div "EF8A36 100 %" at bounding box center [391, 607] width 201 height 29
type input "EF8A36"
click at [488, 511] on icon "button" at bounding box center [484, 515] width 13 height 13
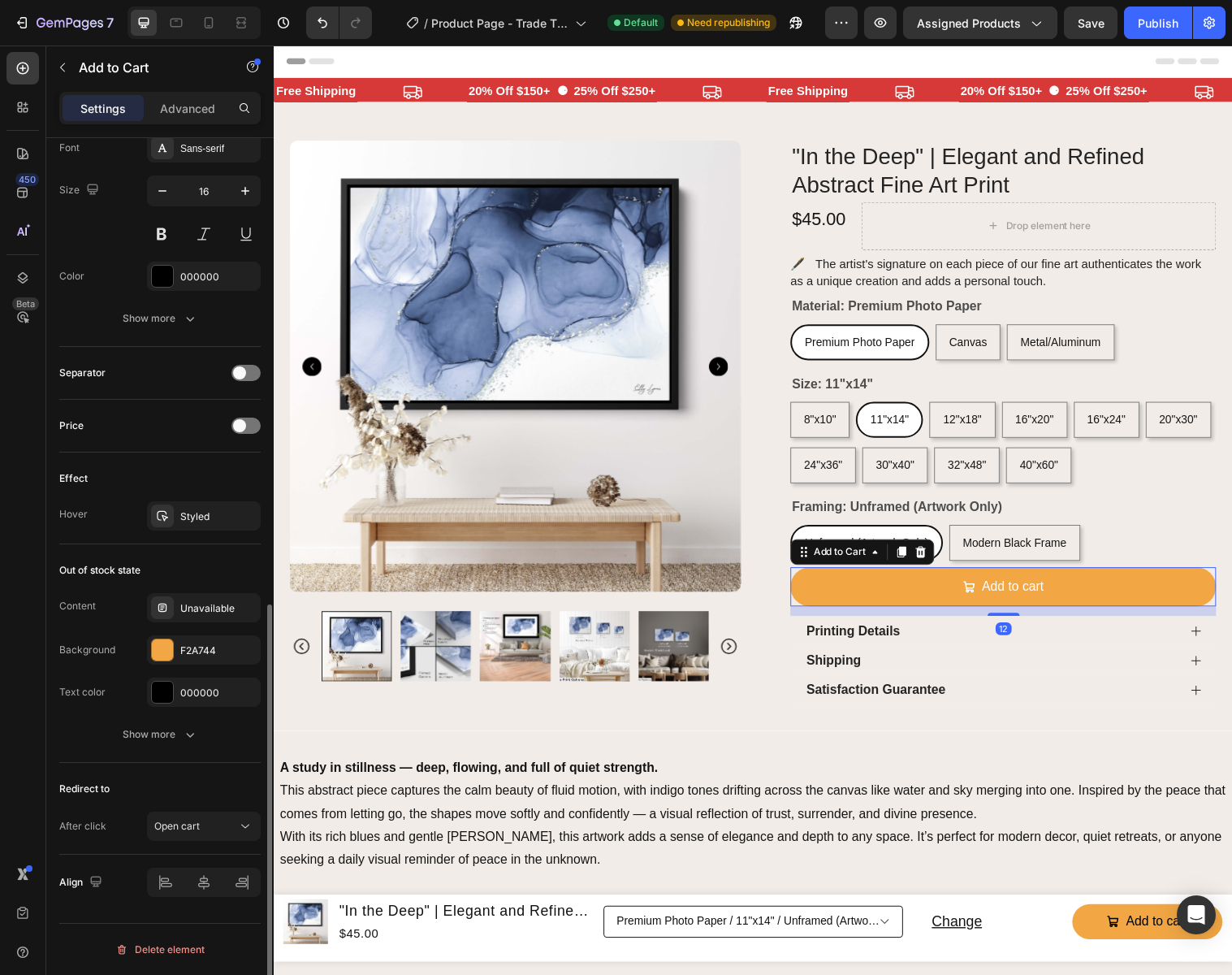
drag, startPoint x: 857, startPoint y: 594, endPoint x: 855, endPoint y: 608, distance: 14.1
click at [857, 594] on button "Add to cart" at bounding box center [1015, 595] width 433 height 40
click at [195, 512] on div "Styled" at bounding box center [203, 516] width 47 height 15
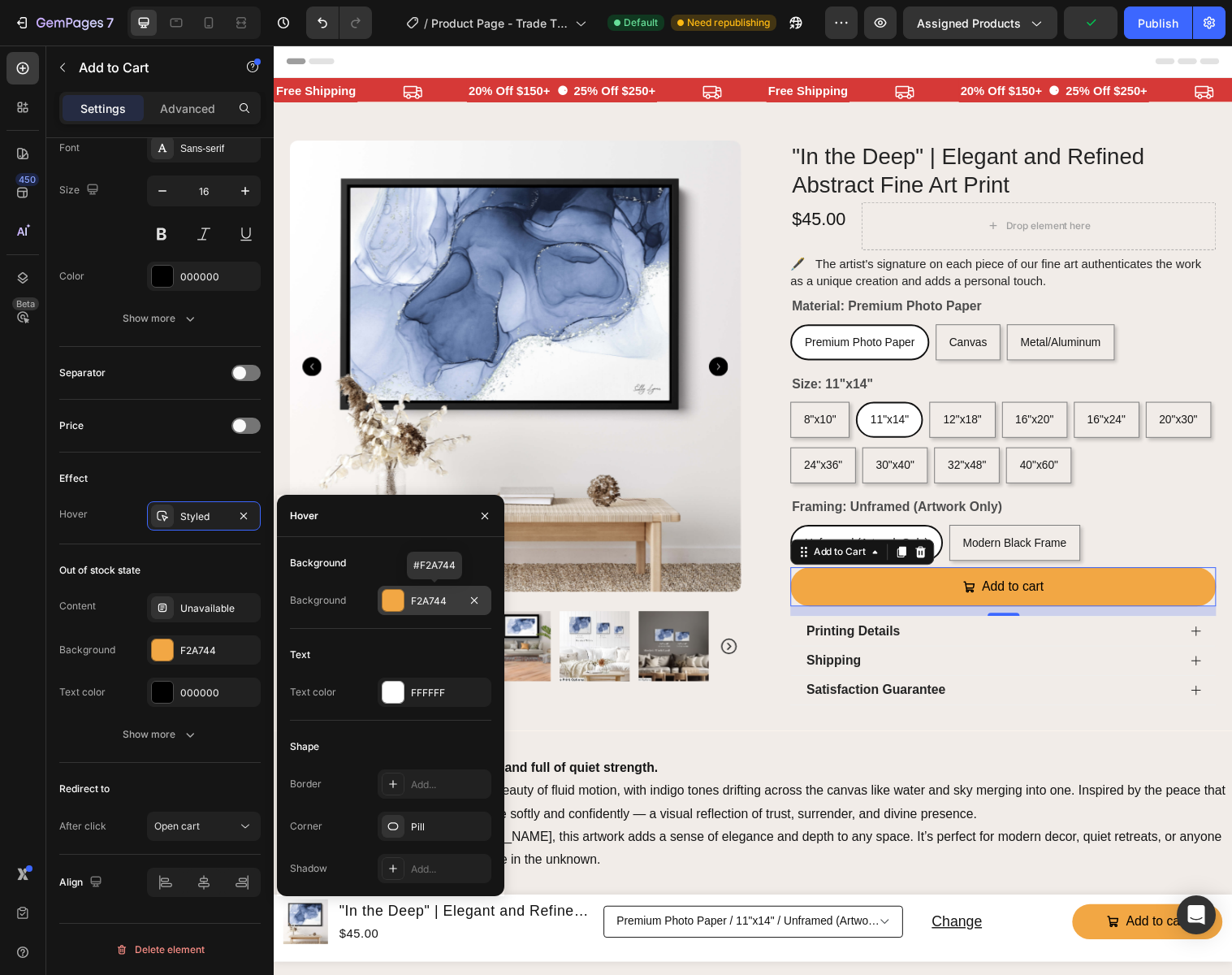
click at [428, 608] on div "F2A744" at bounding box center [434, 600] width 113 height 29
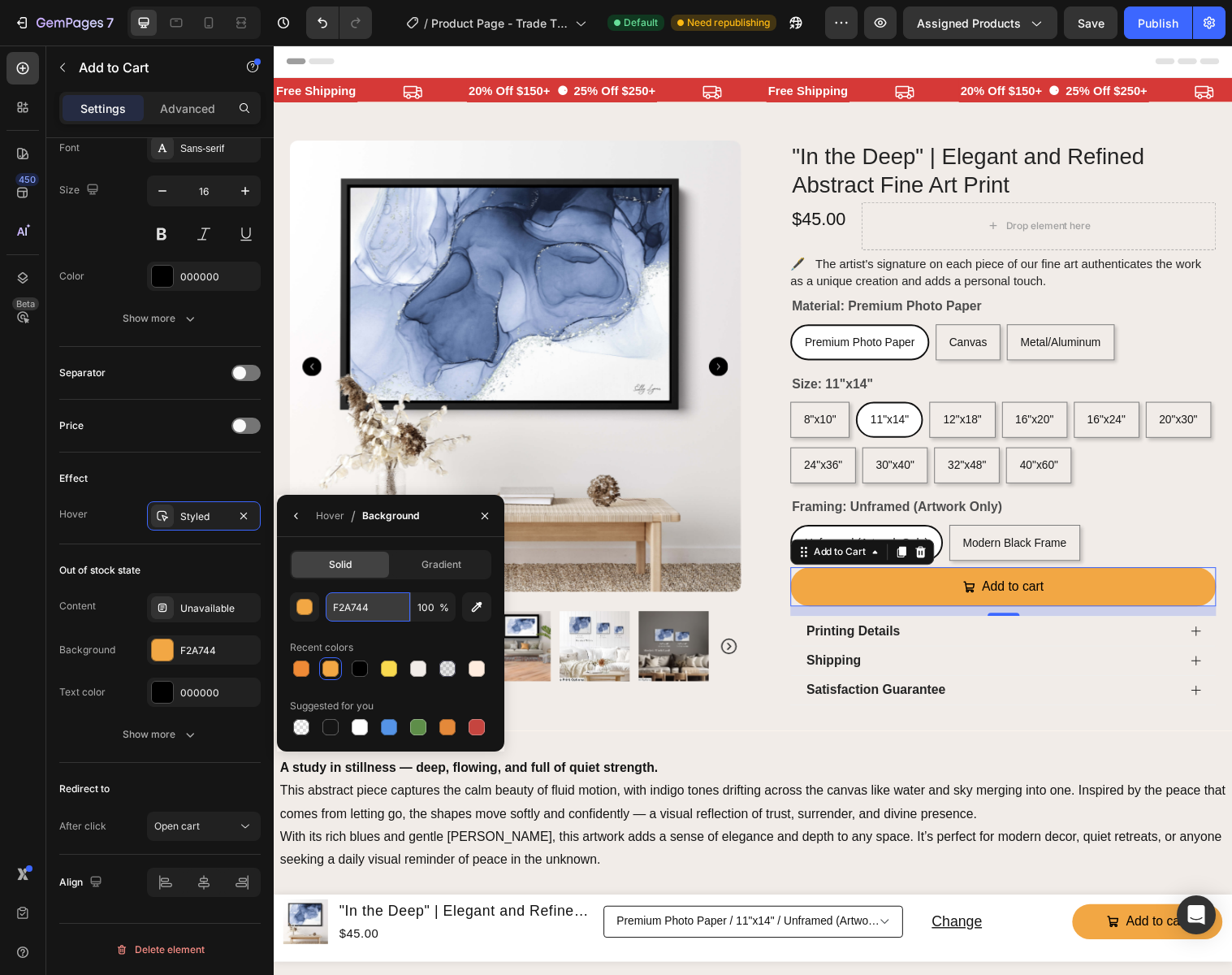
drag, startPoint x: 371, startPoint y: 603, endPoint x: 380, endPoint y: 609, distance: 10.8
click at [371, 604] on input "F2A744" at bounding box center [367, 607] width 84 height 29
paste input "EF8A36"
type input "EF8A36"
click at [481, 517] on icon "button" at bounding box center [484, 515] width 13 height 13
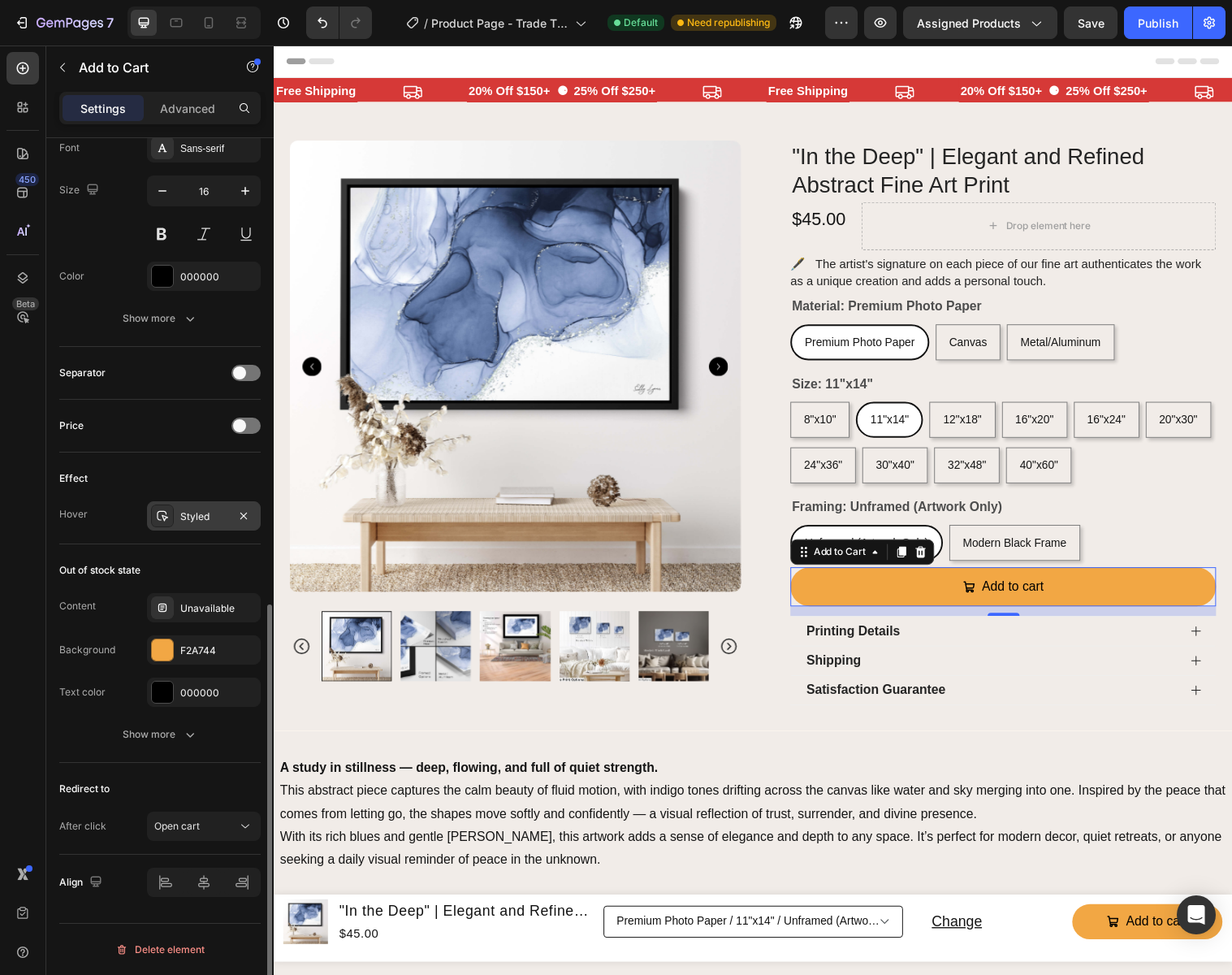
click at [219, 519] on div "Styled" at bounding box center [203, 516] width 47 height 15
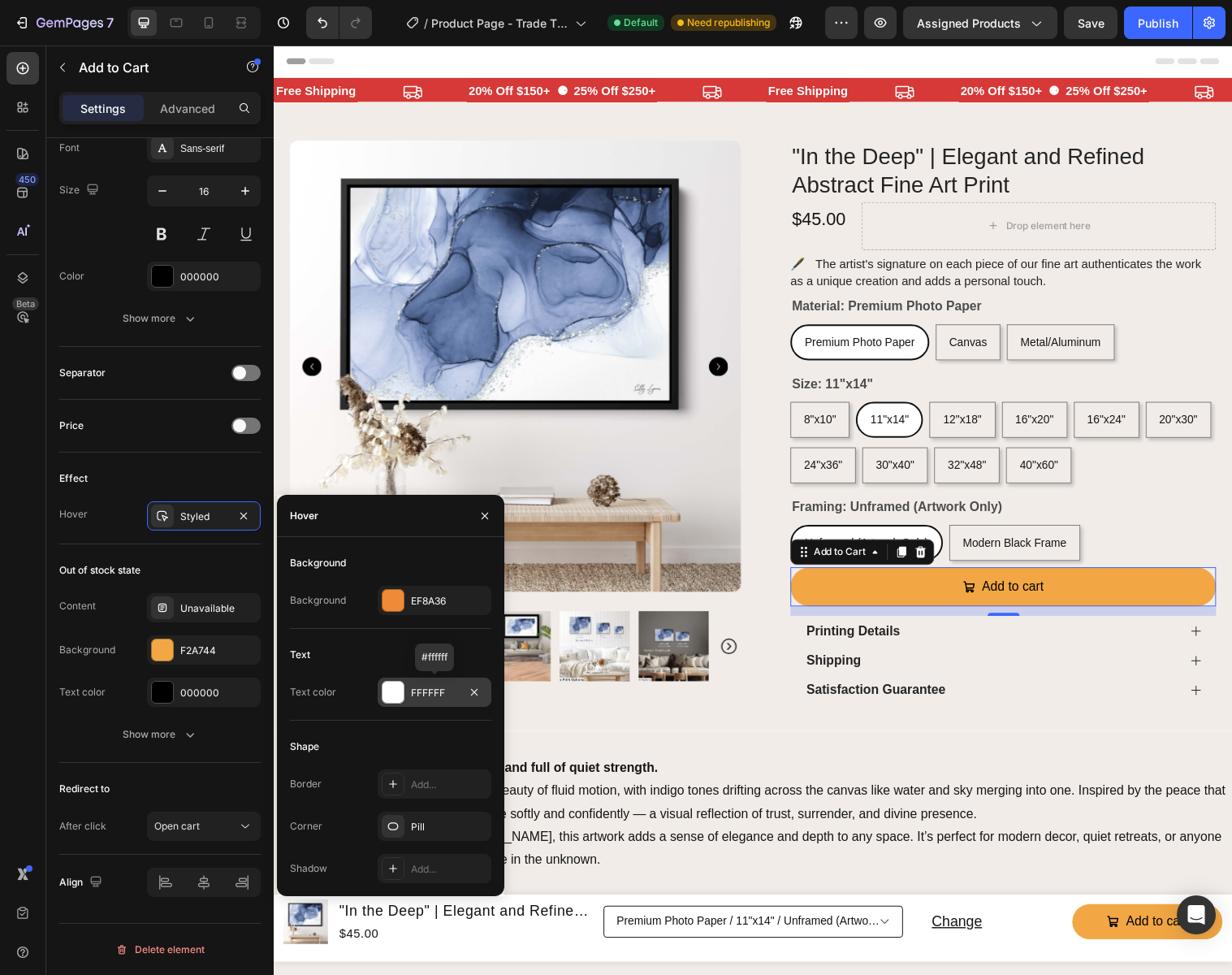
click at [453, 686] on div "FFFFFF" at bounding box center [435, 692] width 47 height 15
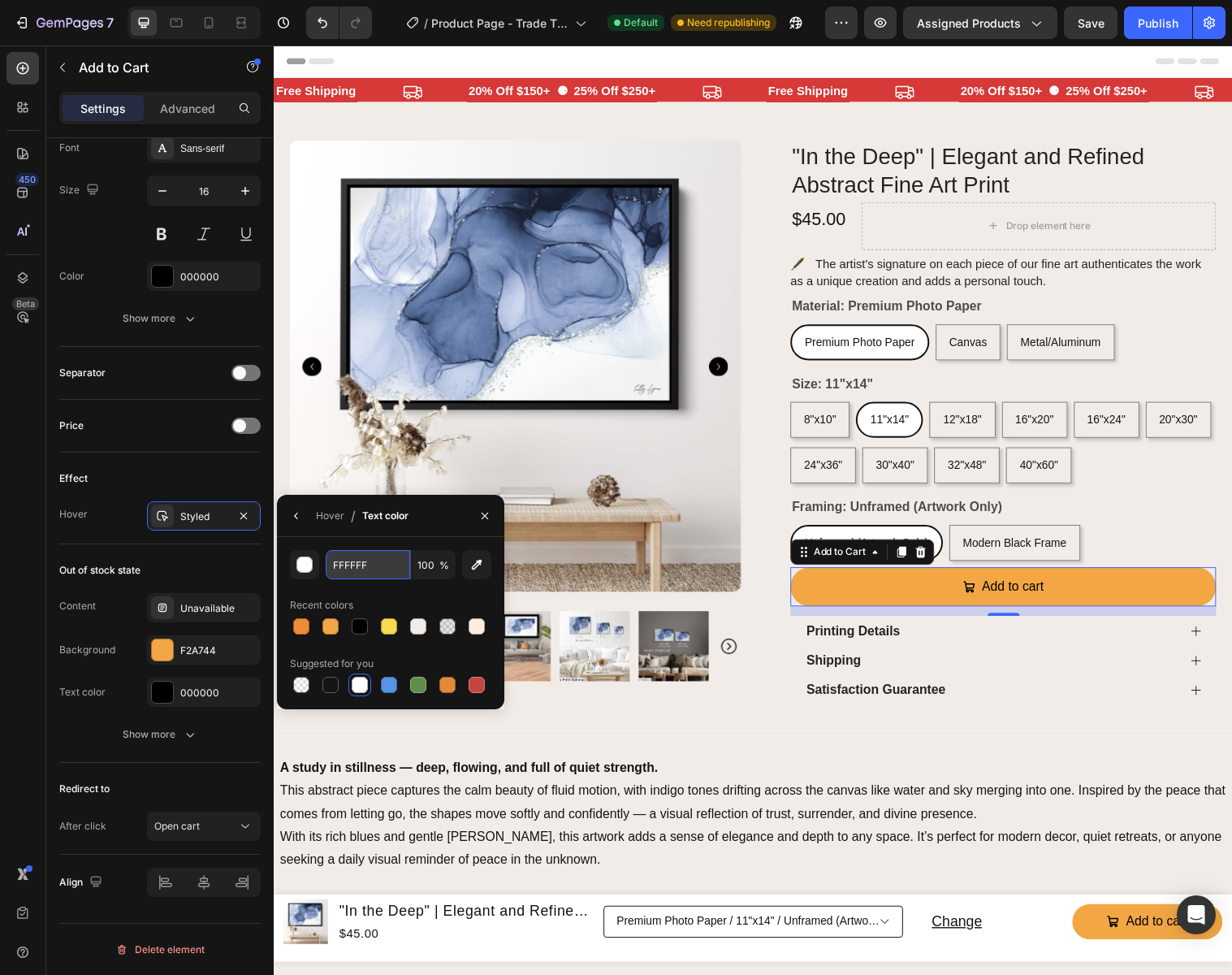
click at [0, 0] on input "FFFFFF" at bounding box center [0, 0] width 0 height 0
type input "000000"
click at [483, 517] on icon "button" at bounding box center [484, 515] width 7 height 7
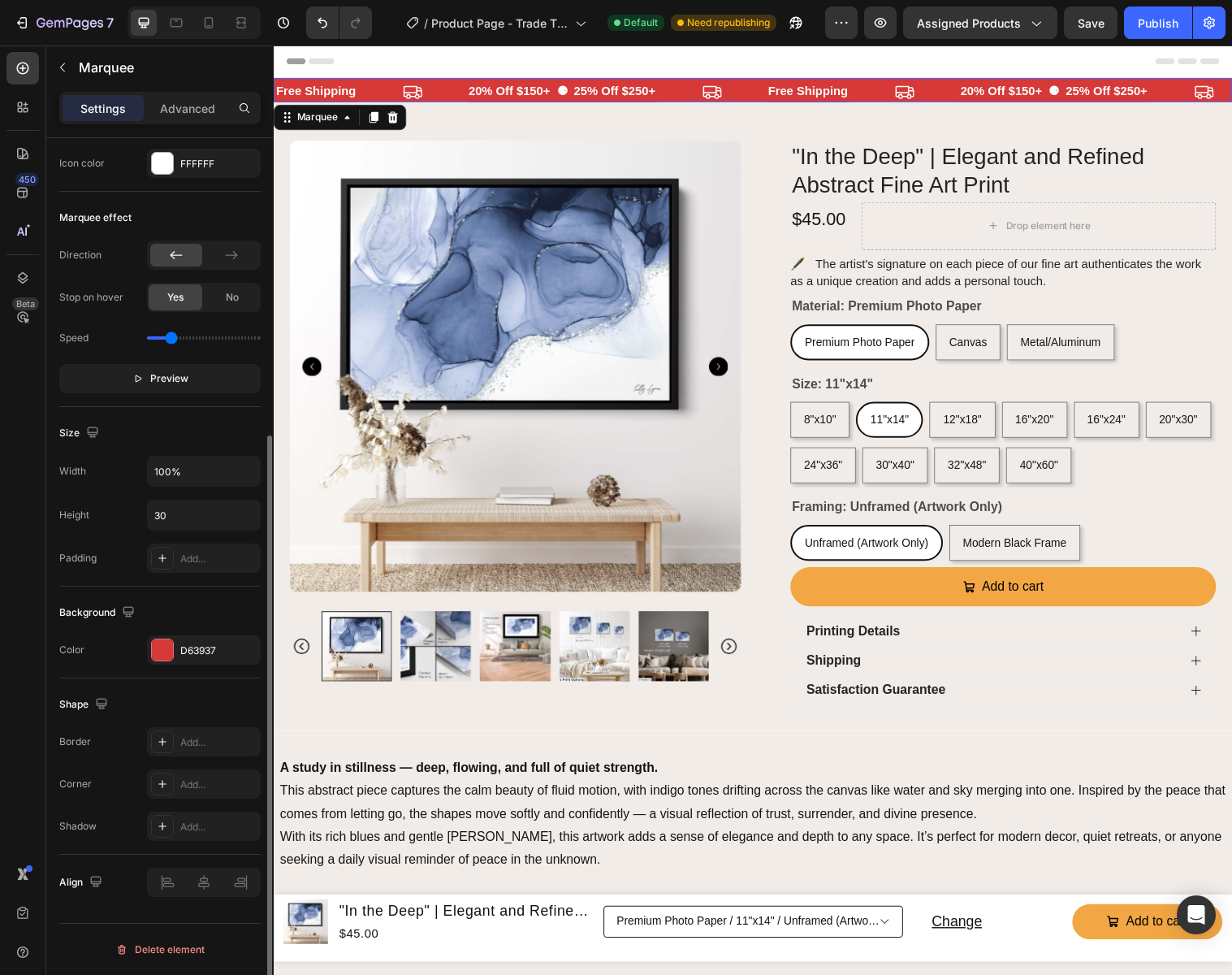
scroll to position [0, 0]
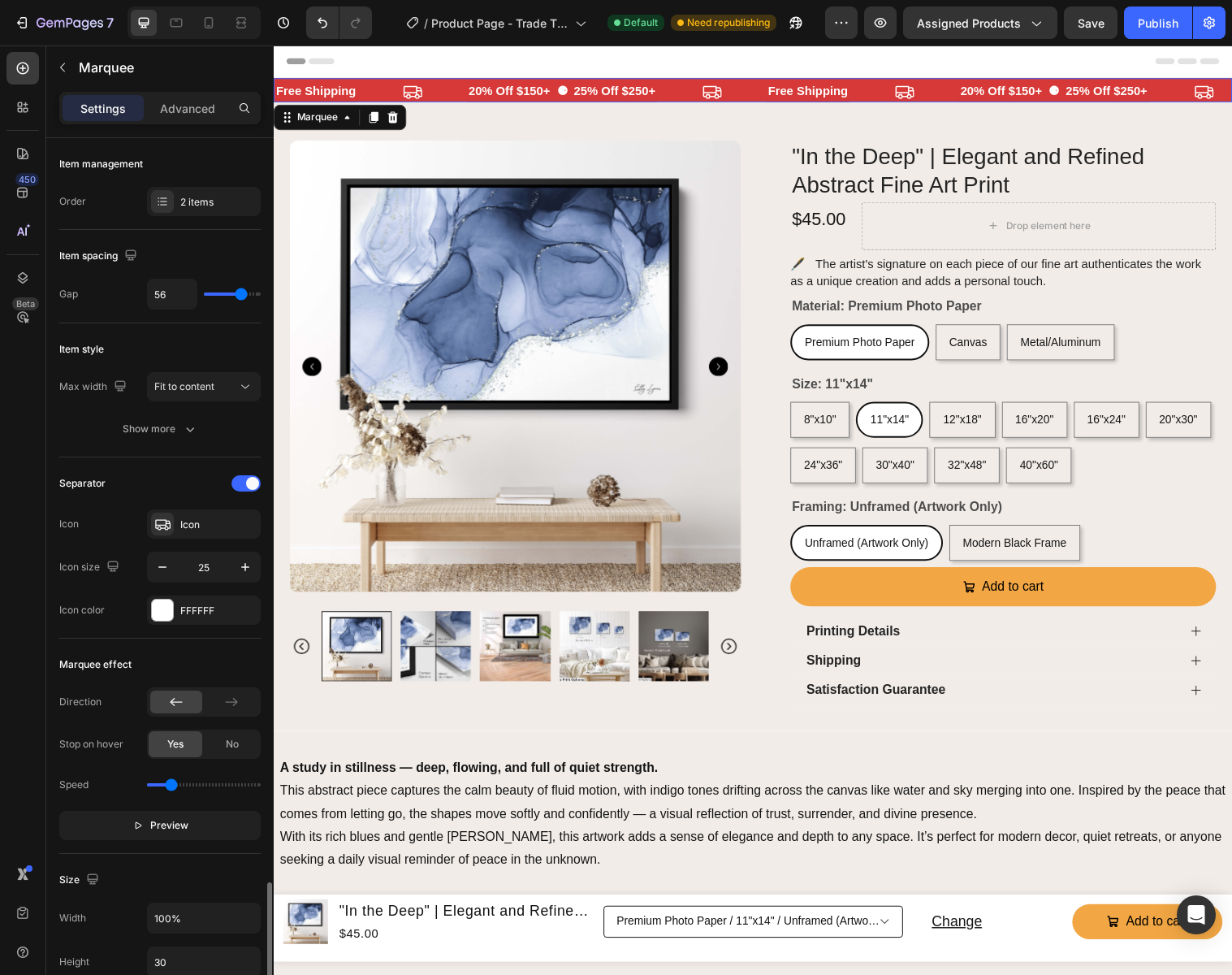
click at [946, 96] on div "free shipping Text" at bounding box center [872, 92] width 195 height 27
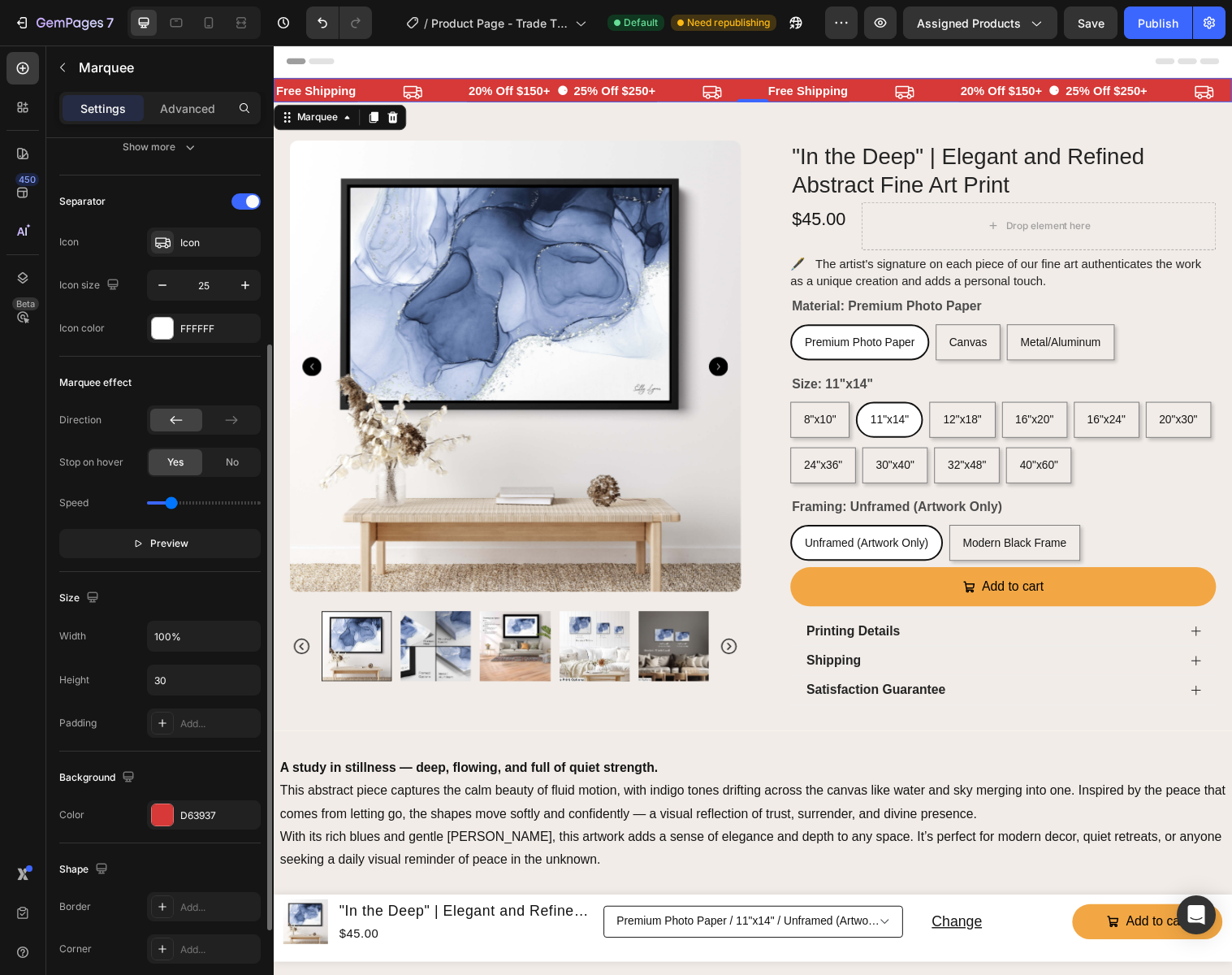
scroll to position [295, 0]
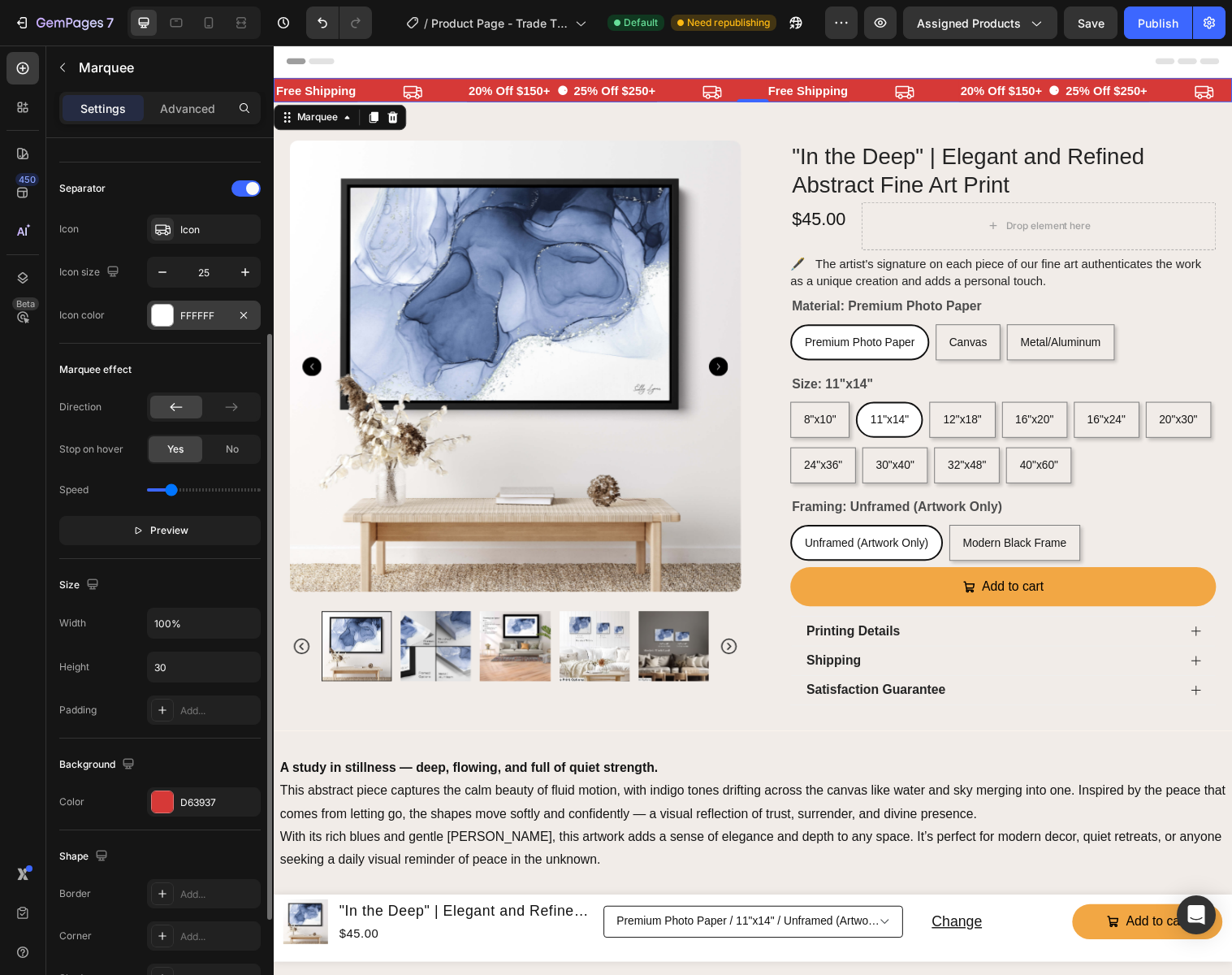
click at [195, 322] on div "FFFFFF" at bounding box center [203, 316] width 47 height 15
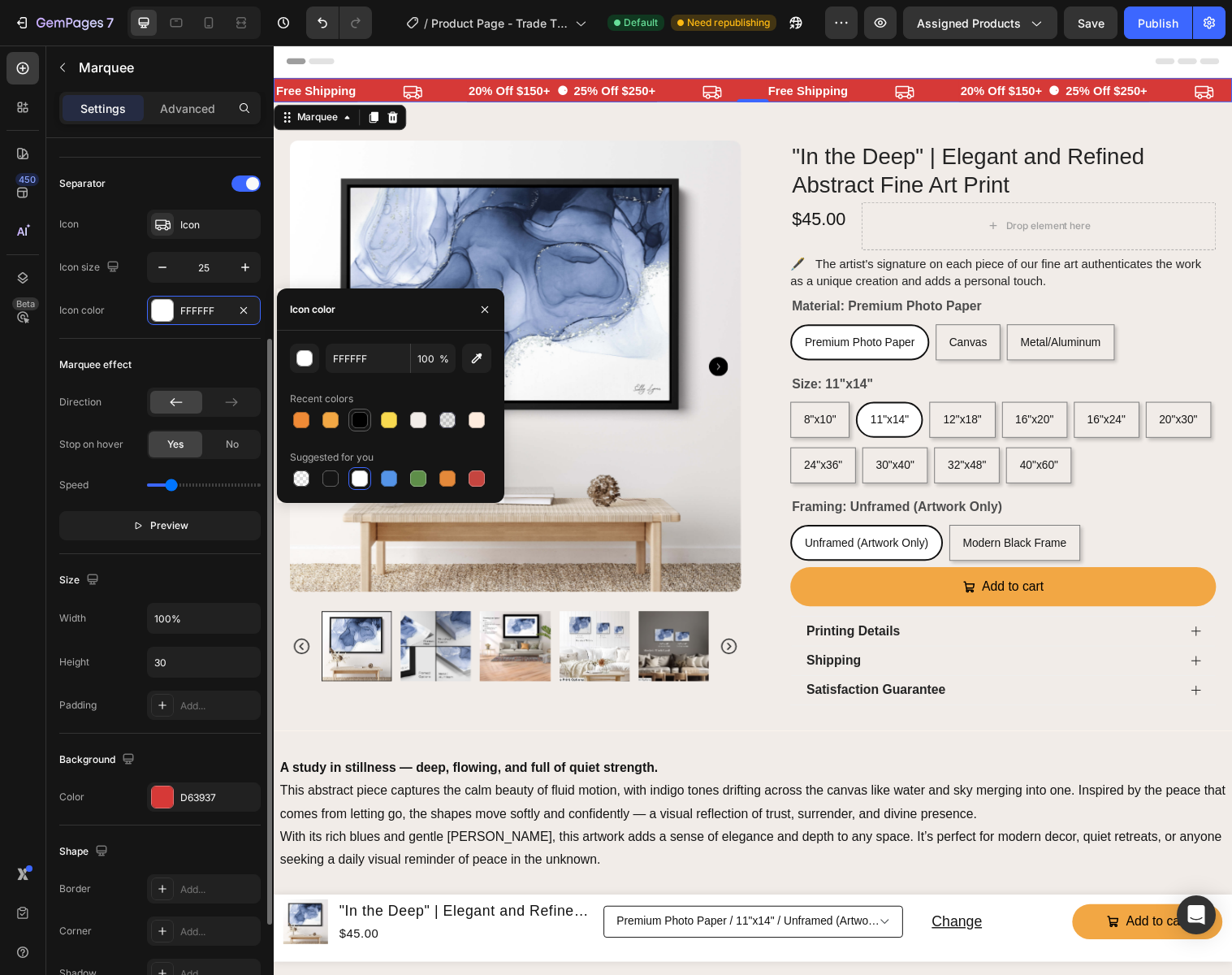
scroll to position [301, 0]
click at [360, 422] on div at bounding box center [359, 419] width 16 height 16
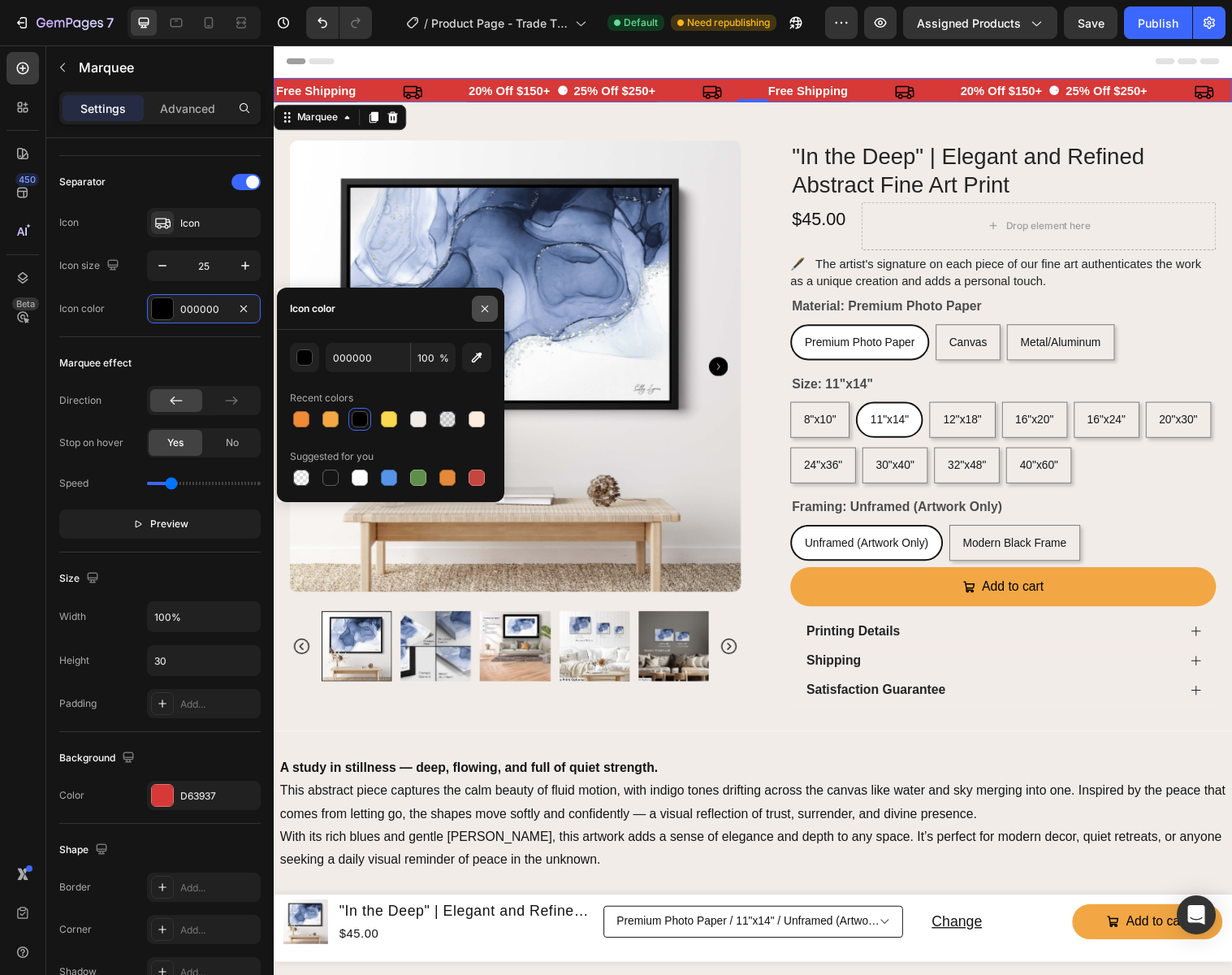
scroll to position [300, 0]
type input "FFFFFF"
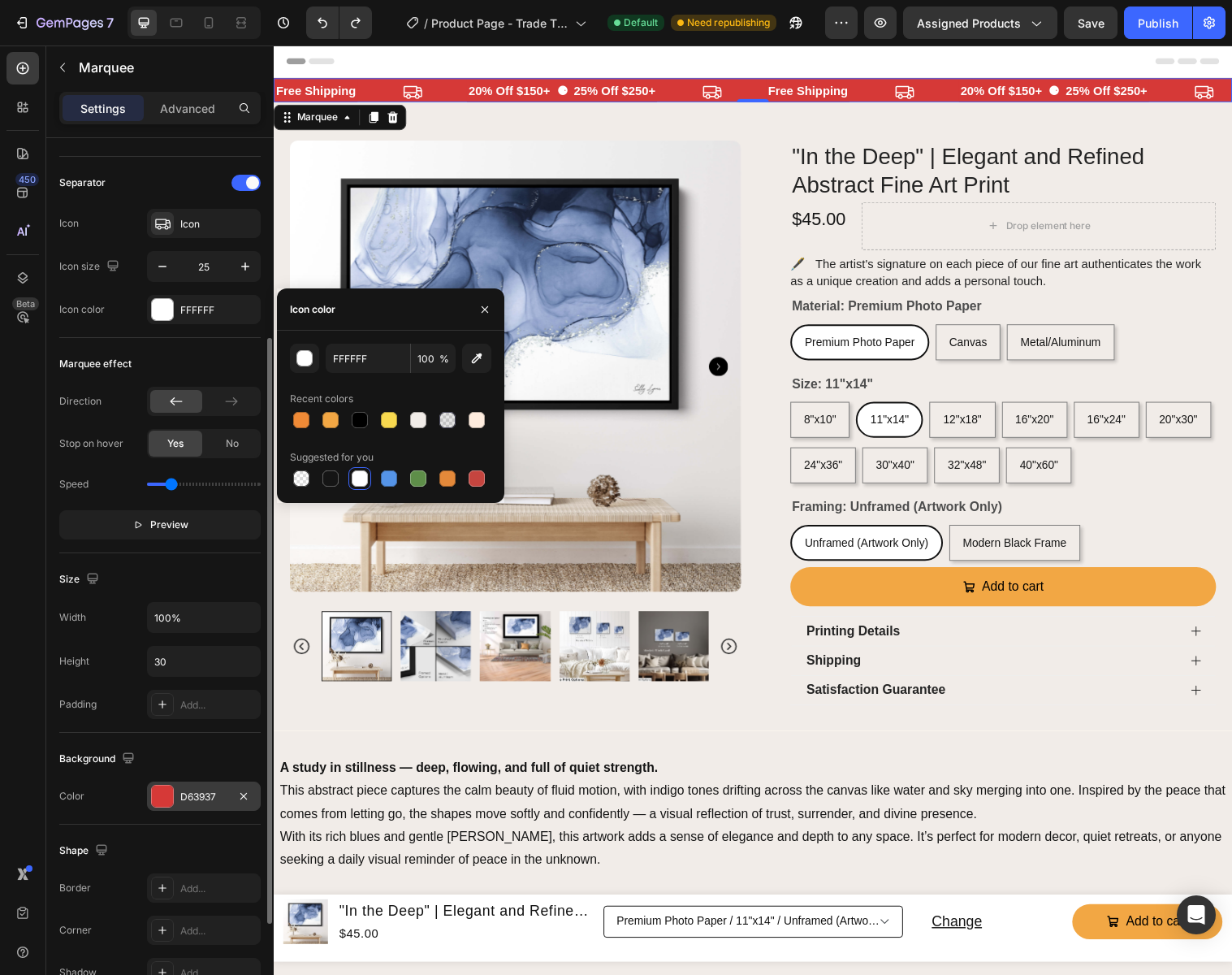
click at [198, 798] on div "D63937" at bounding box center [203, 796] width 47 height 15
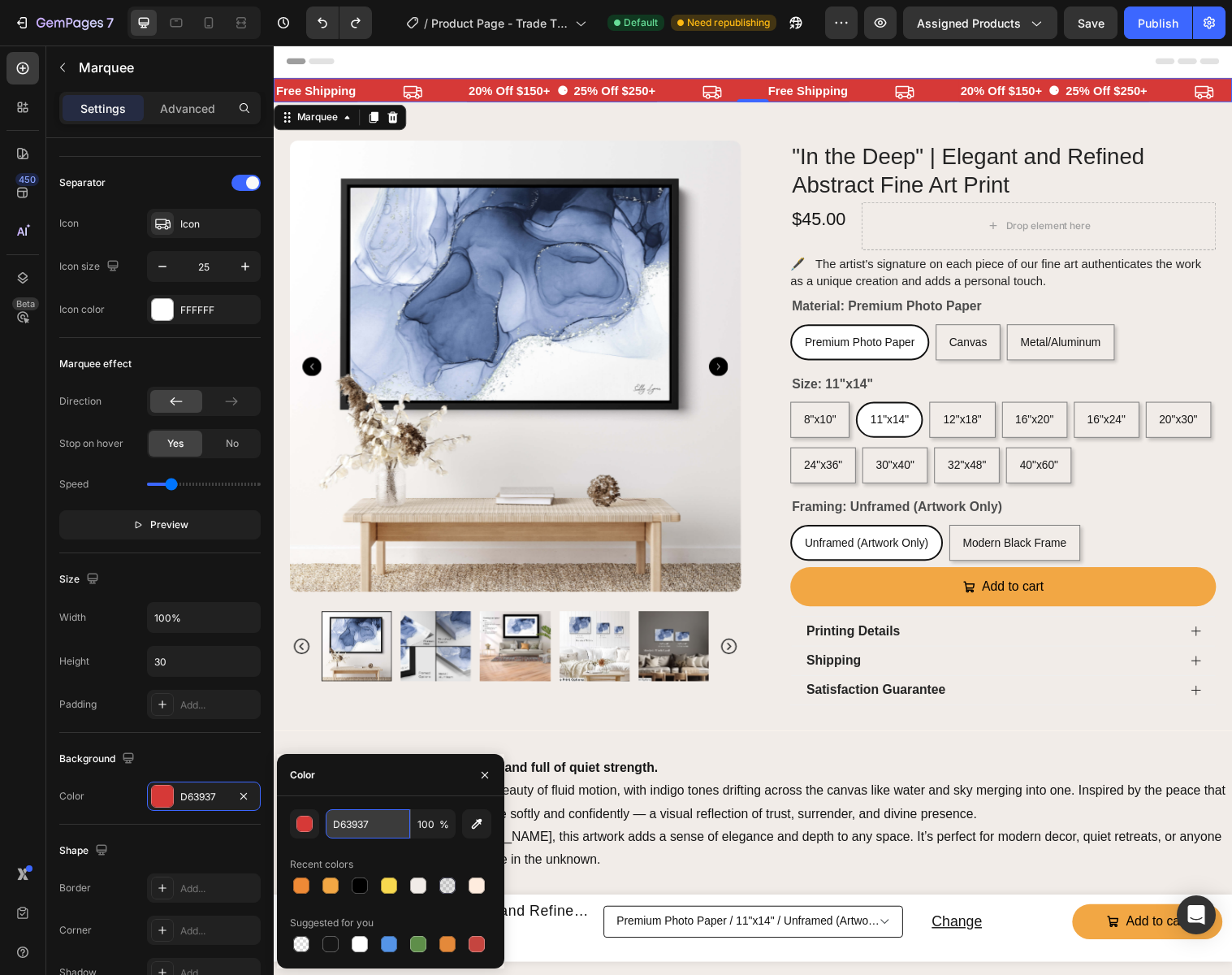
click at [0, 0] on input "D63937" at bounding box center [0, 0] width 0 height 0
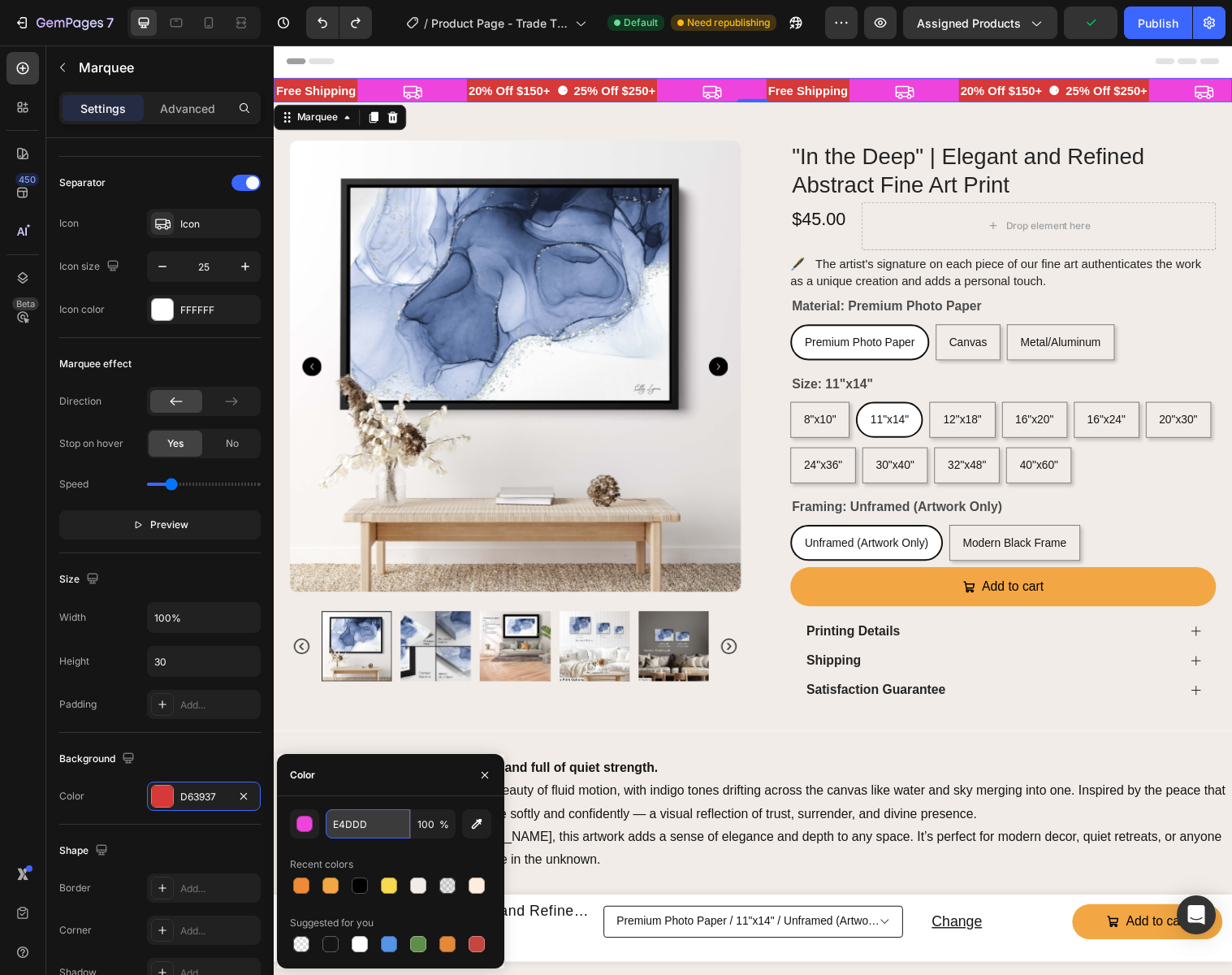
type input "E4DDD5"
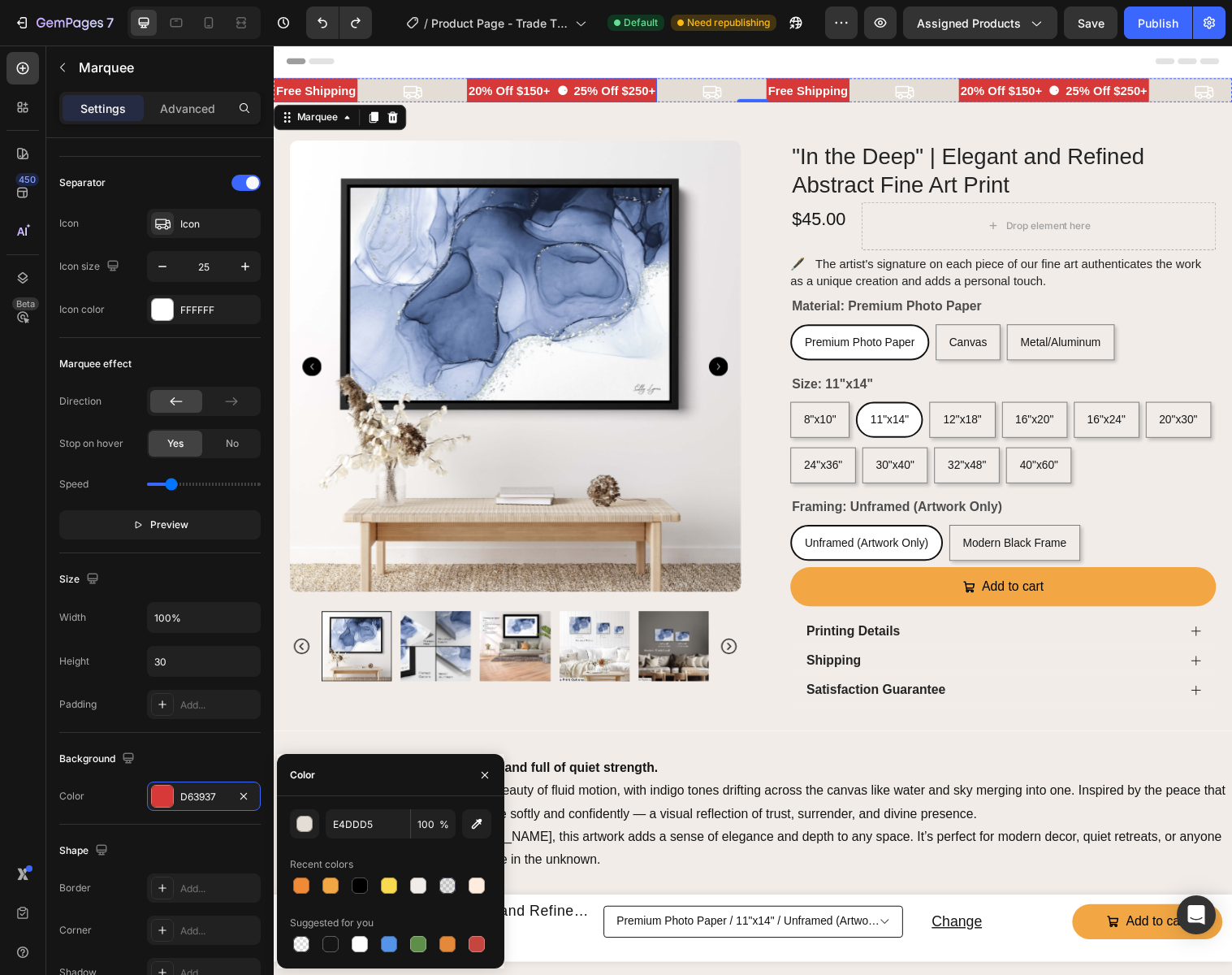
click at [555, 83] on p "20% Off $150+ ⚈ 25% Off $250+" at bounding box center [566, 91] width 190 height 22
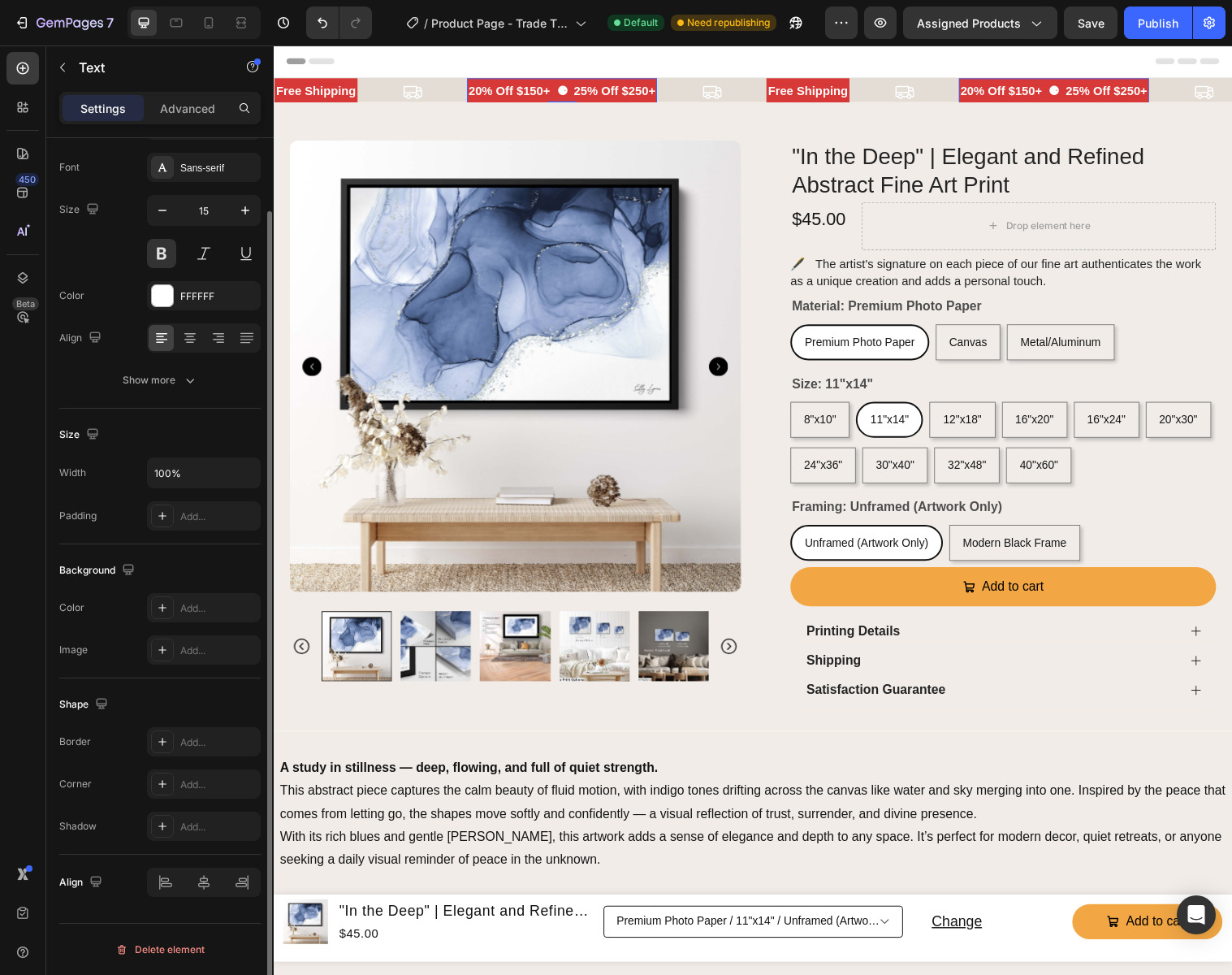
scroll to position [0, 0]
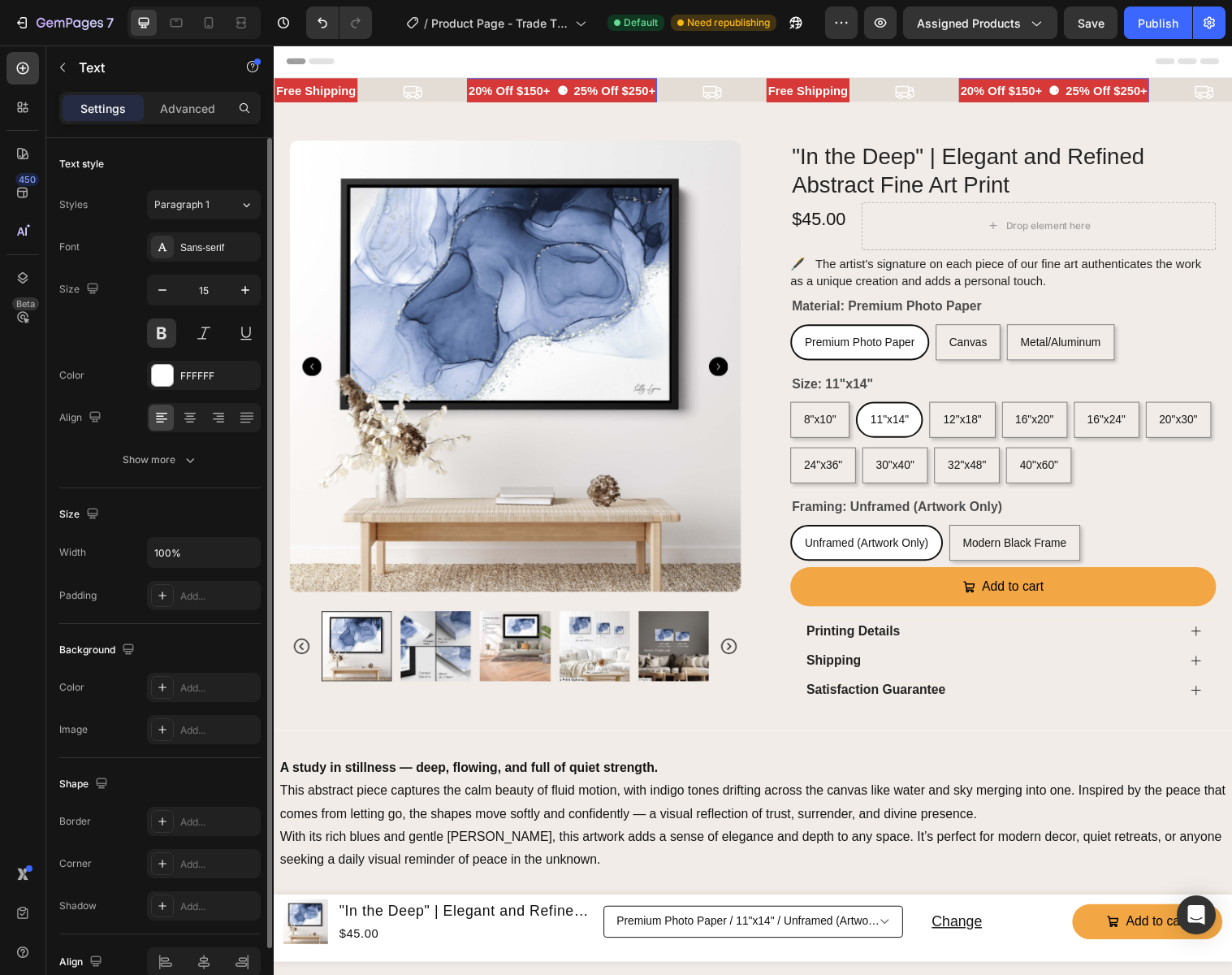
click at [555, 86] on p "20% Off $150+ ⚈ 25% Off $250+" at bounding box center [566, 91] width 190 height 22
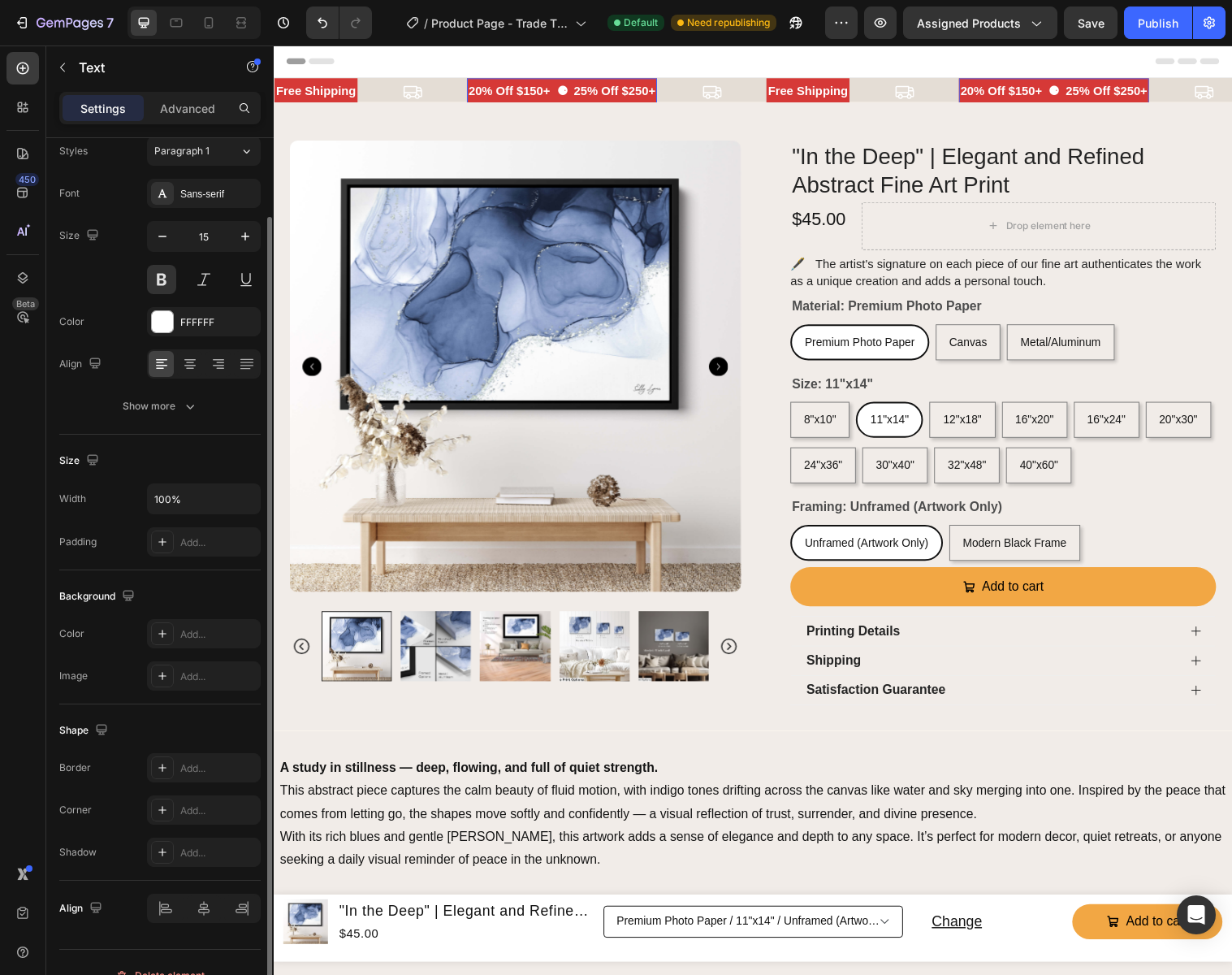
scroll to position [79, 0]
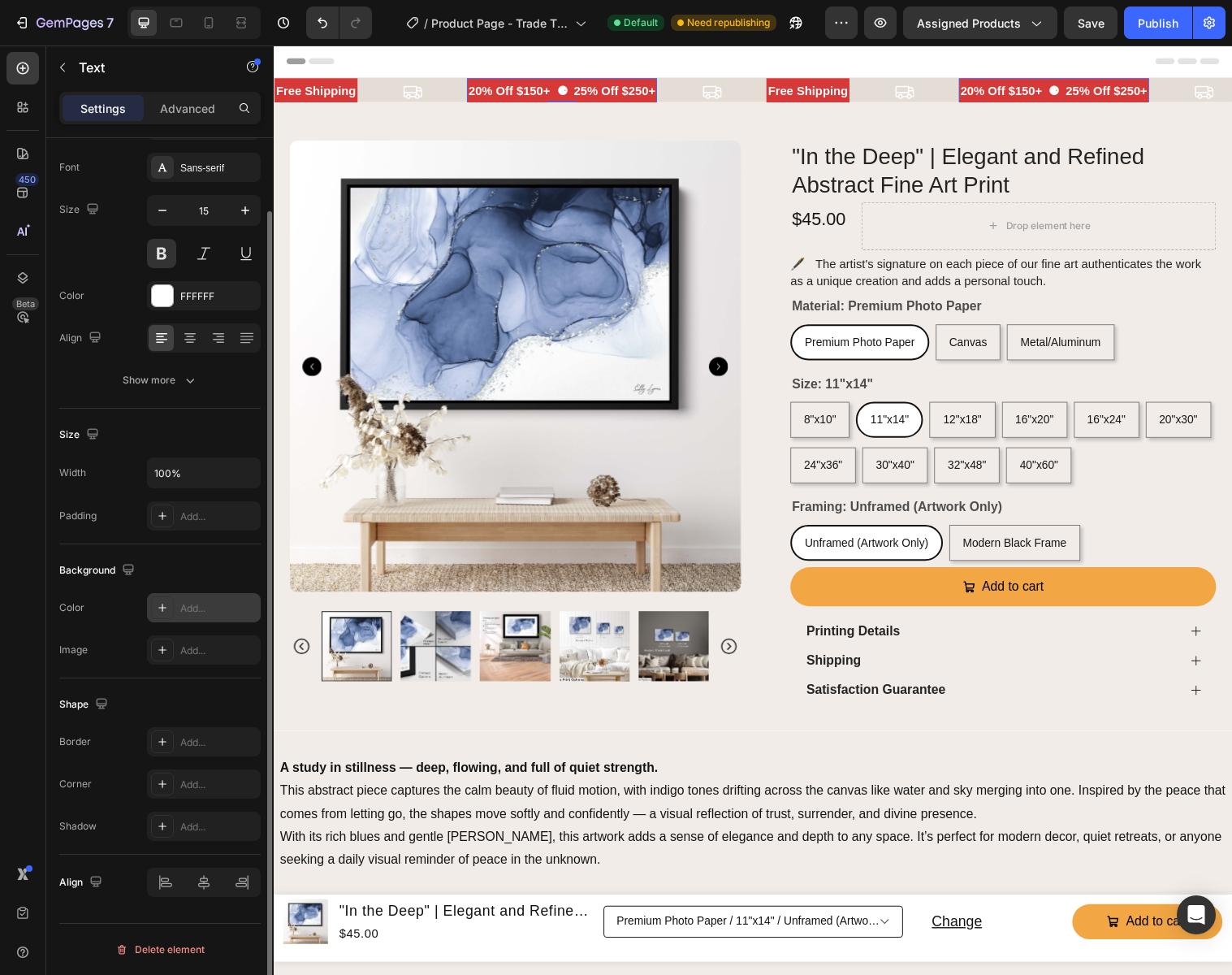
click at [197, 611] on div "Add..." at bounding box center [218, 608] width 76 height 15
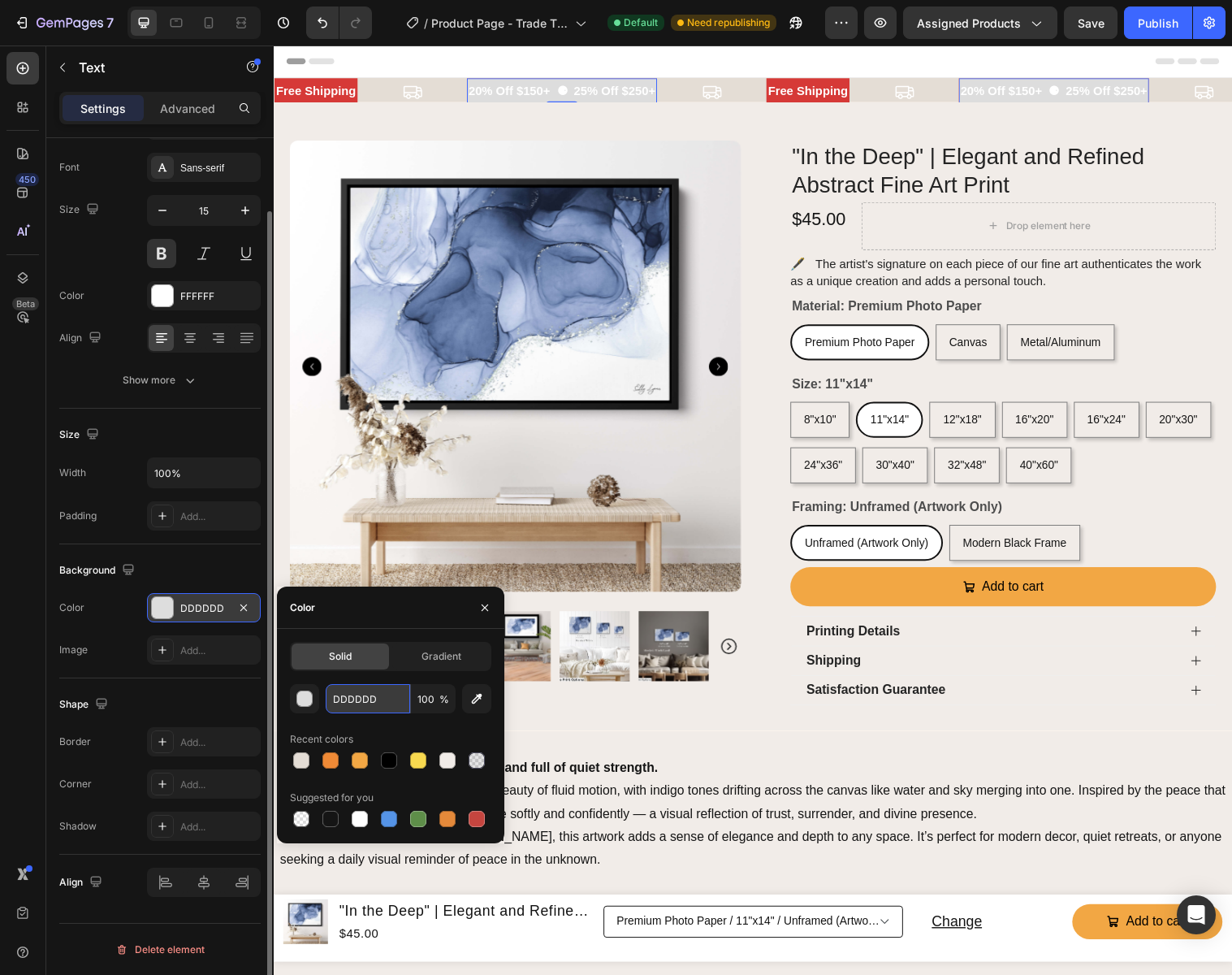
click at [393, 703] on input "DDDDDD" at bounding box center [367, 698] width 84 height 29
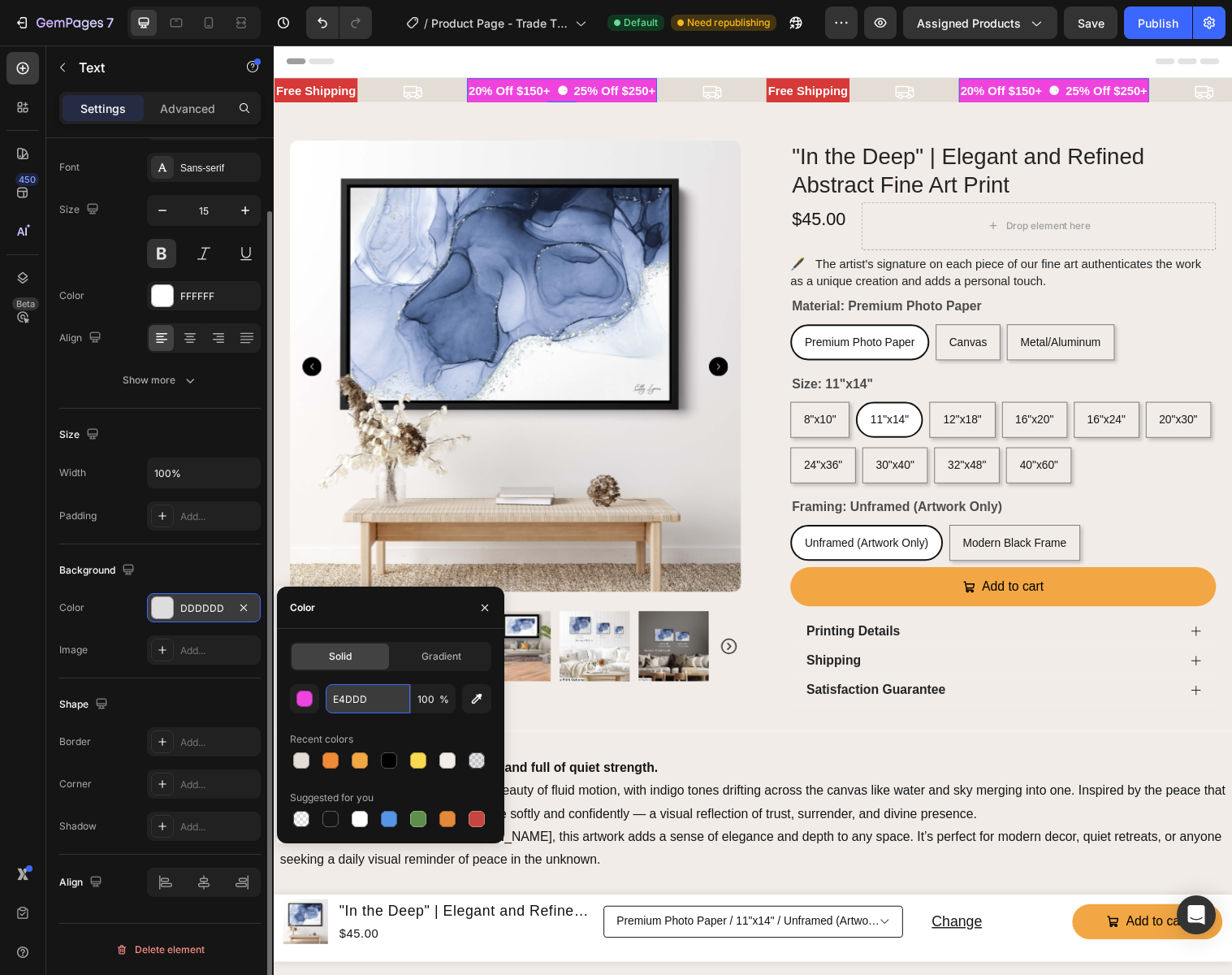
type input "E4DDD5"
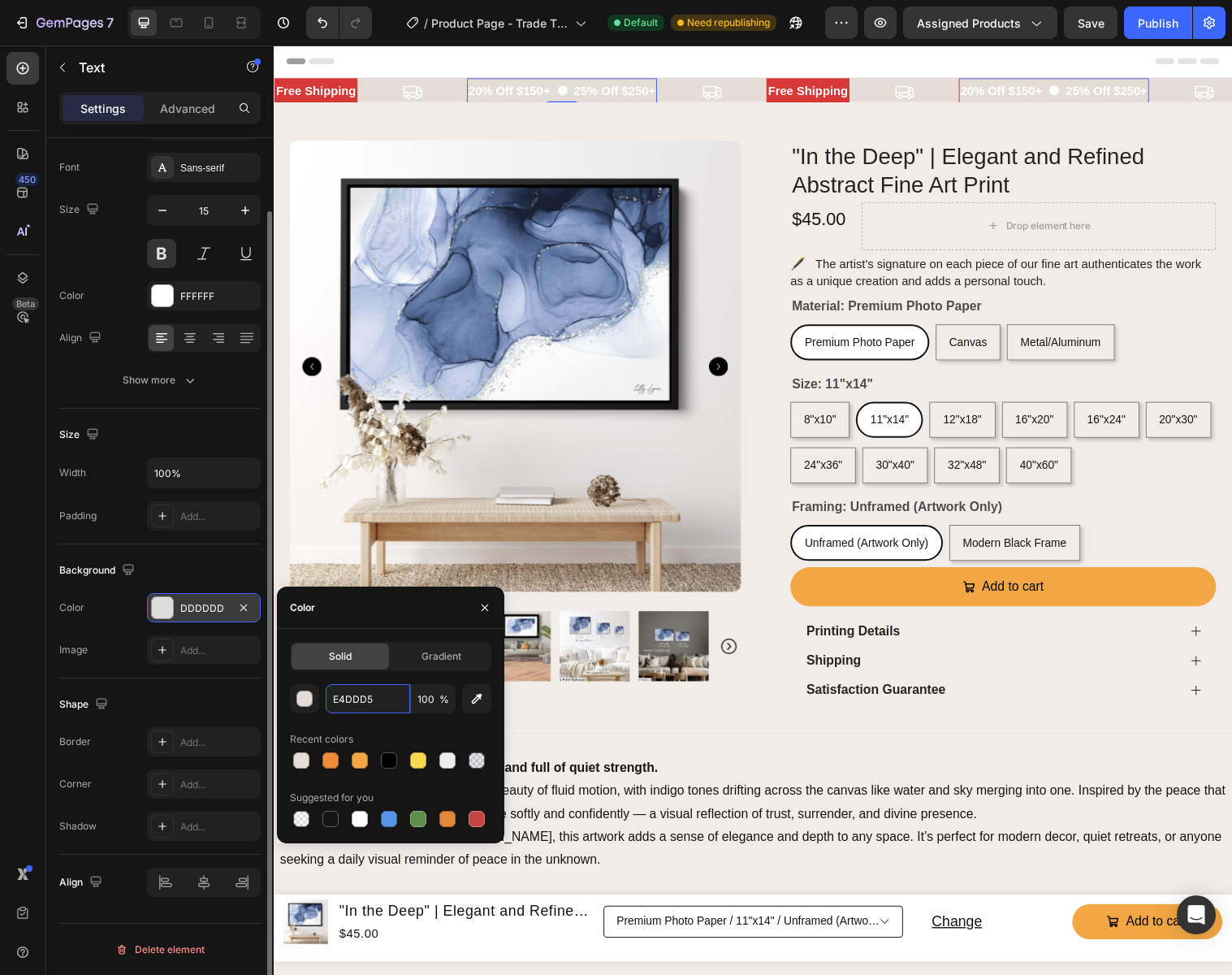
drag, startPoint x: 376, startPoint y: 696, endPoint x: 320, endPoint y: 694, distance: 56.0
click at [320, 694] on div "E4DDD5 100 %" at bounding box center [391, 698] width 201 height 29
click at [816, 81] on p "free shipping" at bounding box center [817, 91] width 81 height 22
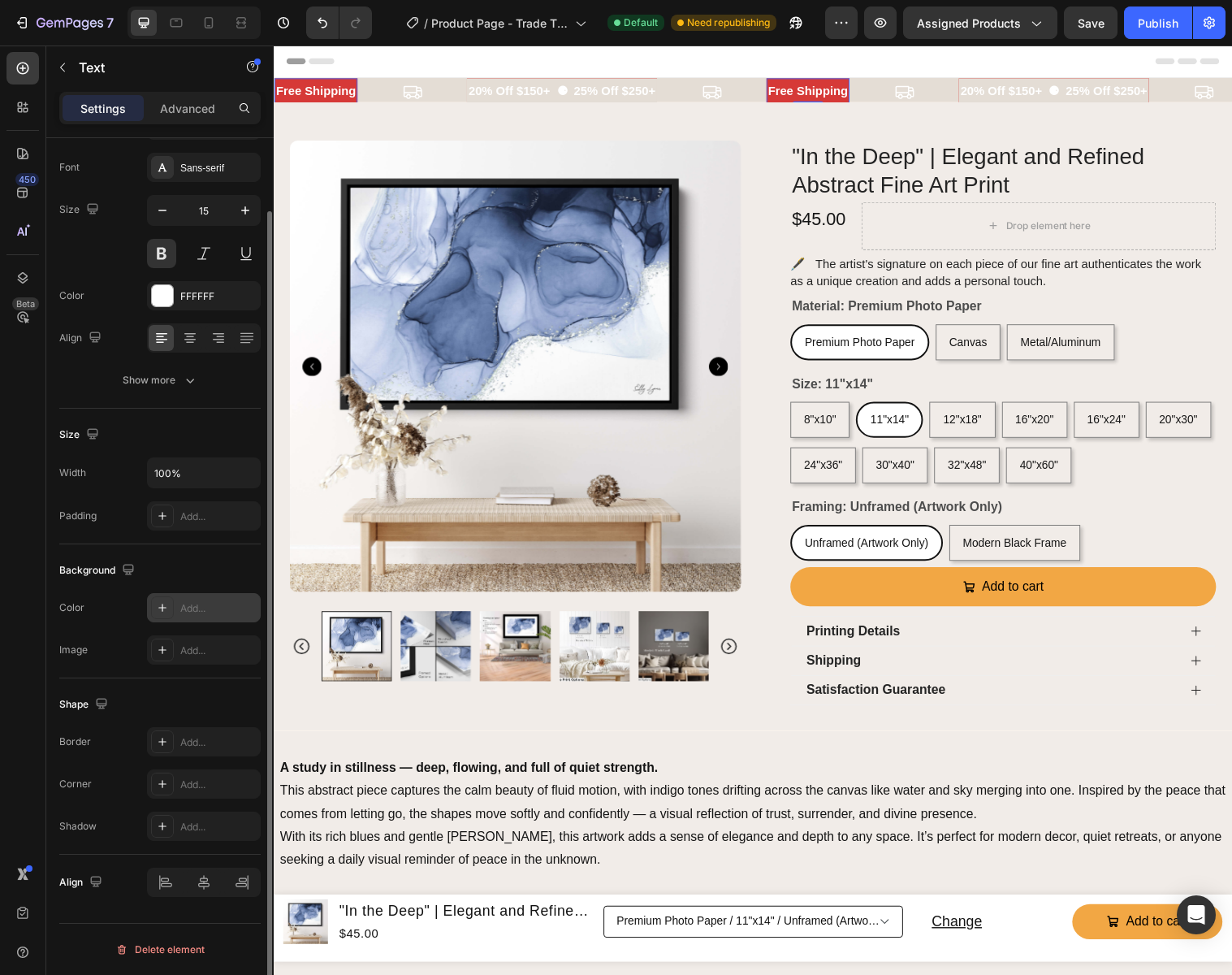
click at [198, 603] on div "Add..." at bounding box center [218, 608] width 76 height 15
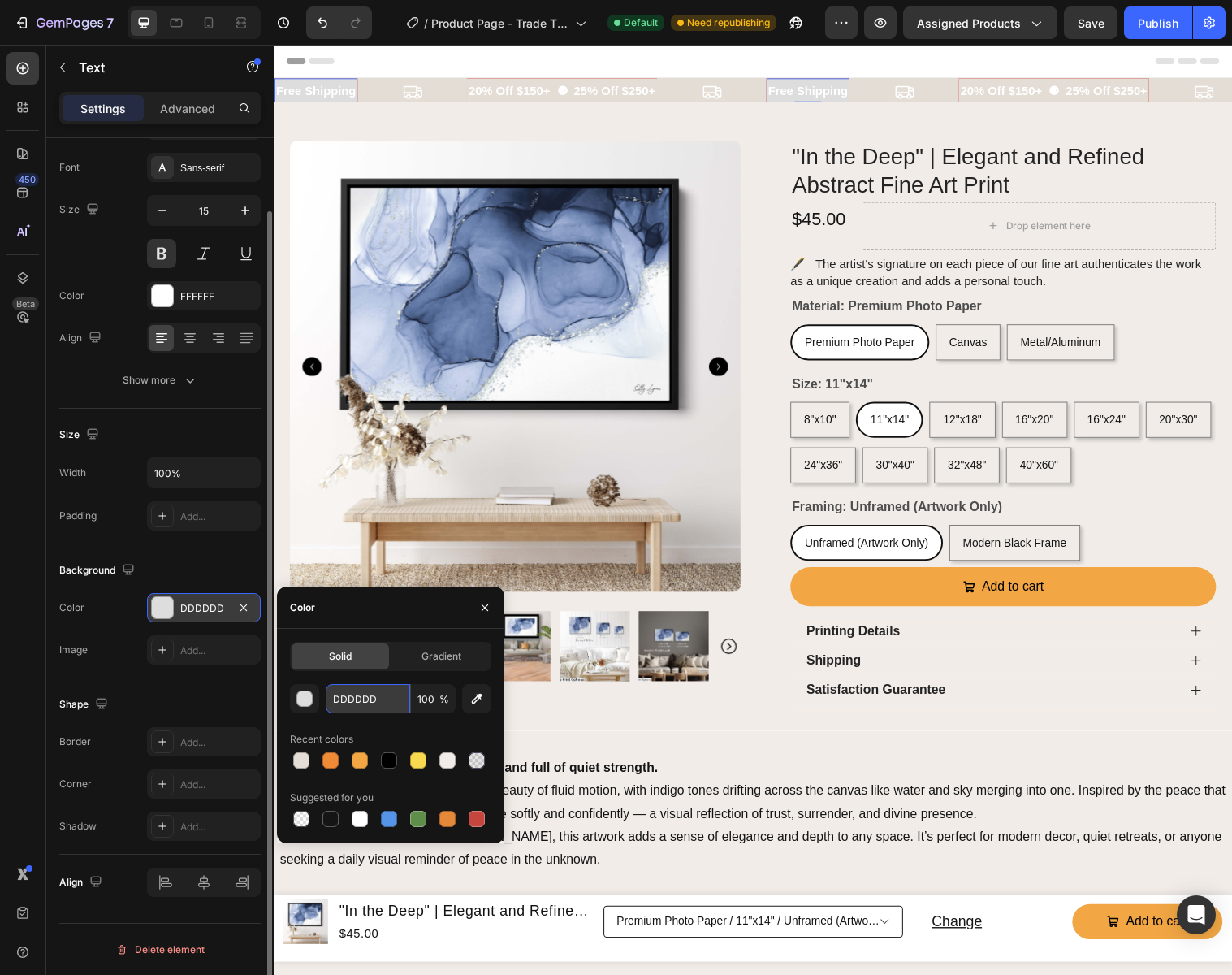
click at [395, 694] on input "DDDDDD" at bounding box center [367, 698] width 84 height 29
paste input "E4DDD5"
type input "E4DDD5"
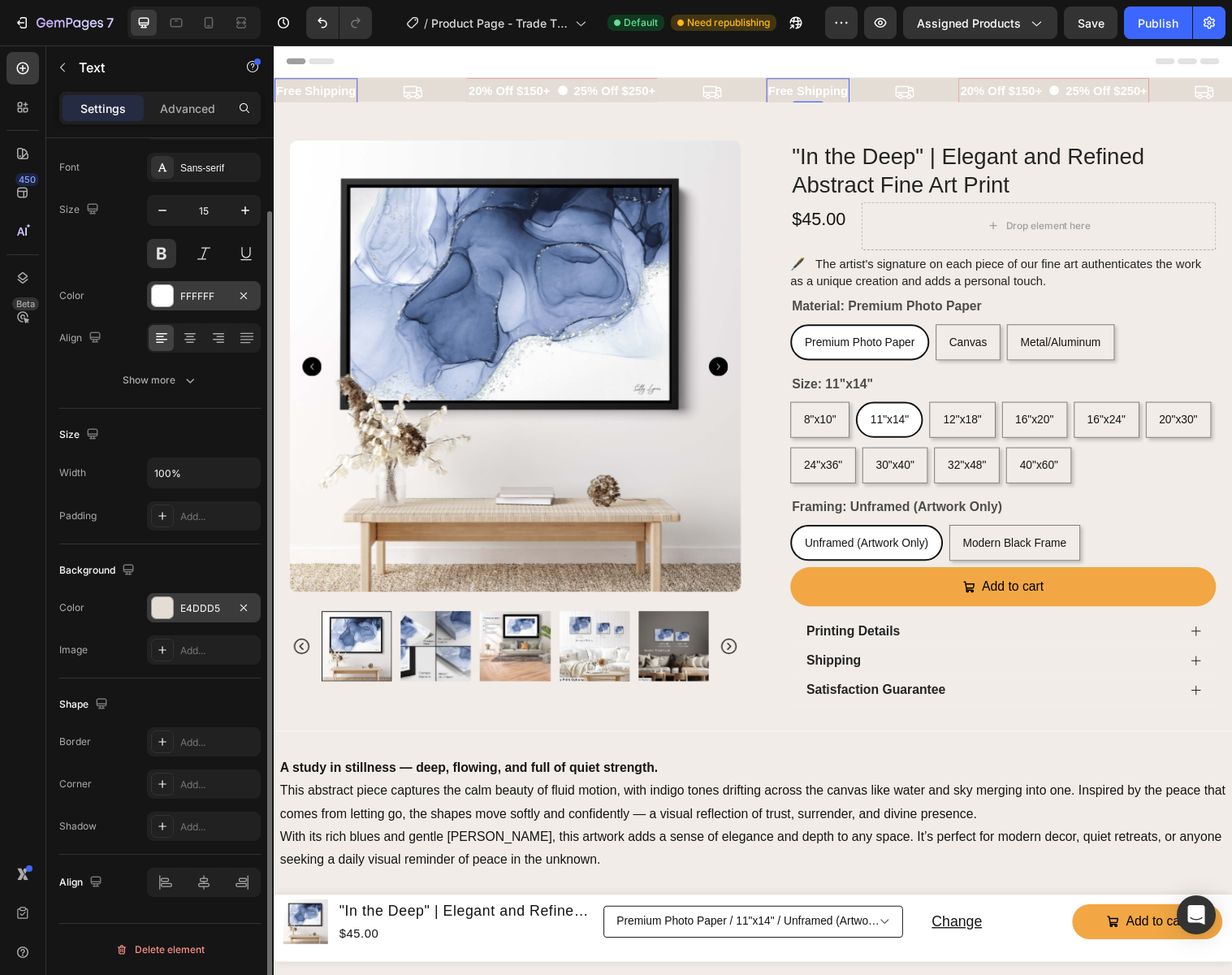
click at [195, 294] on div "FFFFFF" at bounding box center [203, 296] width 47 height 15
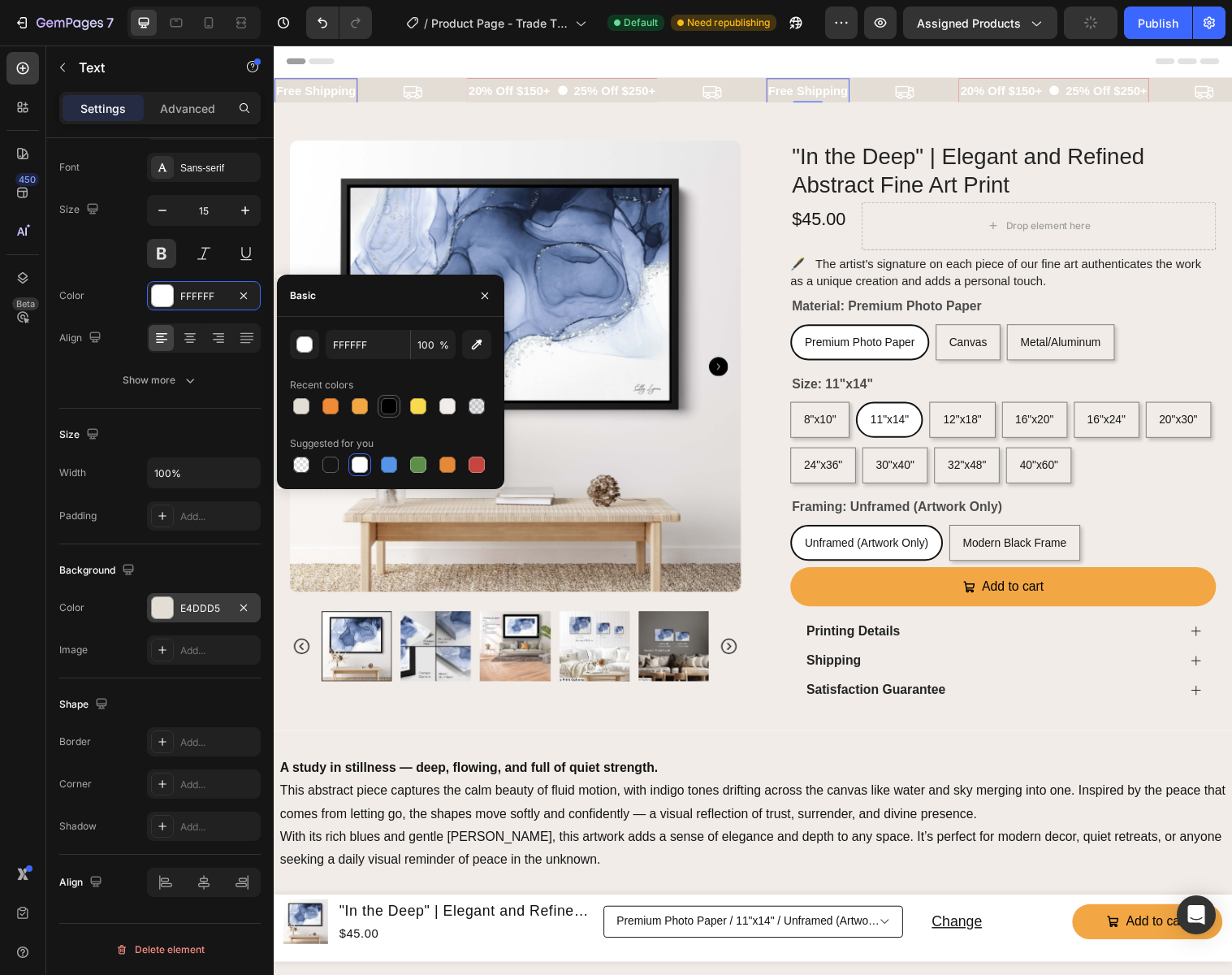
click at [391, 410] on div at bounding box center [388, 406] width 16 height 16
type input "000000"
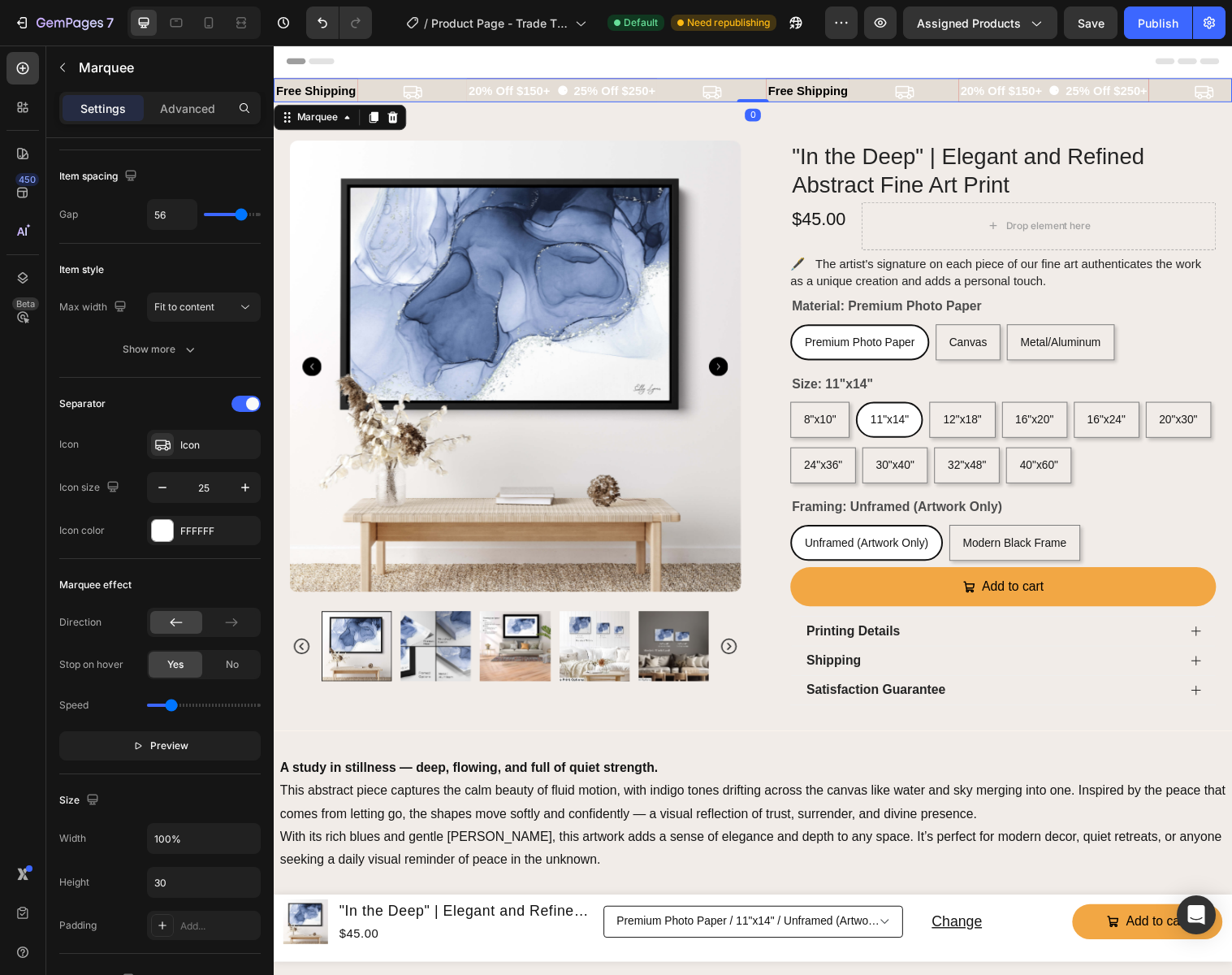
click at [412, 93] on icon at bounding box center [414, 92] width 18 height 13
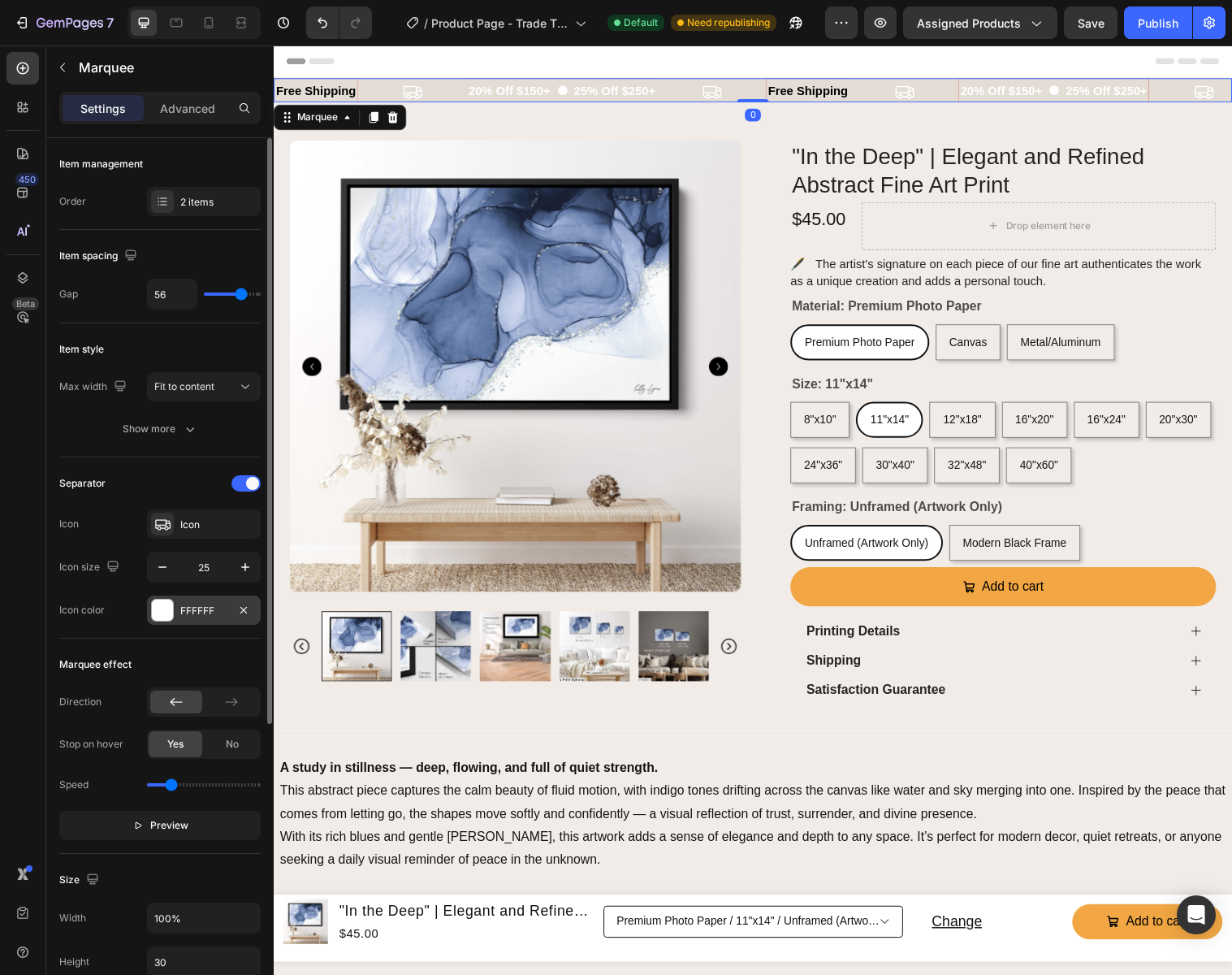
click at [209, 618] on div "FFFFFF" at bounding box center [203, 610] width 113 height 29
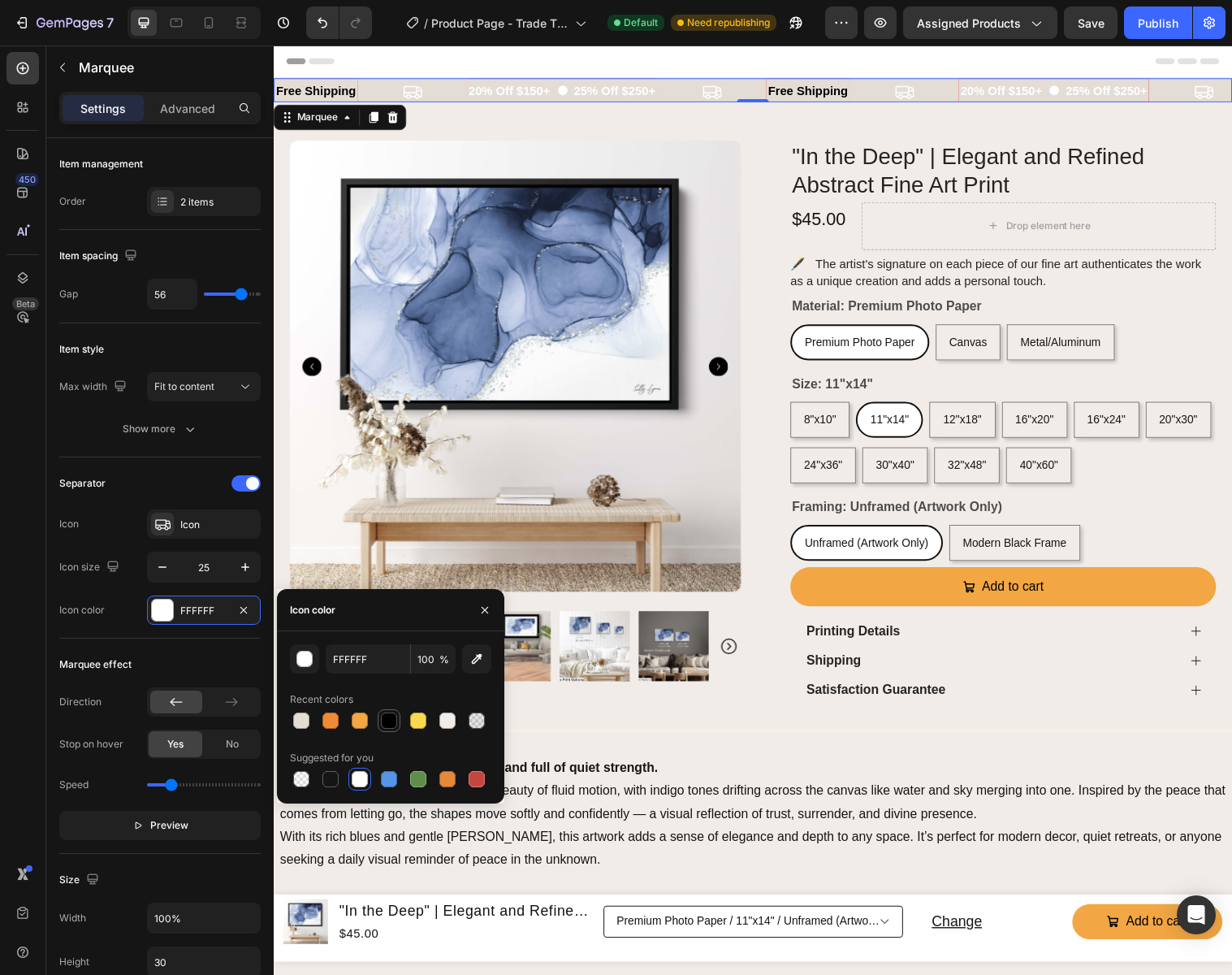
click at [387, 718] on div at bounding box center [388, 720] width 16 height 16
type input "000000"
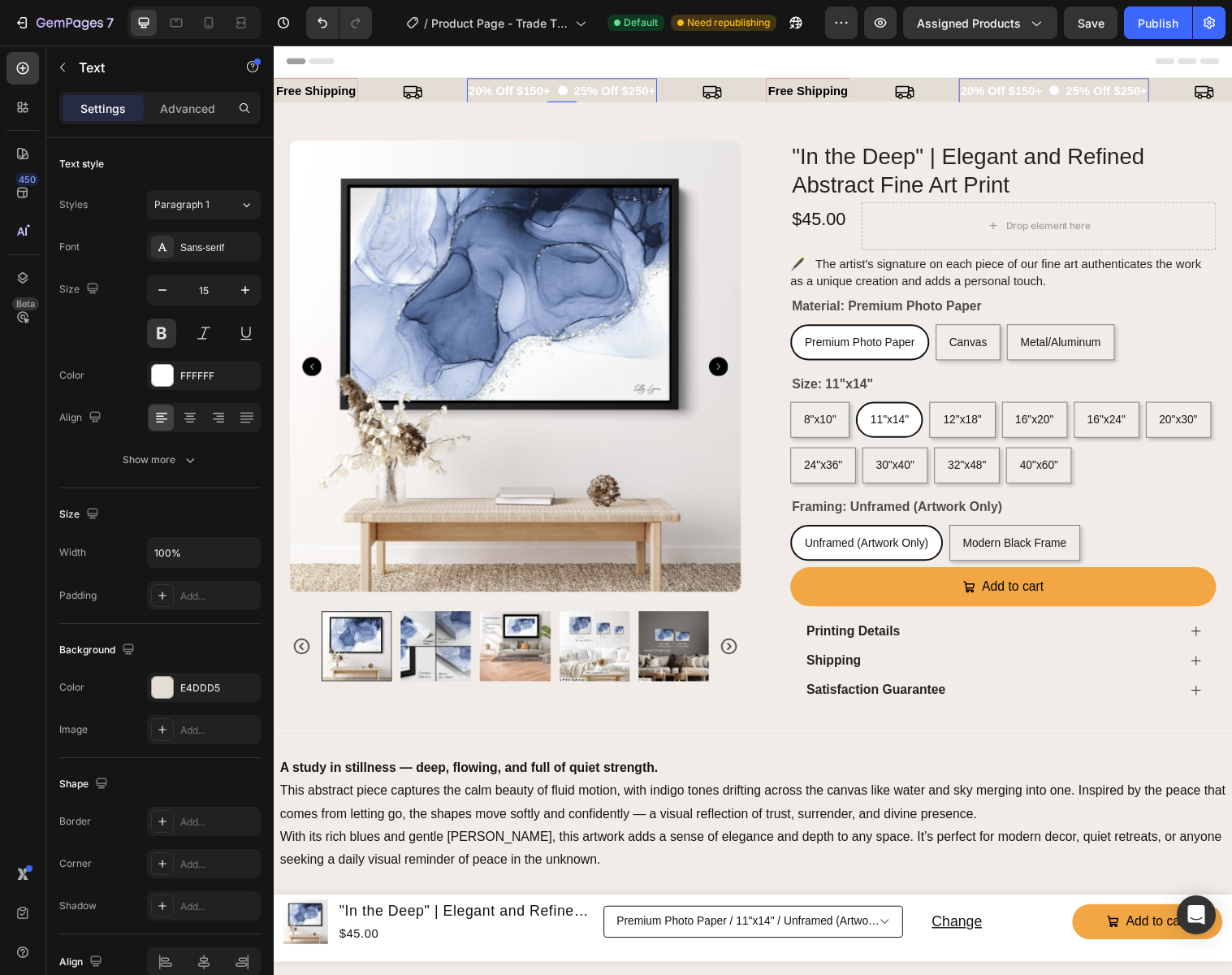
click at [558, 88] on p "20% Off $150+ ⚈ 25% Off $250+" at bounding box center [566, 91] width 190 height 22
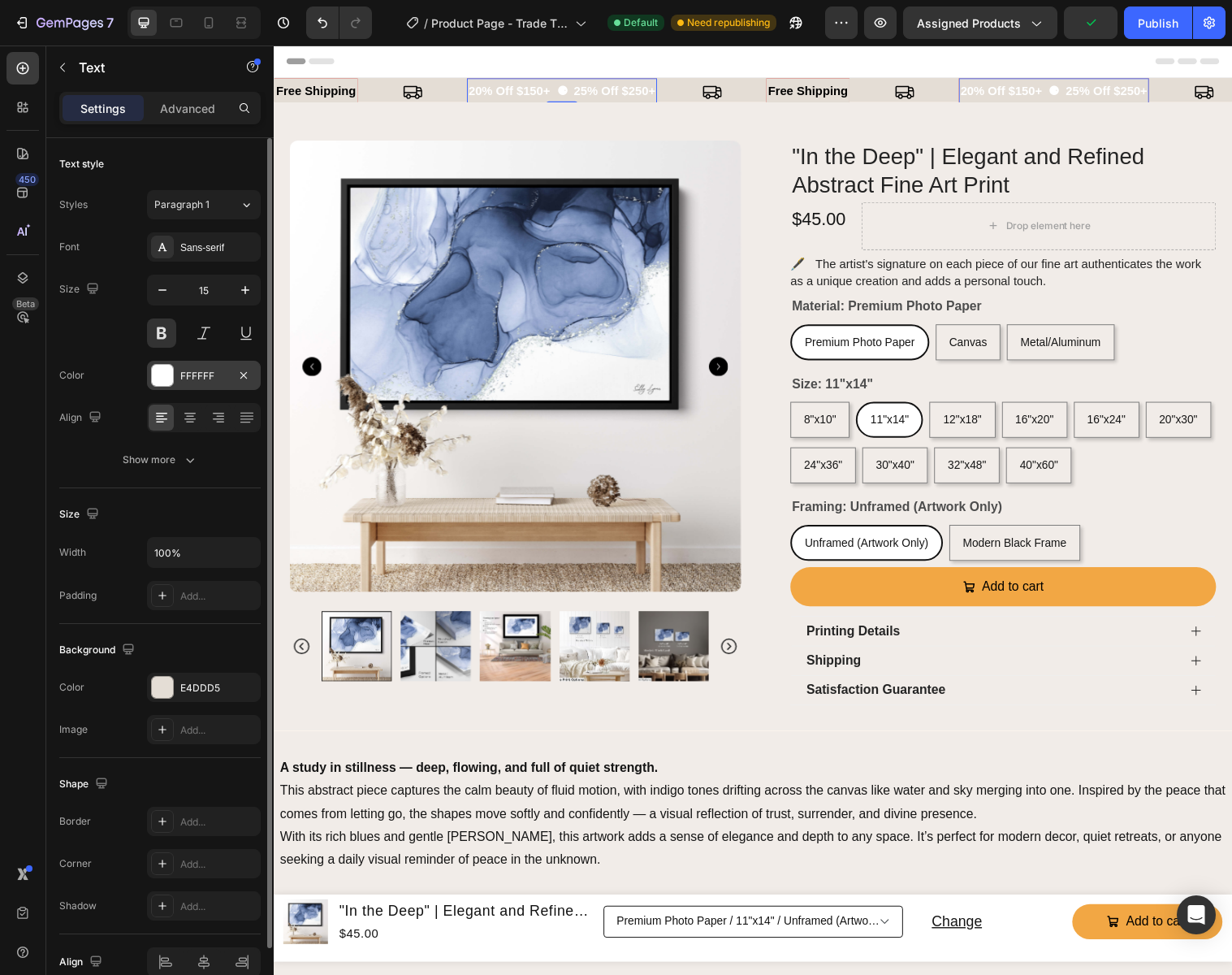
click at [212, 375] on div "FFFFFF" at bounding box center [203, 376] width 47 height 15
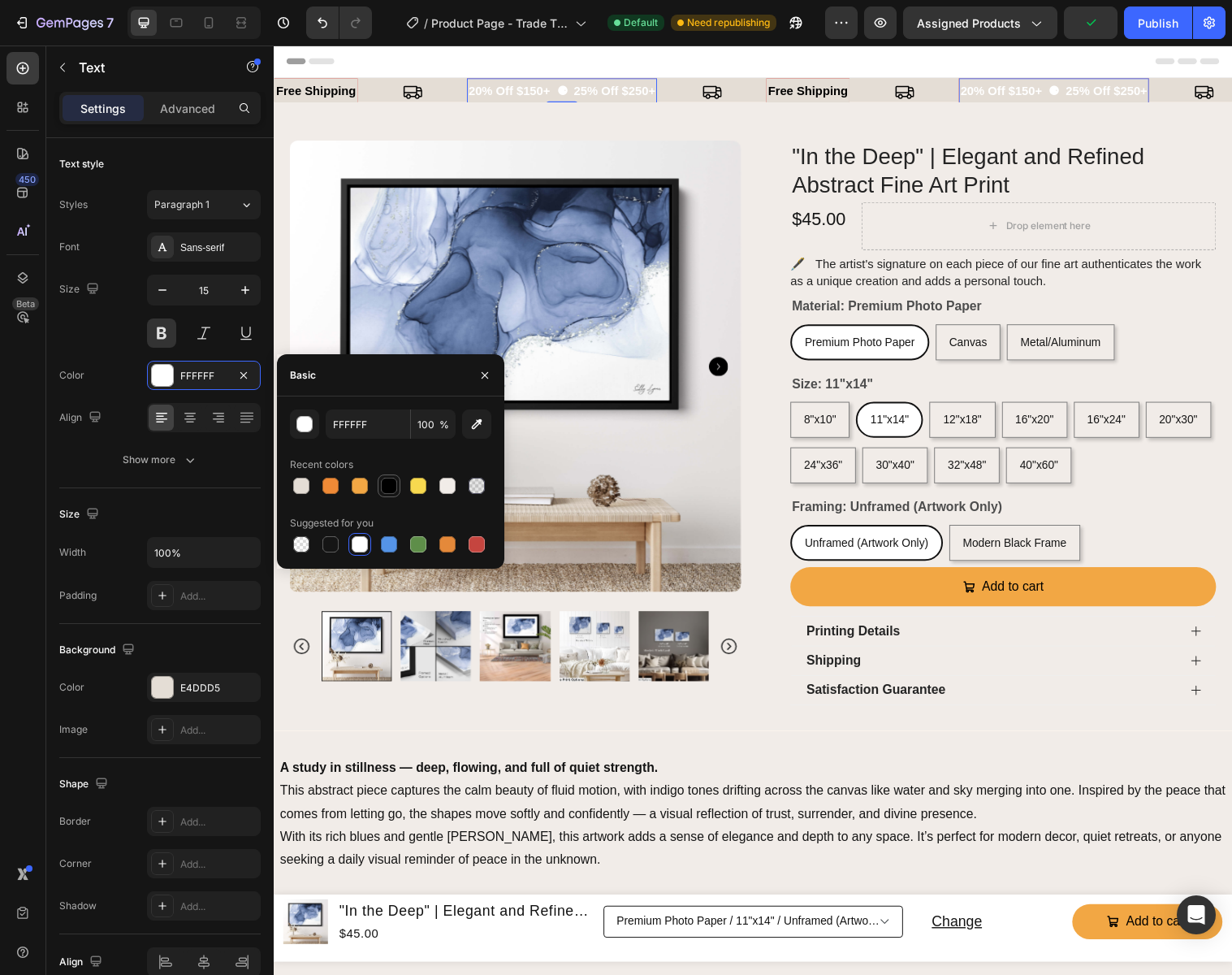
click at [392, 488] on div at bounding box center [388, 485] width 16 height 16
type input "000000"
click at [491, 374] on icon "button" at bounding box center [484, 375] width 13 height 13
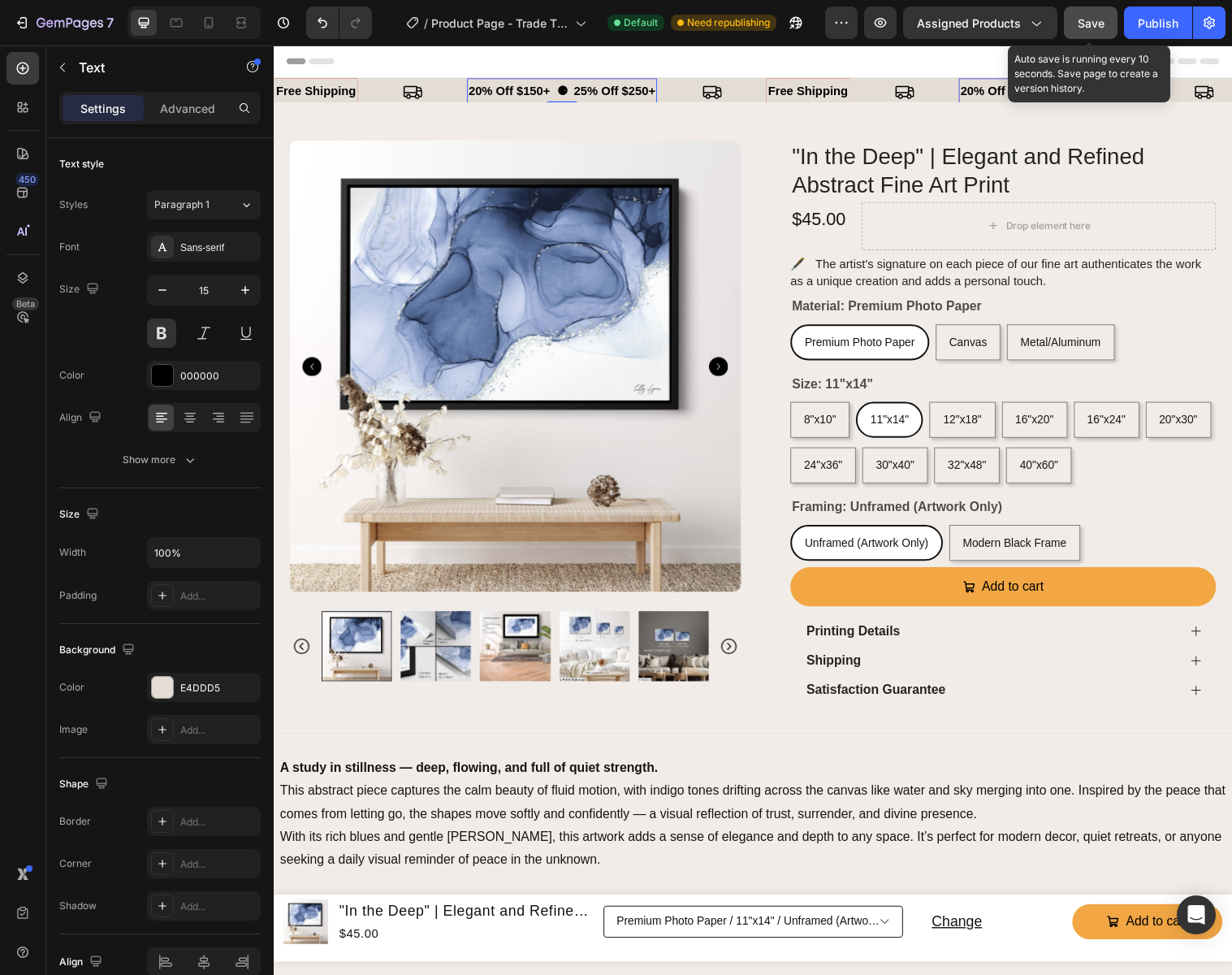
click at [1086, 23] on span "Save" at bounding box center [1091, 23] width 27 height 14
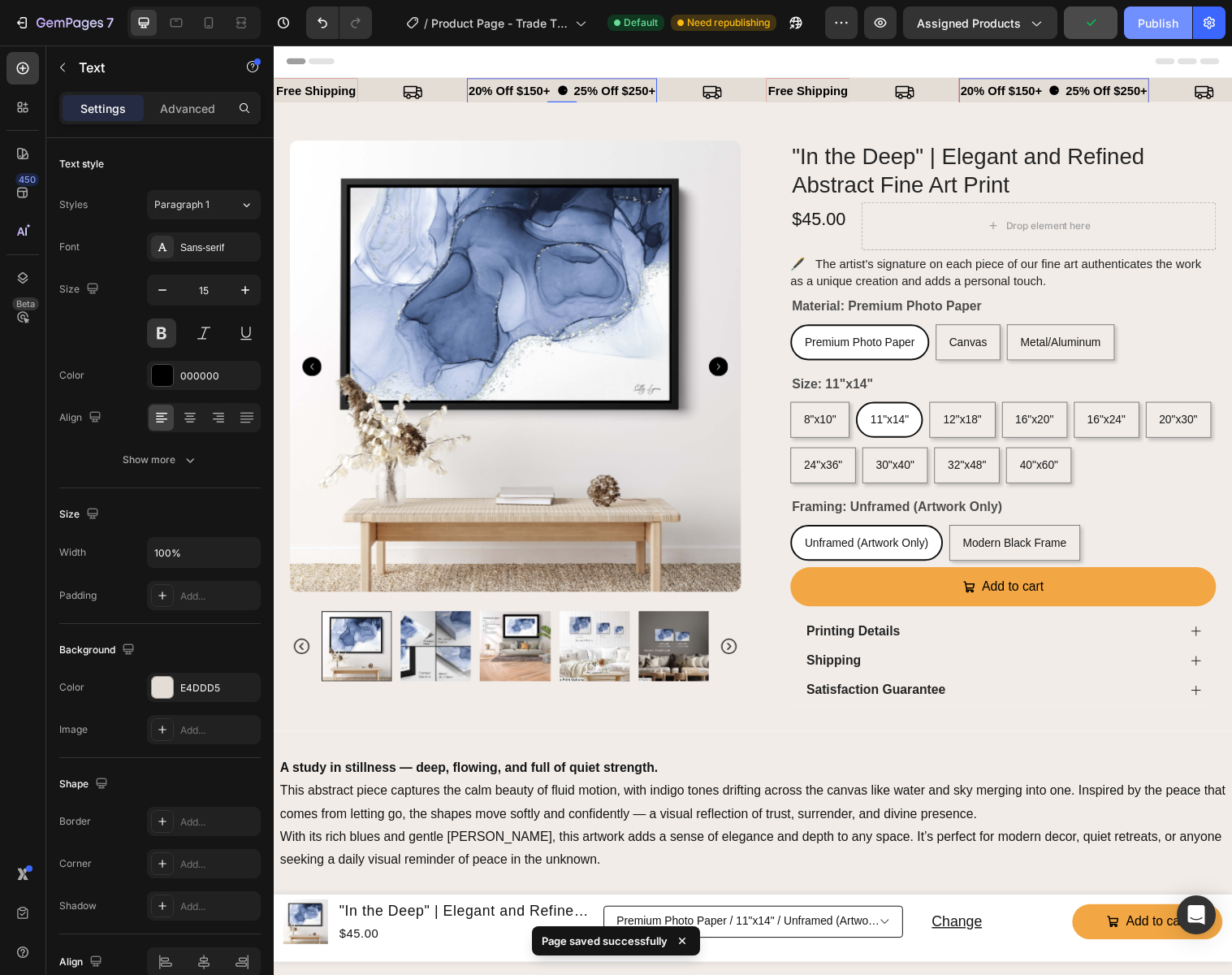
click at [1161, 22] on div "Publish" at bounding box center [1157, 23] width 41 height 17
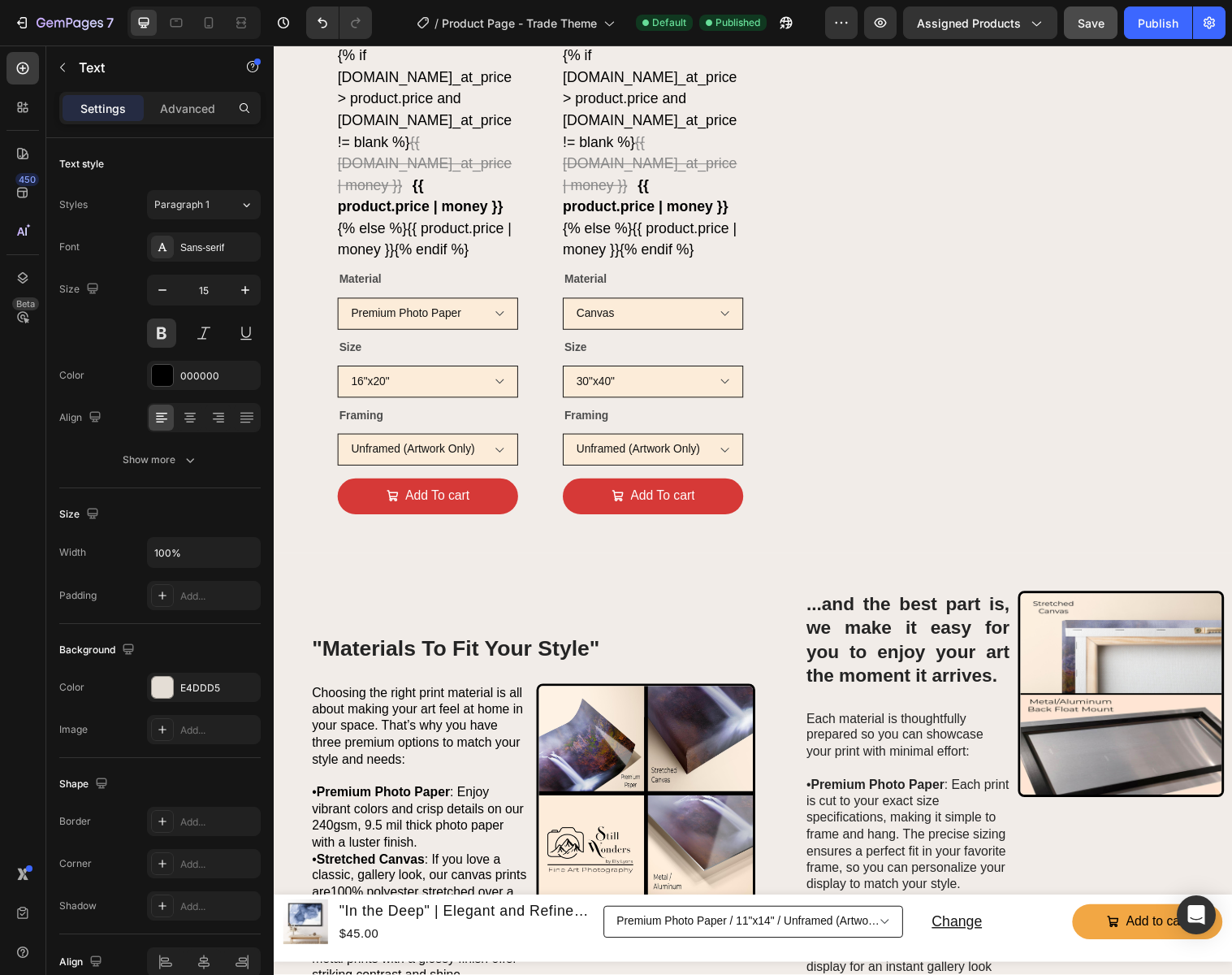
scroll to position [1193, 0]
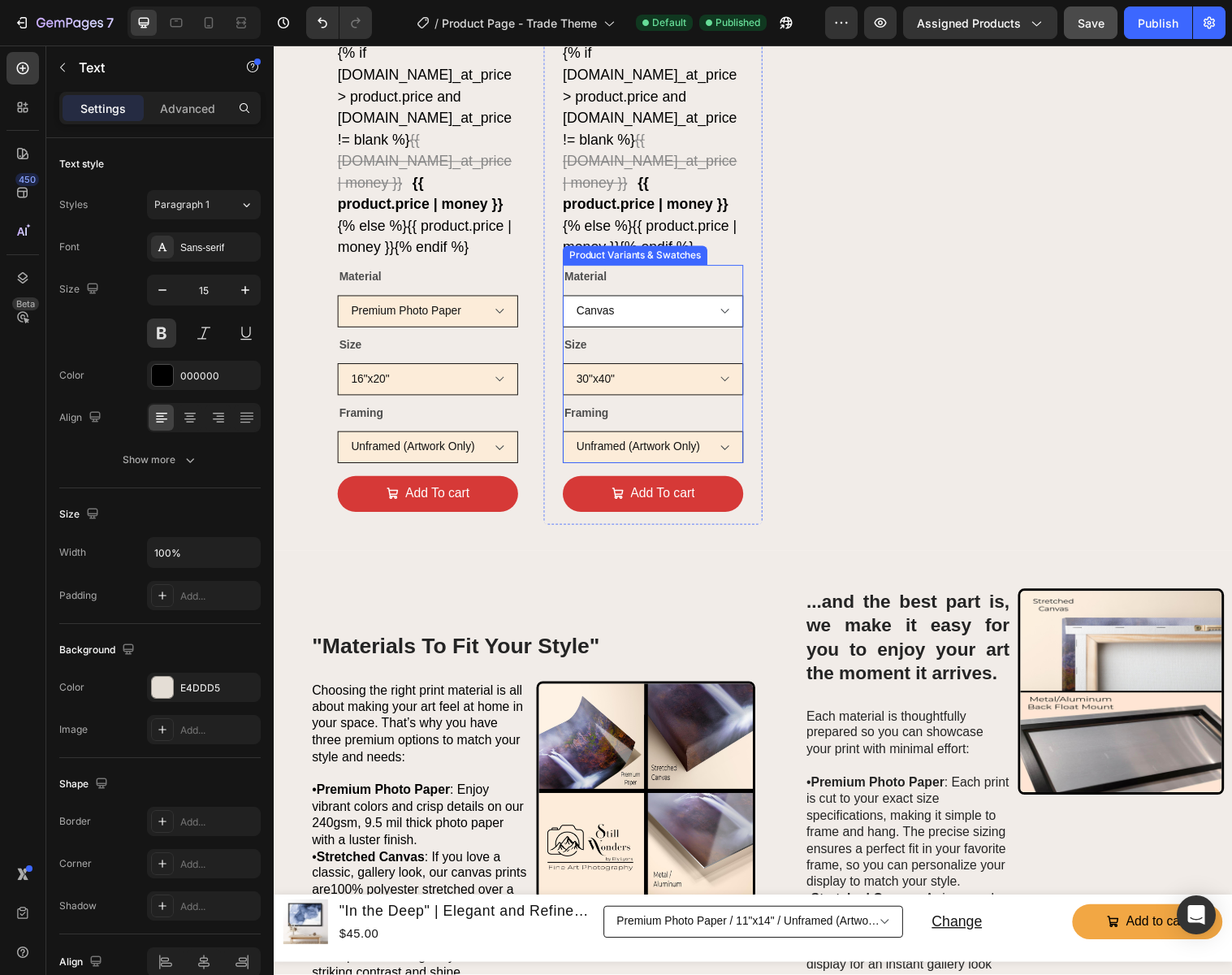
click at [522, 317] on select "Premium Photo Paper Canvas Metal/Aluminum" at bounding box center [431, 317] width 184 height 33
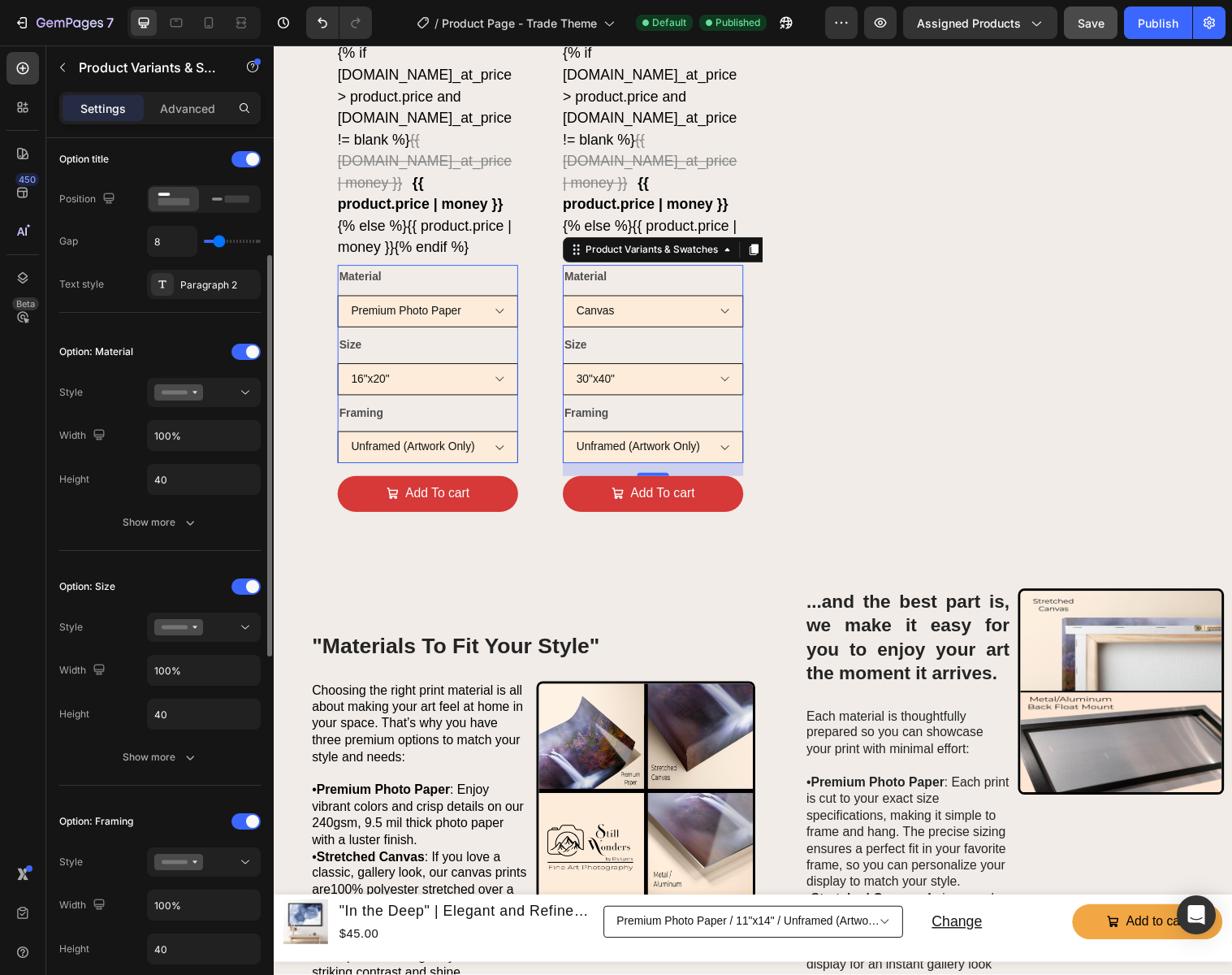
scroll to position [257, 0]
click at [189, 524] on icon "button" at bounding box center [190, 521] width 16 height 16
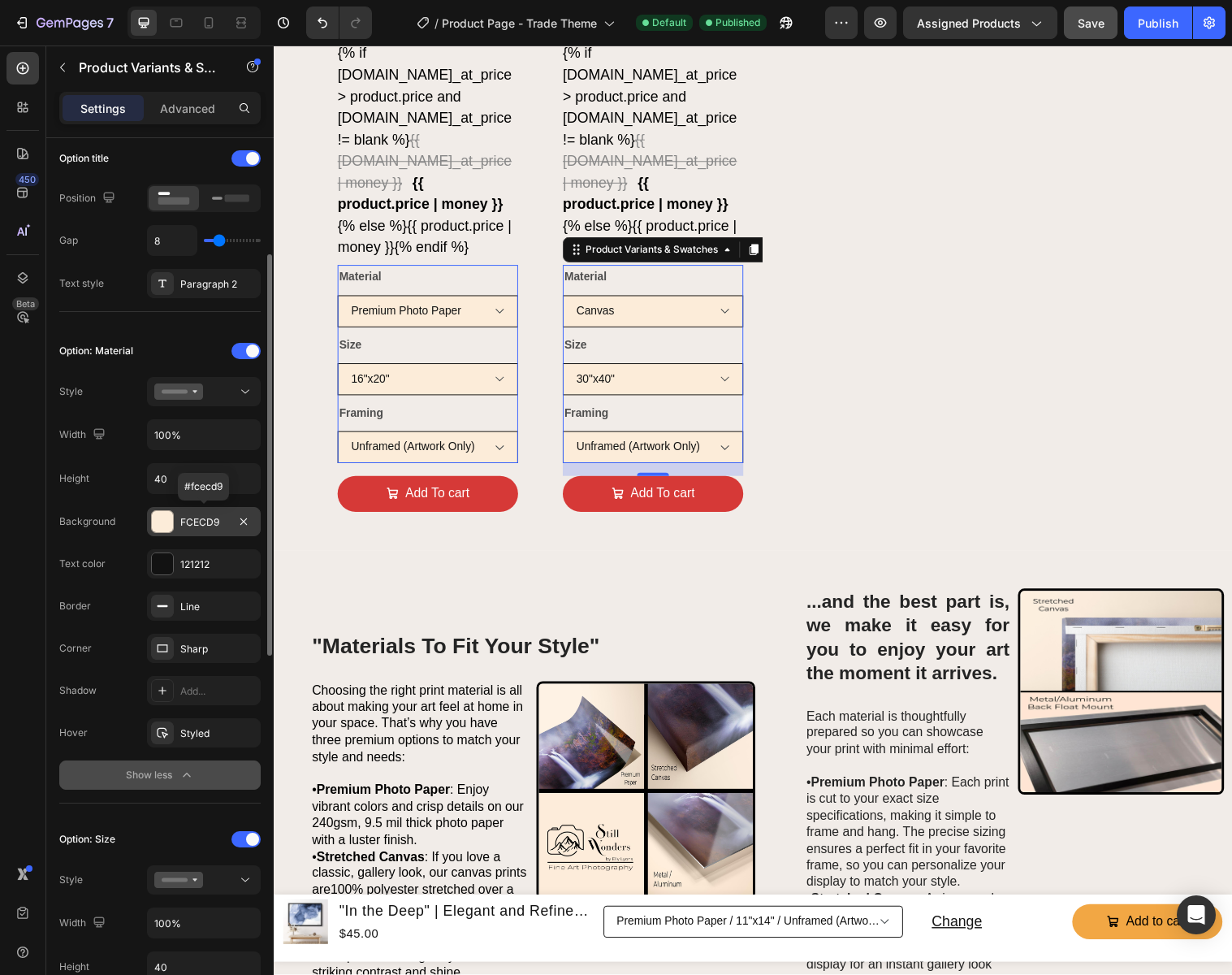
click at [204, 523] on div "FCECD9" at bounding box center [203, 522] width 47 height 15
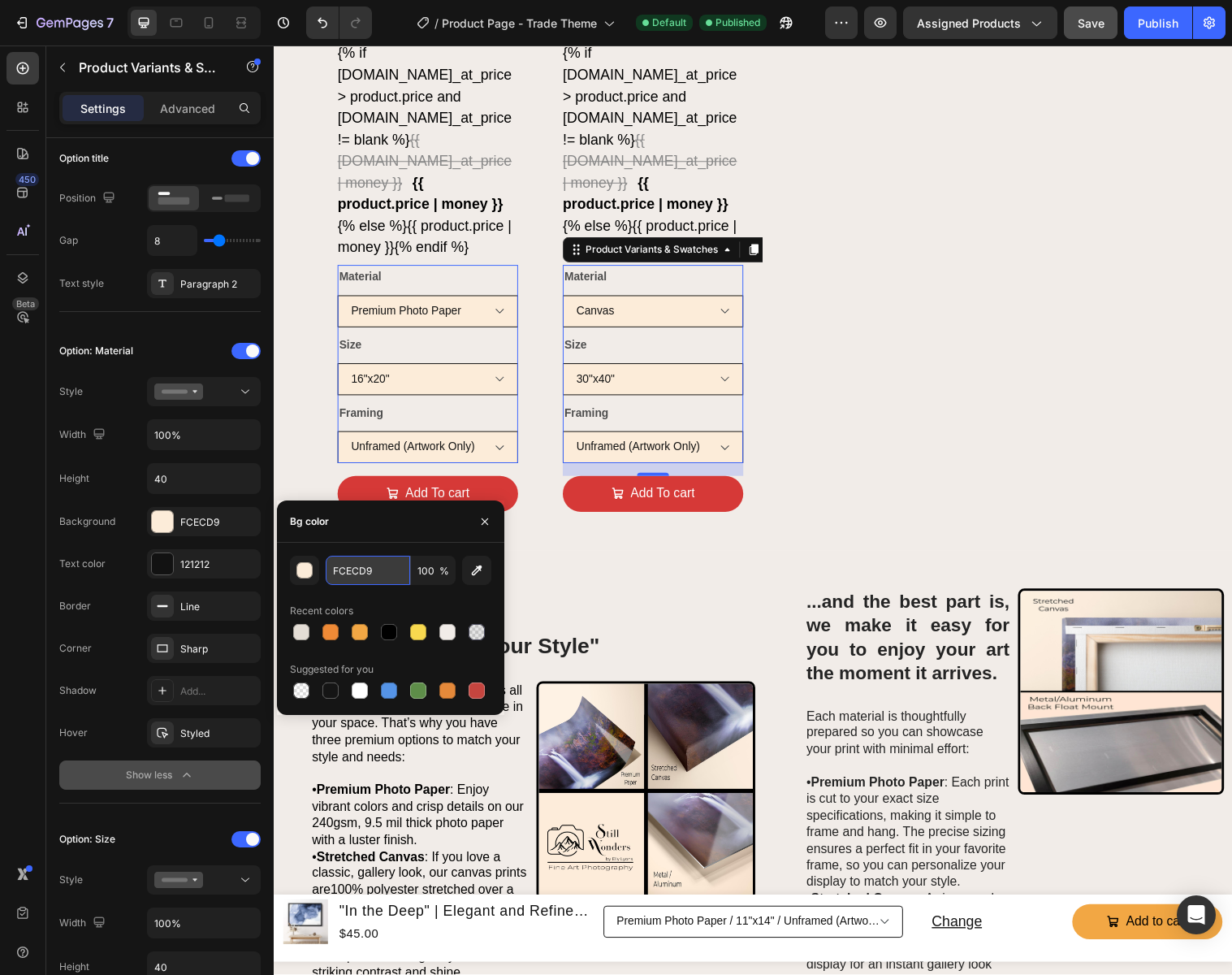
click at [387, 574] on input "FCECD9" at bounding box center [367, 570] width 84 height 29
type input "F1ECE8"
drag, startPoint x: 383, startPoint y: 568, endPoint x: 366, endPoint y: 570, distance: 17.1
click at [366, 570] on input "F1ECE8" at bounding box center [367, 570] width 84 height 29
click at [186, 767] on icon "button" at bounding box center [187, 775] width 16 height 16
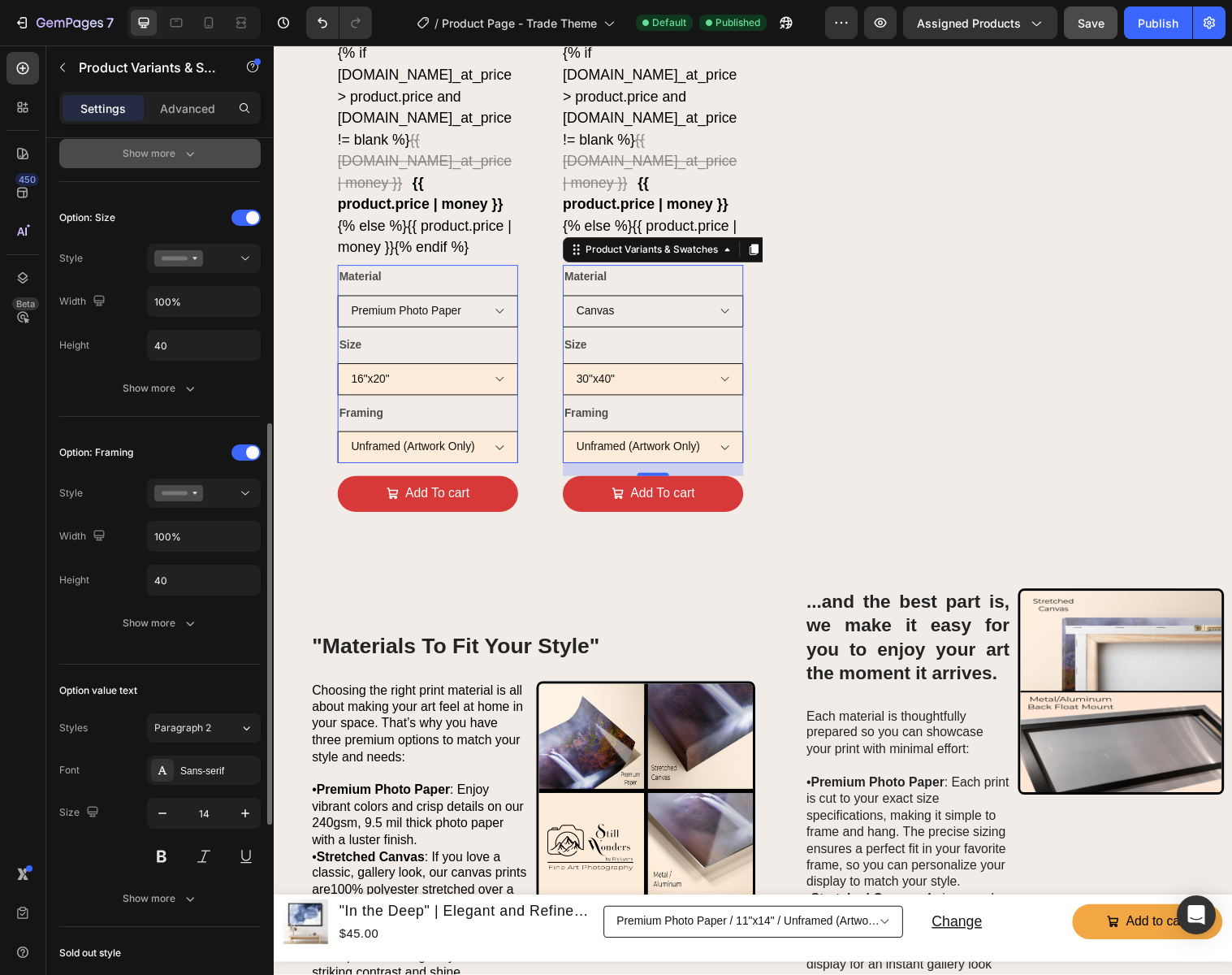
scroll to position [625, 0]
click at [179, 625] on div "Show more" at bounding box center [161, 622] width 75 height 16
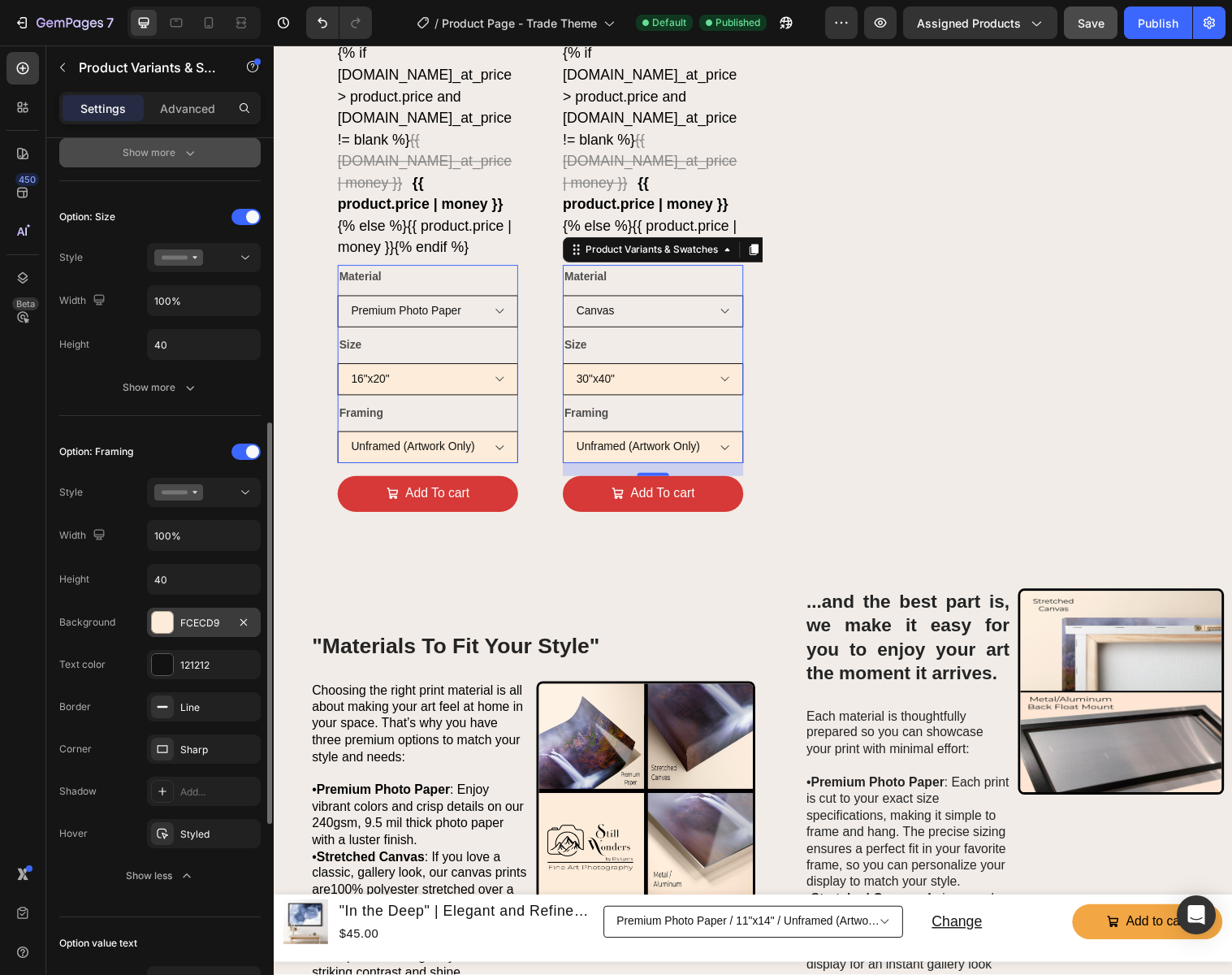
scroll to position [628, 0]
click at [220, 620] on div "FCECD9" at bounding box center [203, 620] width 47 height 15
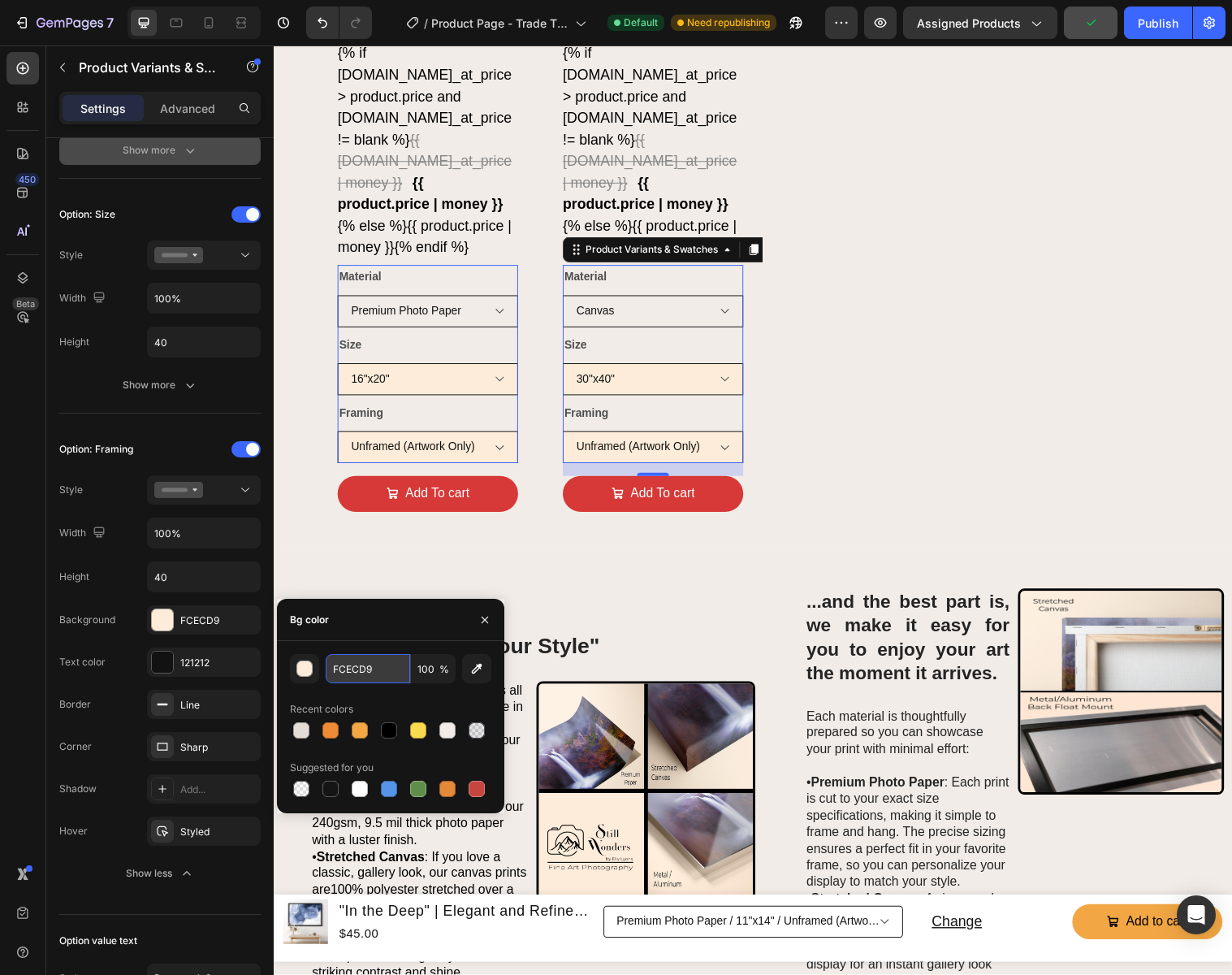
click at [392, 672] on input "FCECD9" at bounding box center [367, 668] width 84 height 29
paste input "1ECE8"
type input "F1ECE8"
click at [483, 622] on icon "button" at bounding box center [484, 619] width 13 height 13
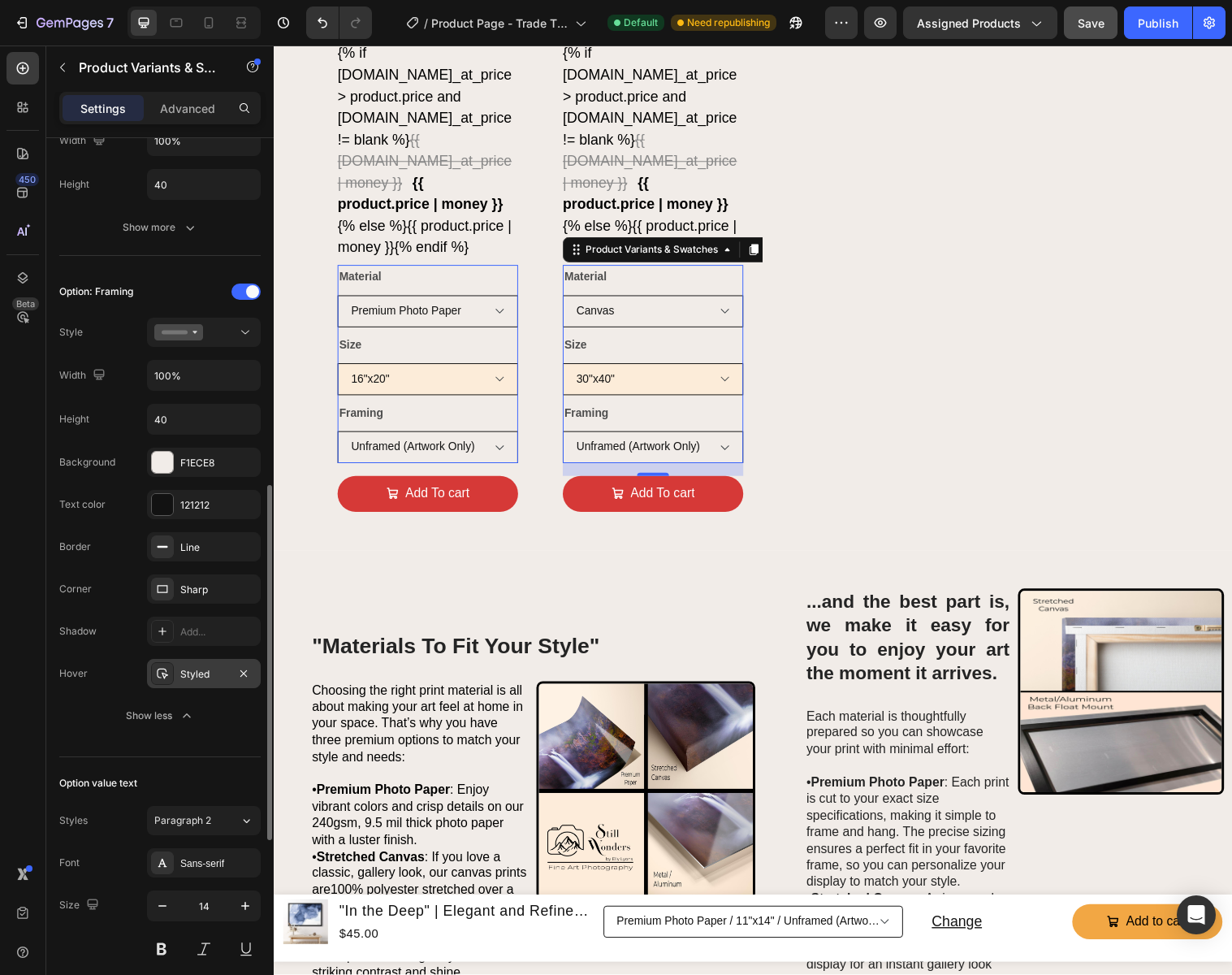
scroll to position [807, 0]
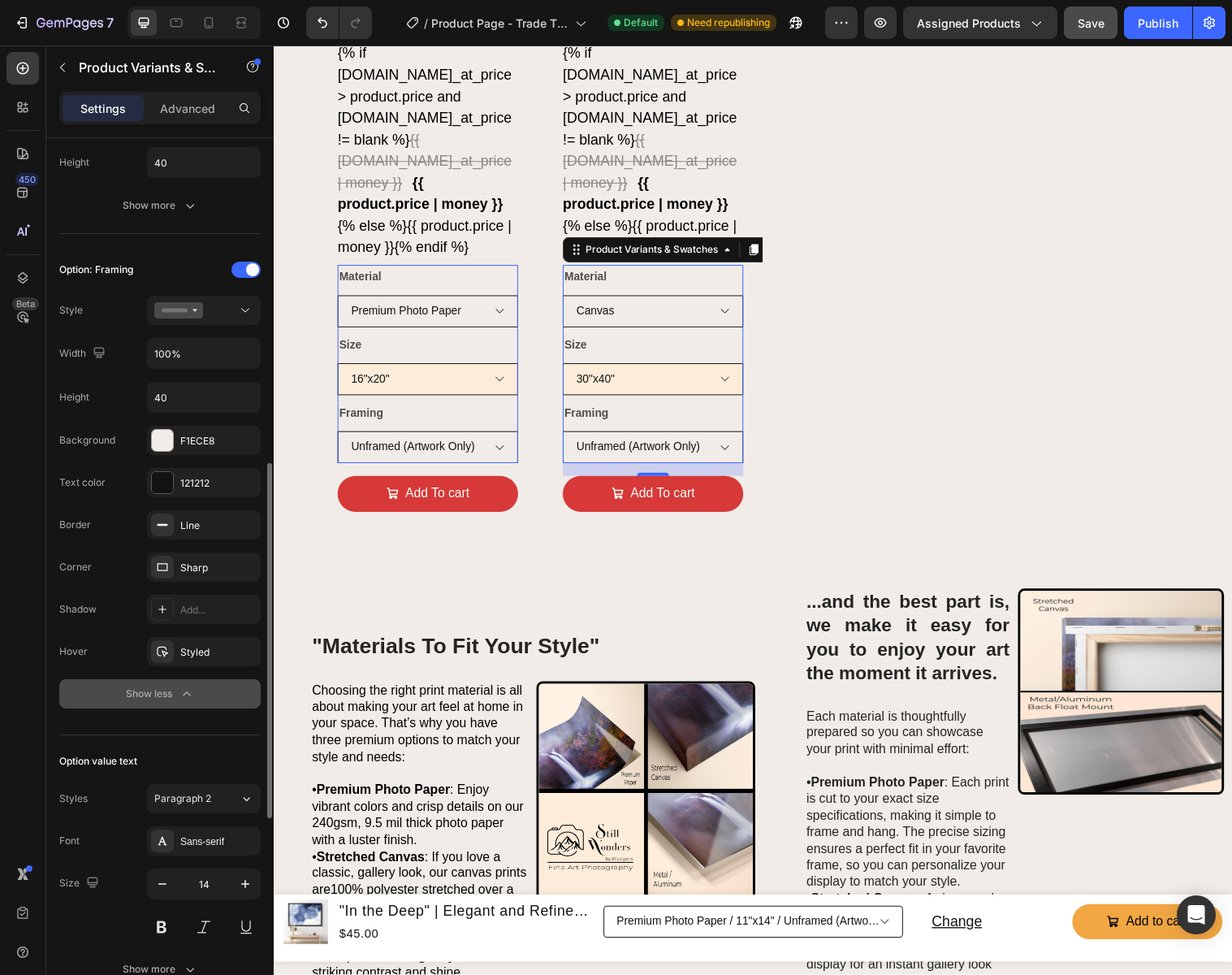
click at [187, 695] on icon "button" at bounding box center [187, 693] width 16 height 16
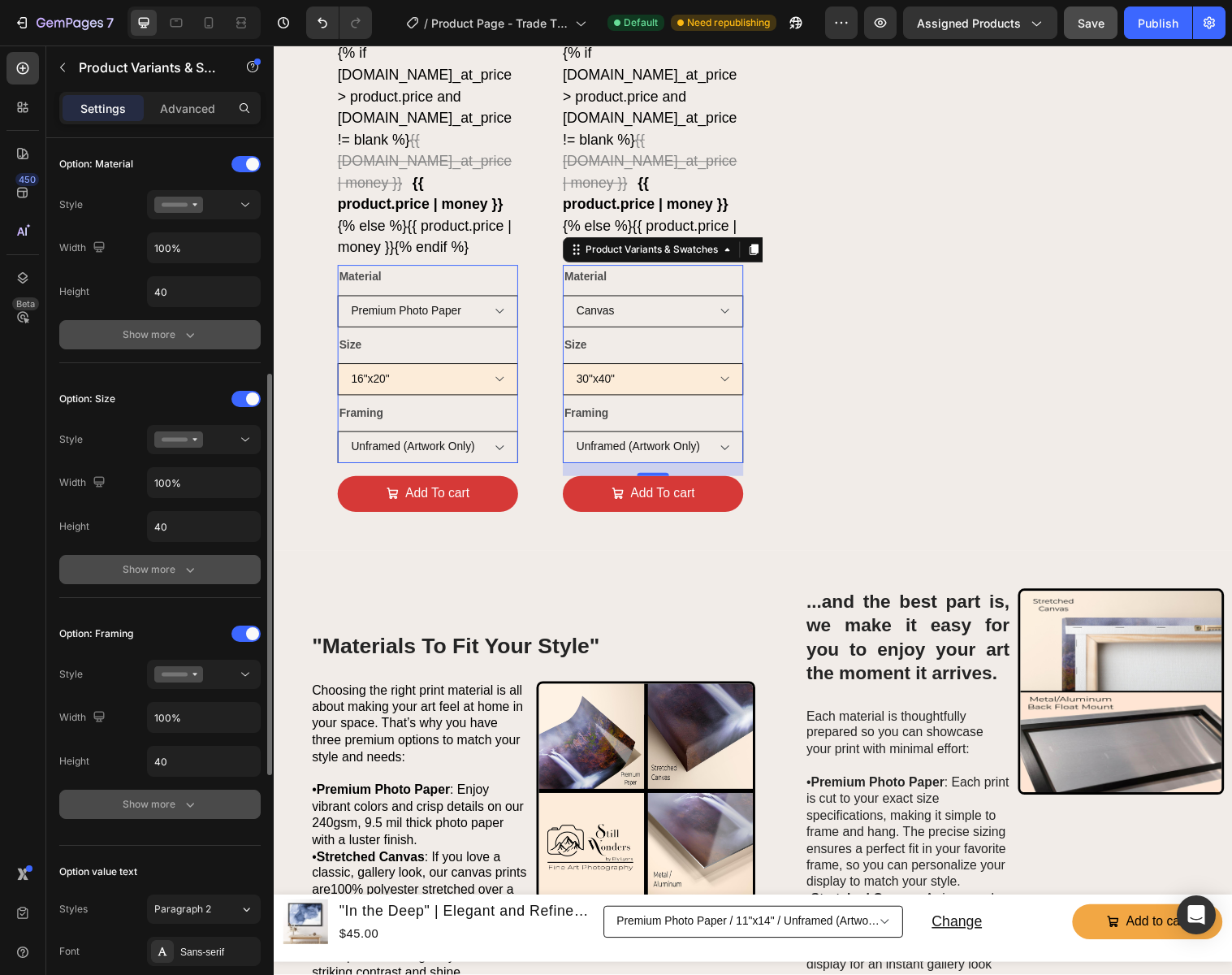
scroll to position [429, 0]
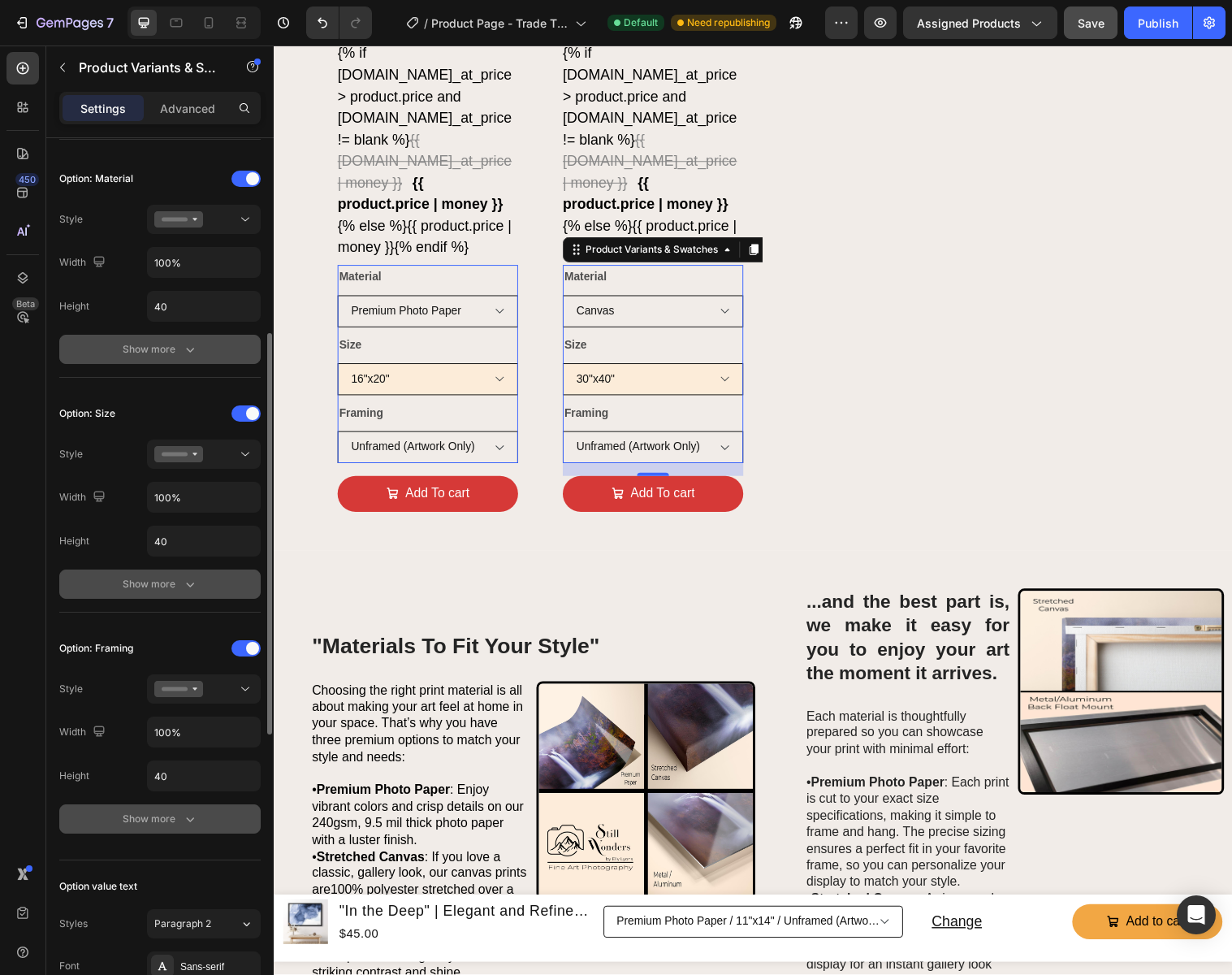
click at [169, 587] on div "Show more" at bounding box center [161, 584] width 75 height 16
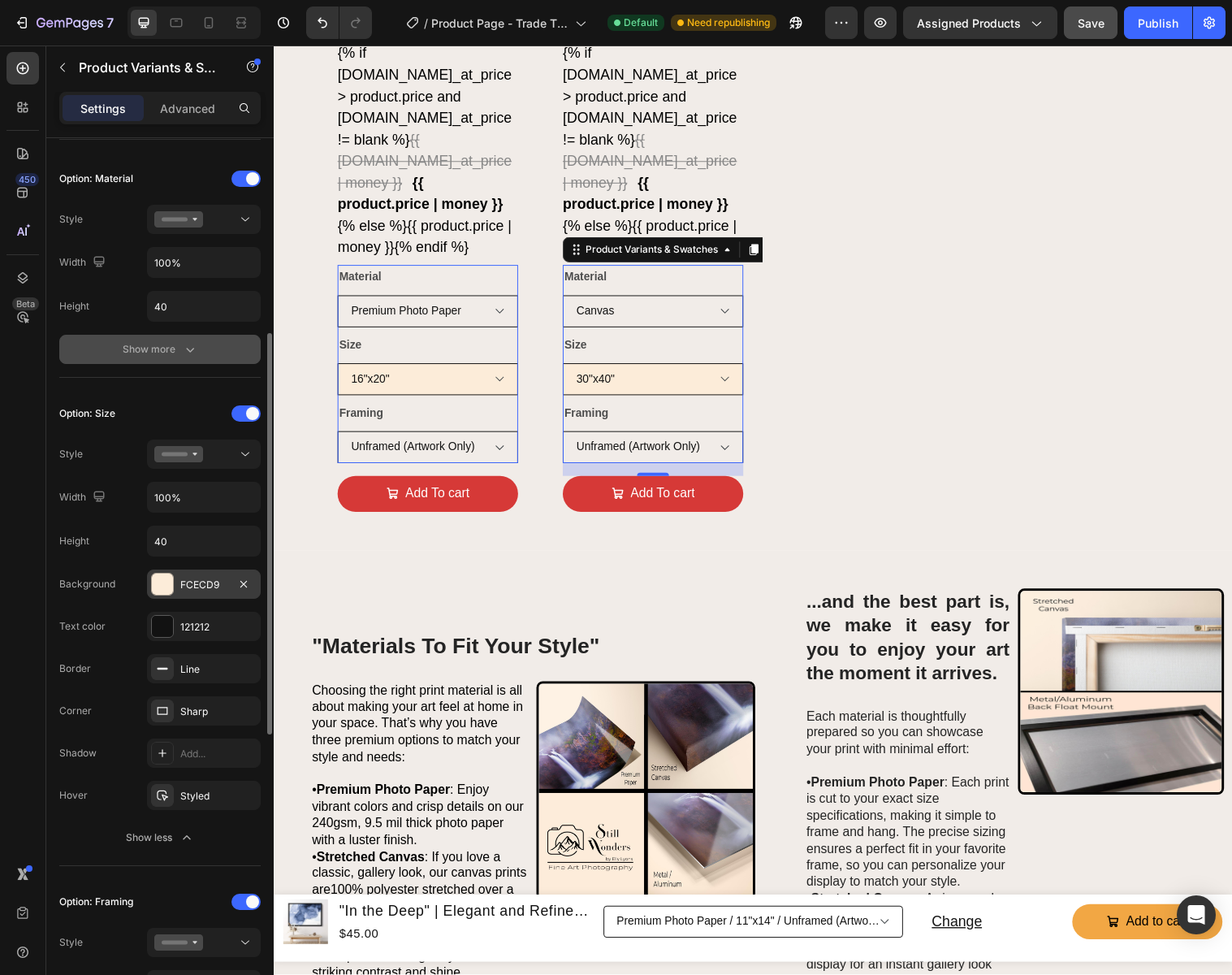
click at [226, 588] on div "FCECD9" at bounding box center [203, 584] width 113 height 29
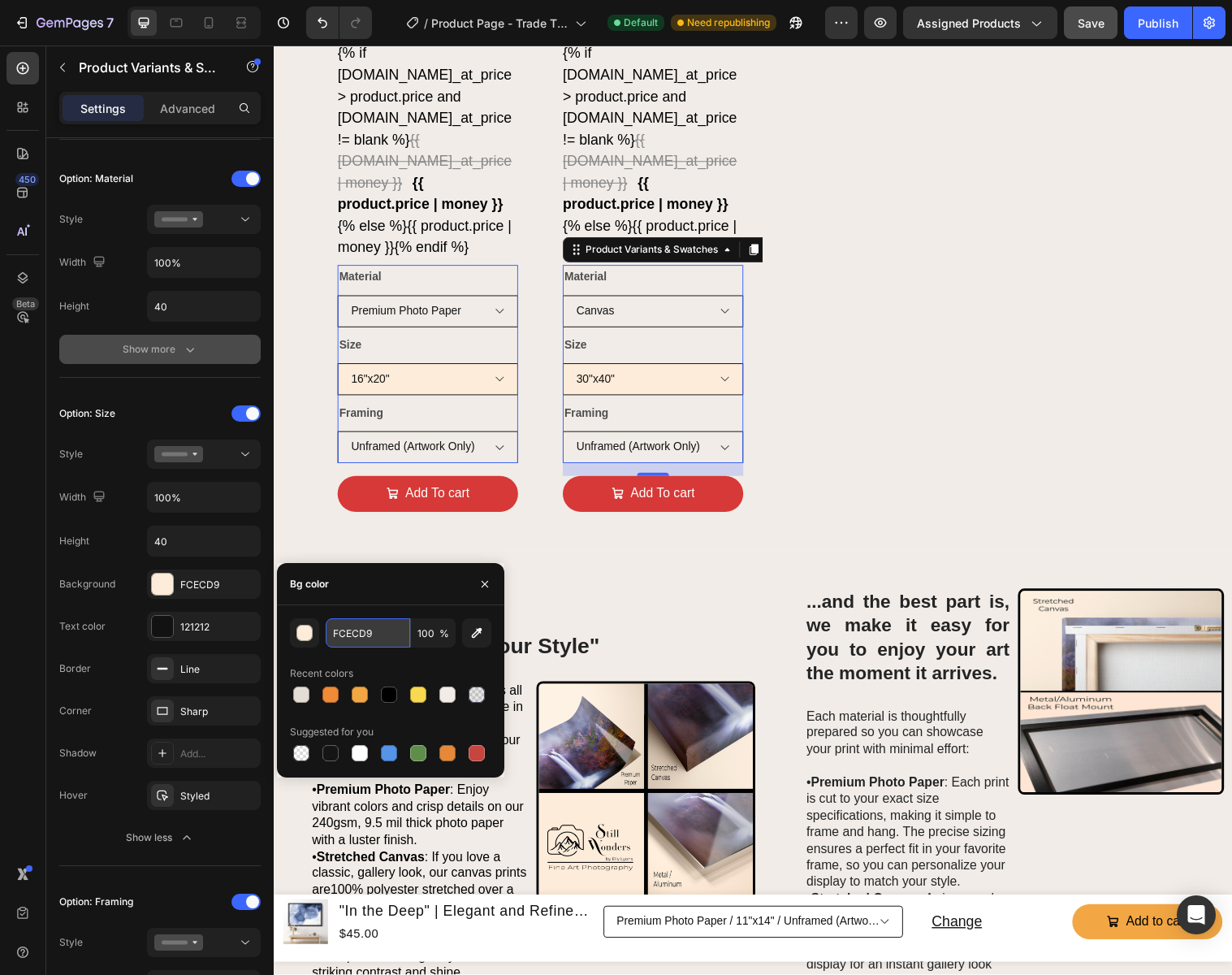
click at [377, 634] on input "FCECD9" at bounding box center [367, 632] width 84 height 29
paste input "1ECE8"
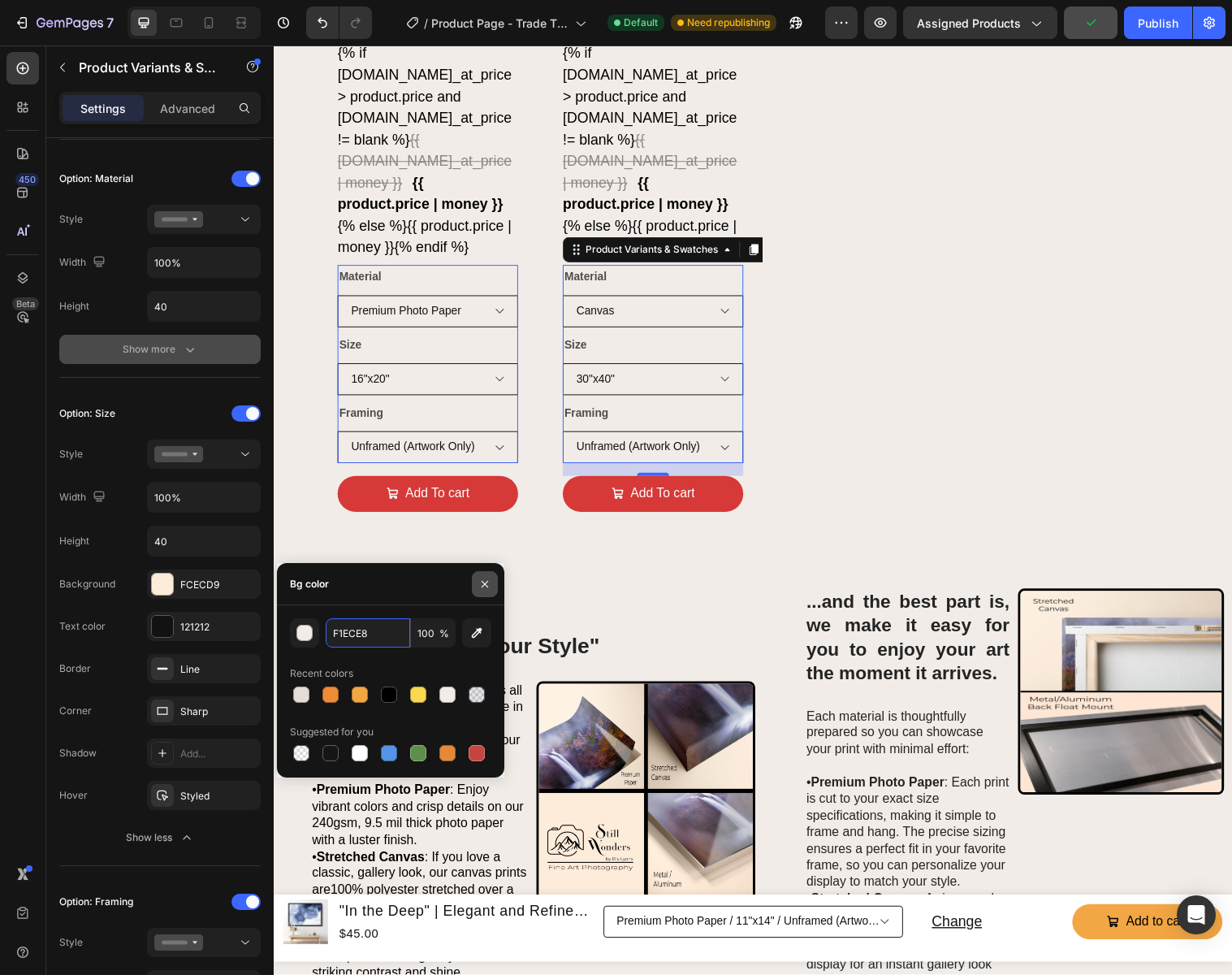
type input "F1ECE8"
click at [481, 583] on icon "button" at bounding box center [484, 583] width 13 height 13
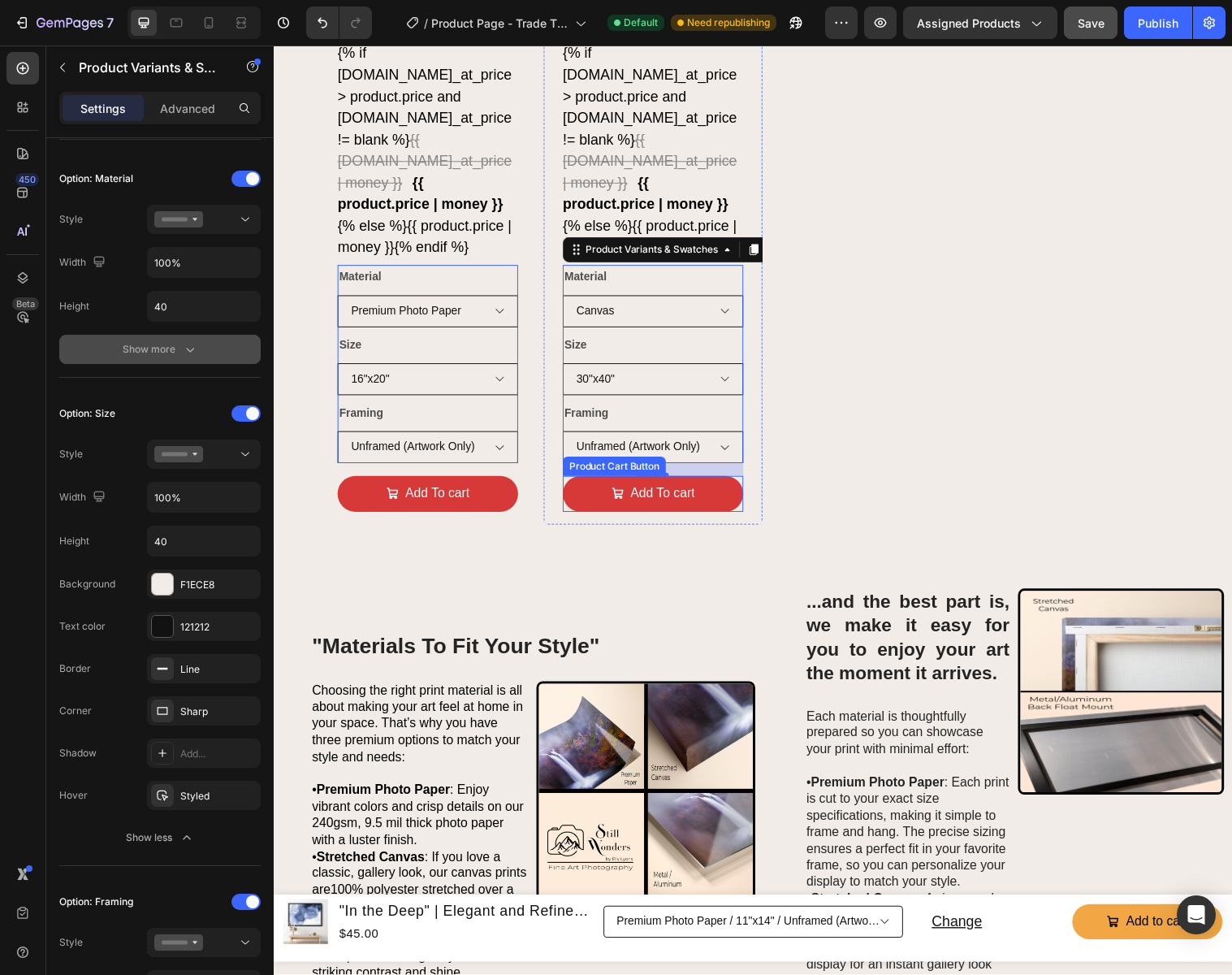
click at [522, 507] on button "Add To cart" at bounding box center [431, 502] width 184 height 37
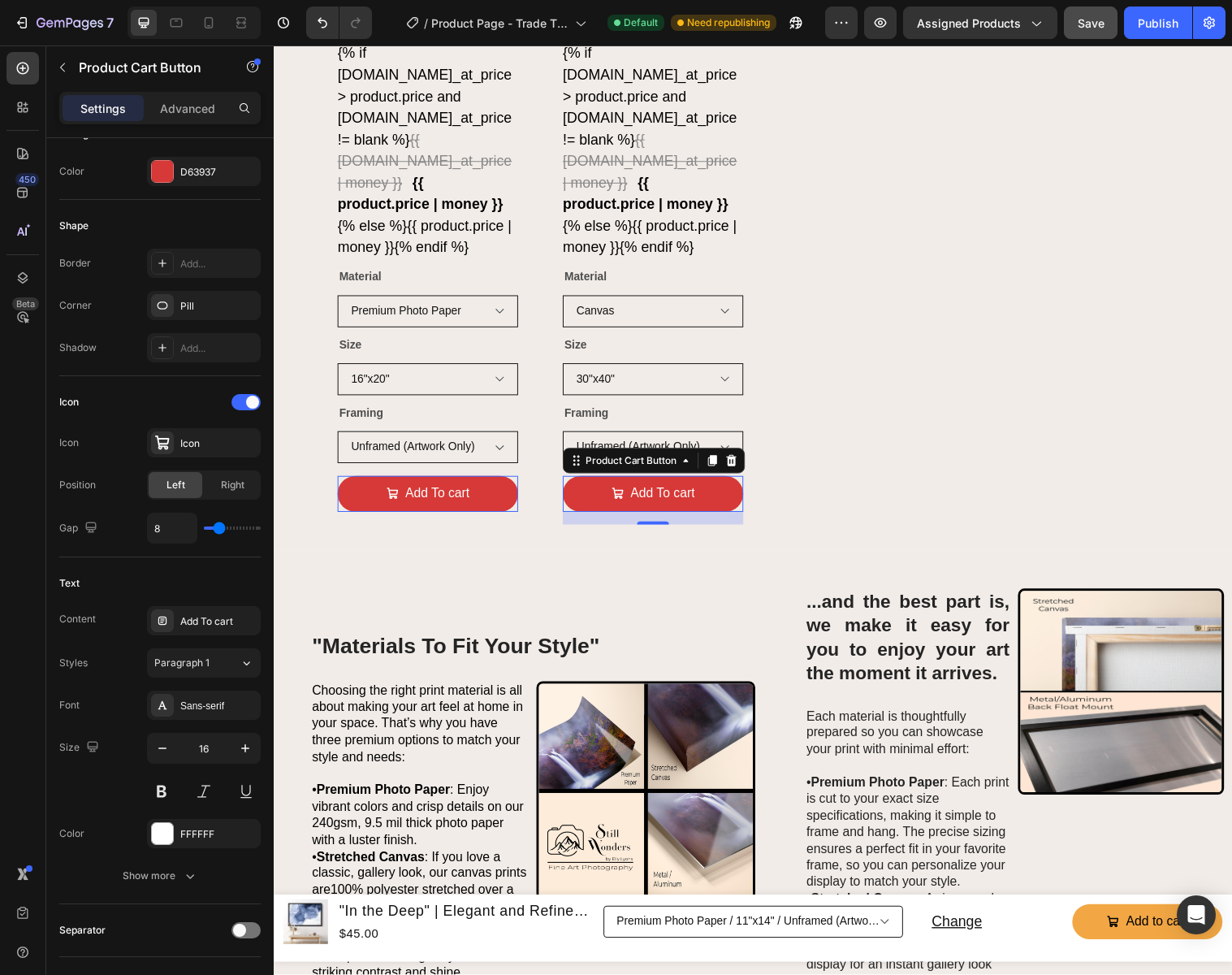
scroll to position [0, 0]
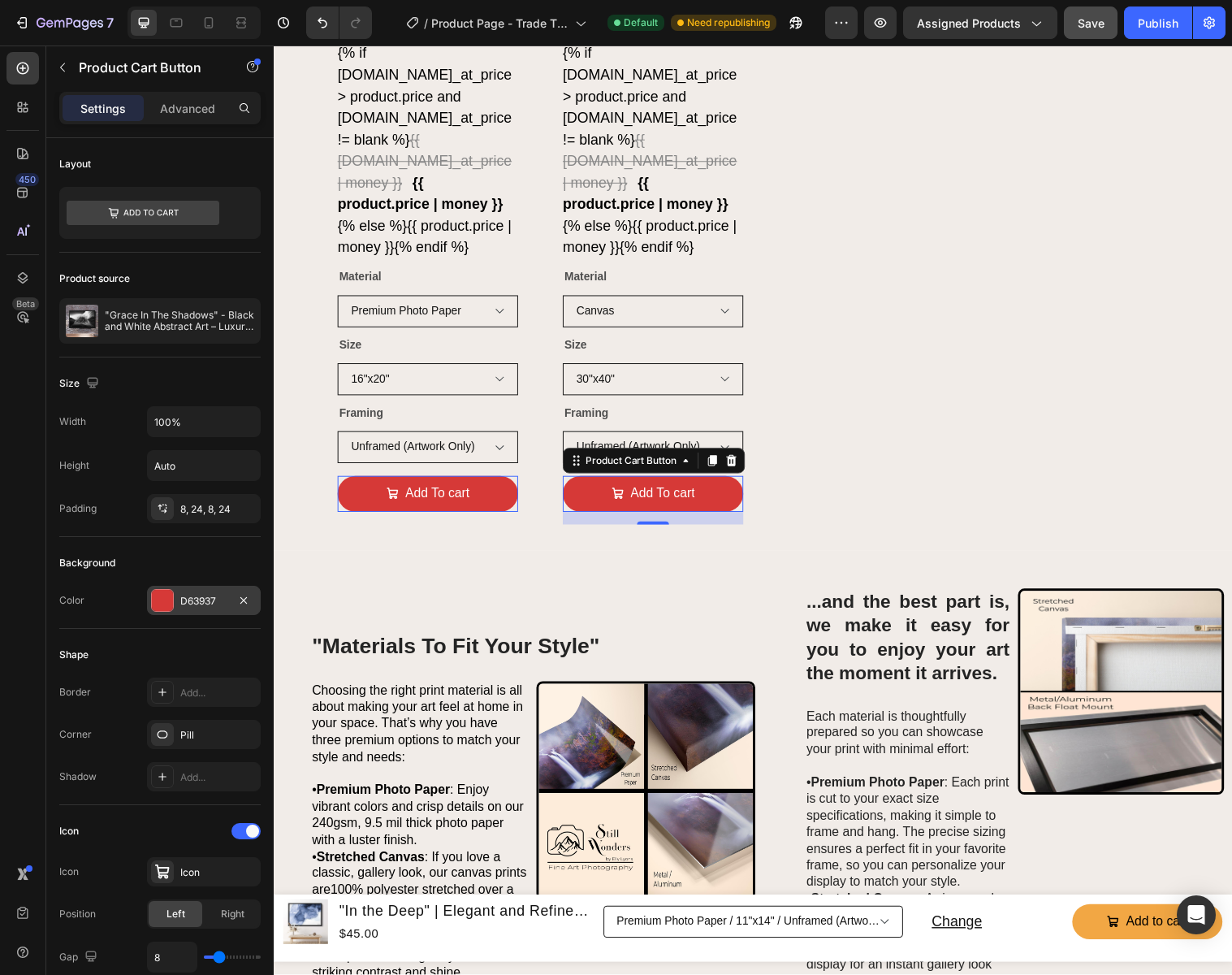
click at [227, 598] on div "D63937" at bounding box center [203, 600] width 113 height 29
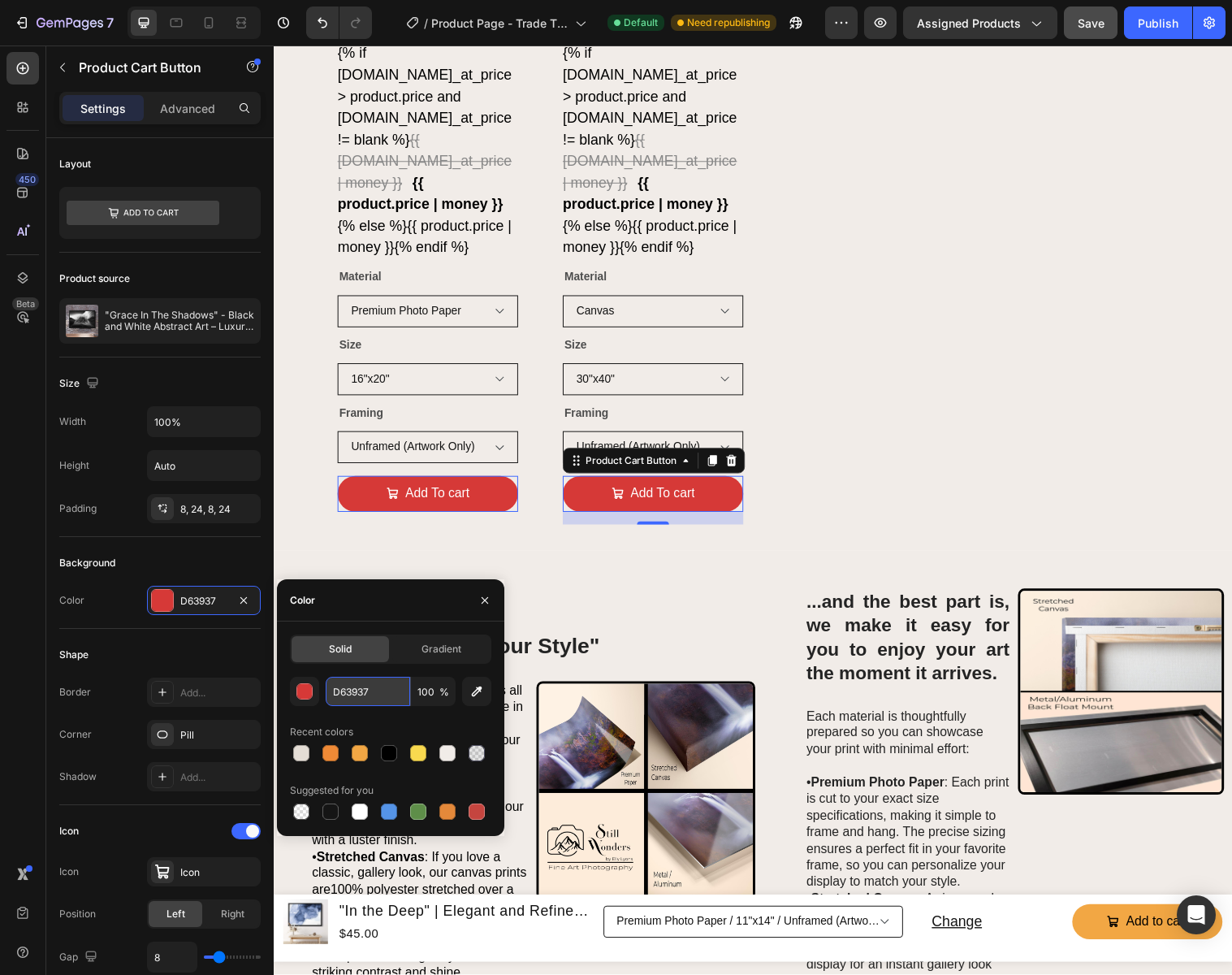
click at [376, 693] on input "D63937" at bounding box center [367, 691] width 84 height 29
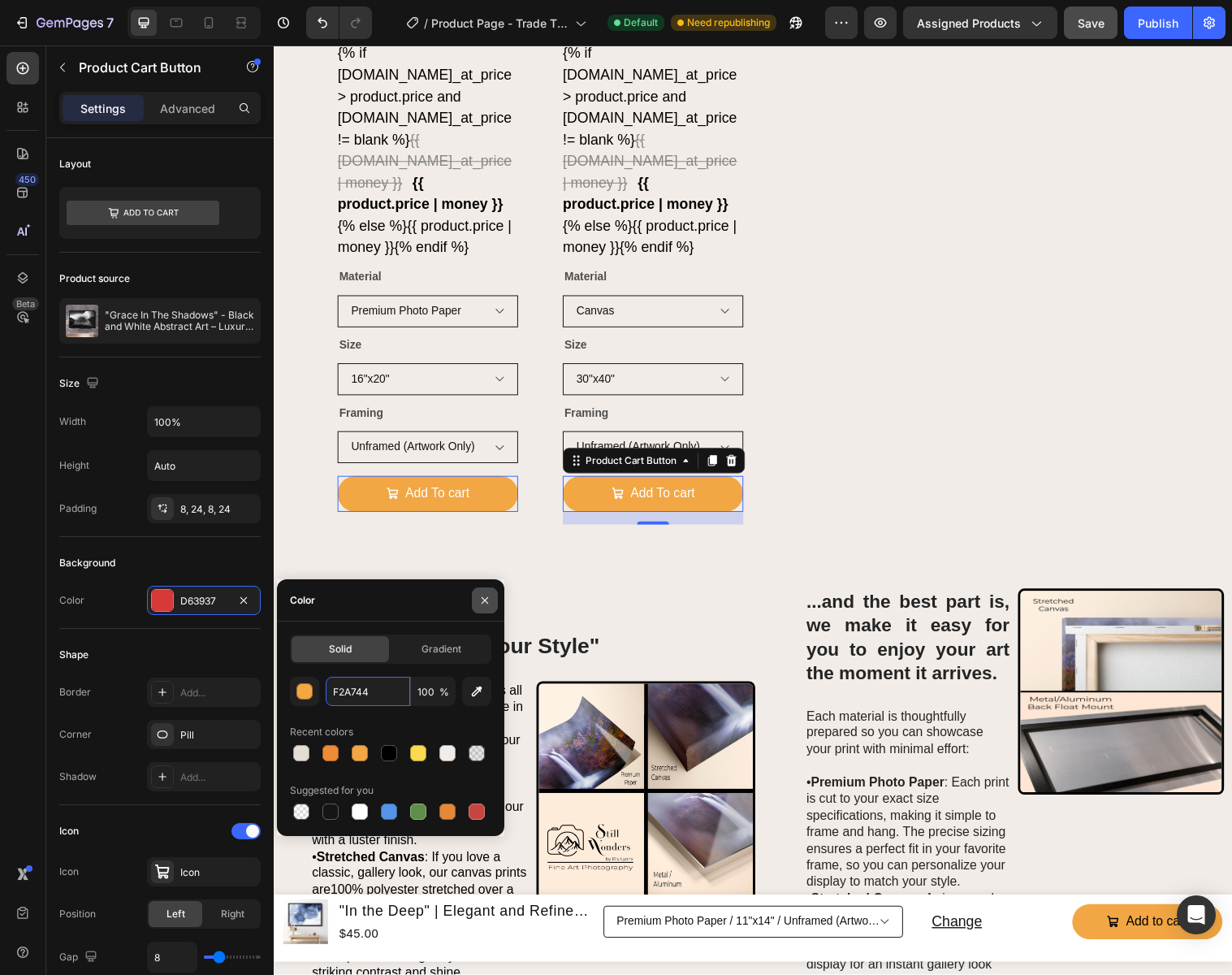
type input "F2A744"
drag, startPoint x: 484, startPoint y: 599, endPoint x: 185, endPoint y: 569, distance: 300.5
click at [484, 599] on icon "button" at bounding box center [484, 599] width 7 height 7
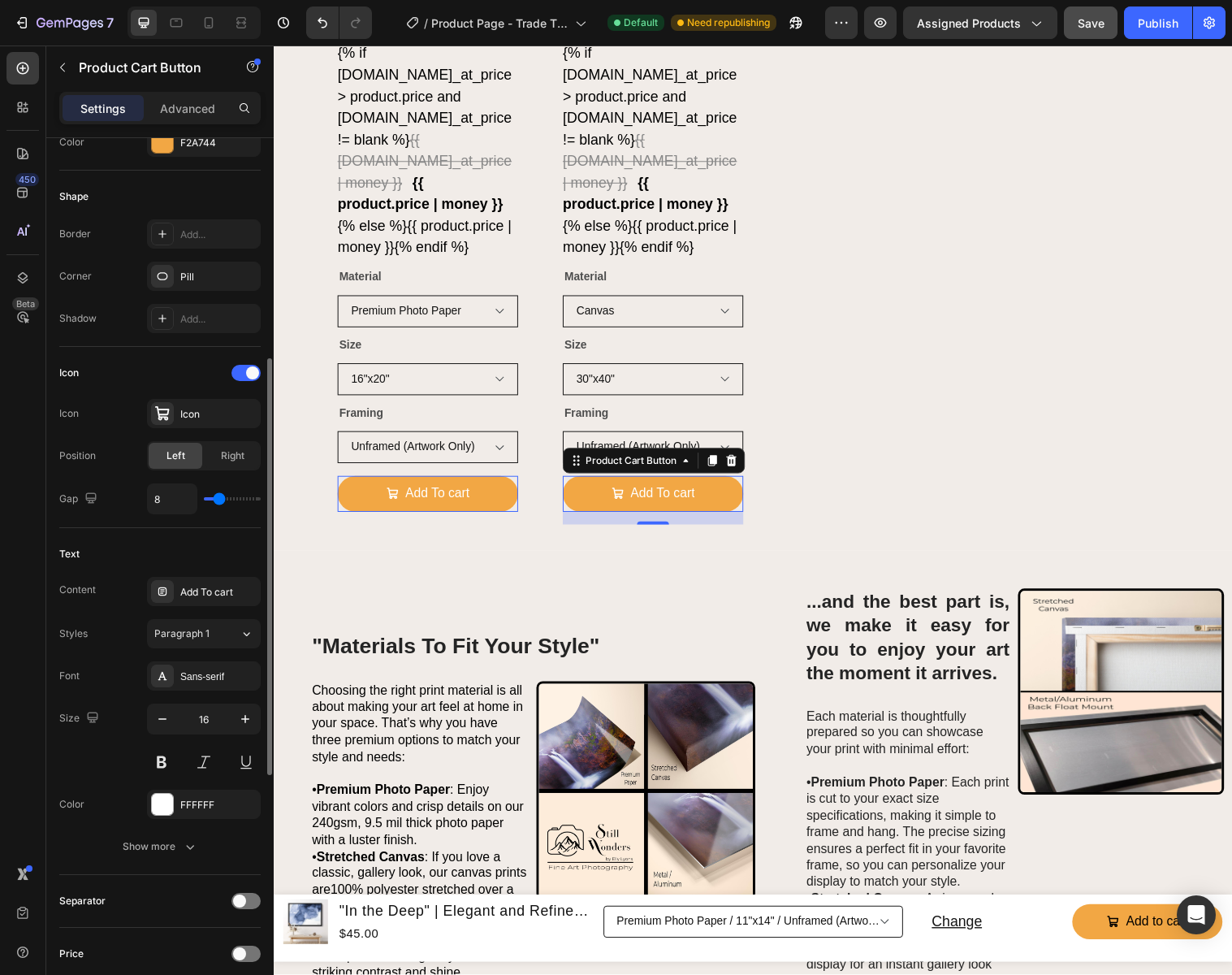
scroll to position [462, 0]
click at [209, 794] on div "FFFFFF" at bounding box center [203, 801] width 47 height 15
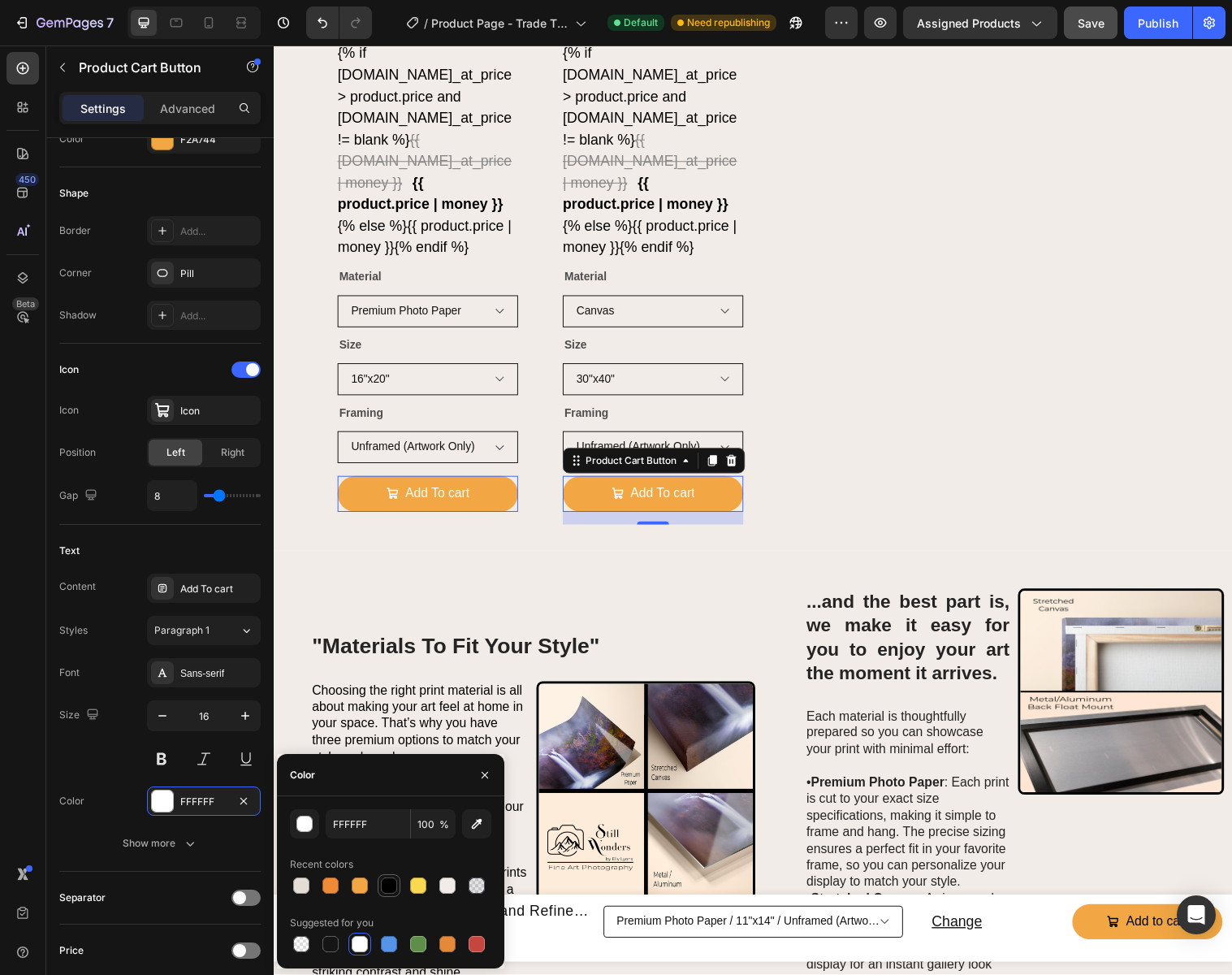
click at [386, 882] on div at bounding box center [388, 885] width 16 height 16
type input "000000"
click at [488, 775] on icon "button" at bounding box center [484, 775] width 13 height 13
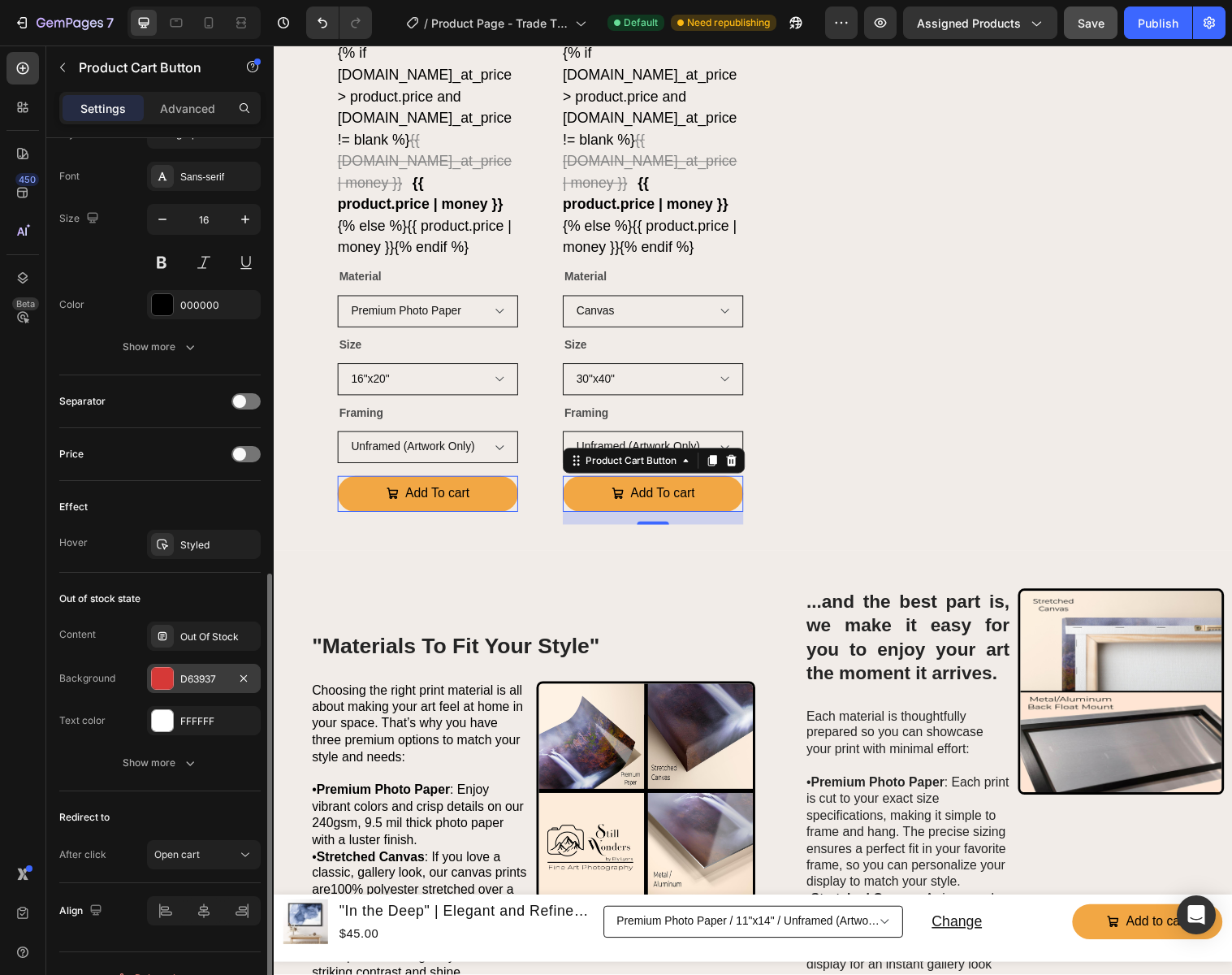
scroll to position [959, 0]
click at [193, 680] on div "D63937" at bounding box center [203, 678] width 47 height 15
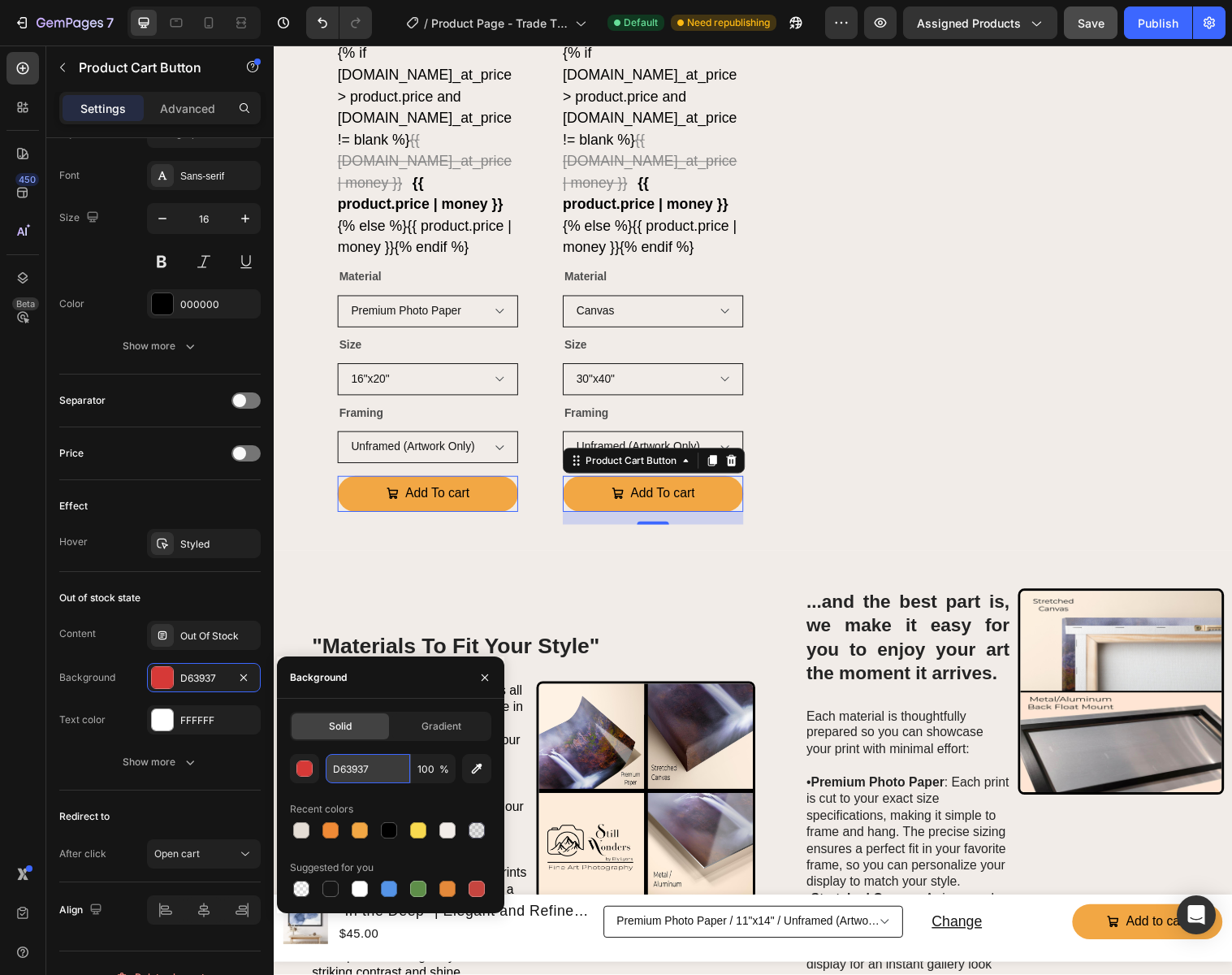
click at [0, 0] on input "D63937" at bounding box center [0, 0] width 0 height 0
paste input "F1ECE8"
click at [0, 0] on input "F1ECE8" at bounding box center [0, 0] width 0 height 0
type input "F2A744"
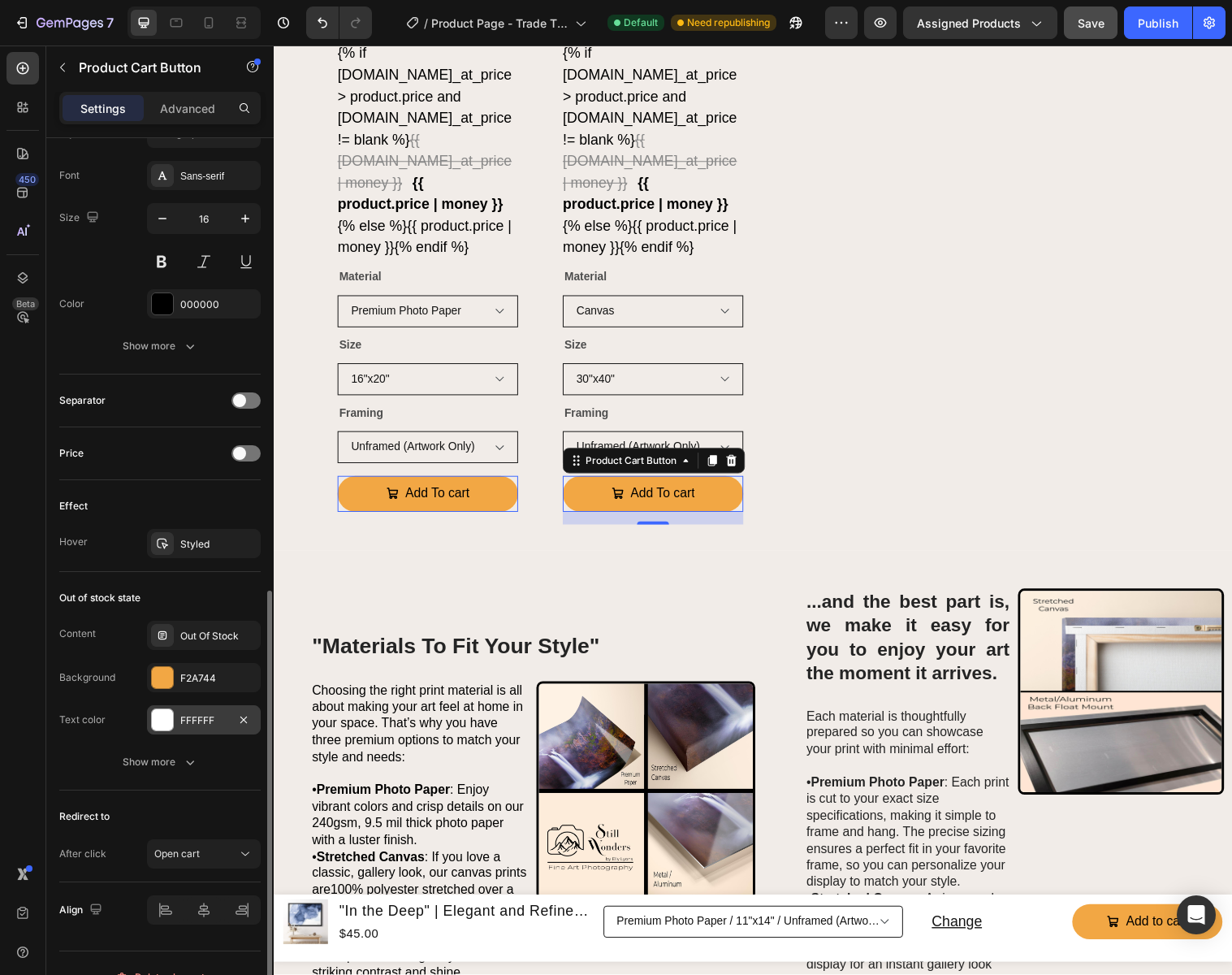
click at [202, 723] on div "FFFFFF" at bounding box center [203, 720] width 47 height 15
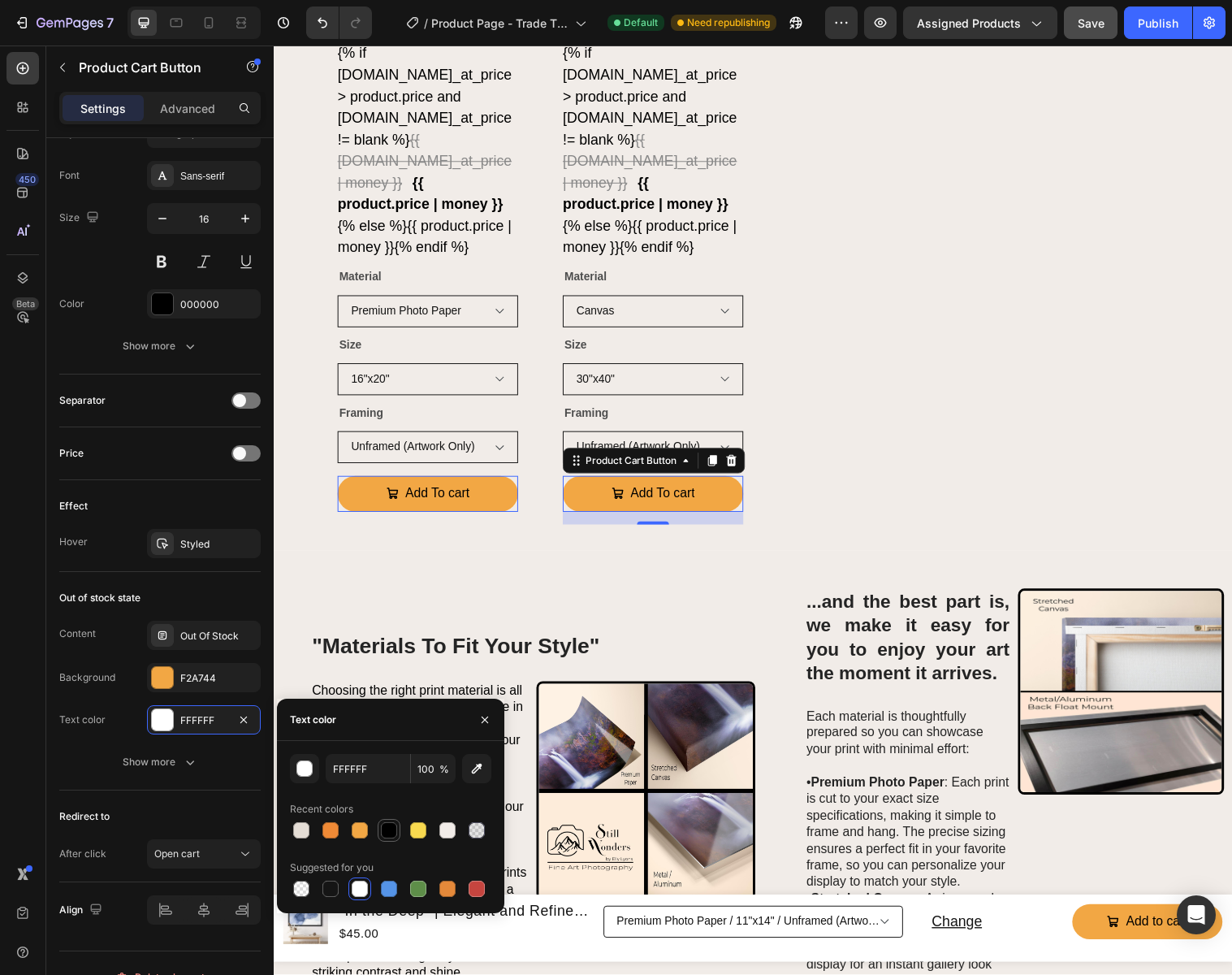
click at [386, 830] on div at bounding box center [388, 830] width 16 height 16
type input "000000"
drag, startPoint x: 486, startPoint y: 716, endPoint x: 213, endPoint y: 686, distance: 274.6
click at [486, 716] on icon "button" at bounding box center [484, 719] width 13 height 13
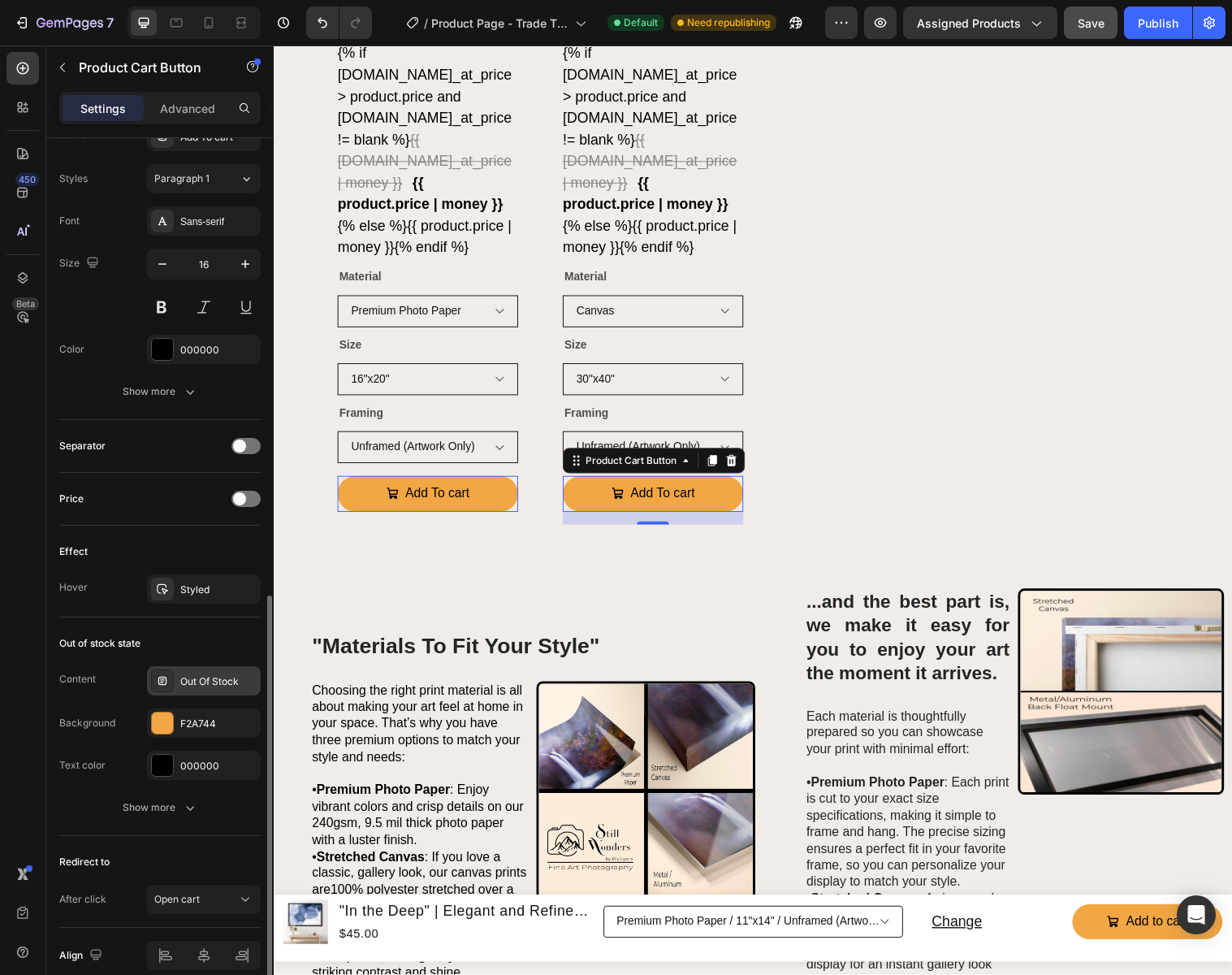
scroll to position [908, 0]
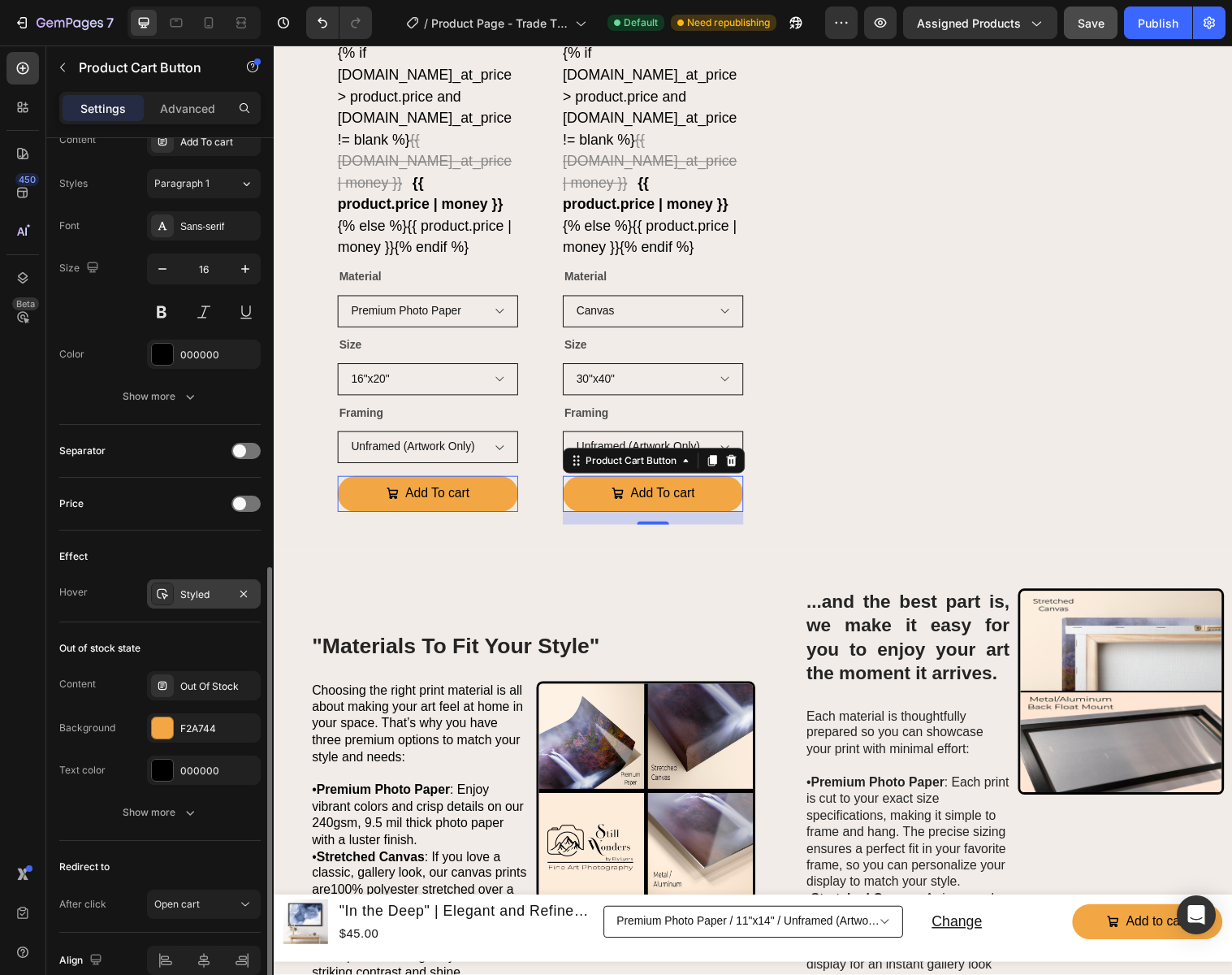
click at [199, 598] on div "Styled" at bounding box center [203, 594] width 47 height 15
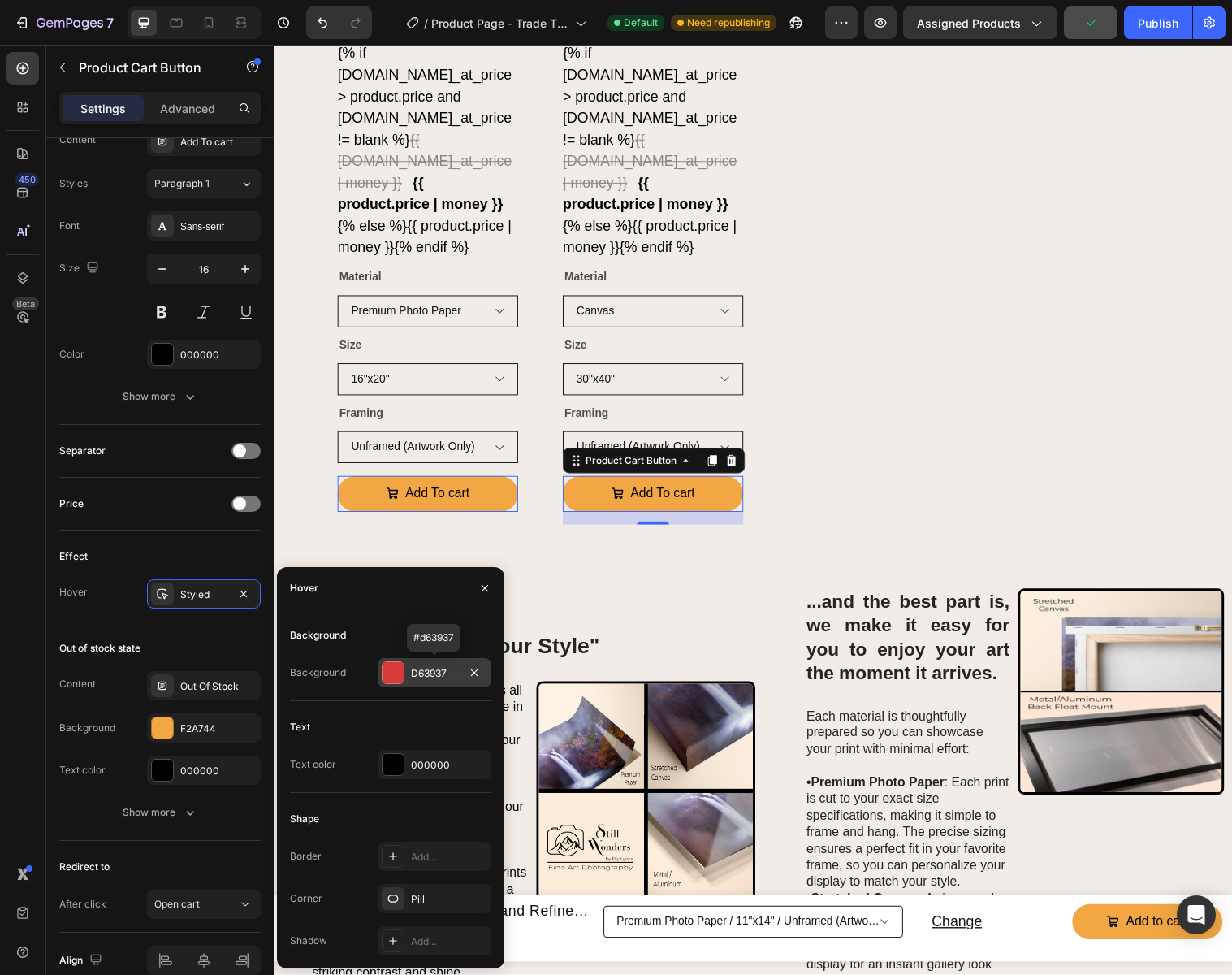
click at [449, 673] on div "D63937" at bounding box center [435, 673] width 47 height 15
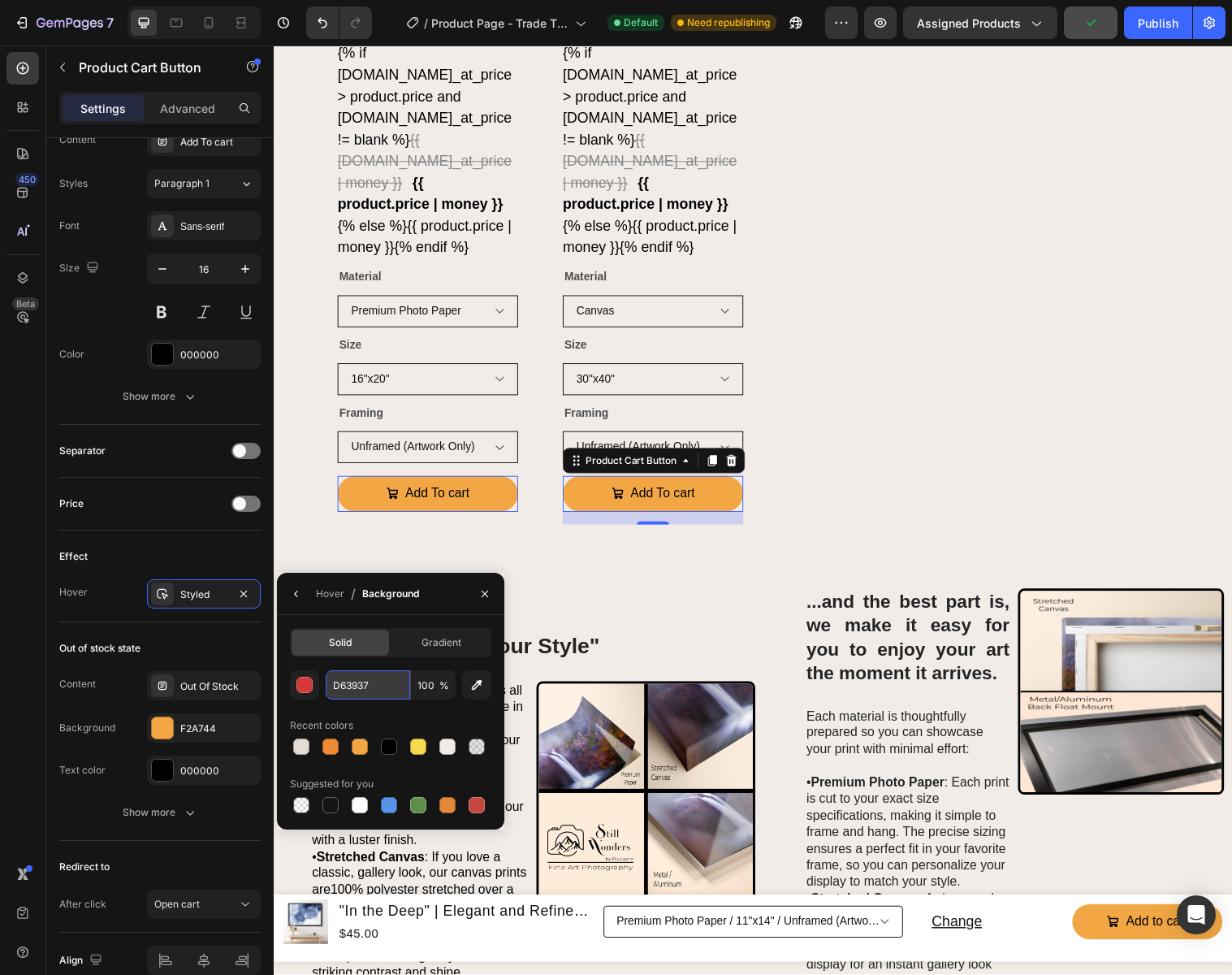
click at [0, 0] on input "D63937" at bounding box center [0, 0] width 0 height 0
type input "EF8A36"
drag, startPoint x: 488, startPoint y: 594, endPoint x: 232, endPoint y: 594, distance: 256.0
click at [488, 594] on icon "button" at bounding box center [484, 594] width 13 height 13
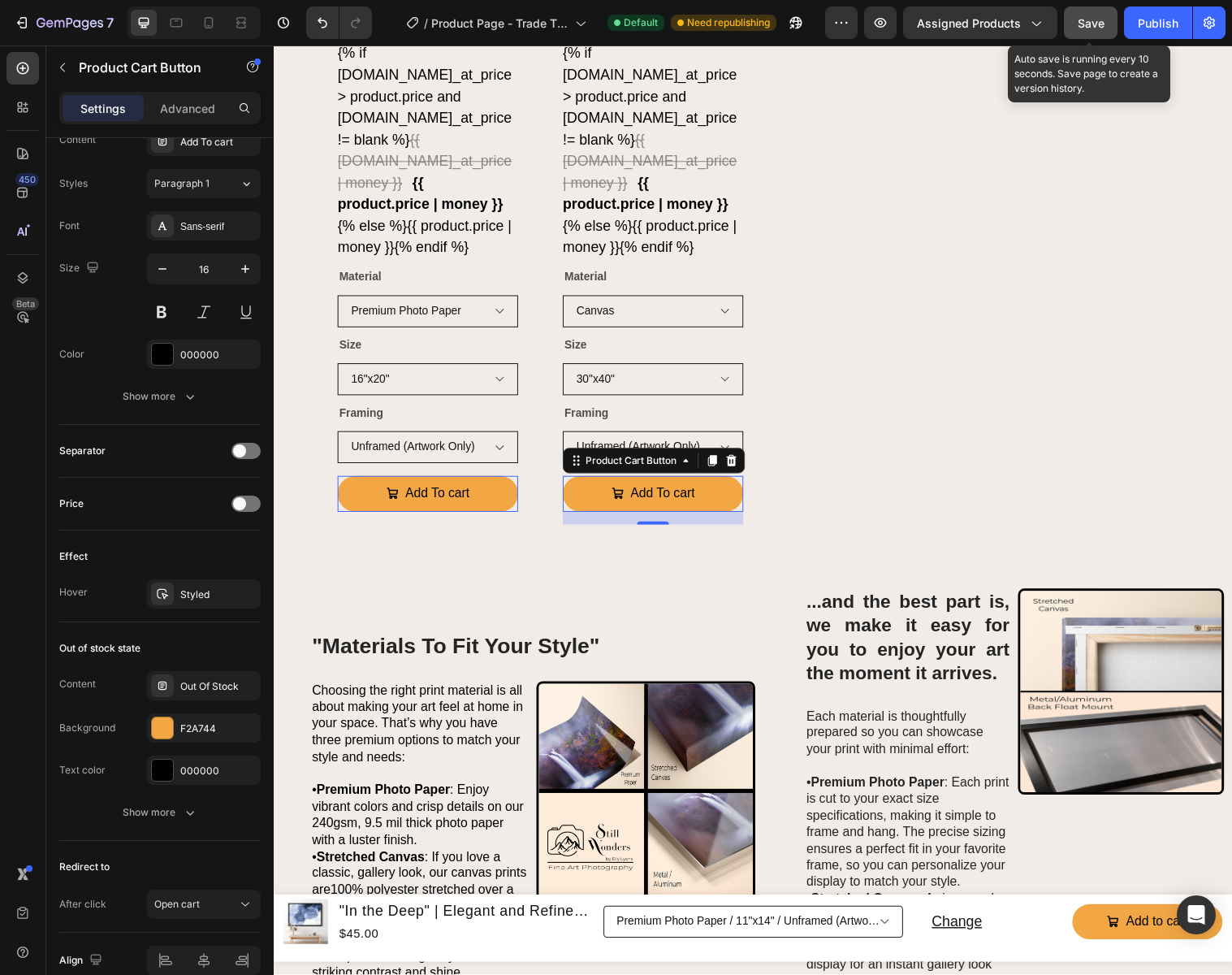
click at [1095, 26] on span "Save" at bounding box center [1091, 23] width 27 height 14
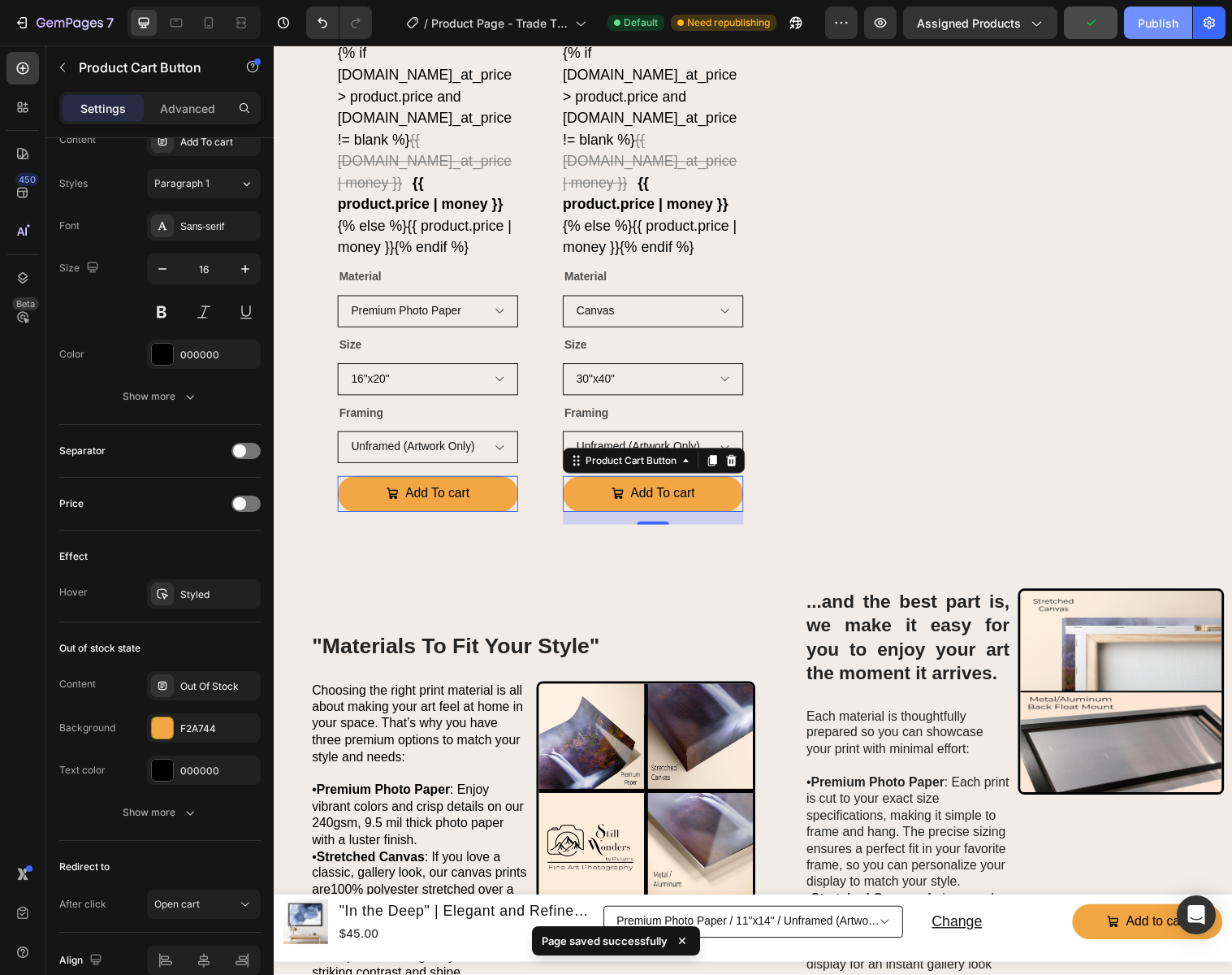
click at [1162, 26] on div "Publish" at bounding box center [1157, 23] width 41 height 17
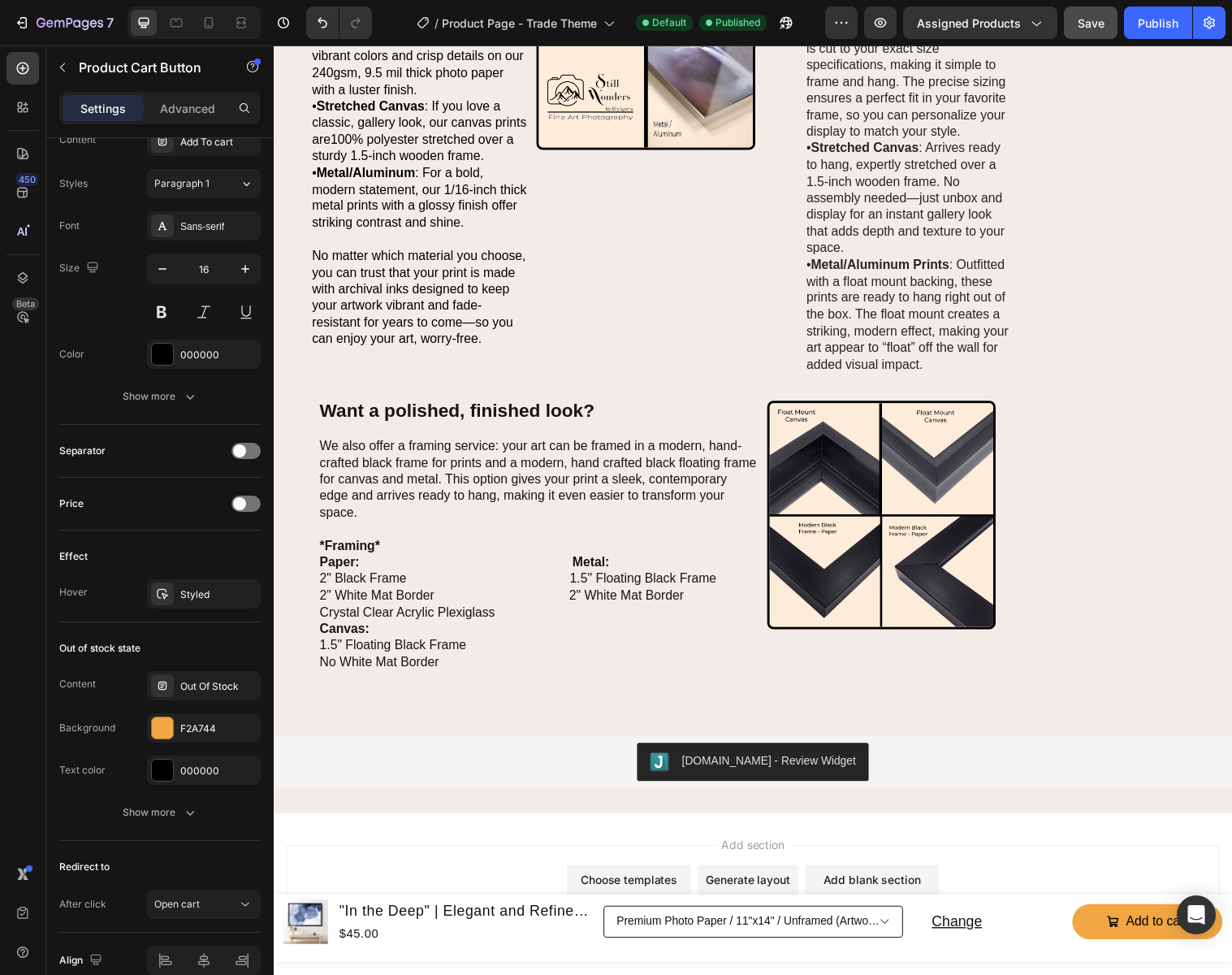
scroll to position [2024, 0]
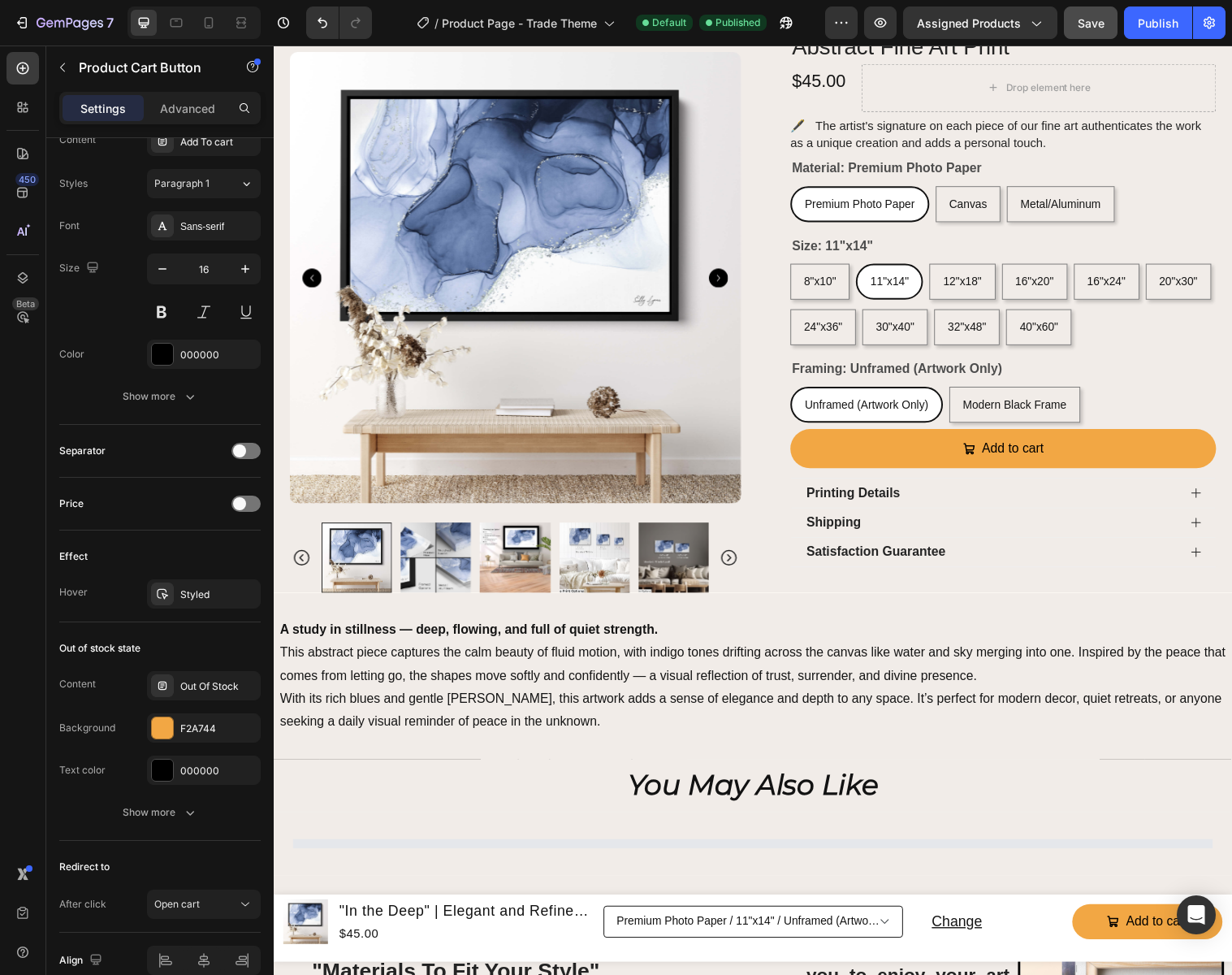
select select "16"x20""
select select "Canvas"
select select "30"x40""
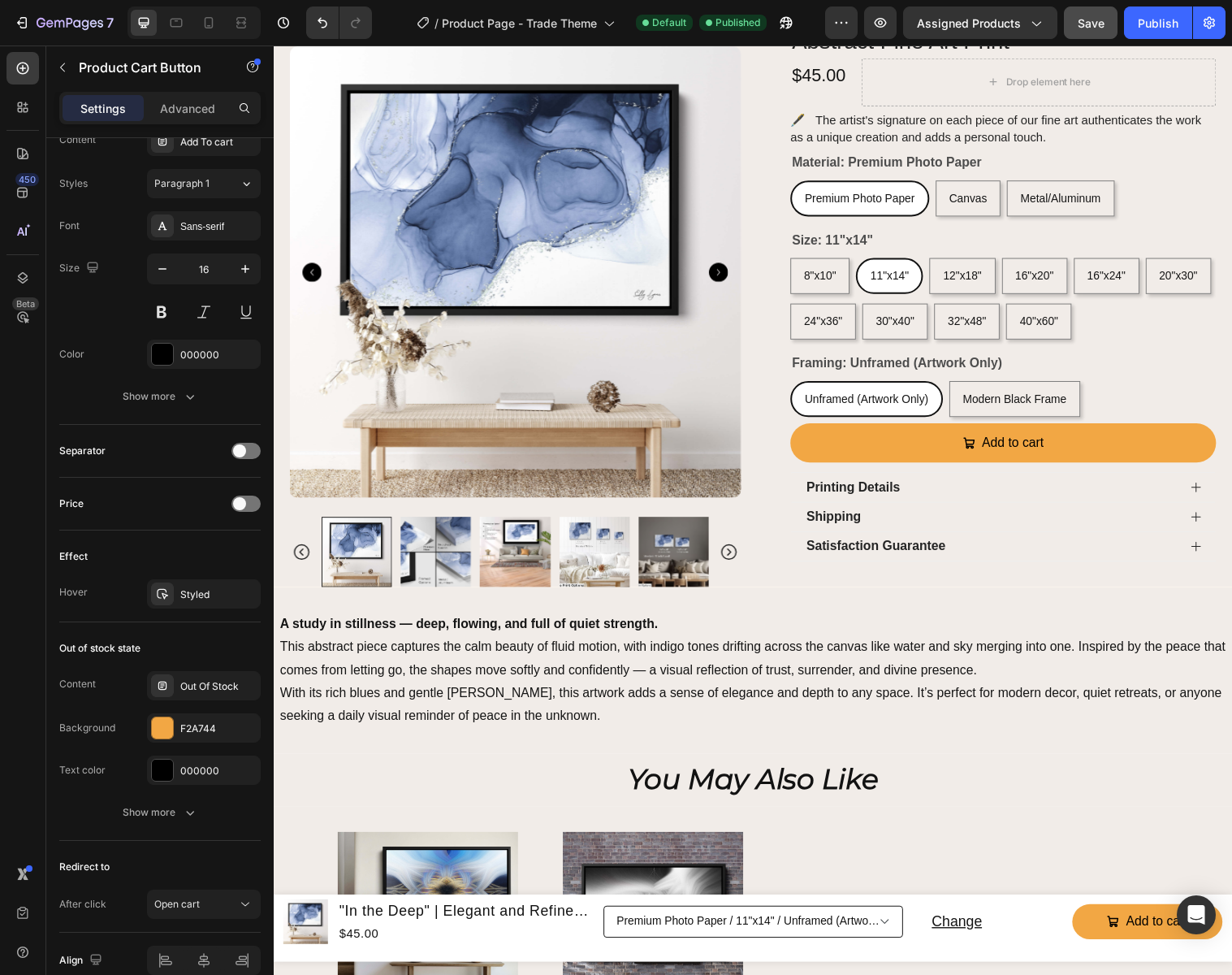
scroll to position [0, 0]
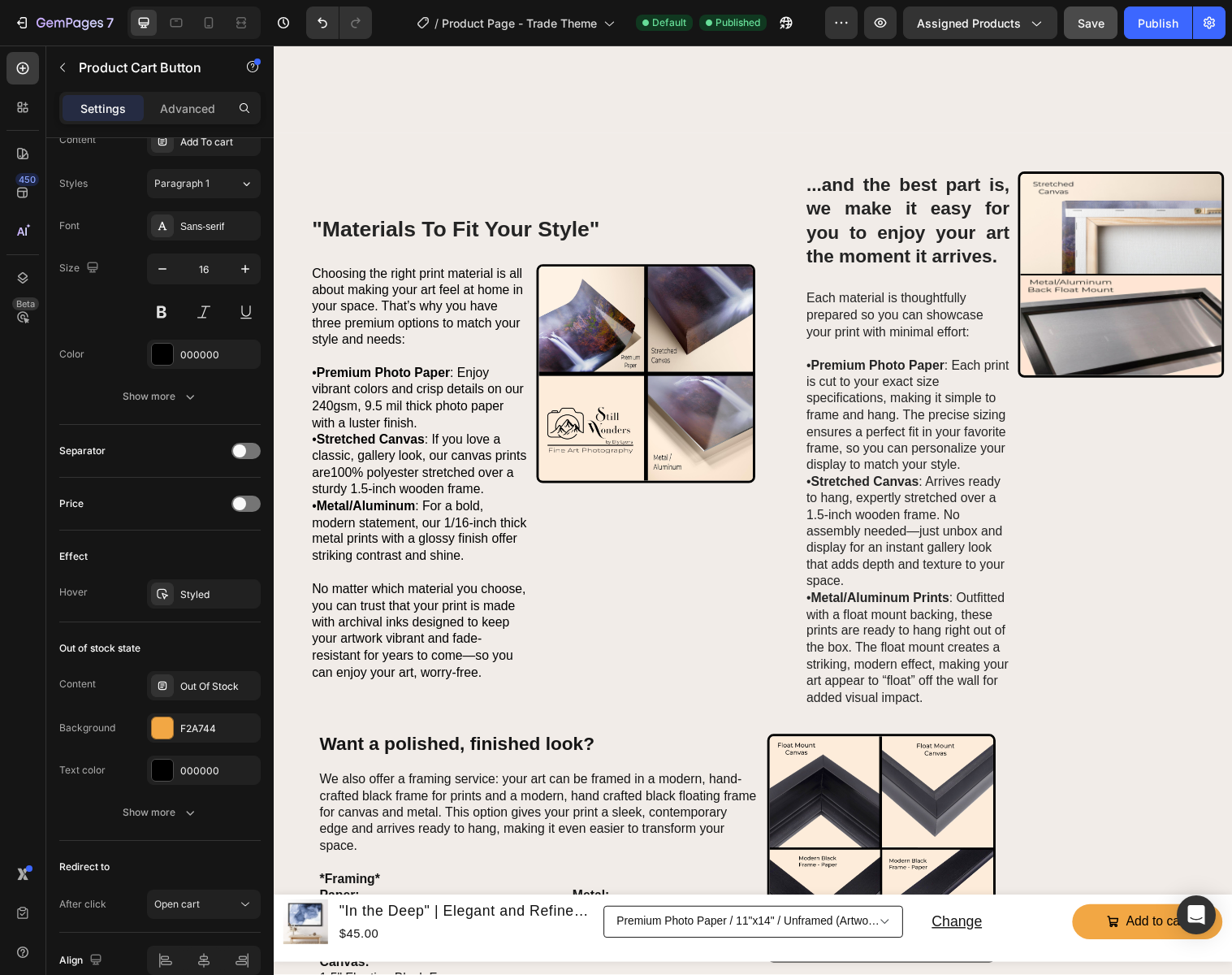
select select "16"x20""
select select "Canvas"
select select "30"x40""
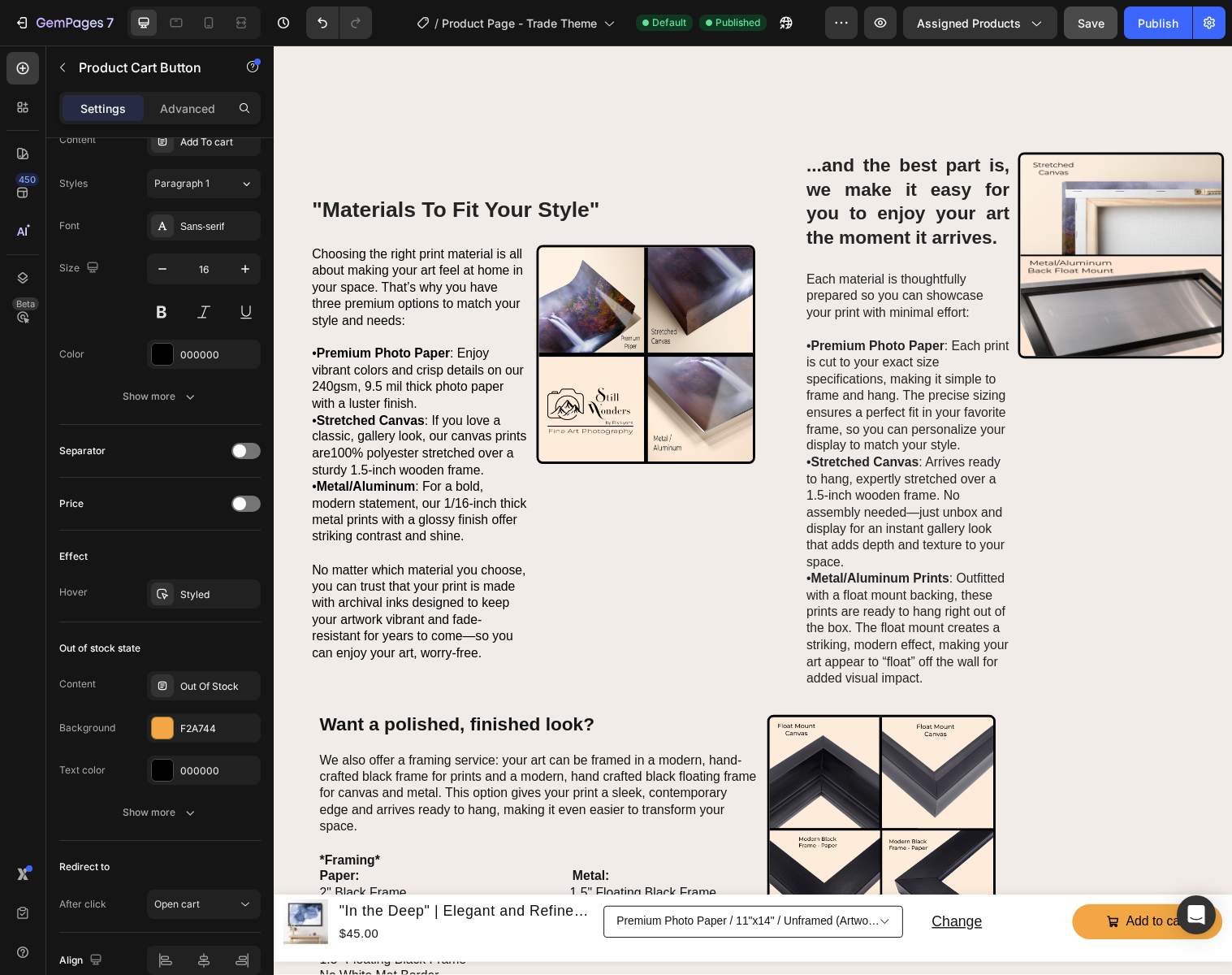
select select "16"x20""
select select "Canvas"
select select "30"x40""
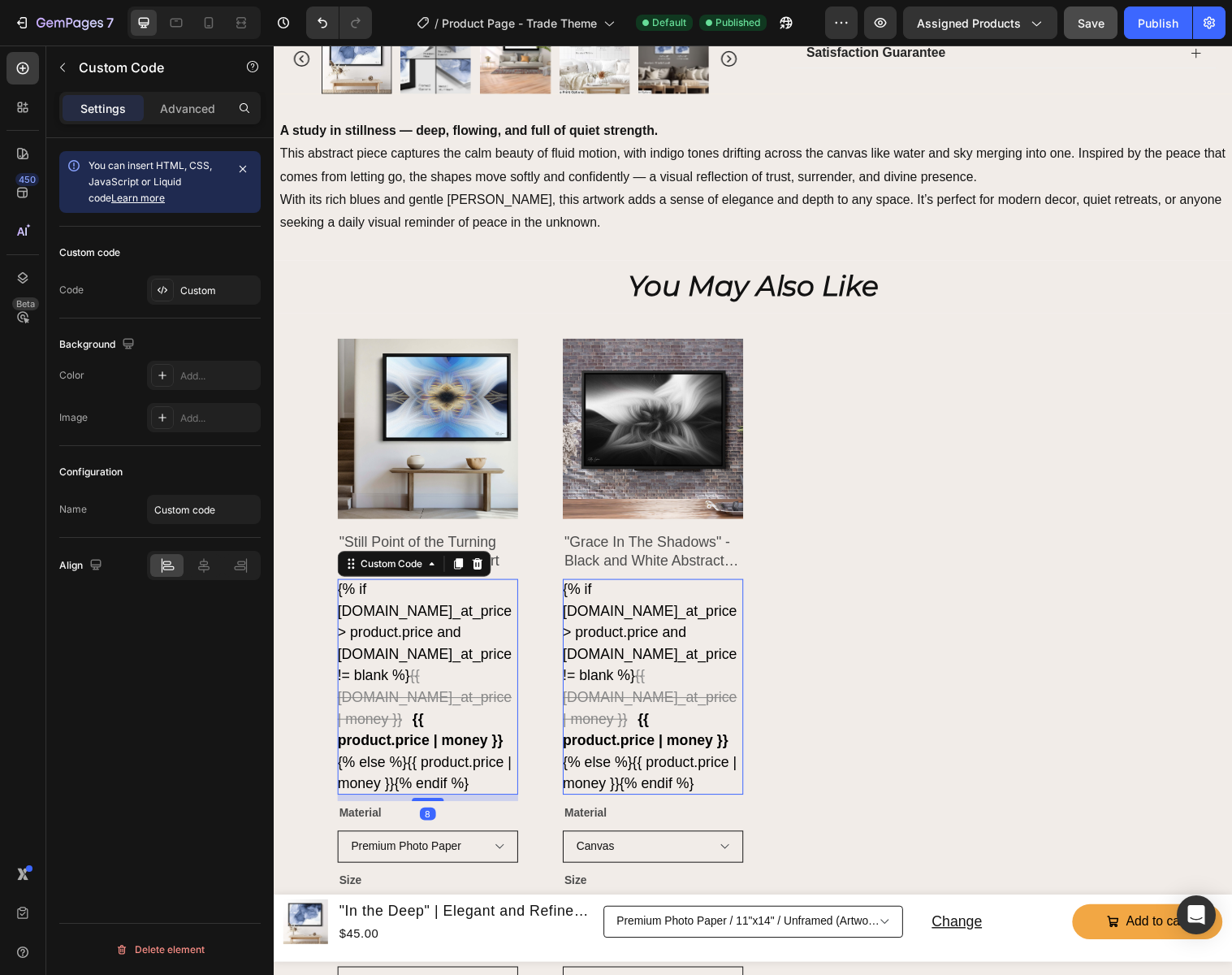
click at [428, 686] on div "{% if [DOMAIN_NAME]_at_price > product.price and [DOMAIN_NAME]_at_price != blan…" at bounding box center [431, 697] width 184 height 220
click at [482, 572] on icon at bounding box center [480, 572] width 13 height 13
click at [380, 708] on span "{{ [DOMAIN_NAME]_at_price | money }}" at bounding box center [427, 709] width 177 height 60
click at [487, 577] on icon at bounding box center [480, 572] width 13 height 13
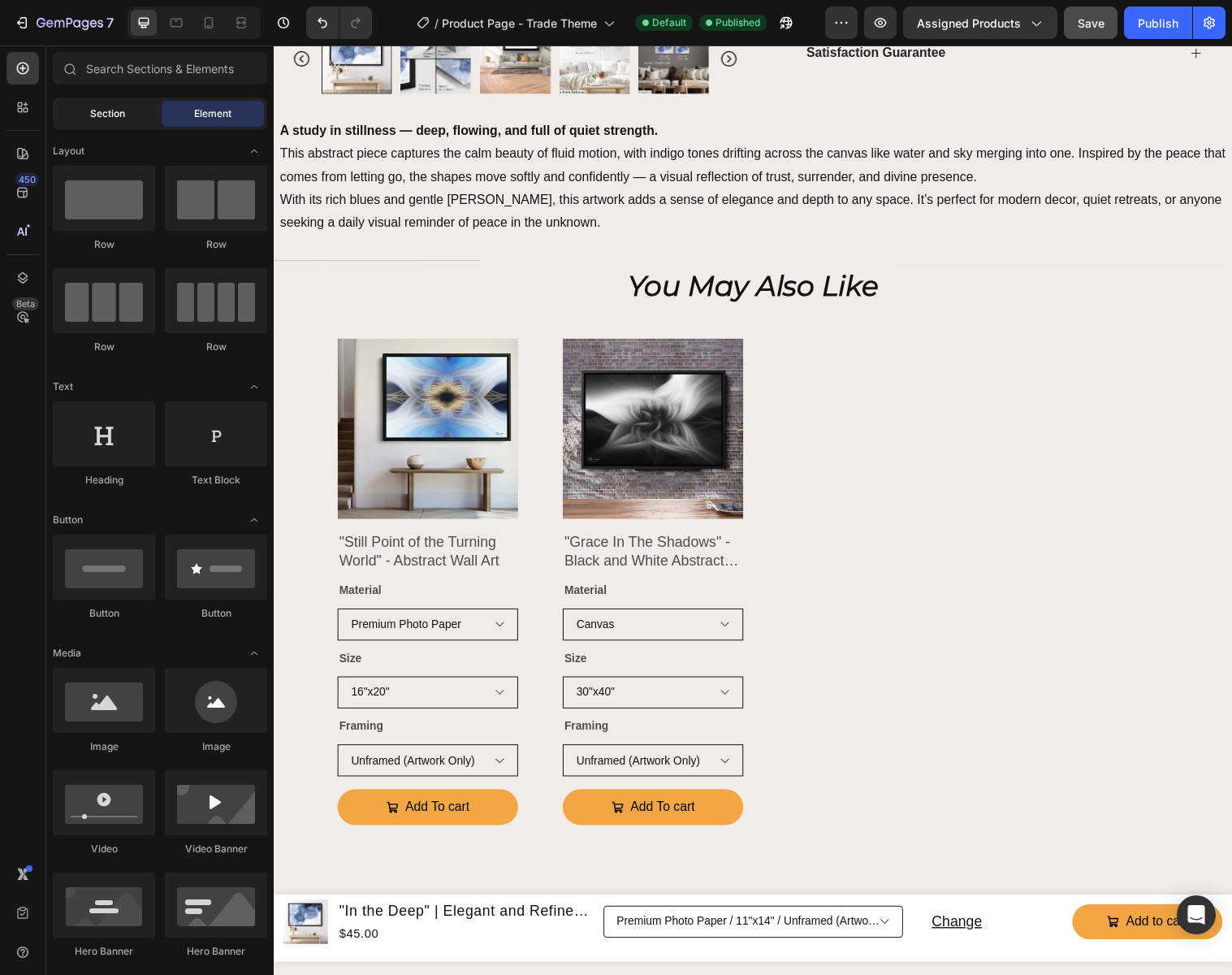
click at [106, 113] on span "Section" at bounding box center [107, 113] width 35 height 15
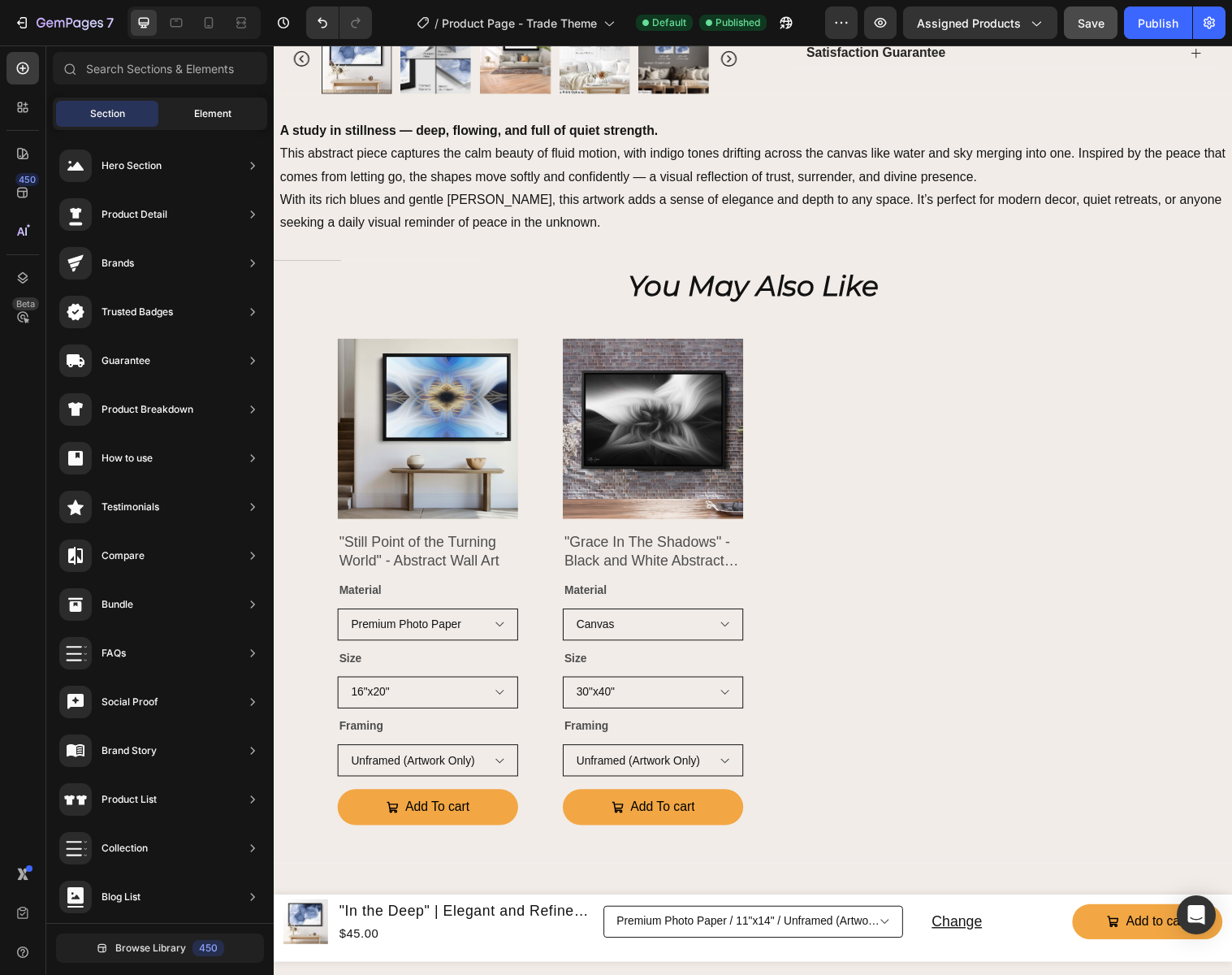
click at [238, 111] on div "Element" at bounding box center [213, 113] width 103 height 26
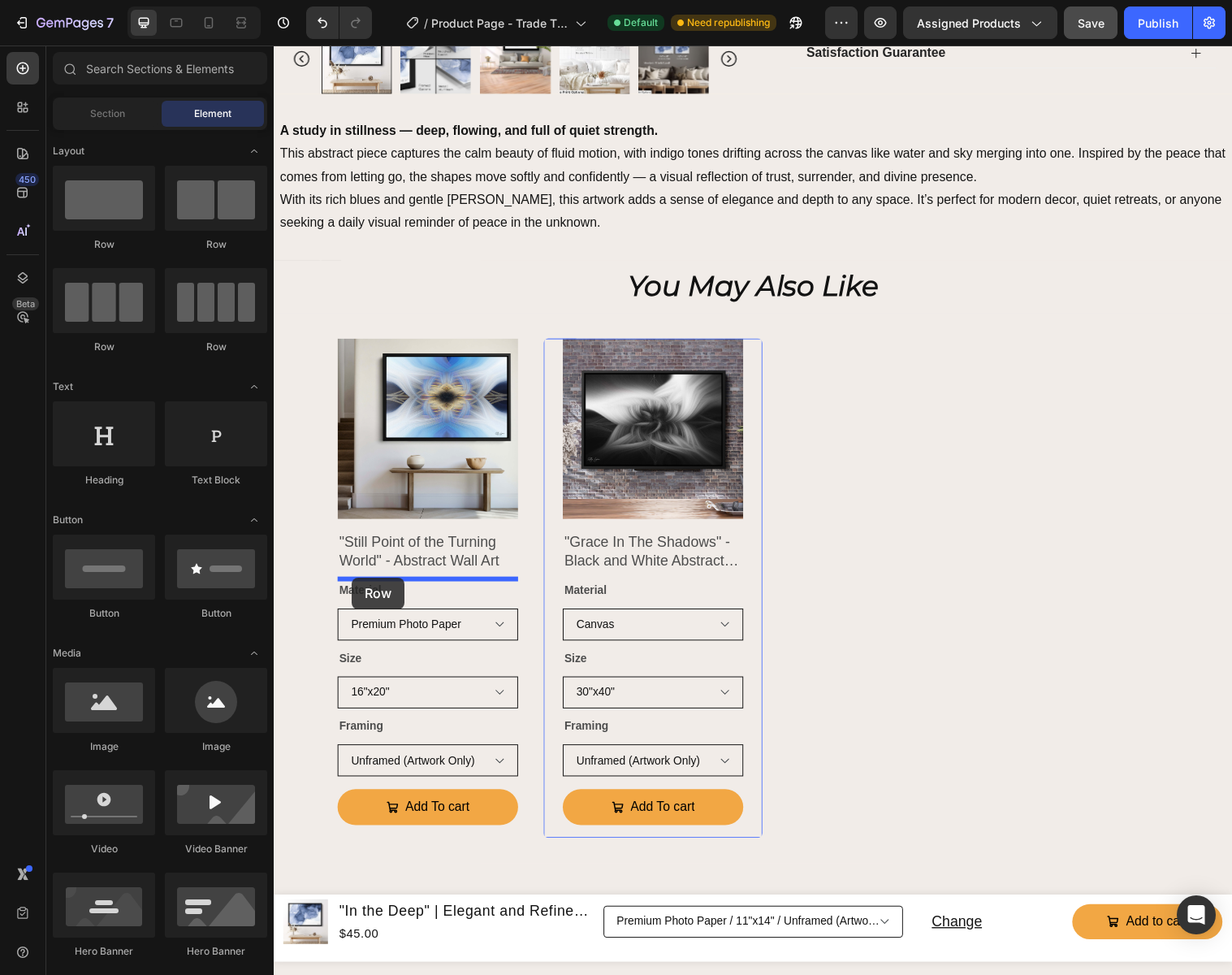
drag, startPoint x: 471, startPoint y: 250, endPoint x: 353, endPoint y: 586, distance: 356.1
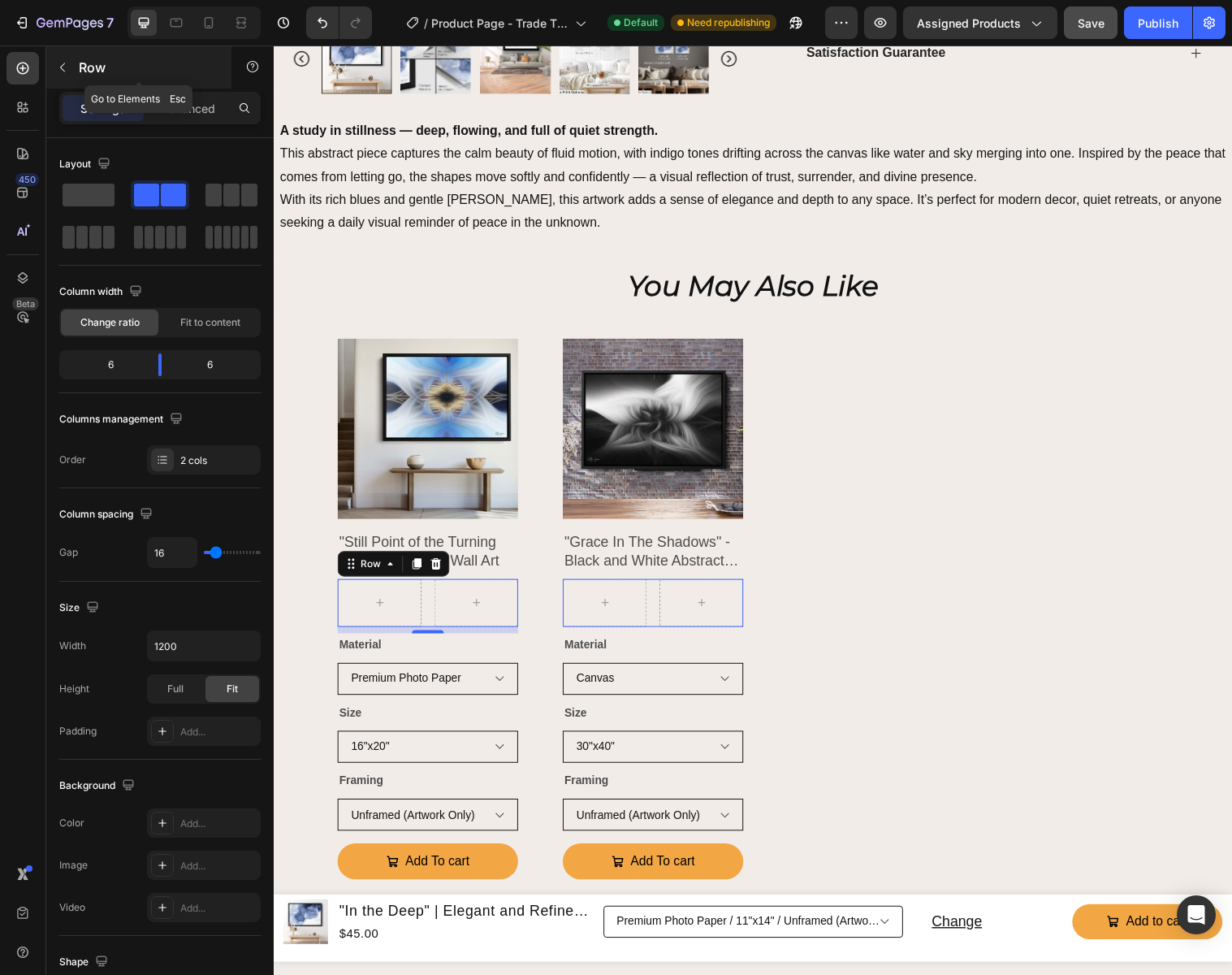
click at [67, 68] on icon "button" at bounding box center [62, 67] width 13 height 13
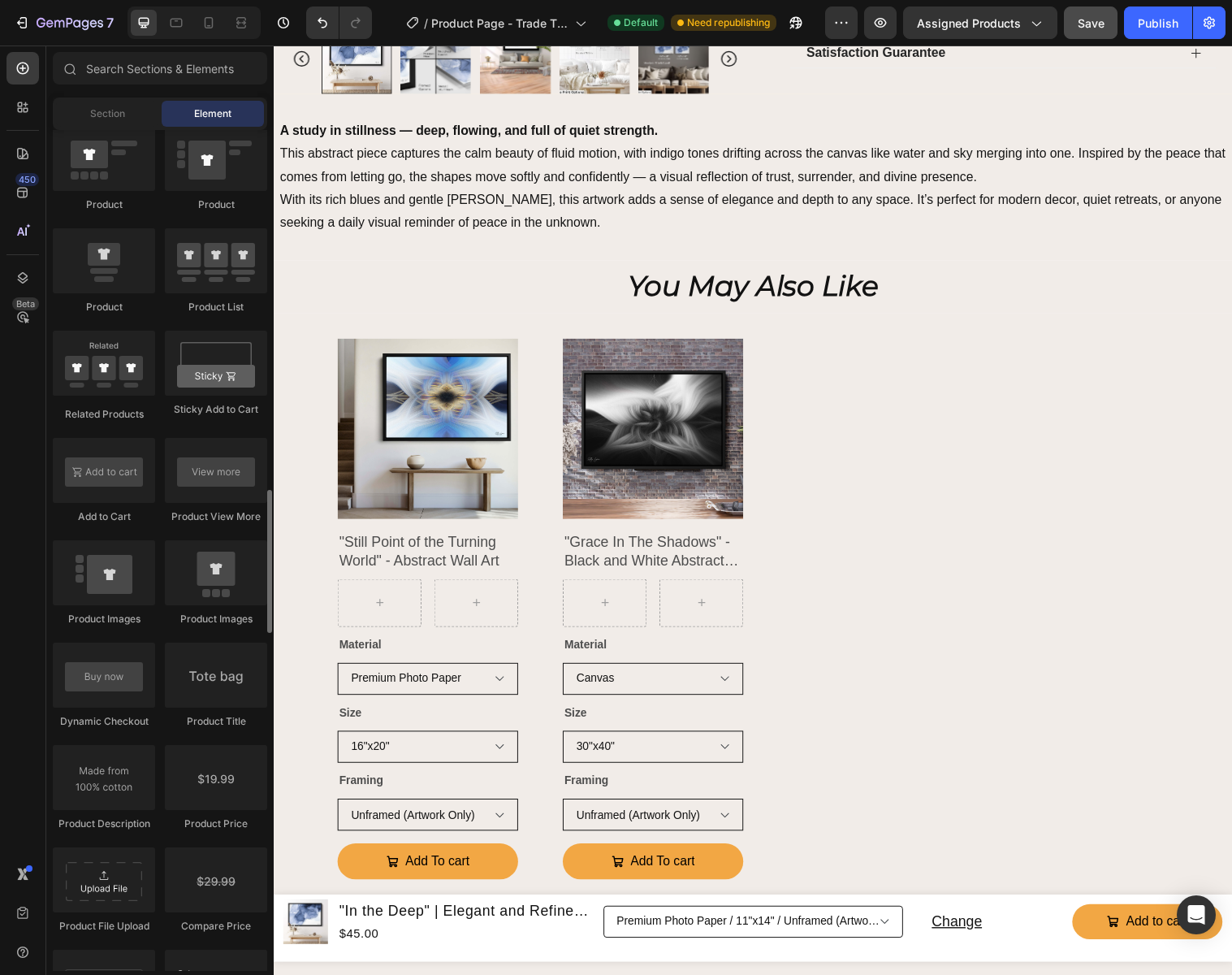
scroll to position [2133, 0]
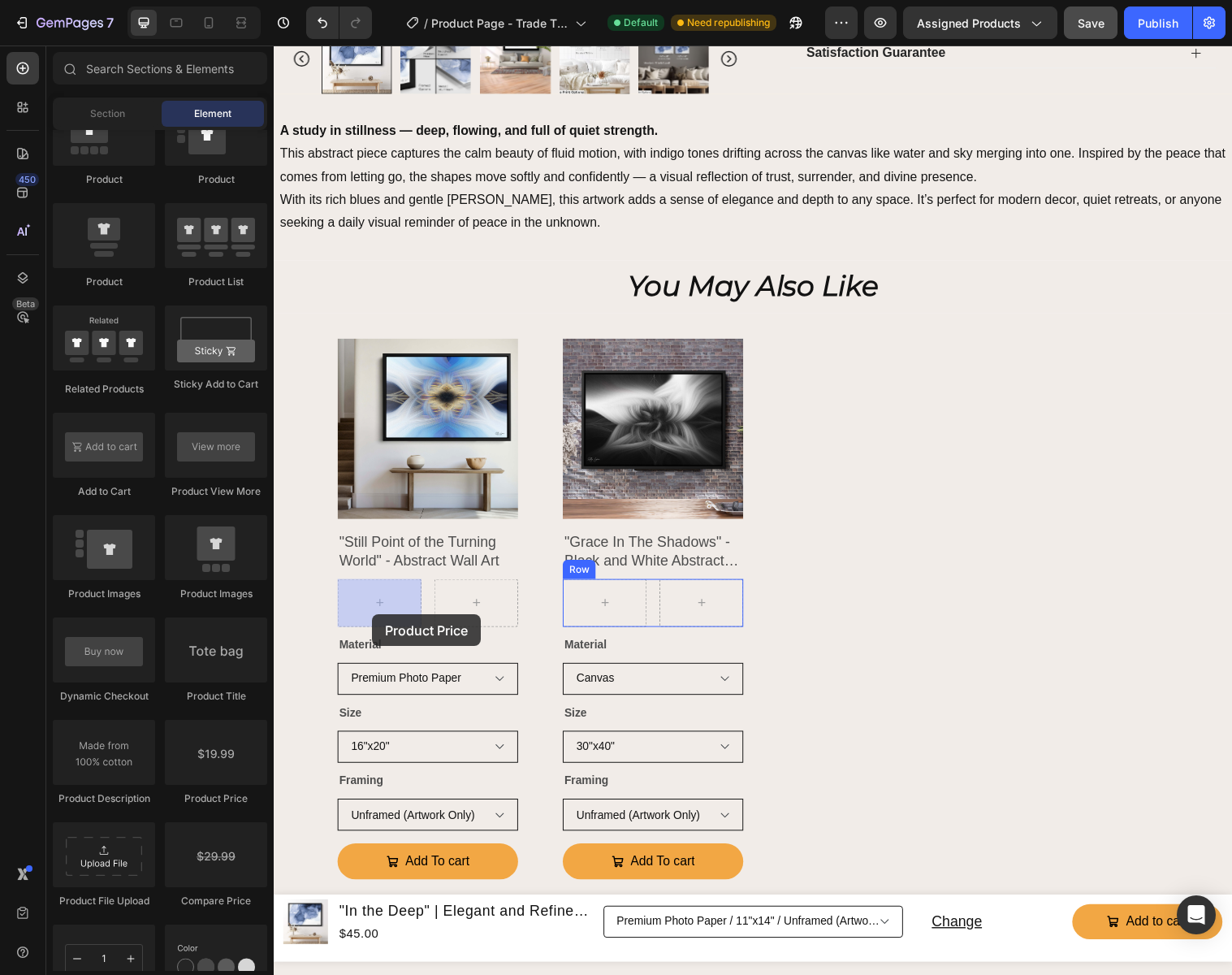
drag, startPoint x: 496, startPoint y: 807, endPoint x: 577, endPoint y: 658, distance: 169.6
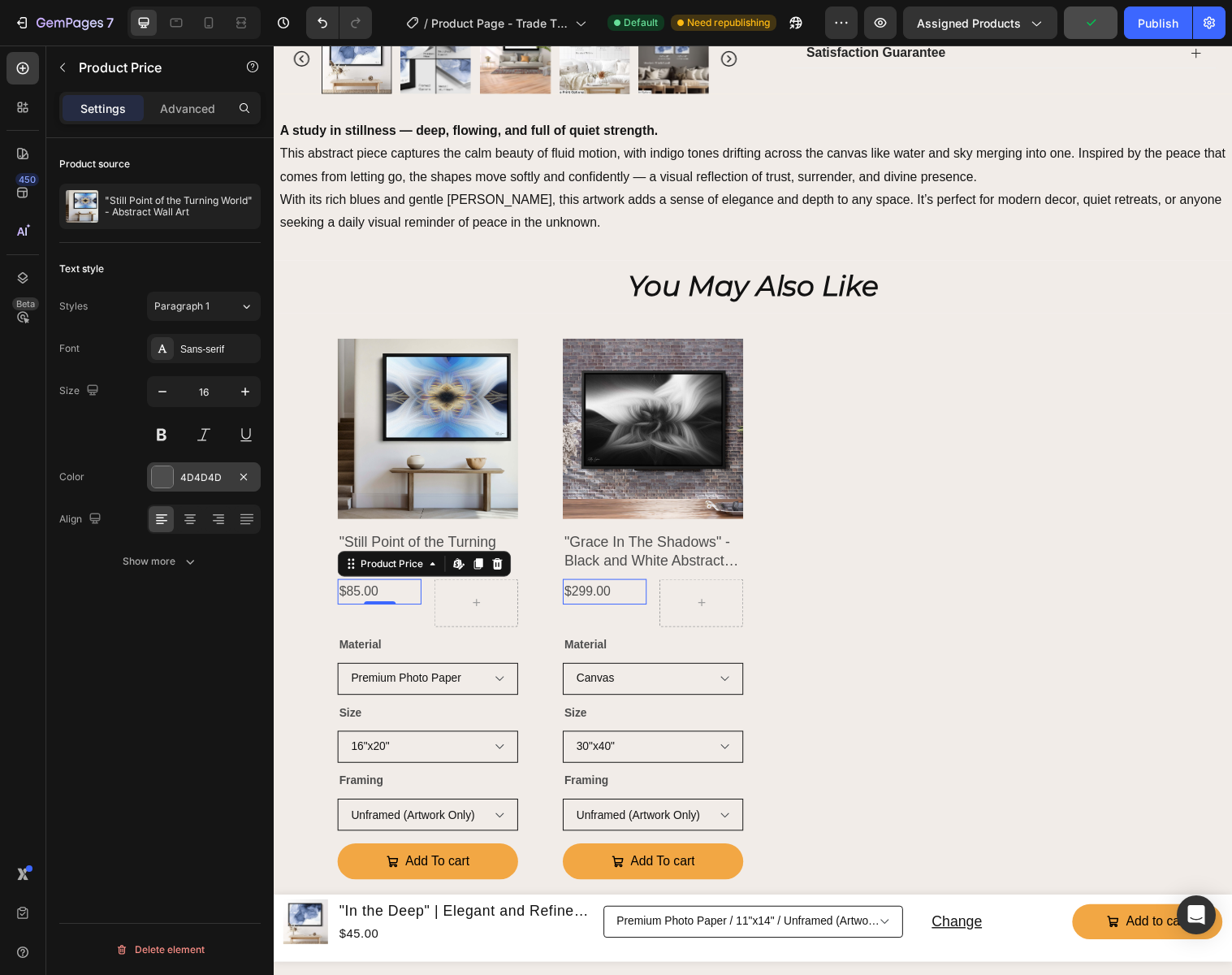
click at [208, 481] on div "4D4D4D" at bounding box center [203, 477] width 47 height 15
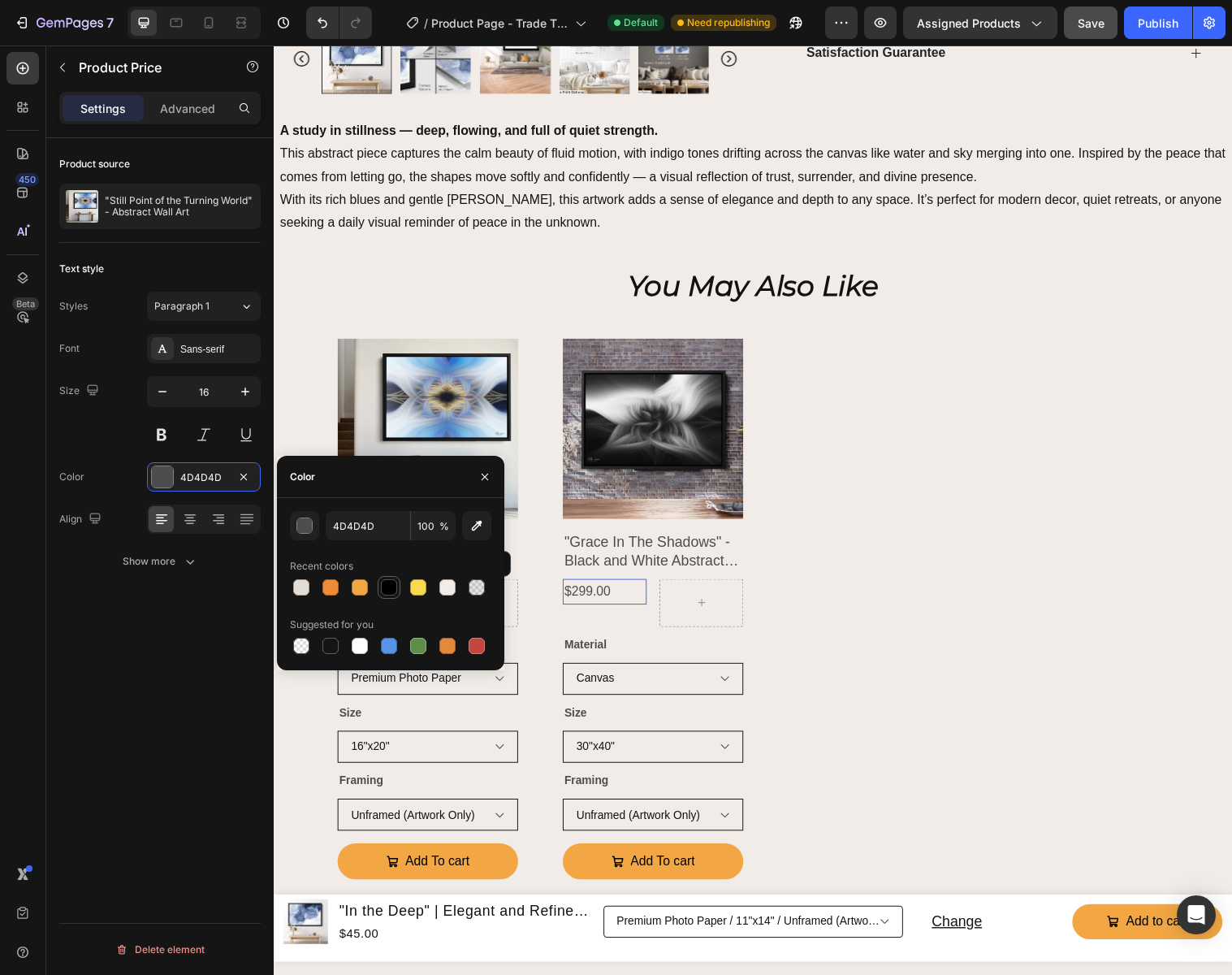
click at [392, 581] on div at bounding box center [388, 587] width 16 height 16
type input "000000"
click at [483, 471] on icon "button" at bounding box center [484, 476] width 13 height 13
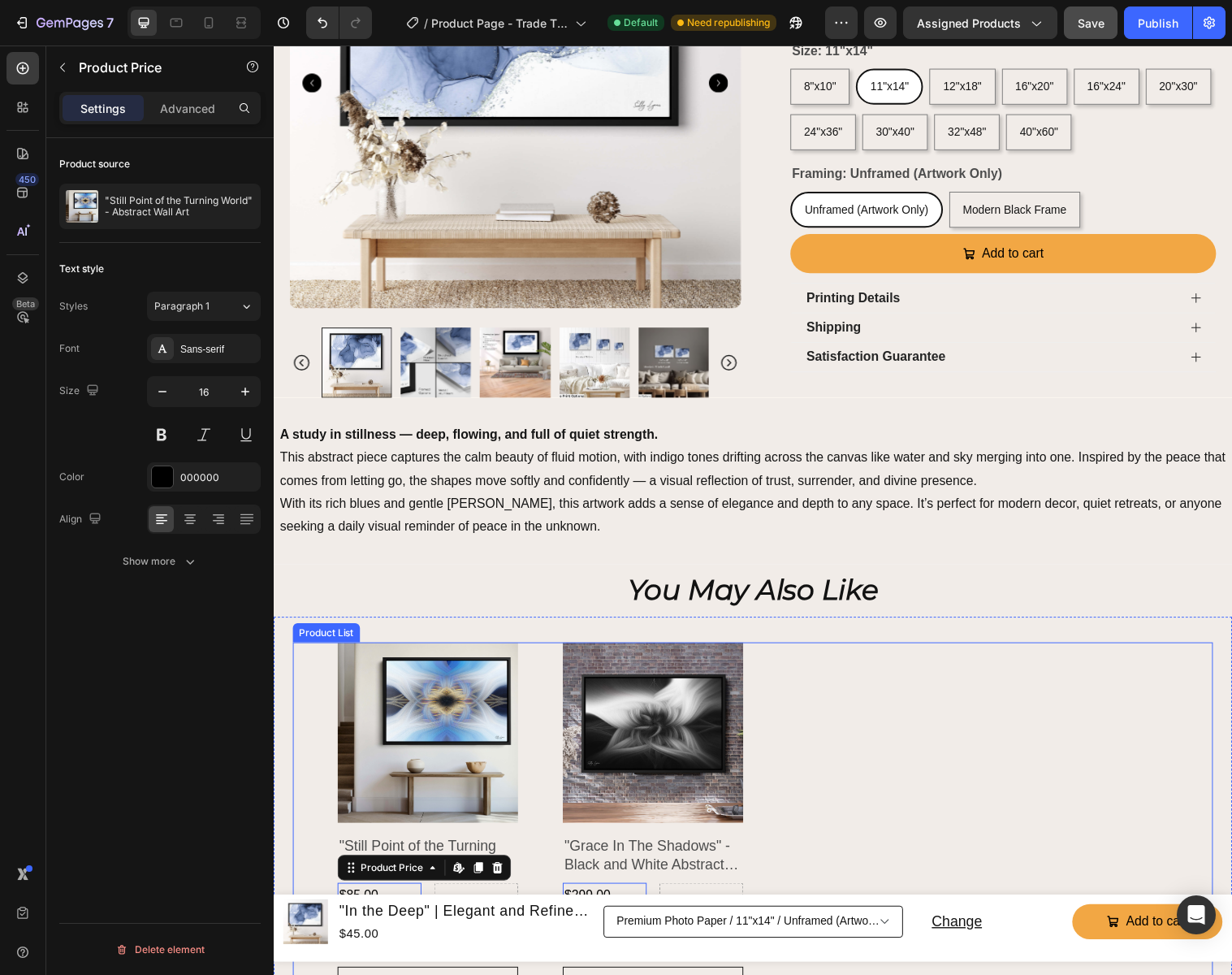
scroll to position [0, 0]
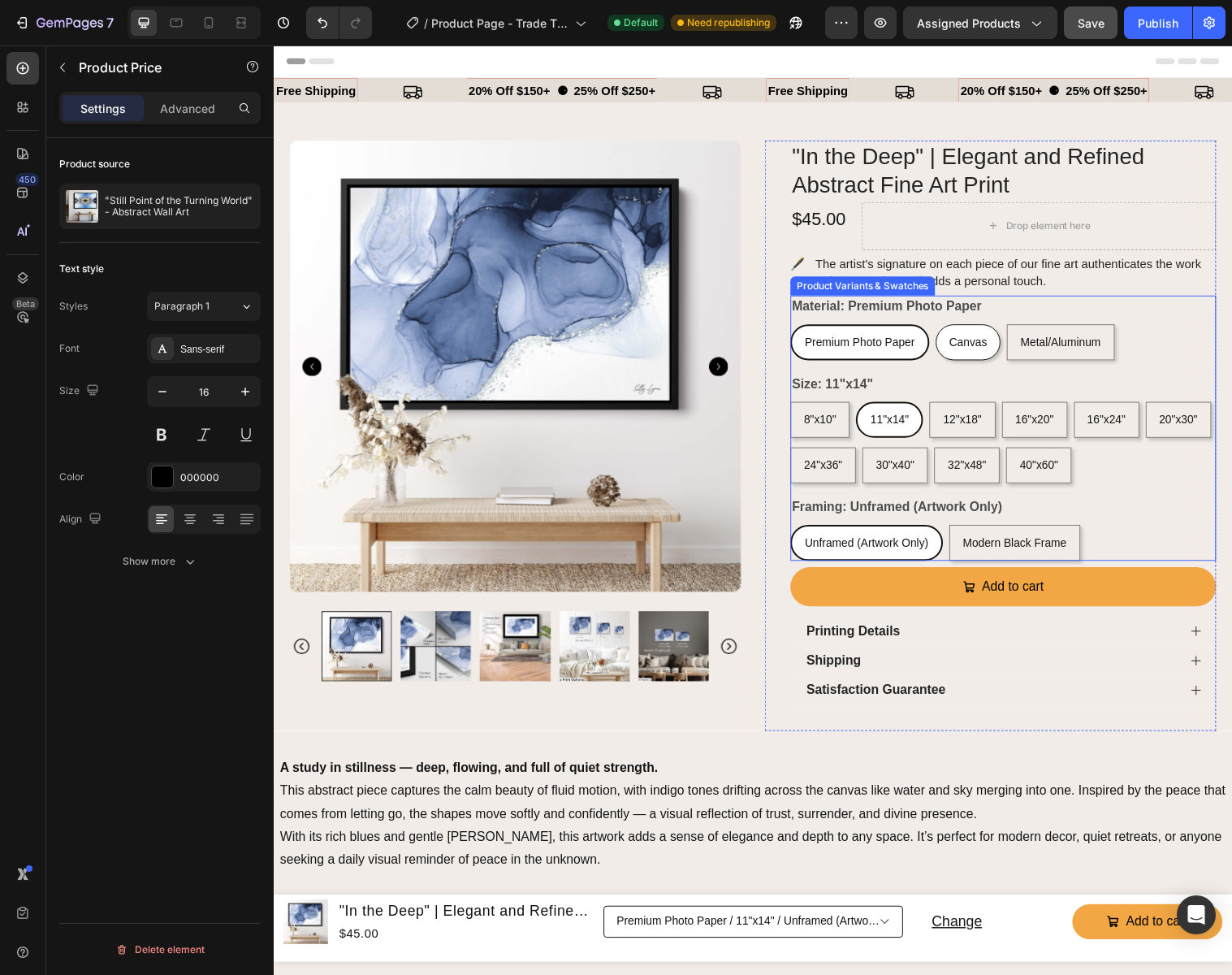
click at [979, 346] on span "Canvas" at bounding box center [978, 347] width 38 height 13
click at [947, 329] on input "Canvas Canvas Canvas" at bounding box center [946, 328] width 1 height 1
radio input "true"
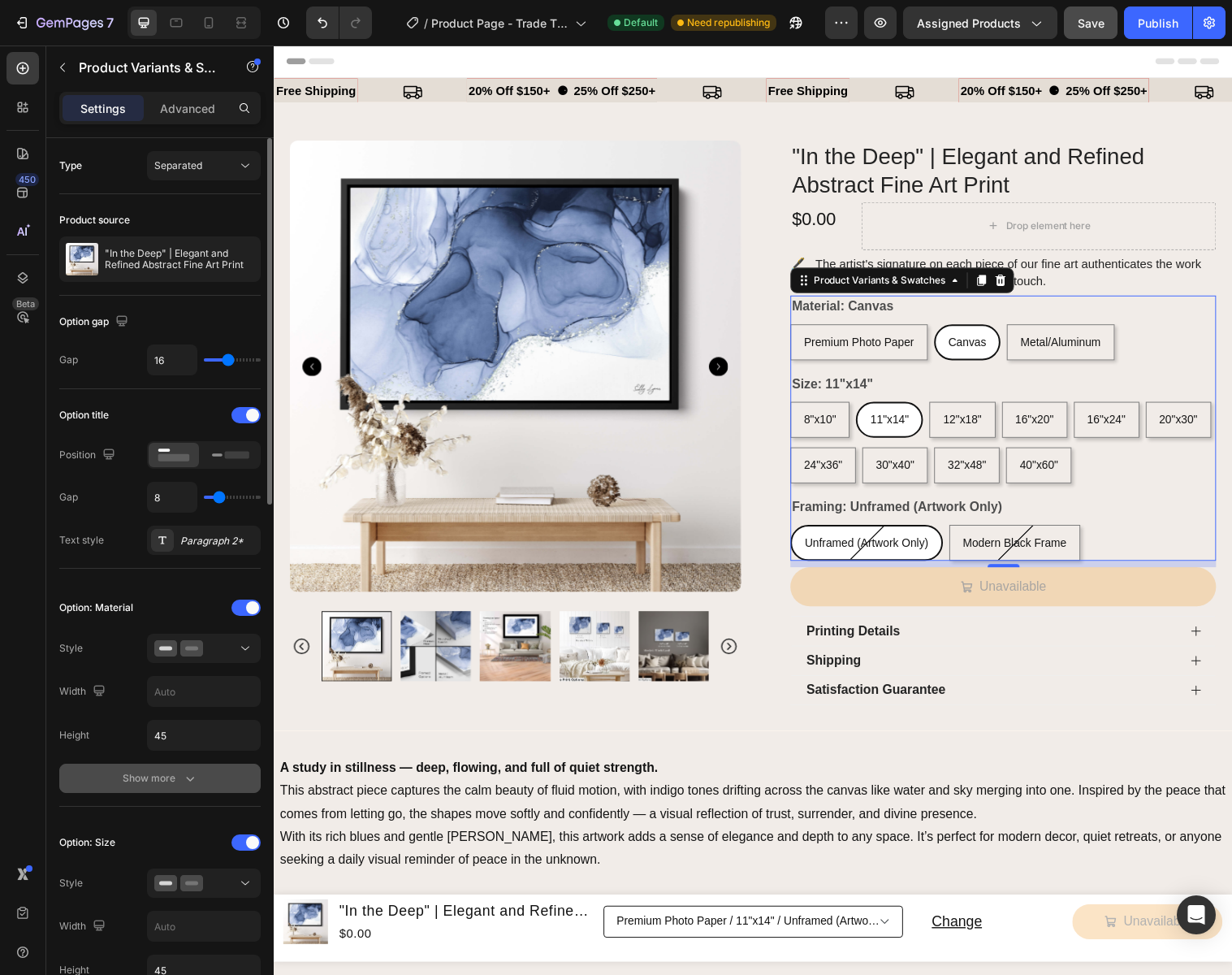
click at [189, 780] on icon "button" at bounding box center [190, 777] width 16 height 16
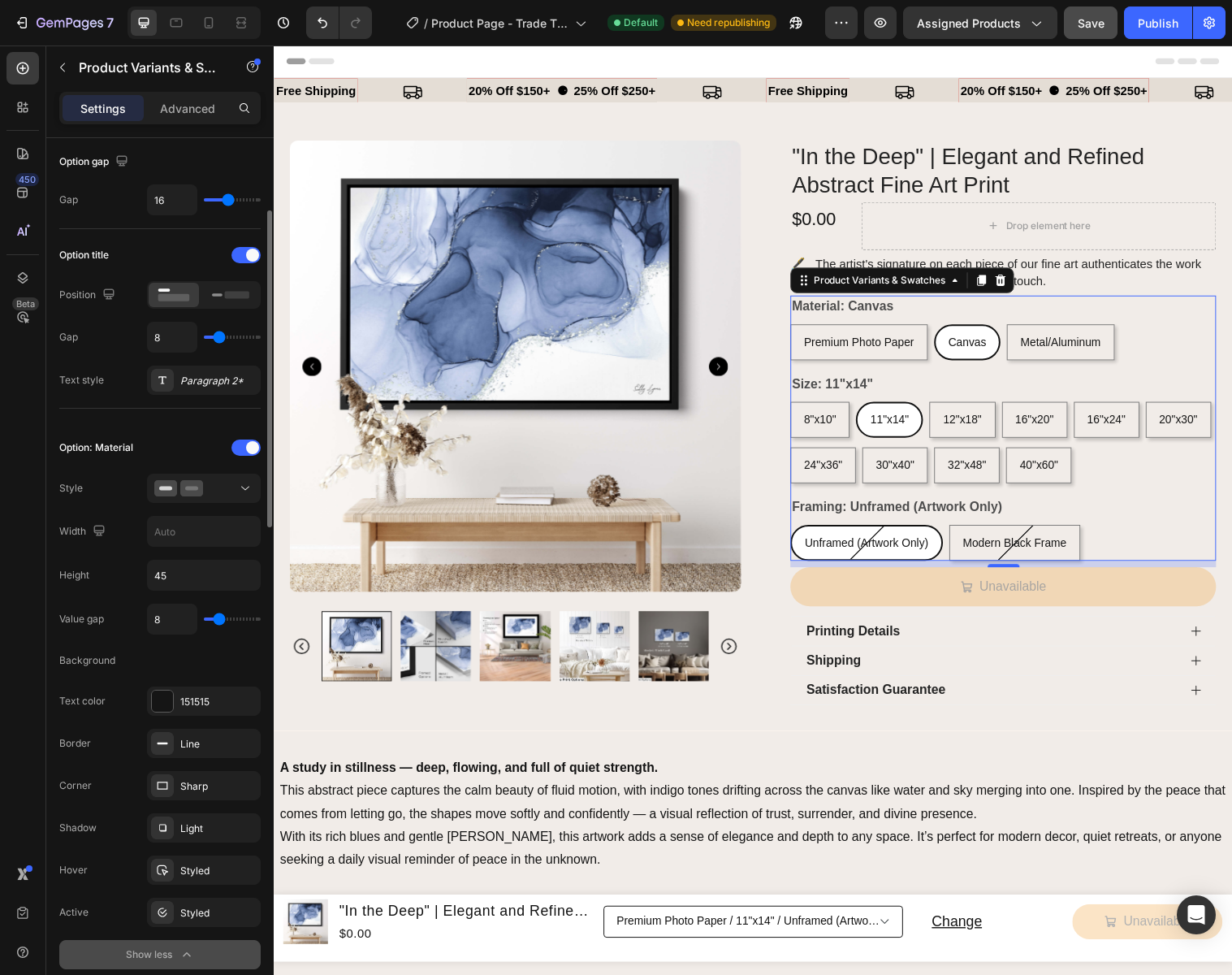
scroll to position [242, 0]
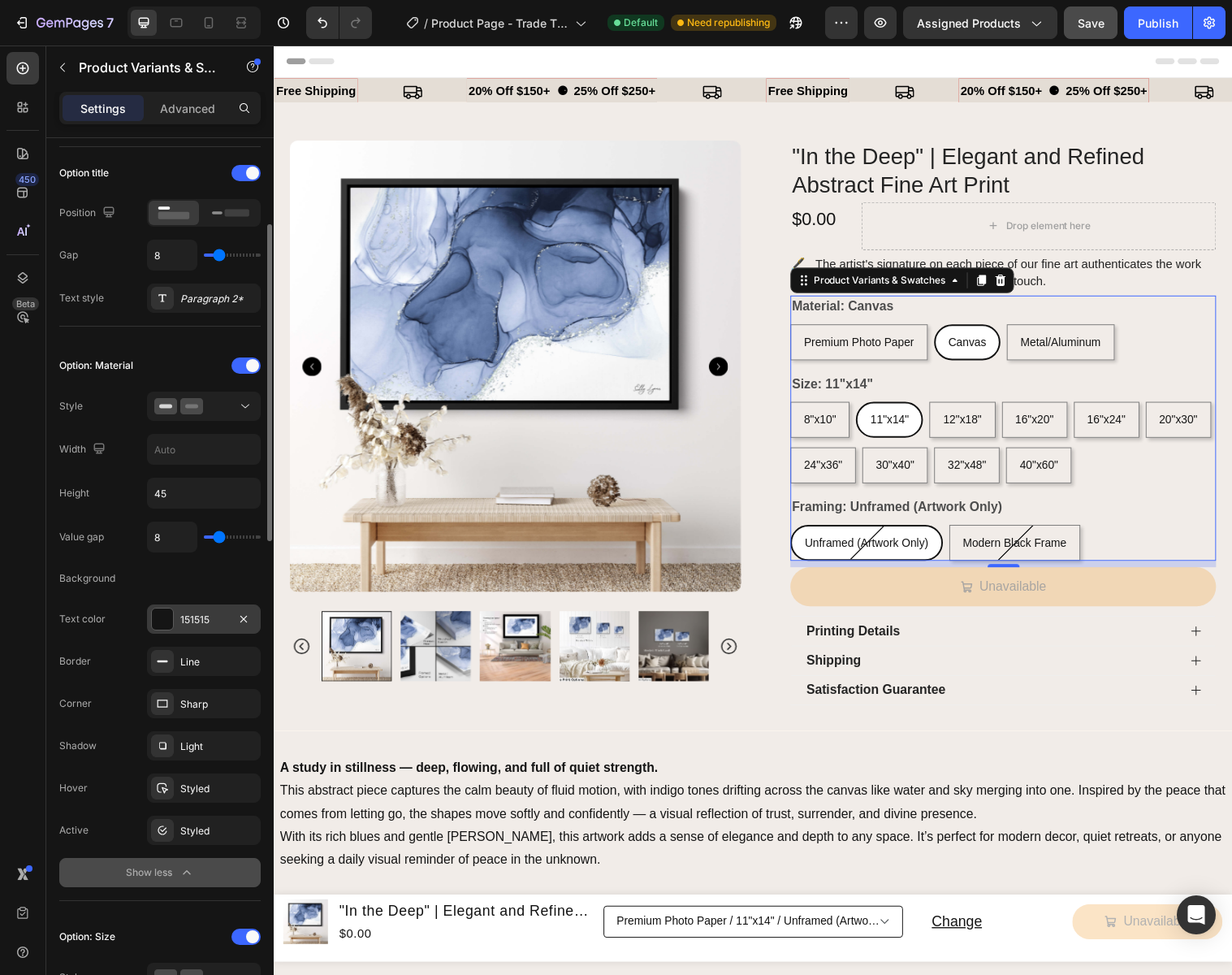
click at [211, 625] on div "151515" at bounding box center [203, 620] width 47 height 15
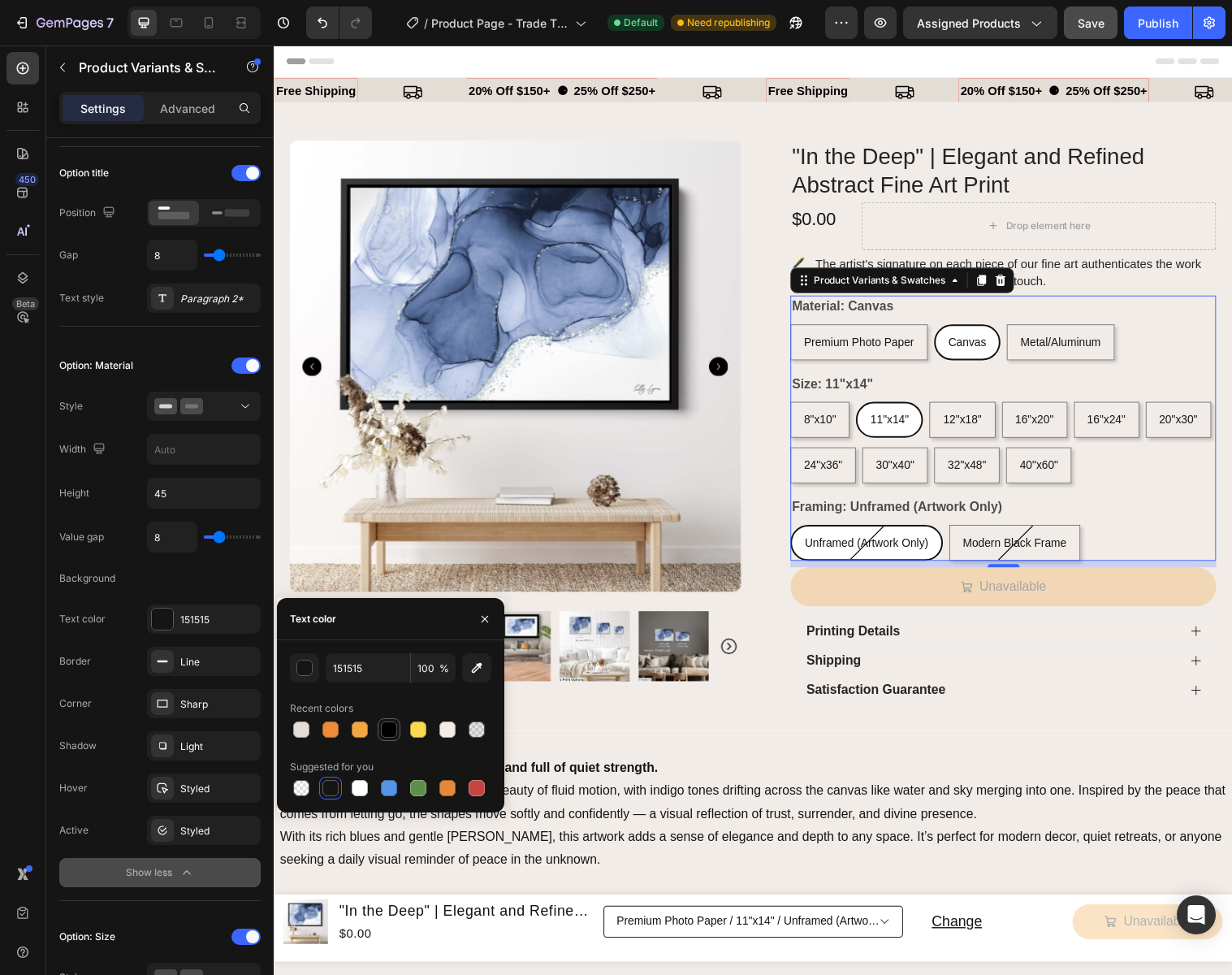
click at [391, 733] on div at bounding box center [388, 729] width 16 height 16
type input "000000"
drag, startPoint x: 488, startPoint y: 614, endPoint x: 118, endPoint y: 588, distance: 370.9
click at [488, 614] on icon "button" at bounding box center [484, 619] width 13 height 13
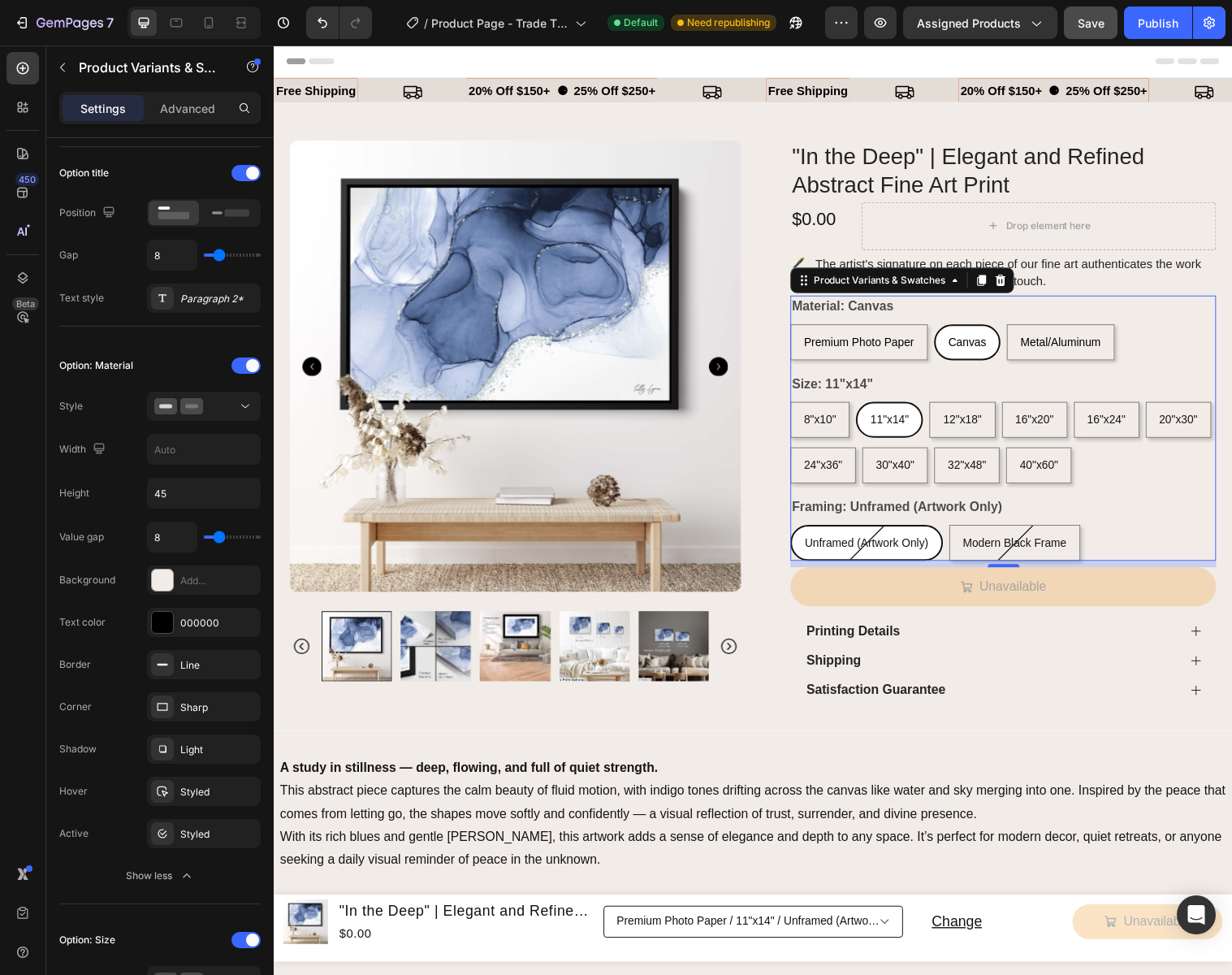
click at [181, 880] on icon "button" at bounding box center [187, 875] width 16 height 16
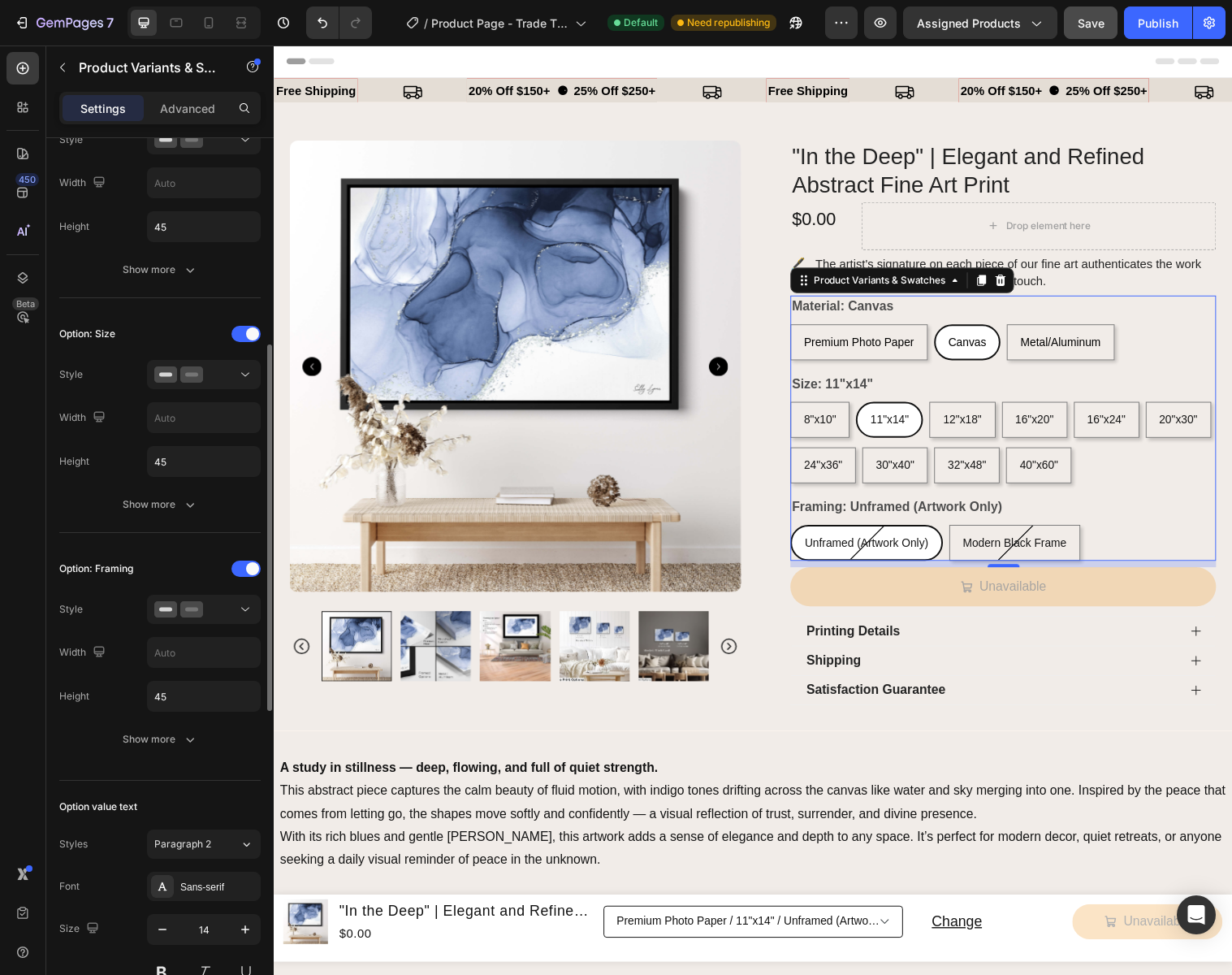
scroll to position [513, 0]
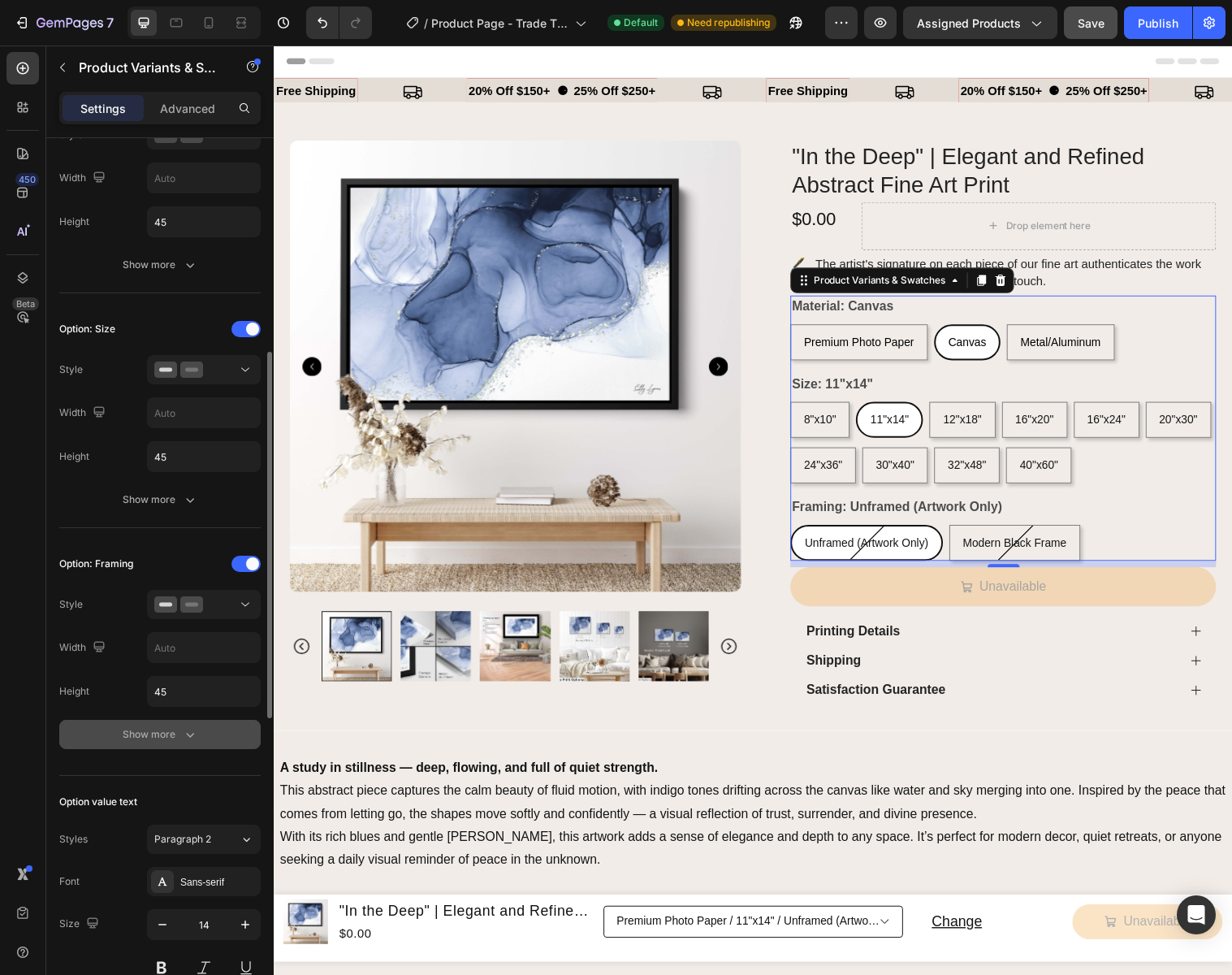
click at [190, 739] on icon "button" at bounding box center [190, 734] width 16 height 16
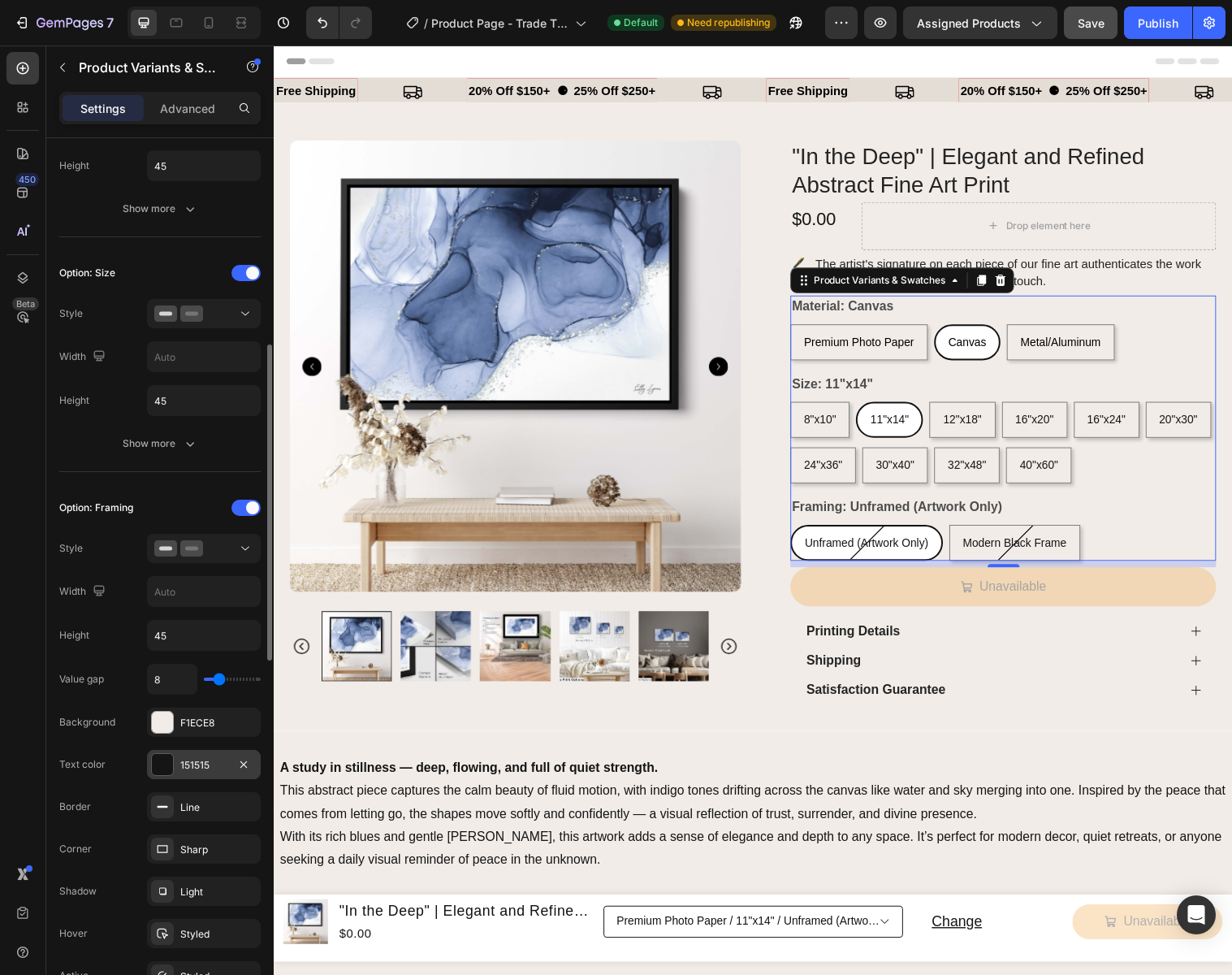
scroll to position [571, 0]
click at [221, 766] on div "151515" at bounding box center [203, 763] width 47 height 15
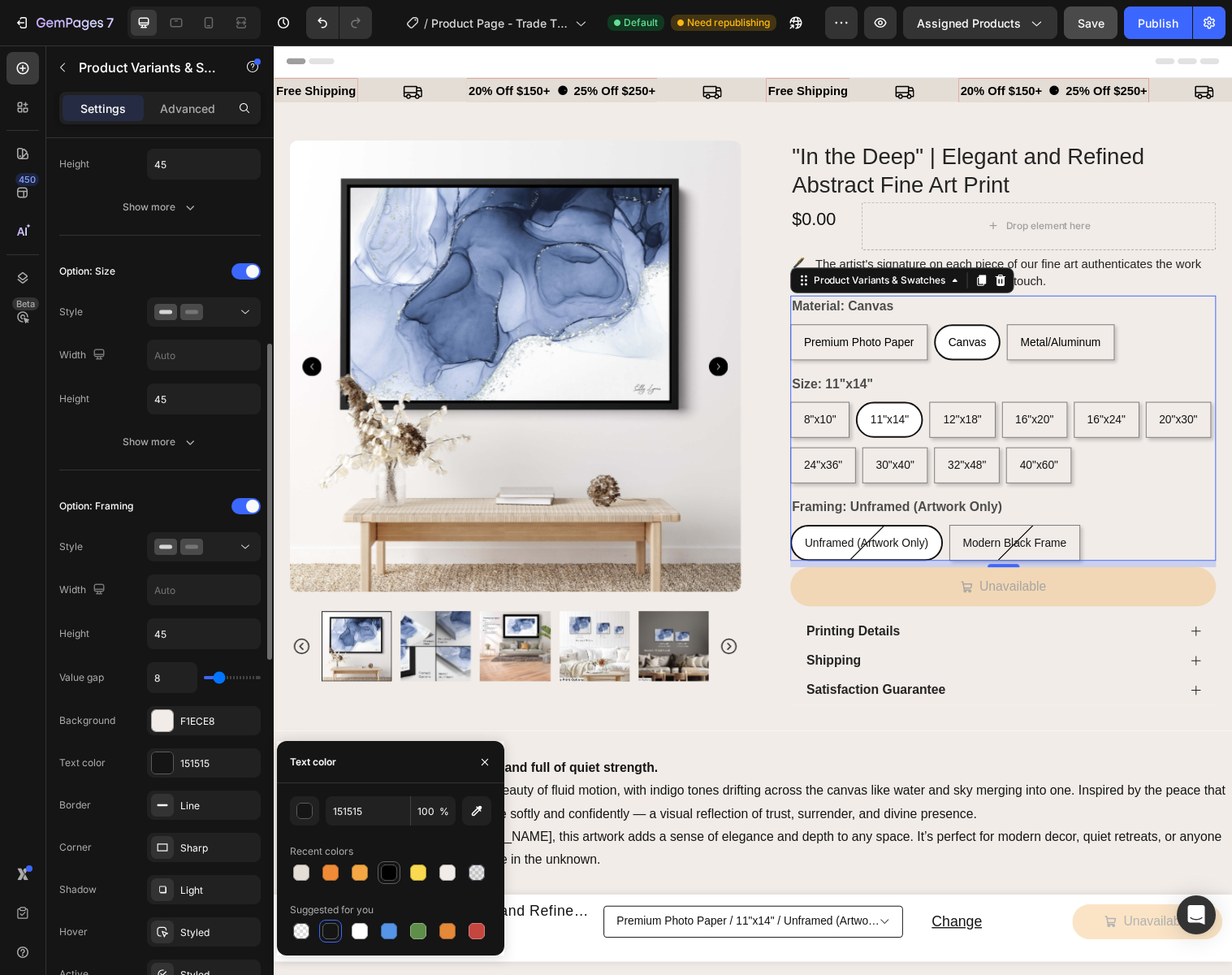
scroll to position [572, 0]
click at [388, 870] on div at bounding box center [388, 872] width 16 height 16
type input "000000"
drag, startPoint x: 489, startPoint y: 761, endPoint x: 159, endPoint y: 728, distance: 331.6
click at [489, 761] on icon "button" at bounding box center [484, 761] width 13 height 13
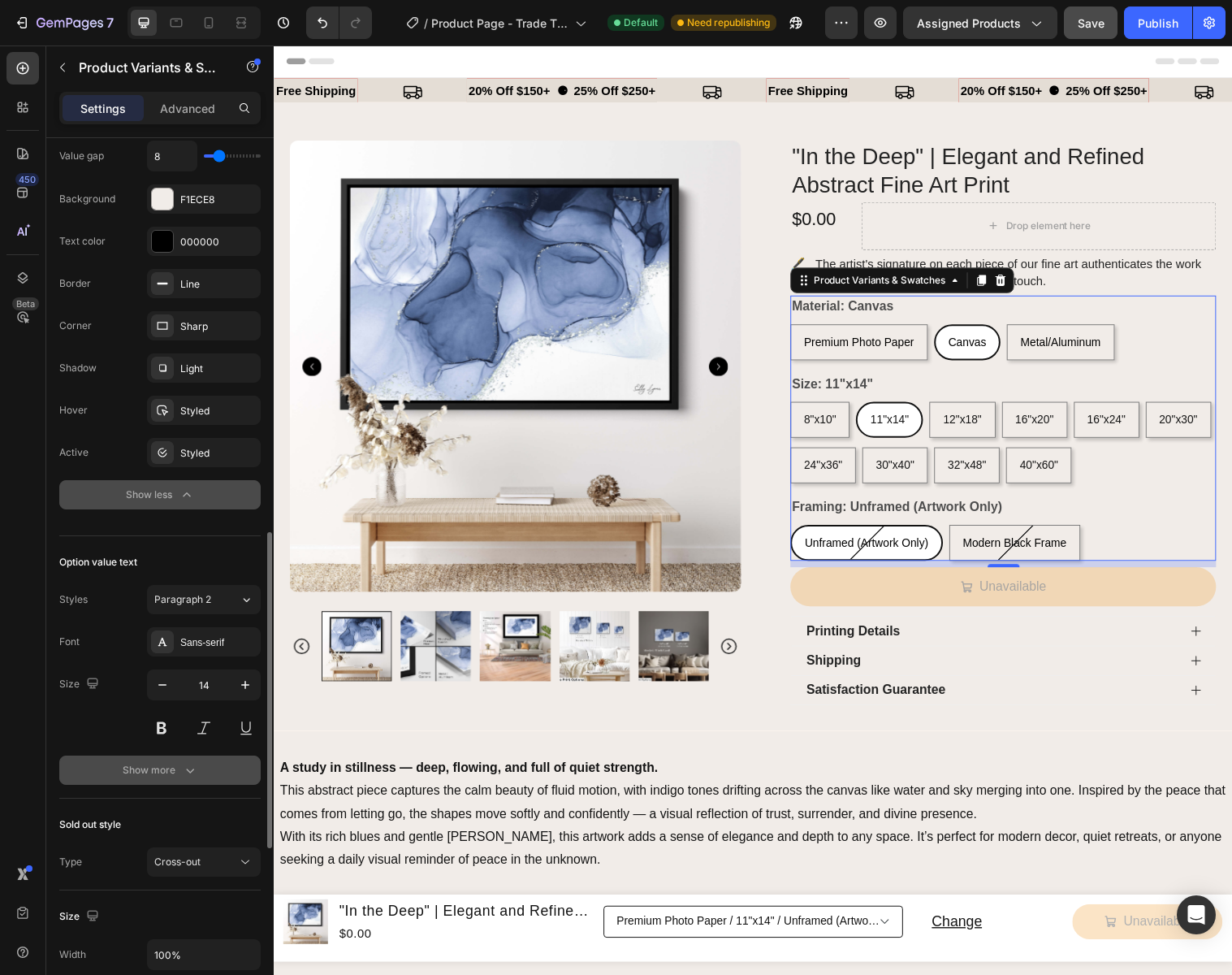
click at [188, 764] on icon "button" at bounding box center [190, 770] width 16 height 16
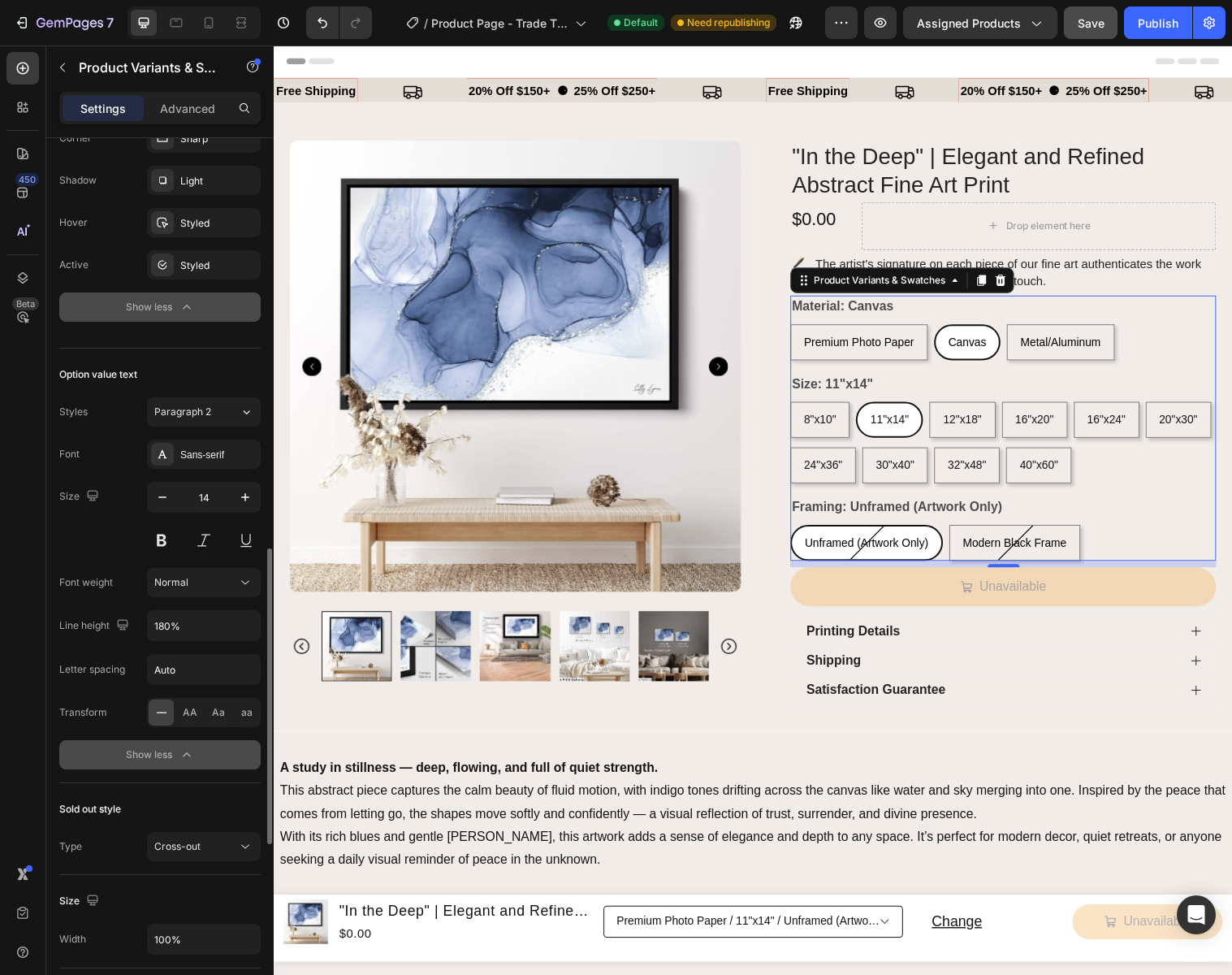
scroll to position [1282, 0]
click at [190, 755] on icon "button" at bounding box center [187, 752] width 16 height 16
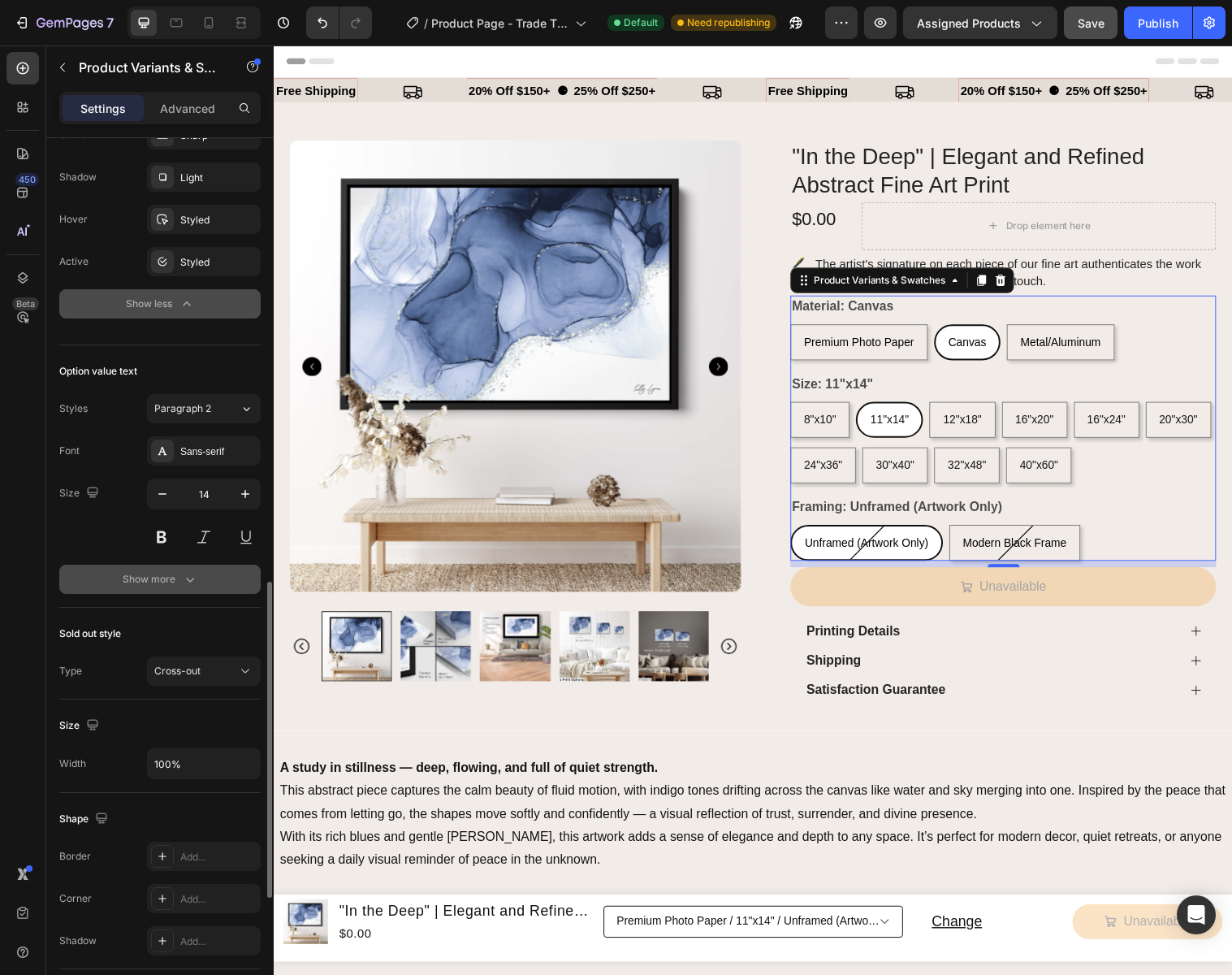
scroll to position [1261, 0]
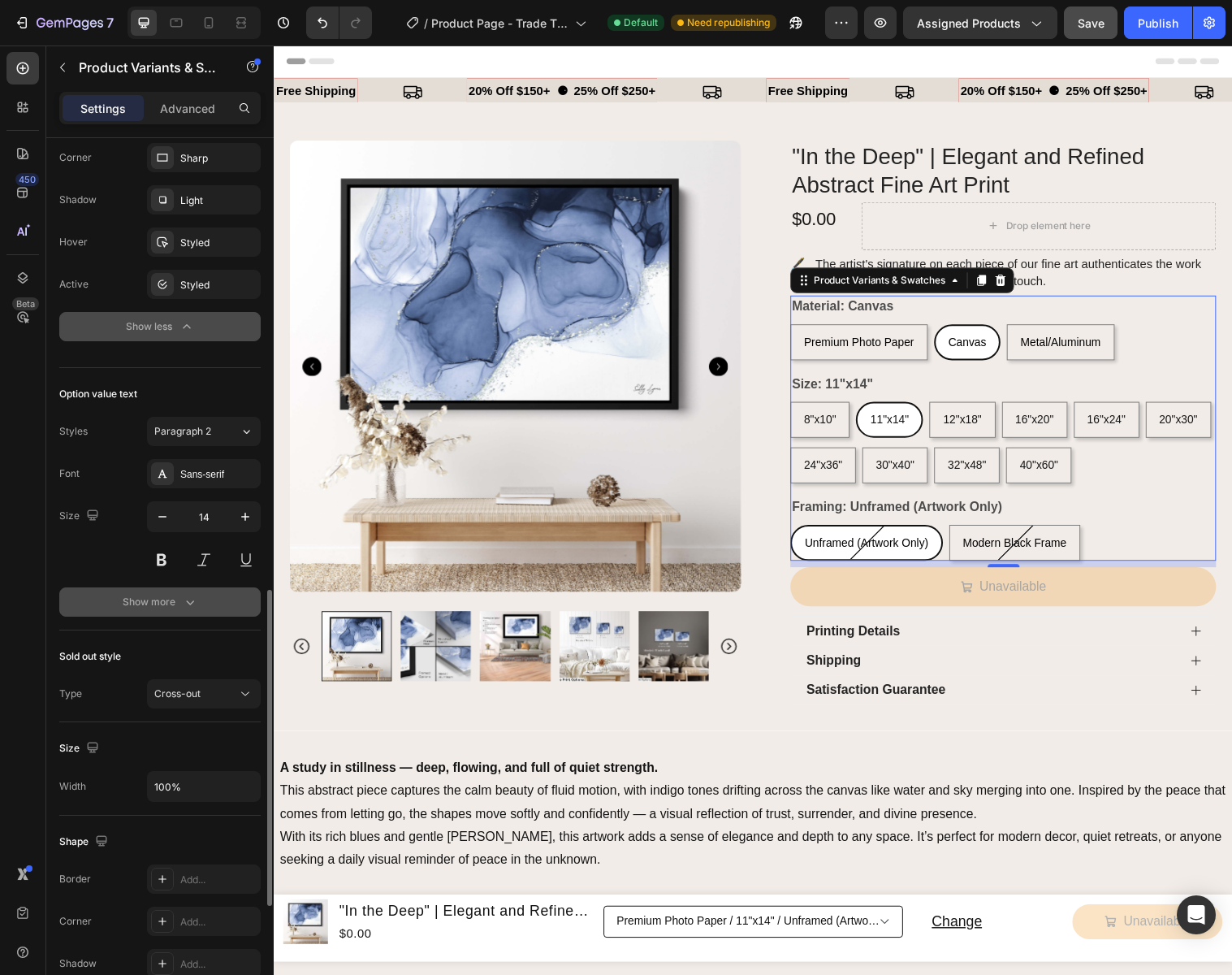
click at [161, 598] on div "Show more" at bounding box center [161, 601] width 75 height 16
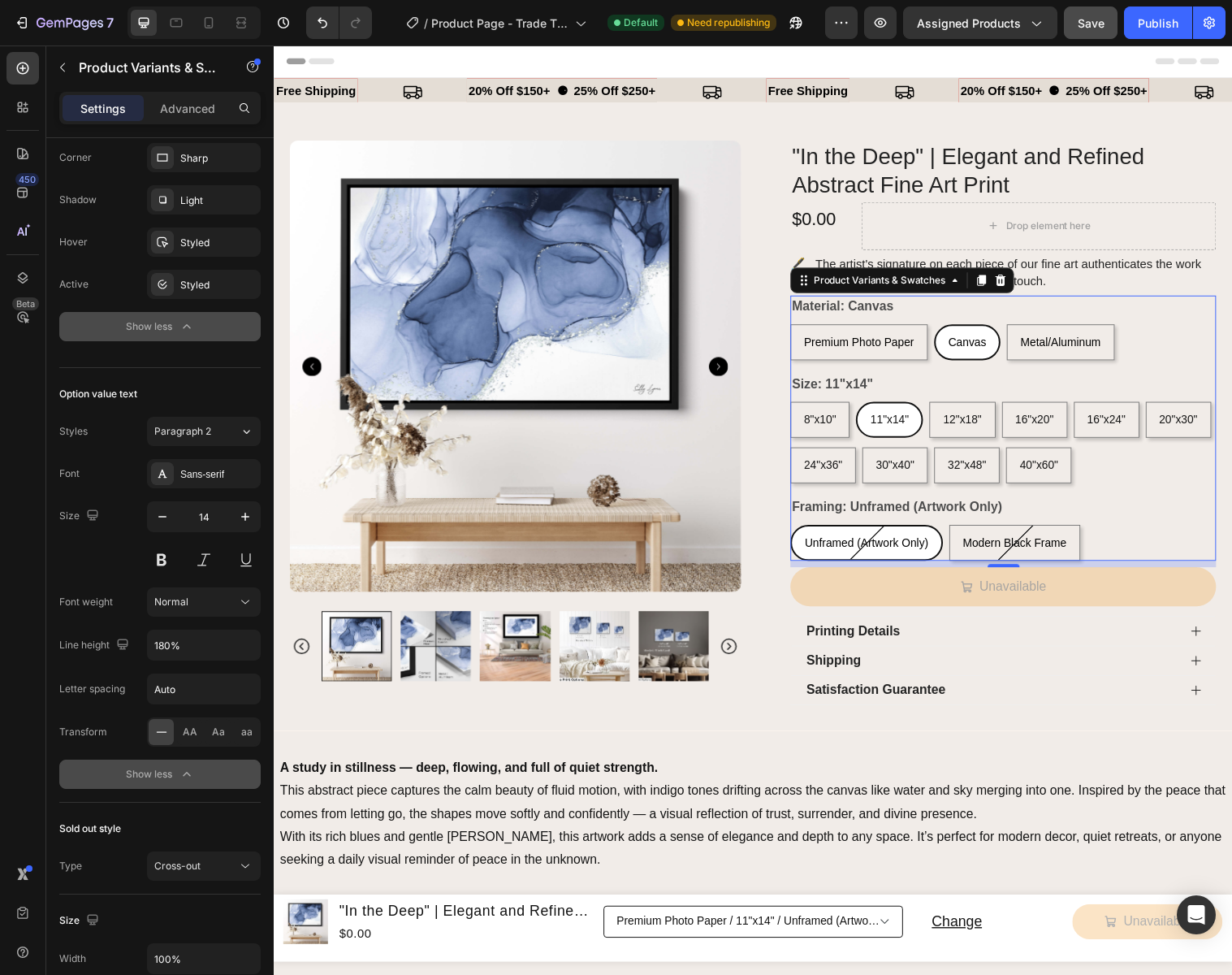
click at [165, 777] on div "Show less" at bounding box center [160, 774] width 69 height 16
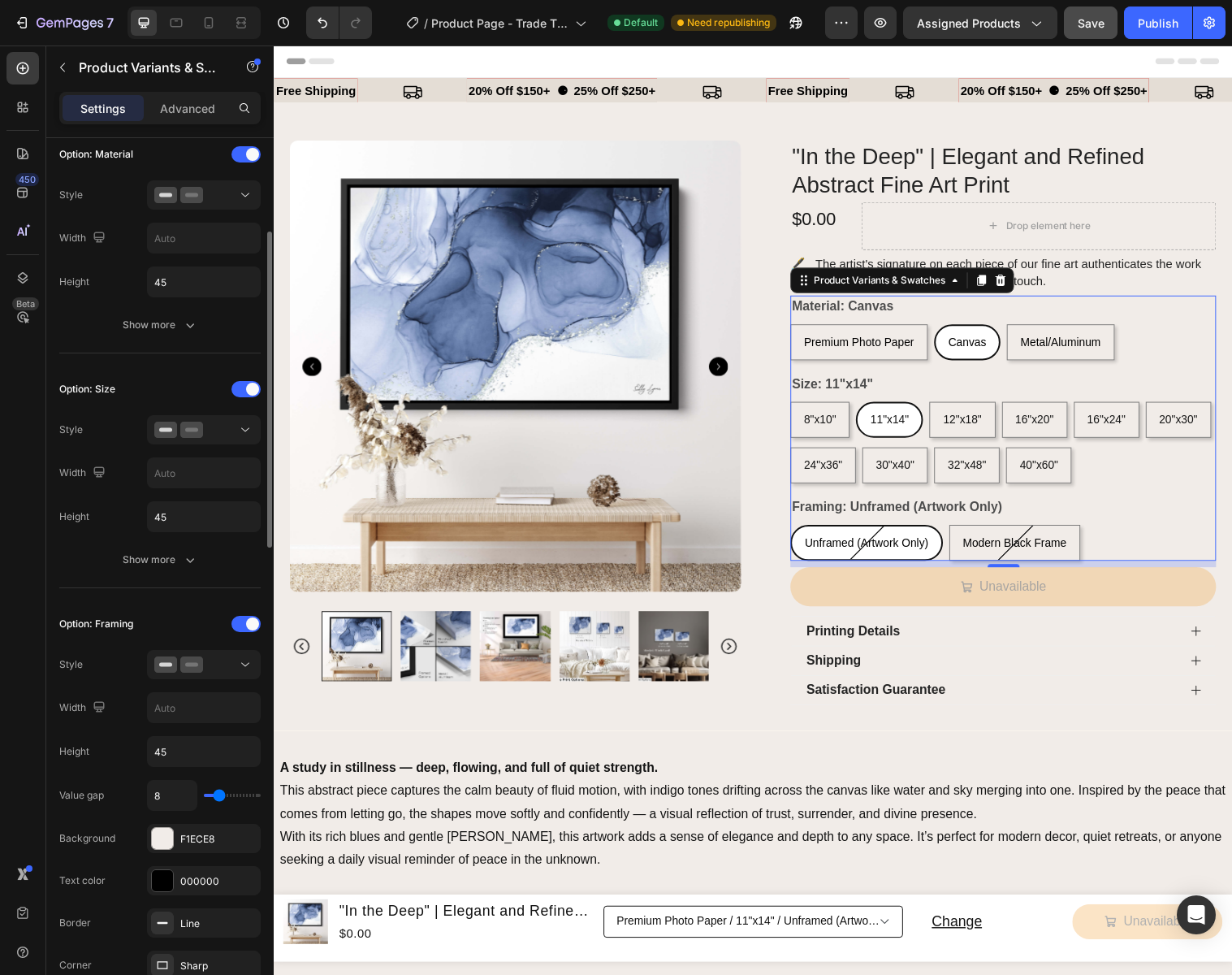
scroll to position [363, 0]
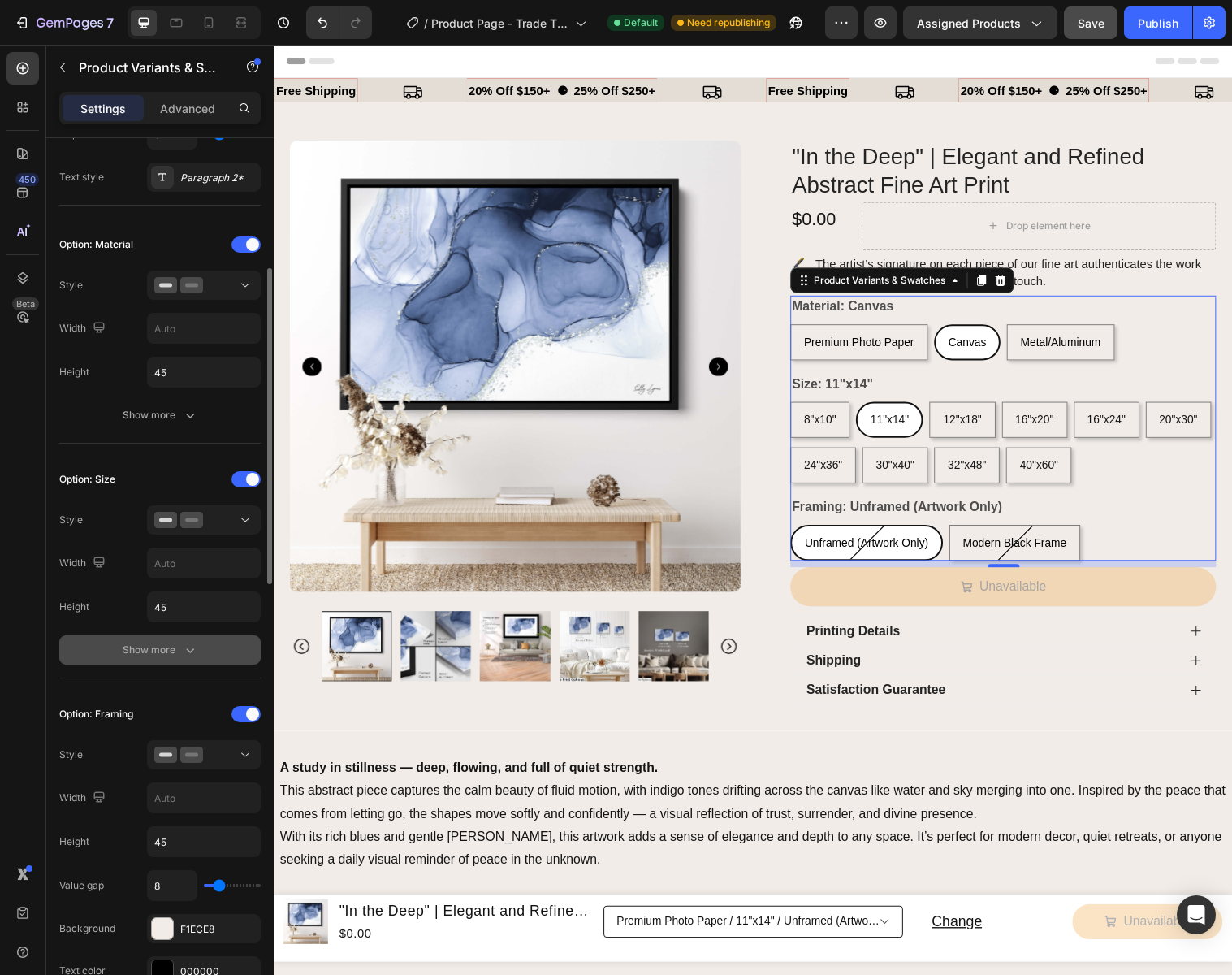
click at [156, 651] on div "Show more" at bounding box center [161, 650] width 75 height 16
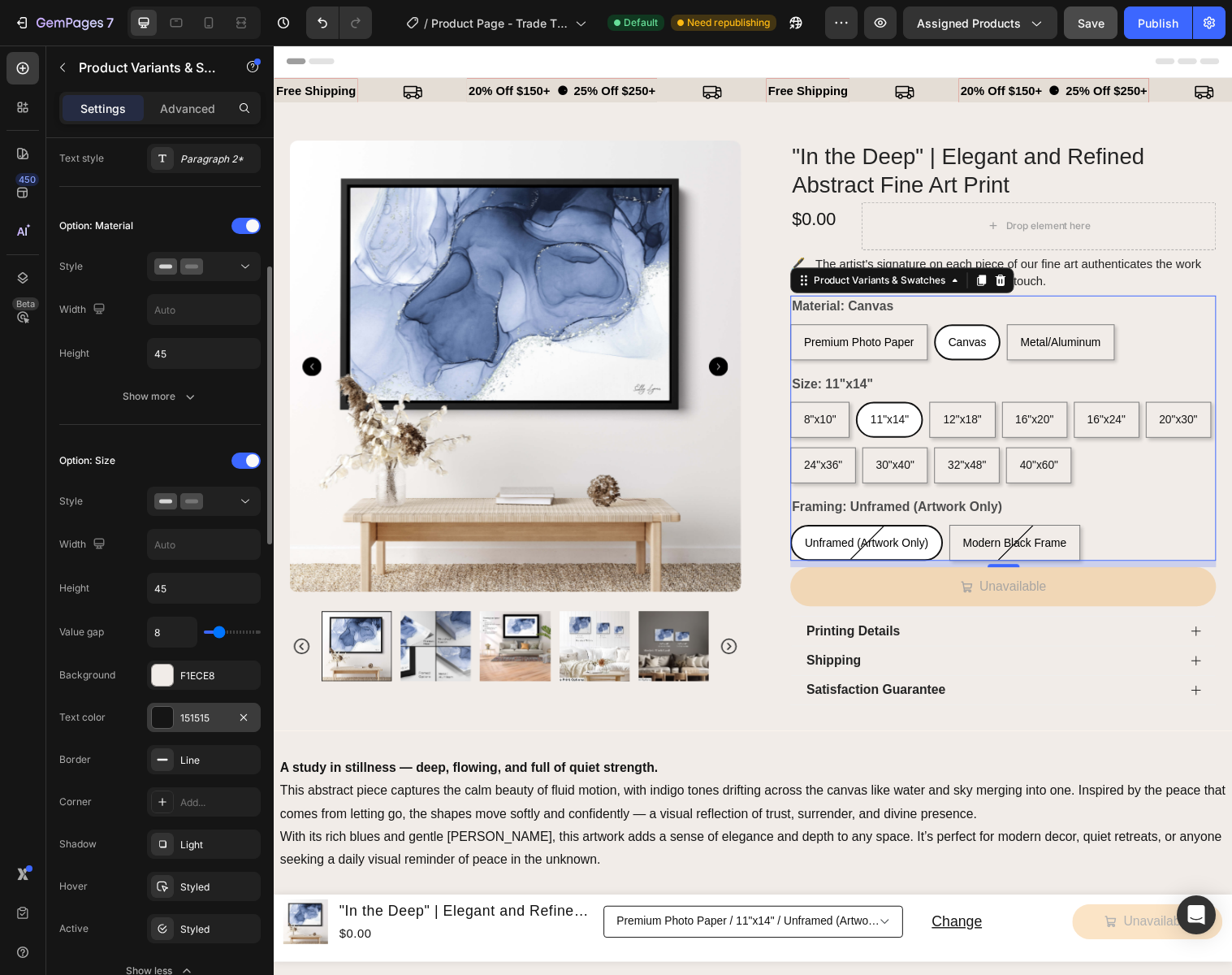
scroll to position [388, 0]
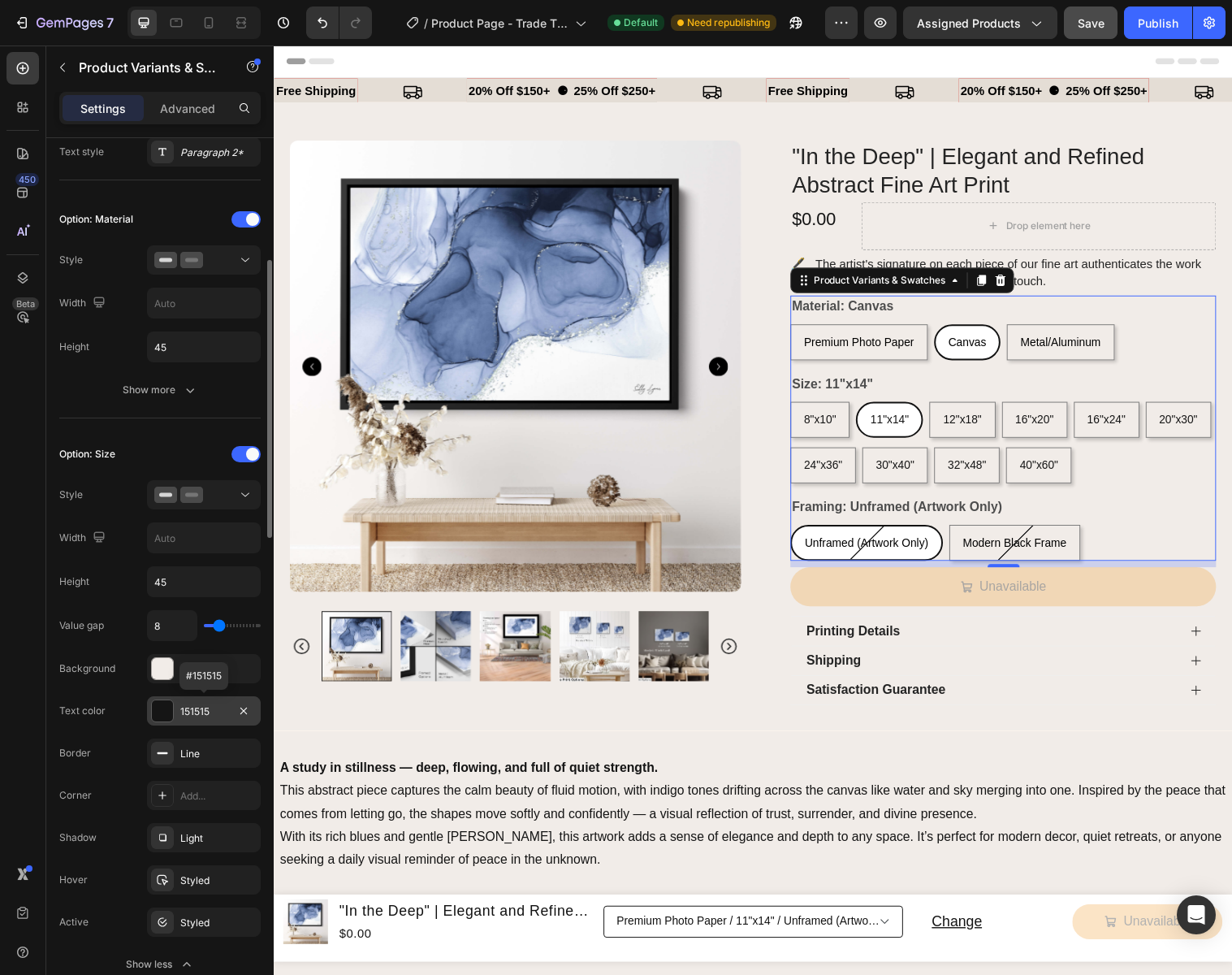
click at [202, 705] on div "151515" at bounding box center [203, 711] width 47 height 15
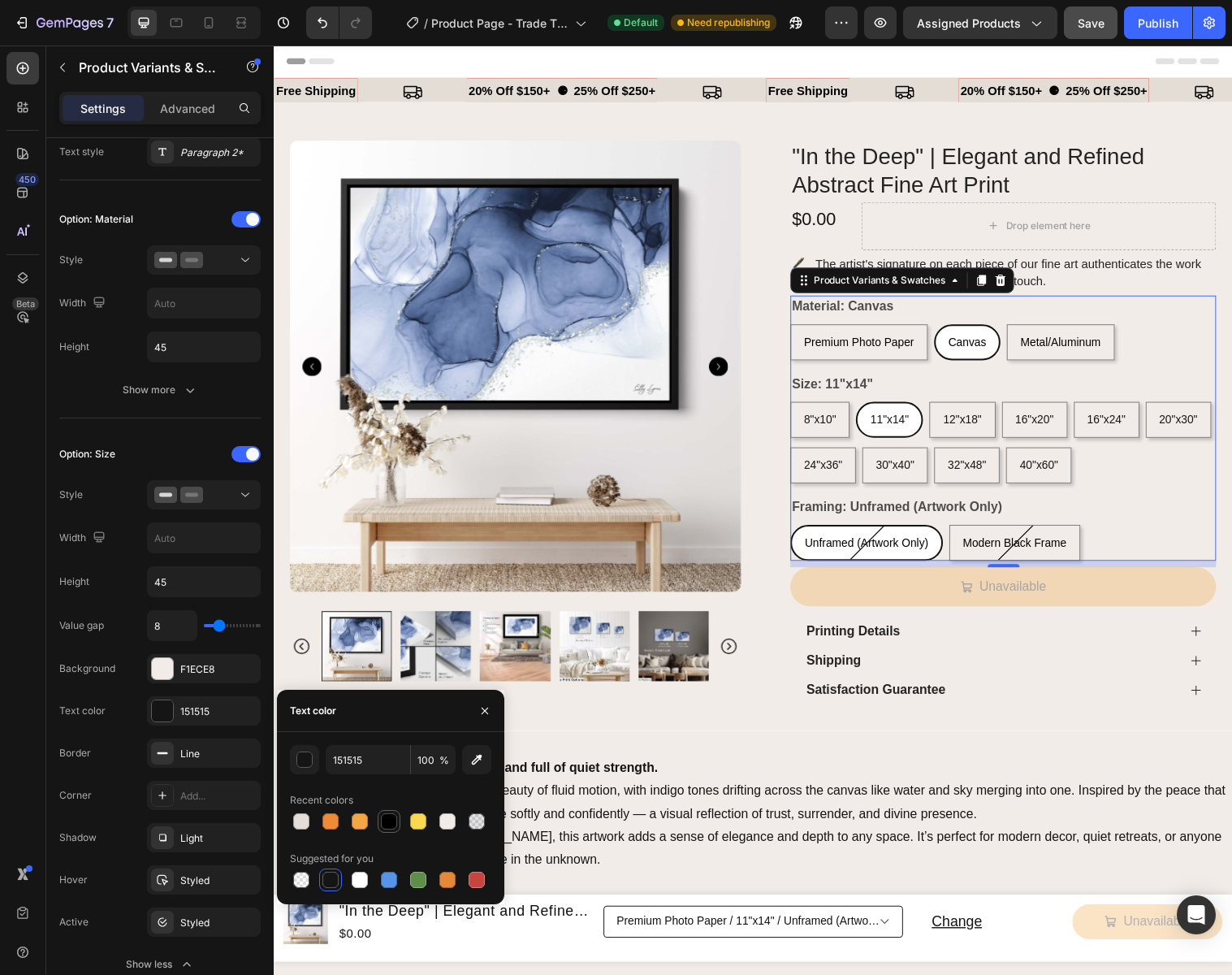
click at [391, 825] on div at bounding box center [388, 821] width 16 height 16
type input "000000"
click at [488, 710] on icon "button" at bounding box center [484, 710] width 13 height 13
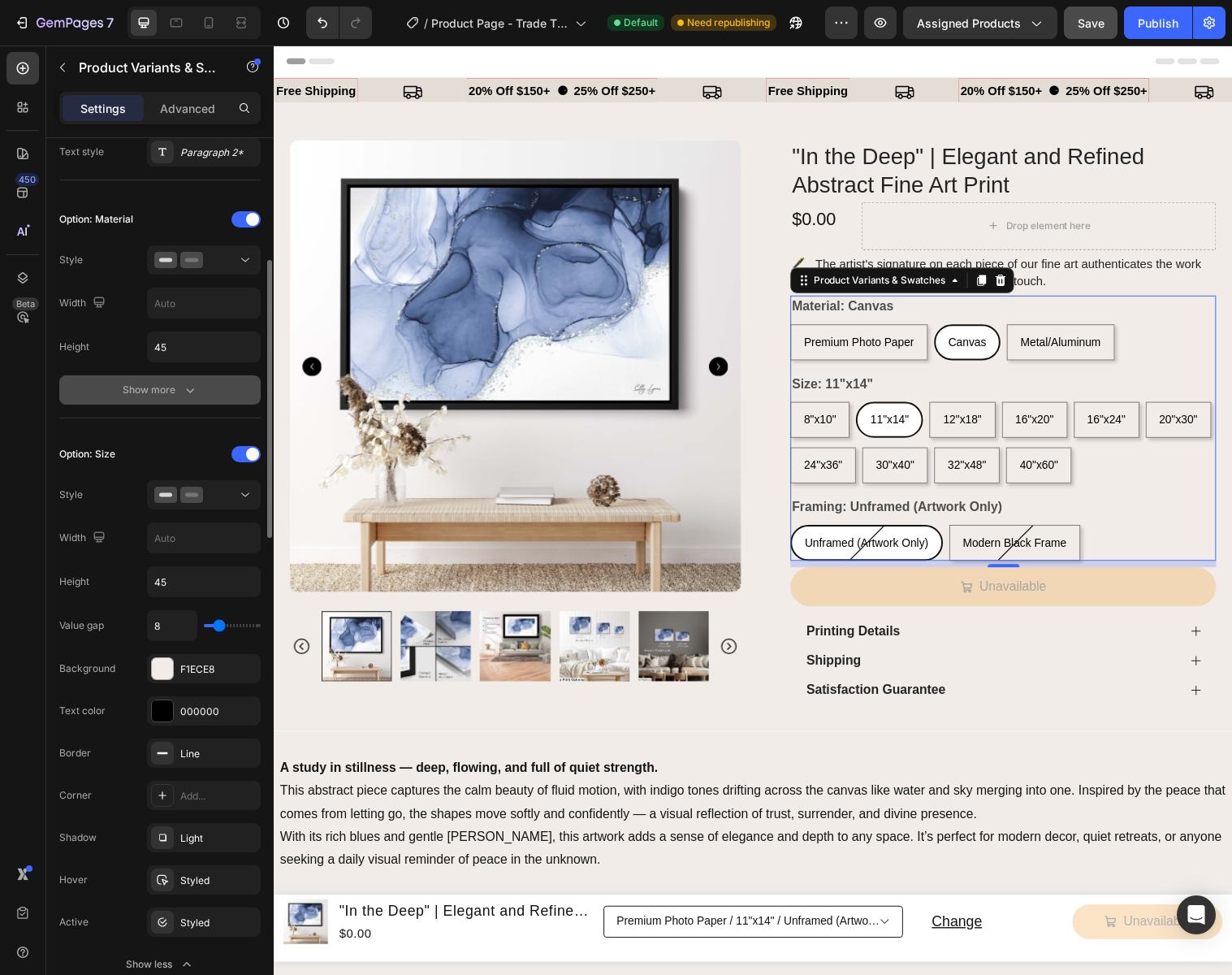
click at [157, 387] on div "Show more" at bounding box center [161, 389] width 75 height 16
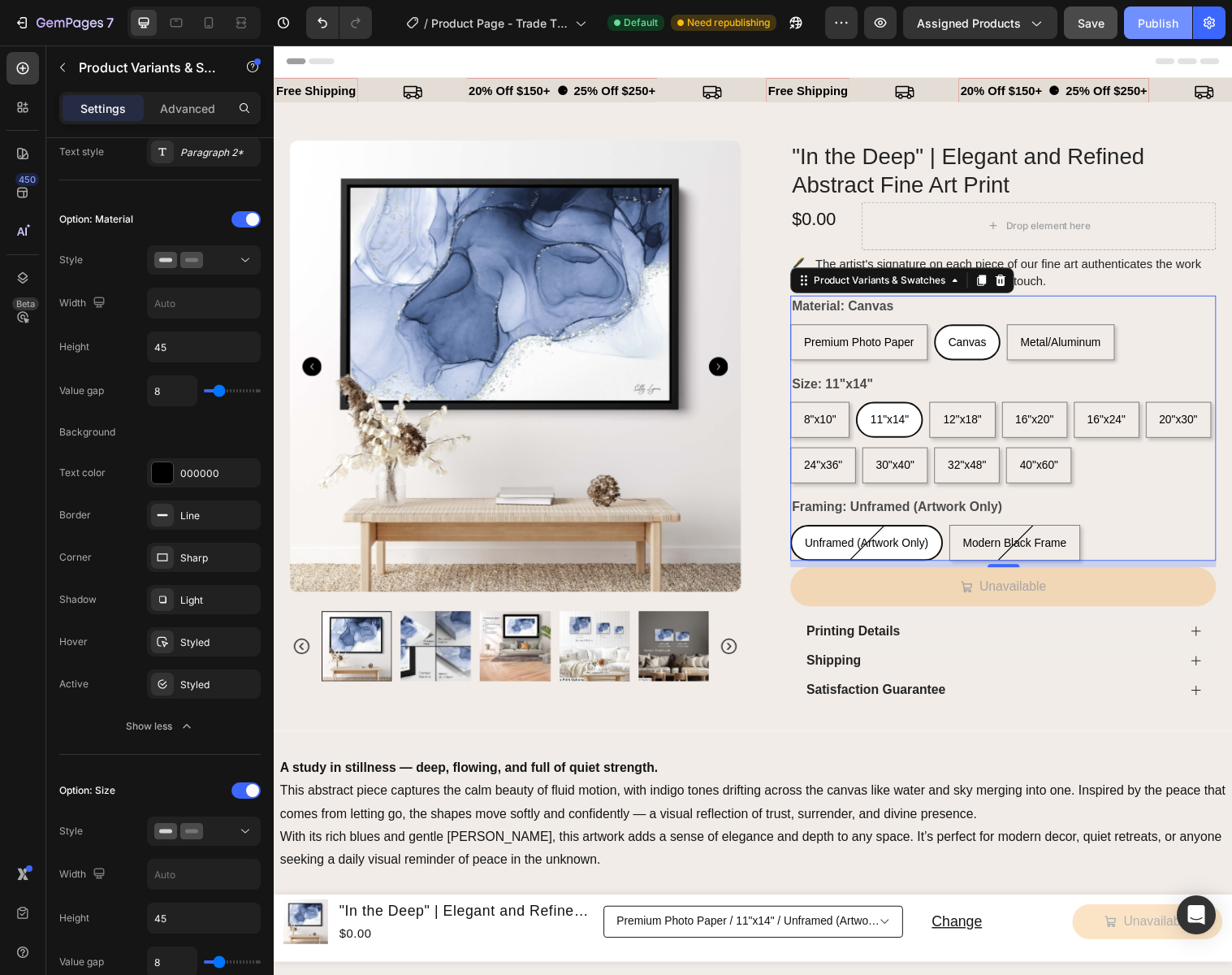
click at [1157, 19] on div "Publish" at bounding box center [1157, 23] width 41 height 17
